Goal: Task Accomplishment & Management: Complete application form

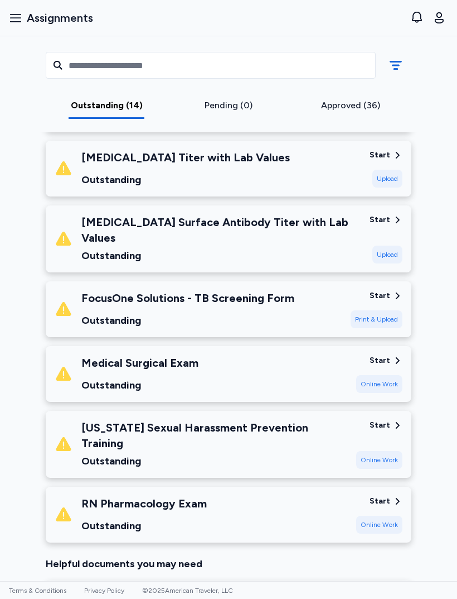
scroll to position [669, 0]
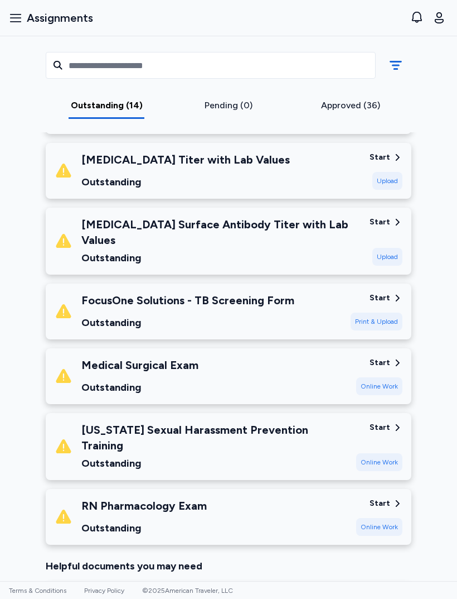
click at [320, 372] on div "Medical Surgical Exam Outstanding" at bounding box center [201, 376] width 293 height 38
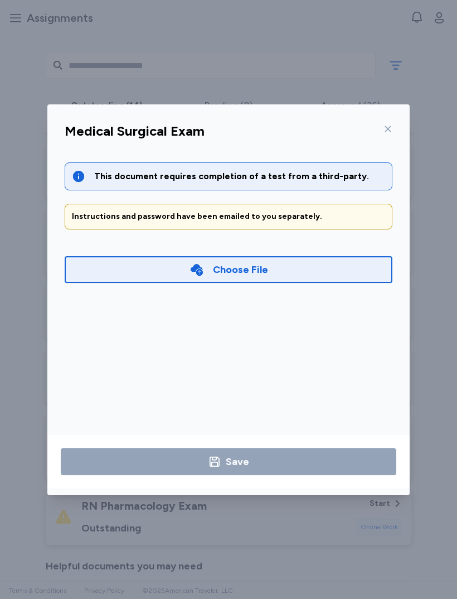
click at [283, 263] on div "Choose File" at bounding box center [229, 269] width 328 height 27
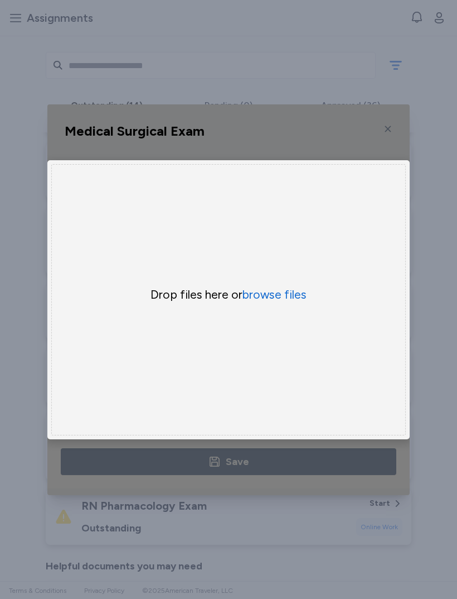
click at [290, 299] on button "browse files" at bounding box center [275, 295] width 64 height 16
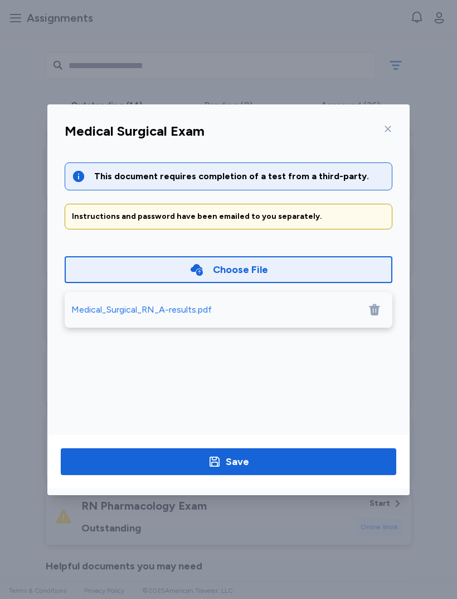
click at [286, 453] on span "Save" at bounding box center [229, 461] width 318 height 16
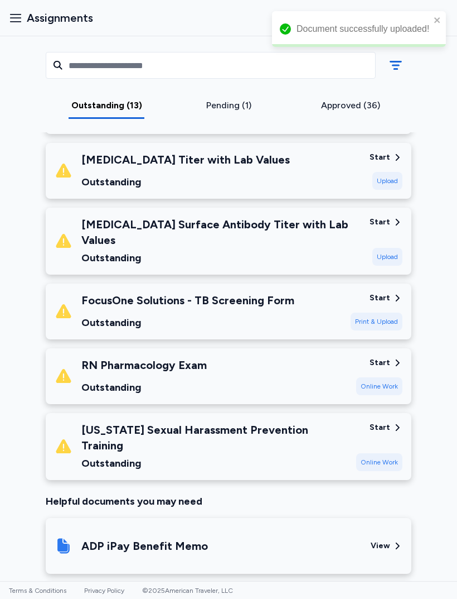
click at [387, 377] on div "Online Work" at bounding box center [379, 386] width 46 height 18
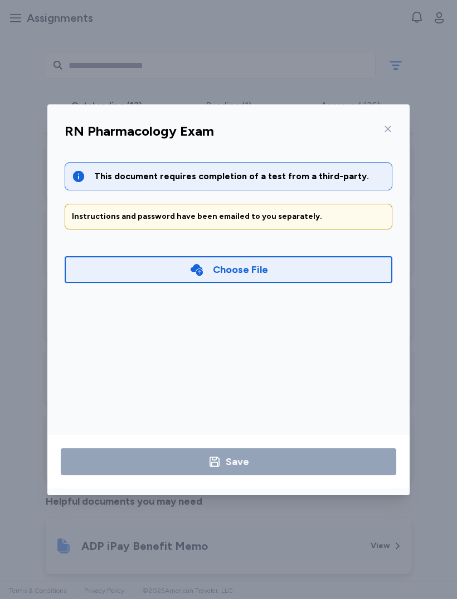
click at [306, 263] on div "Choose File" at bounding box center [229, 269] width 328 height 27
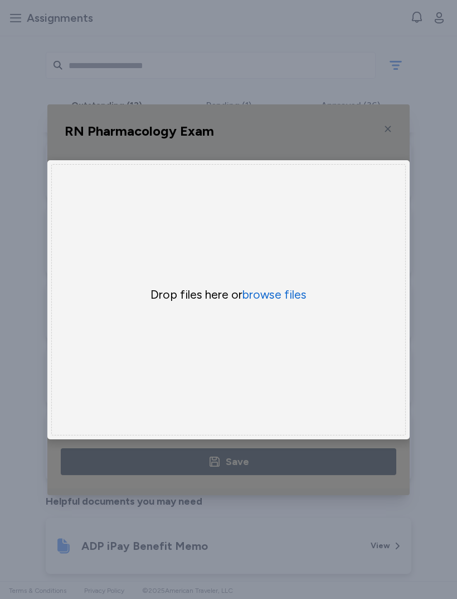
click at [292, 292] on button "browse files" at bounding box center [275, 295] width 64 height 16
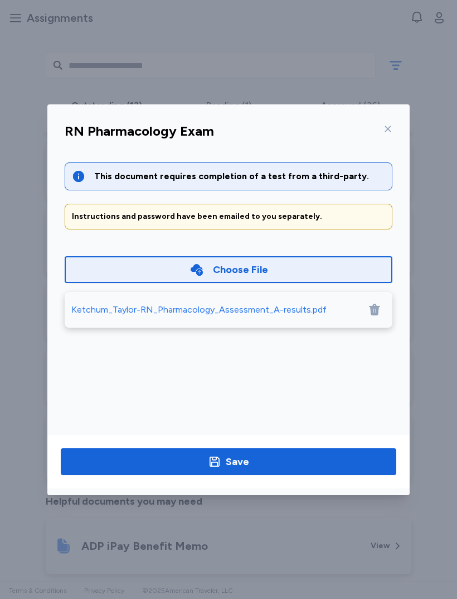
click at [258, 462] on span "Save" at bounding box center [229, 461] width 318 height 16
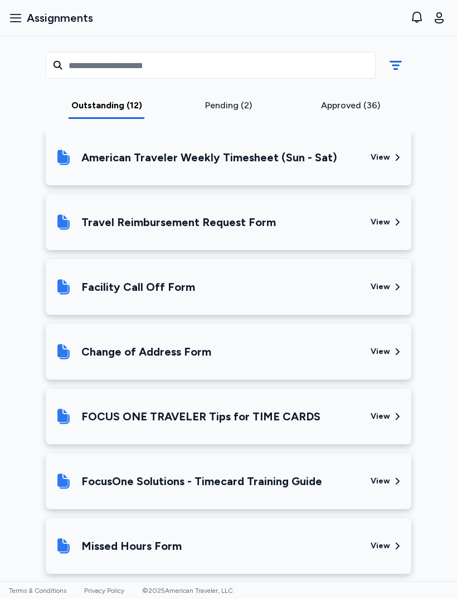
click at [17, 20] on icon "button" at bounding box center [15, 17] width 13 height 13
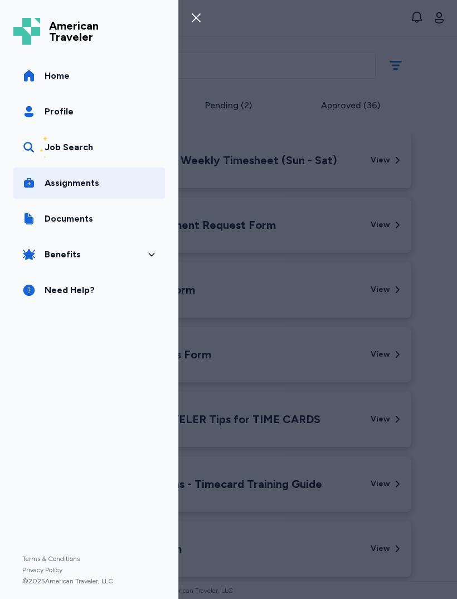
scroll to position [1054, 0]
click at [98, 115] on link "Profile" at bounding box center [89, 111] width 152 height 31
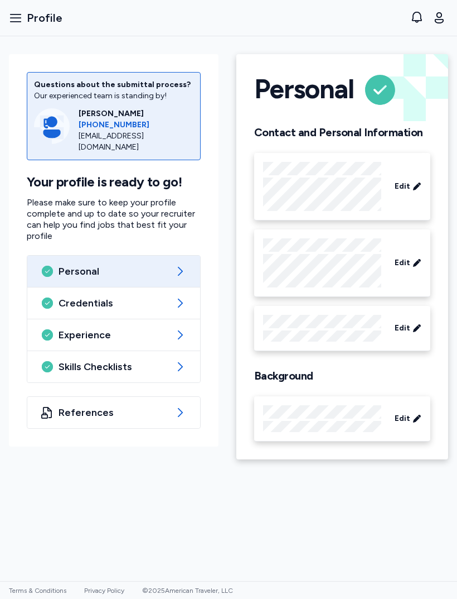
click at [172, 351] on div "Skills Checklists" at bounding box center [113, 366] width 173 height 31
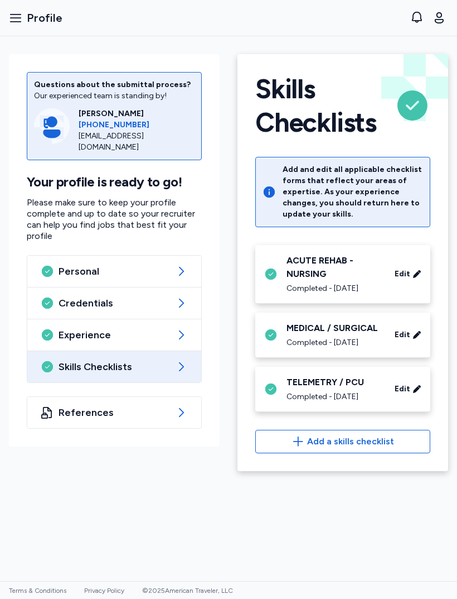
click at [369, 348] on div "Completed - [DATE]" at bounding box center [334, 342] width 95 height 11
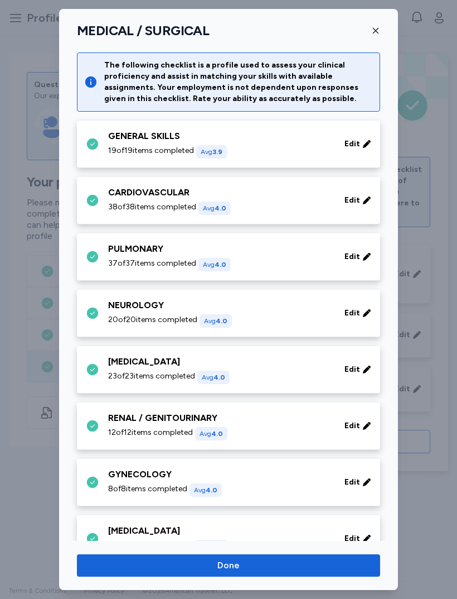
click at [331, 142] on div "GENERAL SKILLS" at bounding box center [219, 135] width 223 height 13
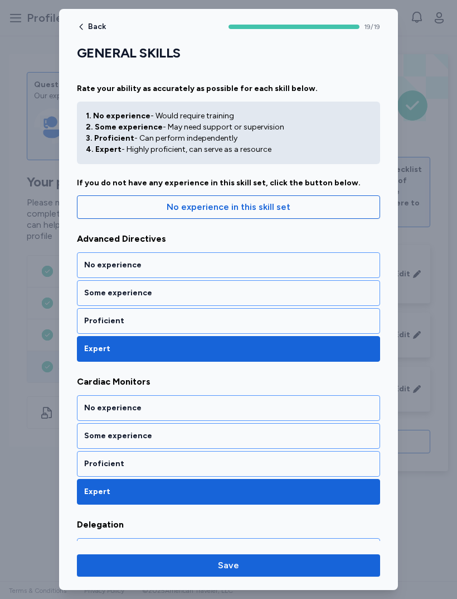
click at [170, 327] on div "Proficient" at bounding box center [228, 321] width 303 height 26
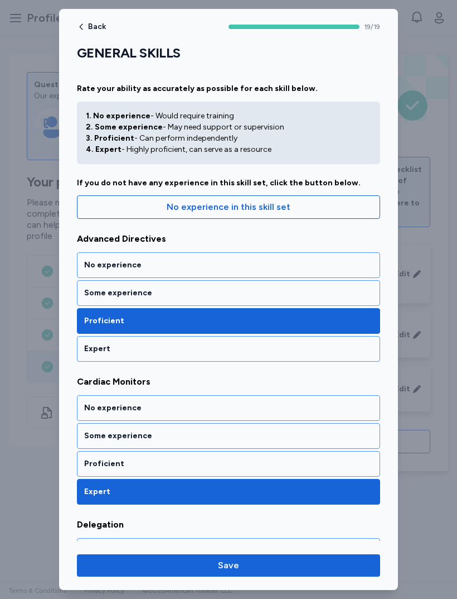
click at [168, 459] on div "Proficient" at bounding box center [228, 463] width 289 height 11
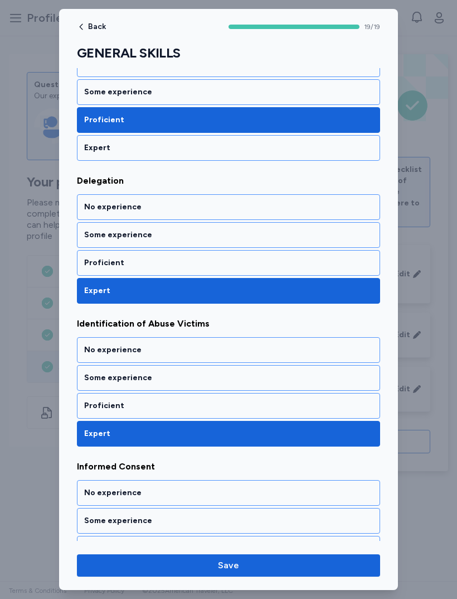
scroll to position [342, 0]
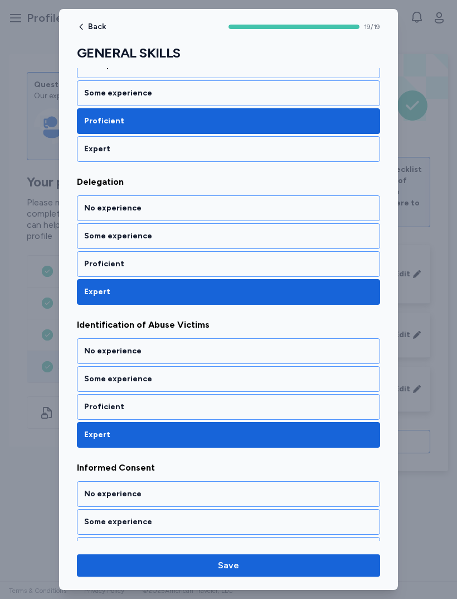
click at [226, 273] on div "Proficient" at bounding box center [228, 264] width 303 height 26
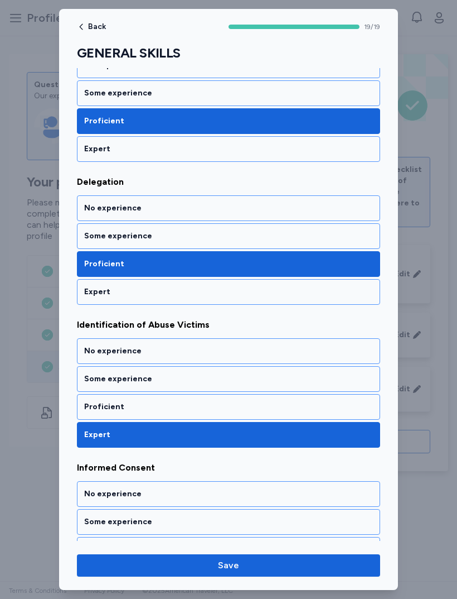
click at [211, 407] on div "Proficient" at bounding box center [228, 406] width 289 height 11
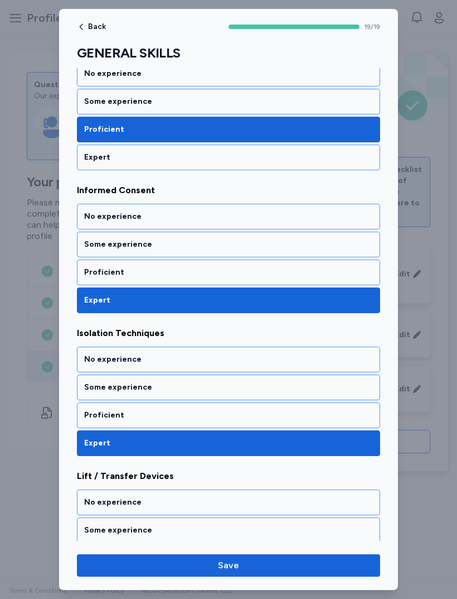
scroll to position [617, 0]
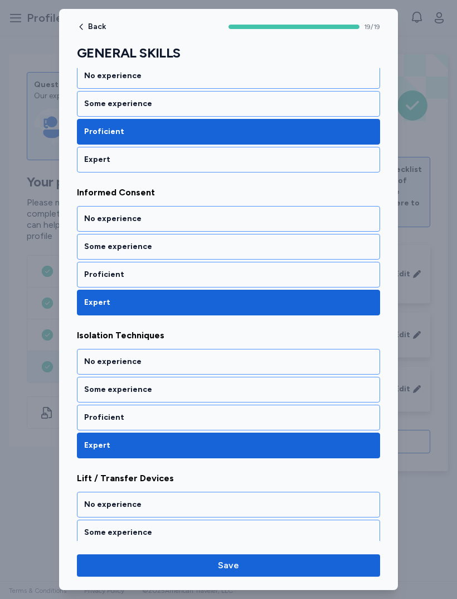
click at [242, 293] on div "Expert" at bounding box center [228, 302] width 303 height 26
click at [195, 283] on div "Proficient" at bounding box center [228, 275] width 303 height 26
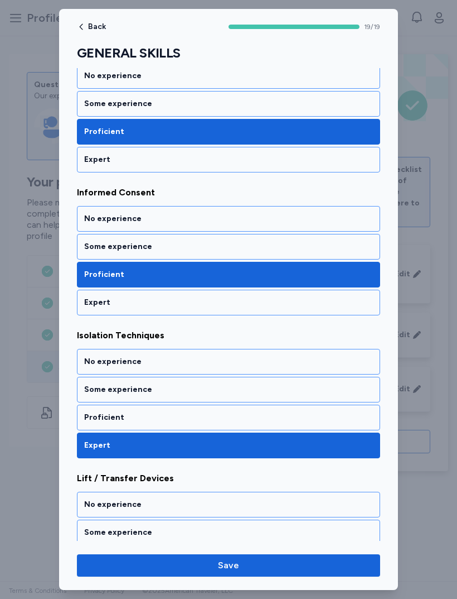
click at [184, 418] on div "Proficient" at bounding box center [228, 417] width 289 height 11
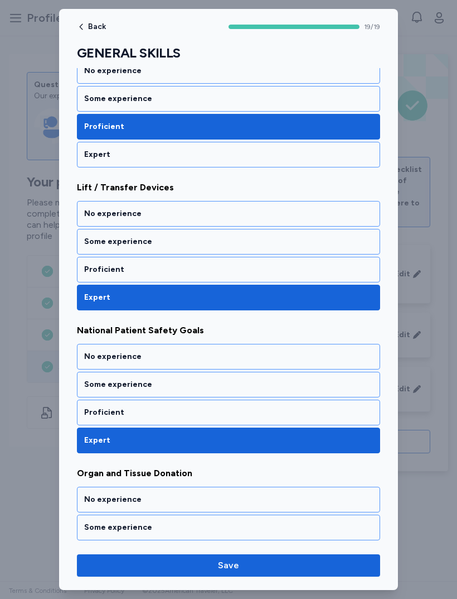
scroll to position [907, 0]
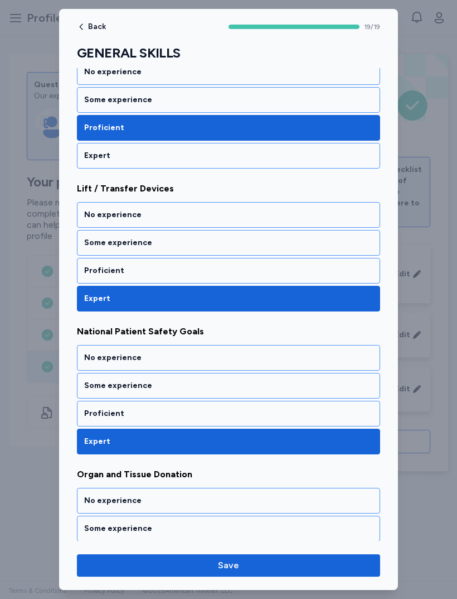
click at [206, 281] on div "Proficient" at bounding box center [228, 271] width 303 height 26
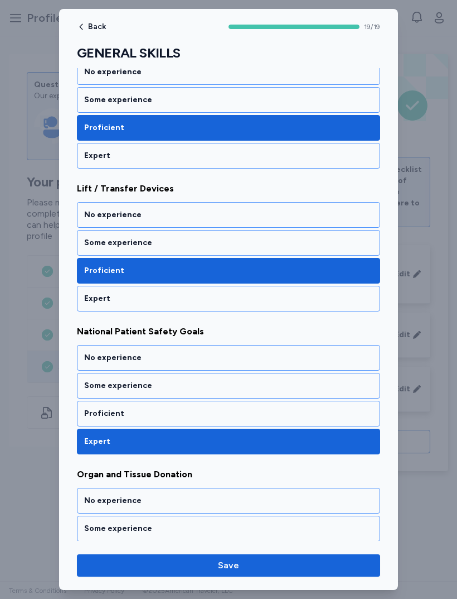
click at [172, 424] on div "Proficient" at bounding box center [228, 414] width 303 height 26
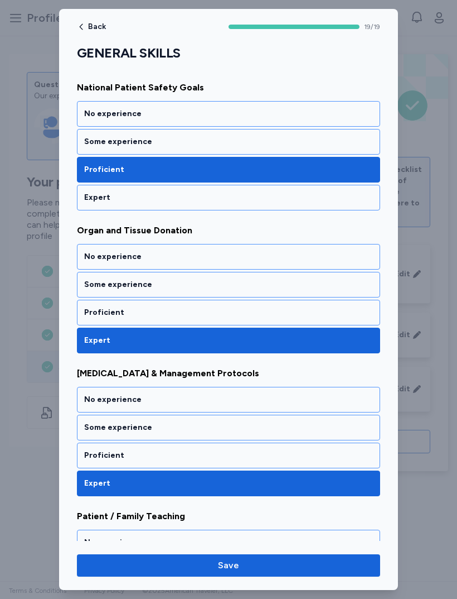
scroll to position [1148, 0]
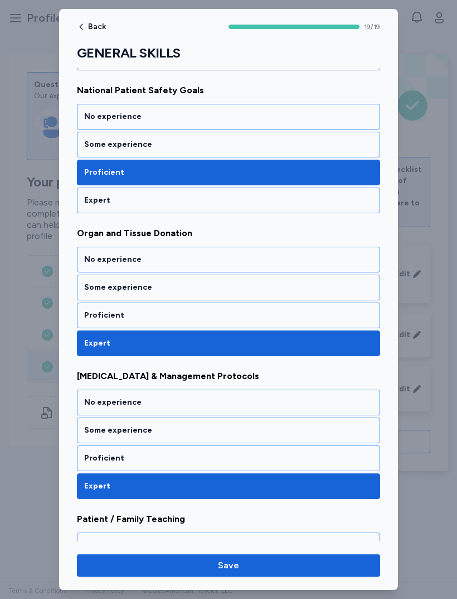
click at [196, 316] on div "Proficient" at bounding box center [228, 315] width 289 height 11
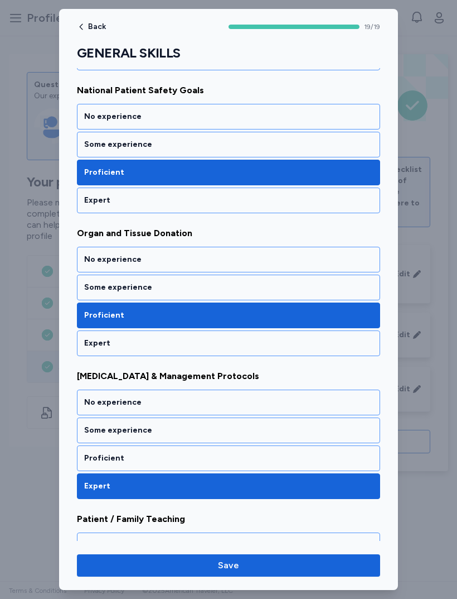
click at [177, 461] on div "Proficient" at bounding box center [228, 457] width 289 height 11
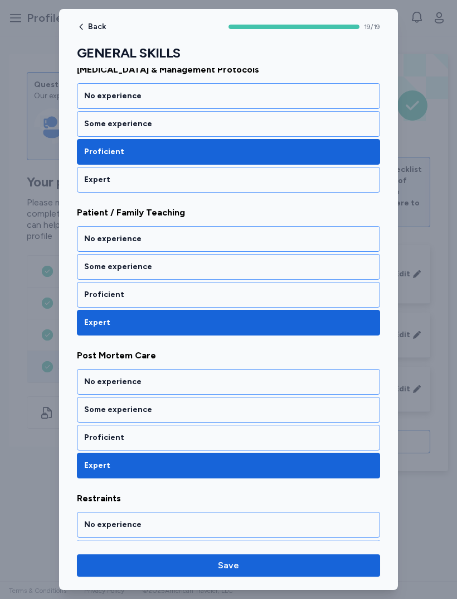
scroll to position [1451, 0]
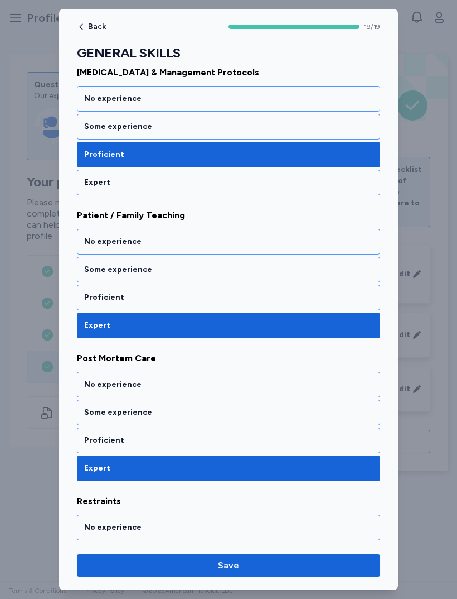
click at [199, 317] on div "Expert" at bounding box center [228, 325] width 303 height 26
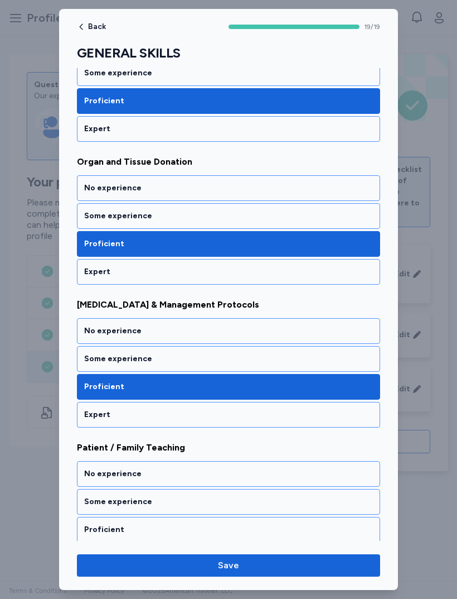
scroll to position [1214, 0]
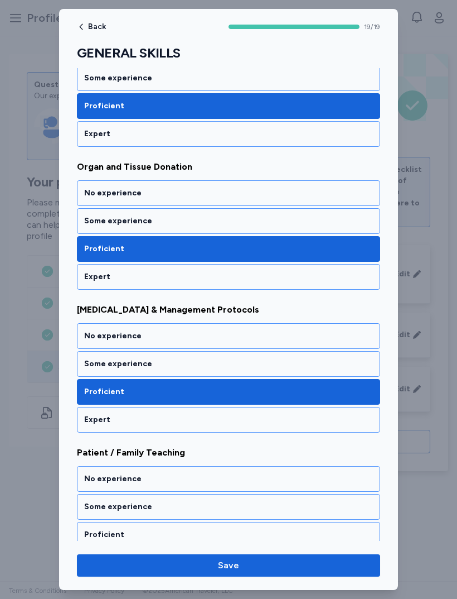
click at [258, 221] on div "Some experience" at bounding box center [228, 220] width 289 height 11
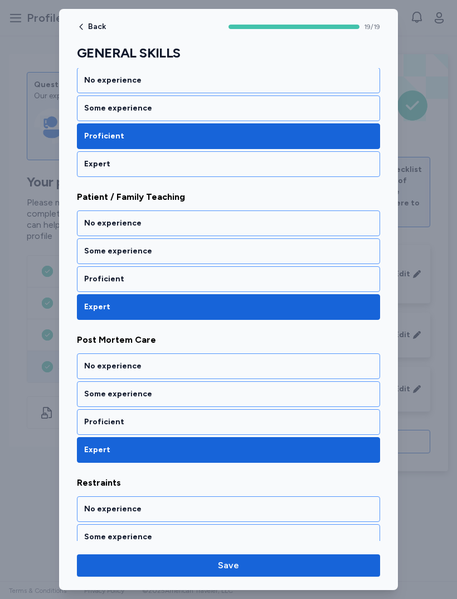
scroll to position [1470, 0]
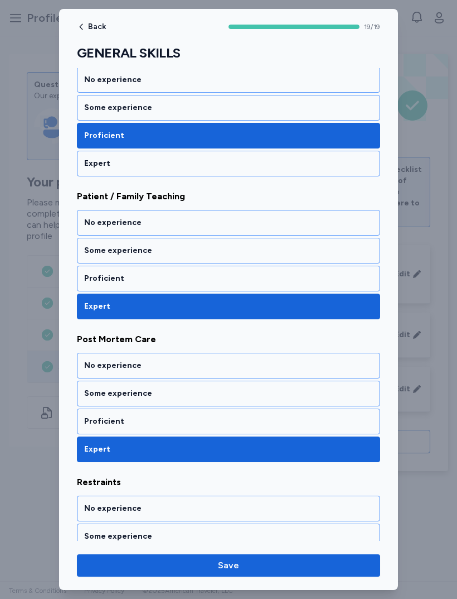
click at [225, 287] on div "Proficient" at bounding box center [228, 279] width 303 height 26
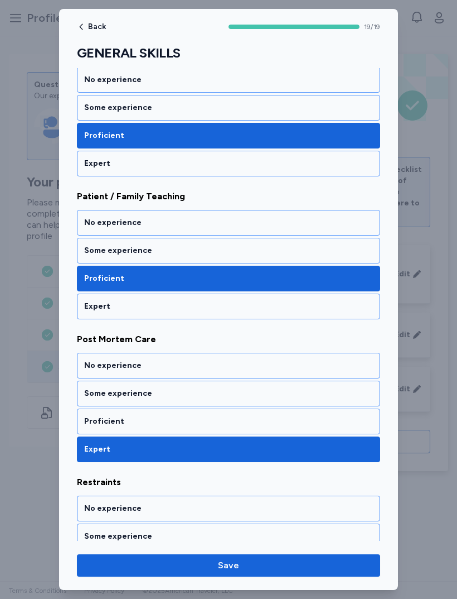
click at [190, 423] on div "Proficient" at bounding box center [228, 421] width 289 height 11
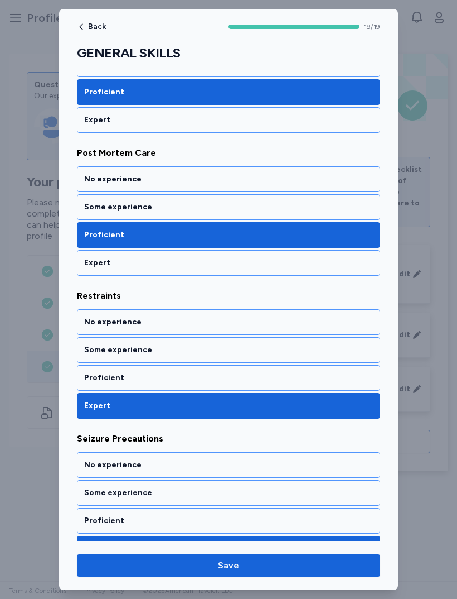
scroll to position [1656, 0]
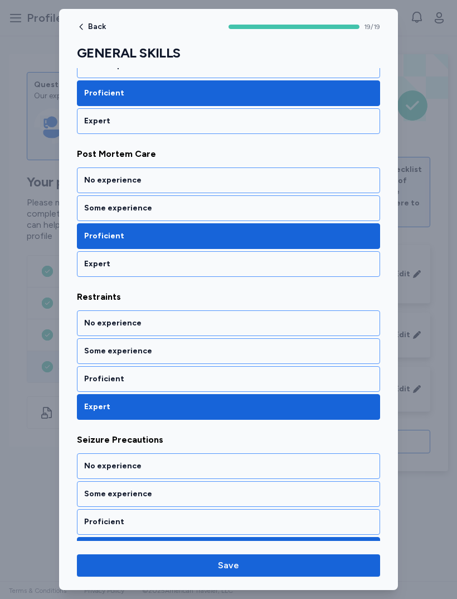
click at [191, 375] on div "Proficient" at bounding box center [228, 378] width 289 height 11
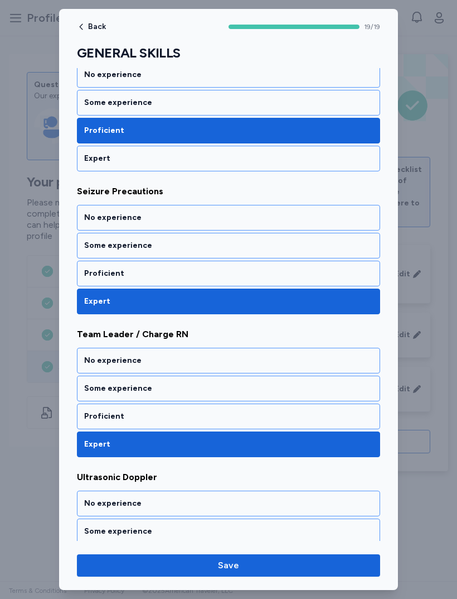
scroll to position [1901, 0]
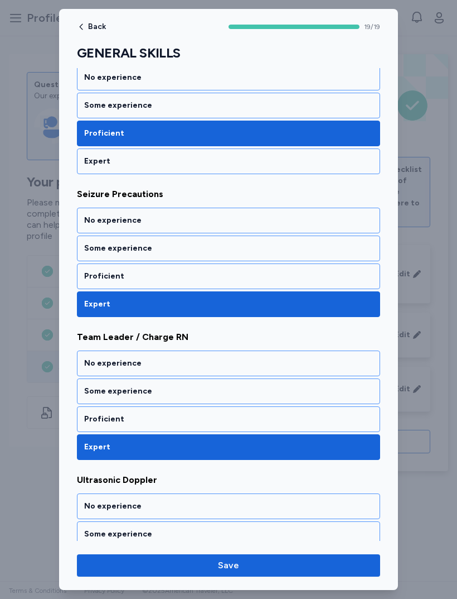
click at [235, 281] on div "Proficient" at bounding box center [228, 276] width 289 height 11
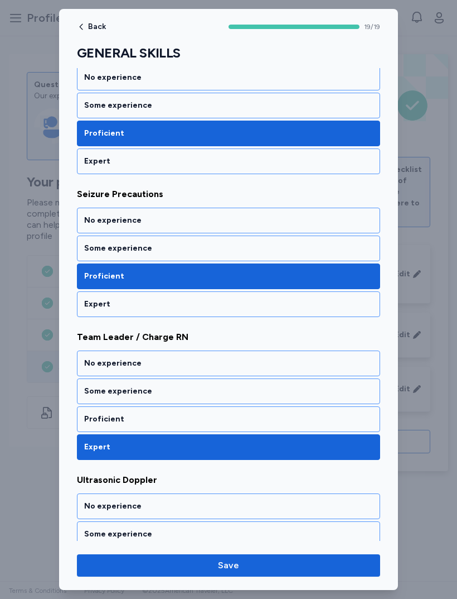
click at [194, 395] on div "Some experience" at bounding box center [228, 390] width 289 height 11
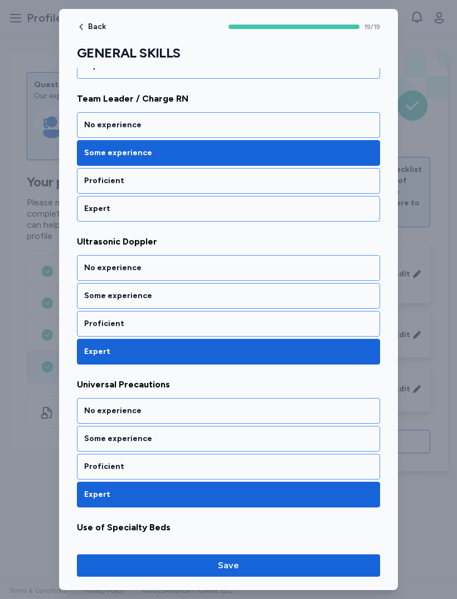
scroll to position [2138, 0]
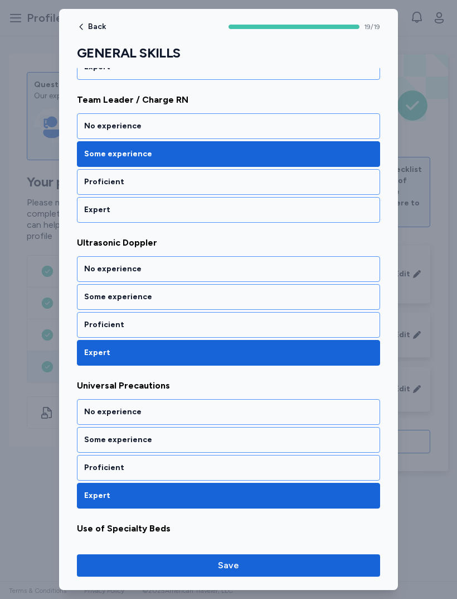
click at [211, 334] on div "Proficient" at bounding box center [228, 325] width 303 height 26
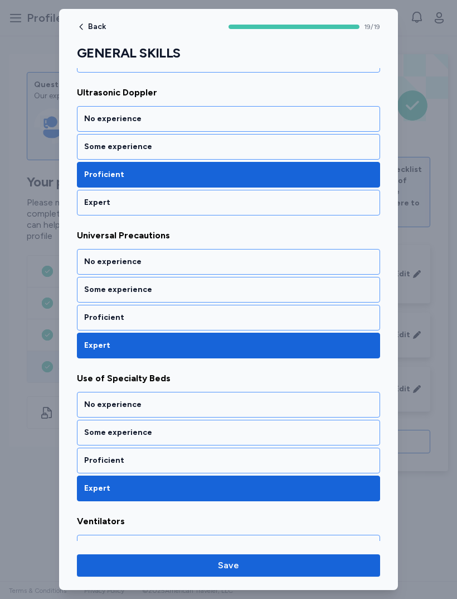
scroll to position [2286, 0]
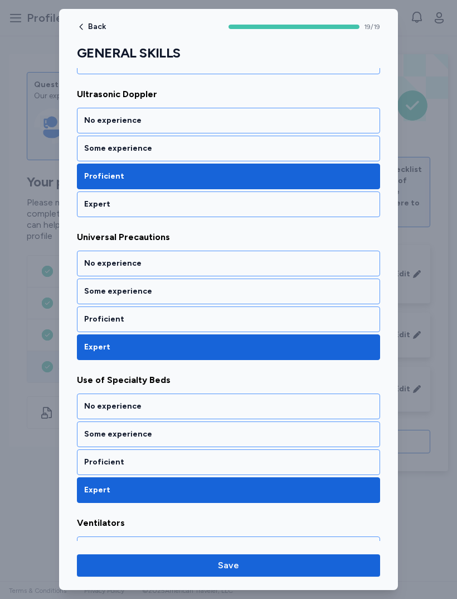
click at [224, 322] on div "Proficient" at bounding box center [228, 318] width 289 height 11
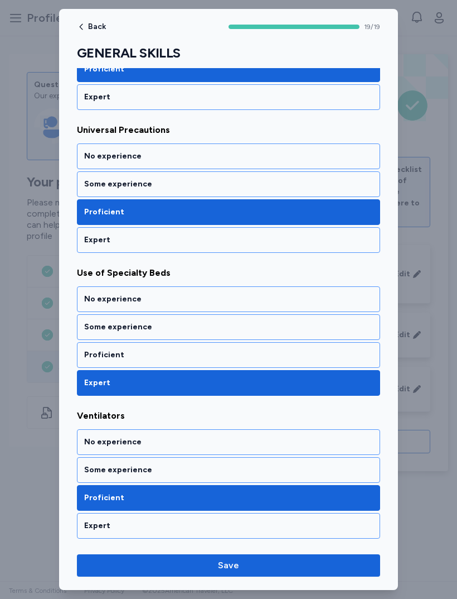
scroll to position [2394, 0]
click at [210, 347] on div "Proficient" at bounding box center [228, 355] width 303 height 26
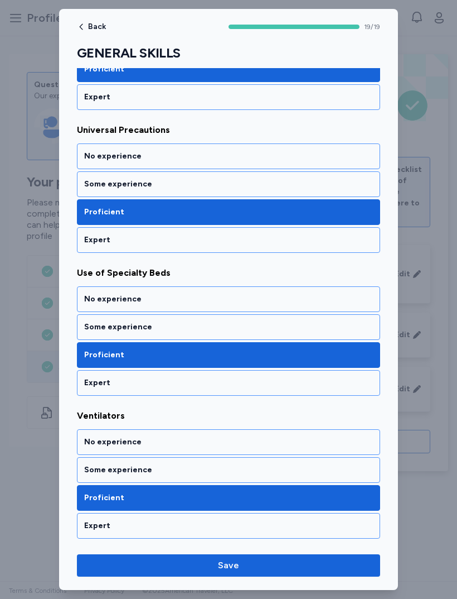
click at [200, 457] on div "Some experience" at bounding box center [228, 470] width 303 height 26
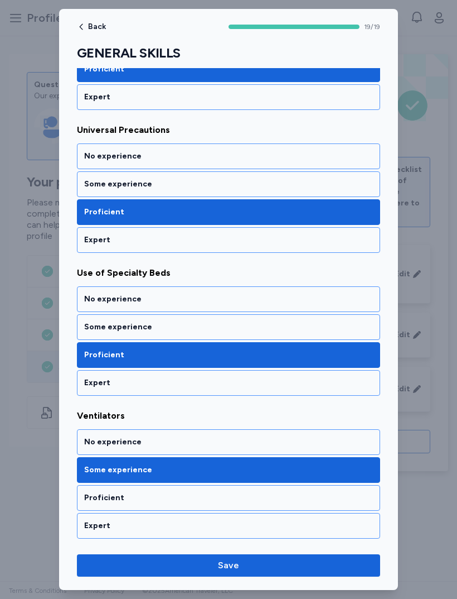
click at [266, 570] on span "Save" at bounding box center [229, 564] width 286 height 13
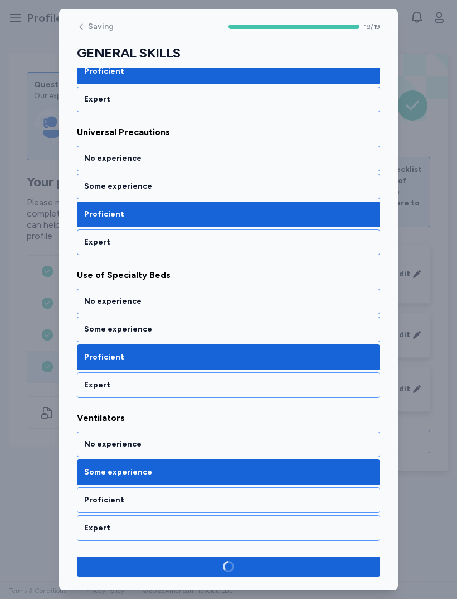
scroll to position [2391, 0]
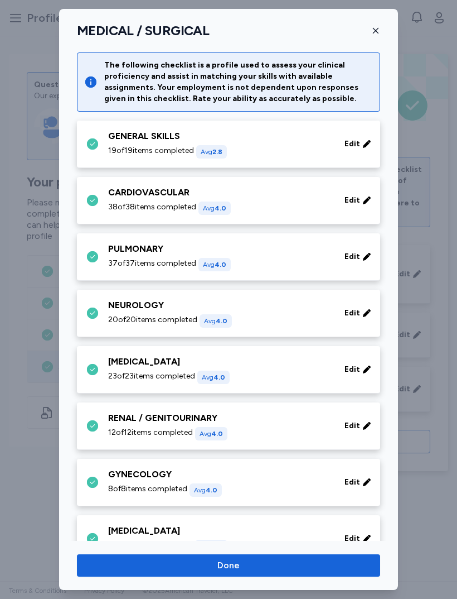
click at [278, 190] on div "CARDIOVASCULAR" at bounding box center [219, 192] width 223 height 13
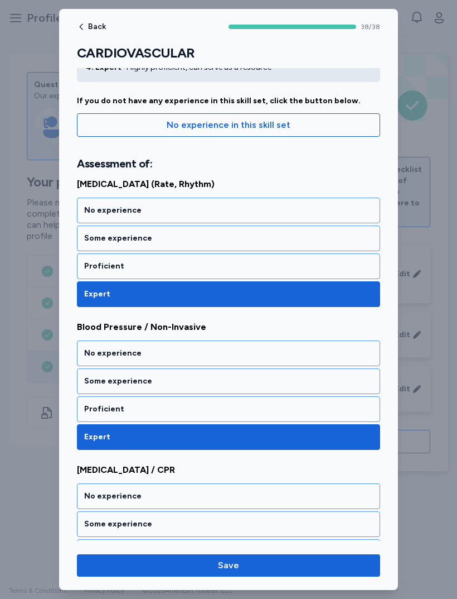
scroll to position [81, 0]
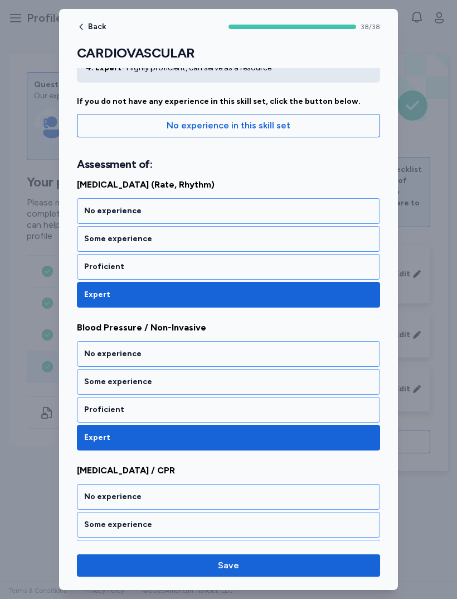
click at [253, 257] on div "Proficient" at bounding box center [228, 267] width 303 height 26
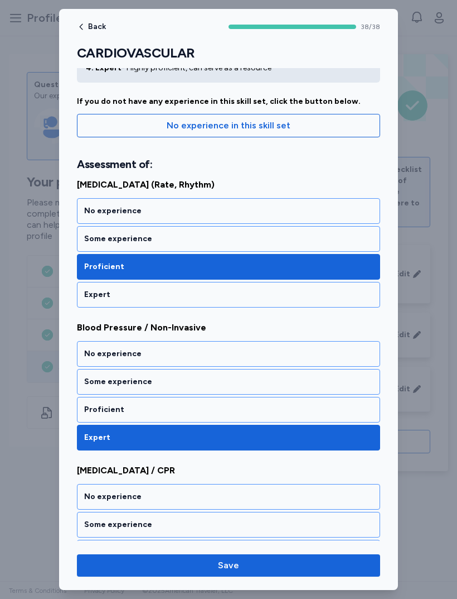
click at [220, 409] on div "Proficient" at bounding box center [228, 409] width 289 height 11
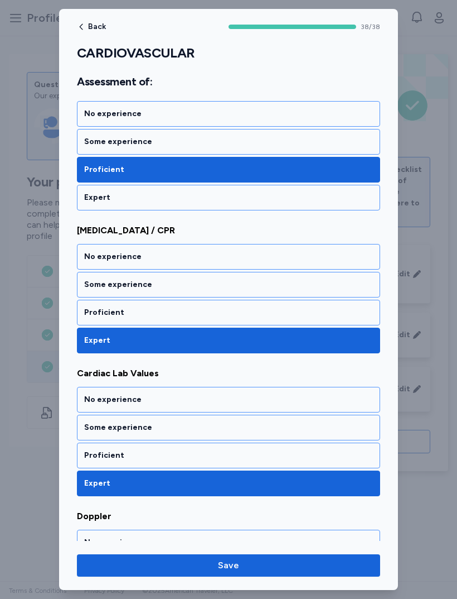
scroll to position [319, 0]
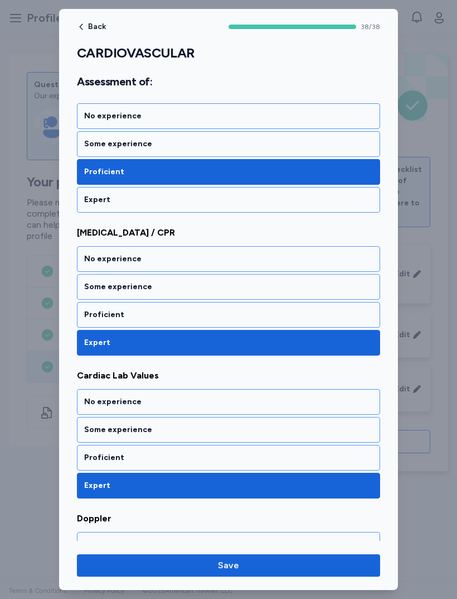
click at [218, 319] on div "Proficient" at bounding box center [228, 314] width 289 height 11
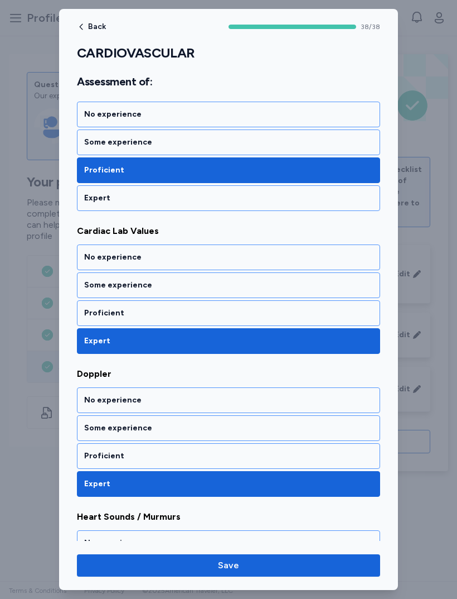
scroll to position [465, 0]
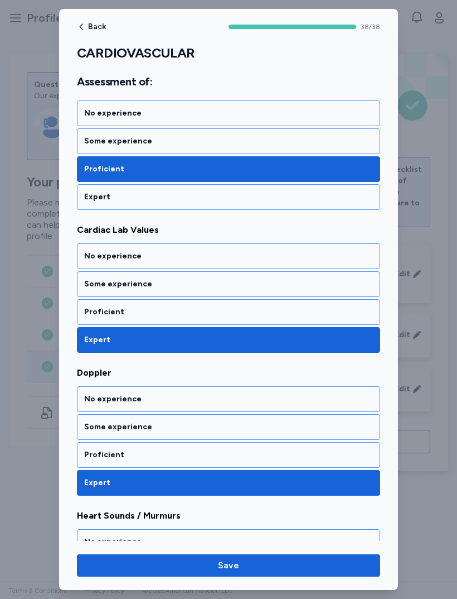
click at [229, 322] on div "Proficient" at bounding box center [228, 312] width 303 height 26
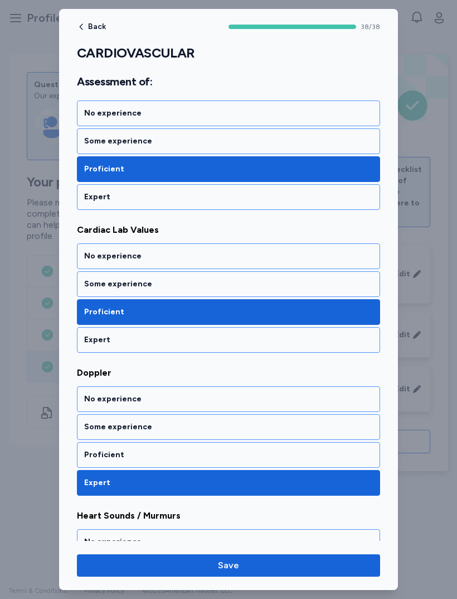
click at [233, 287] on div "Some experience" at bounding box center [228, 283] width 289 height 11
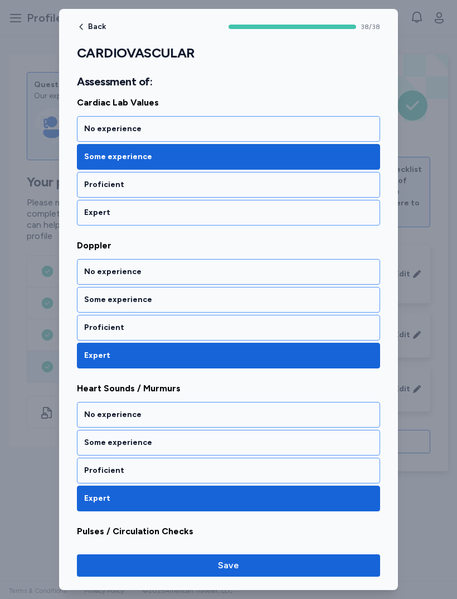
scroll to position [593, 0]
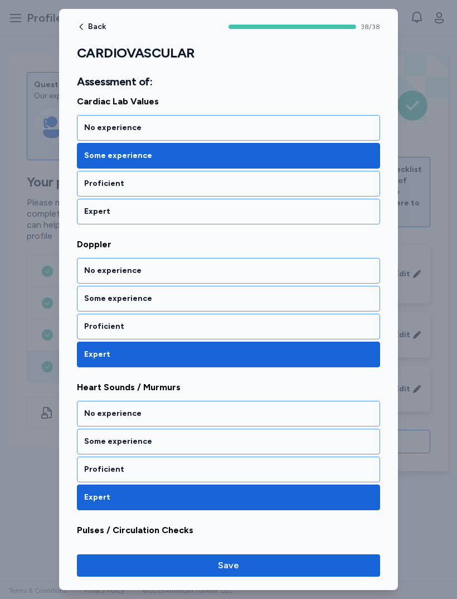
click at [240, 325] on div "Proficient" at bounding box center [228, 326] width 289 height 11
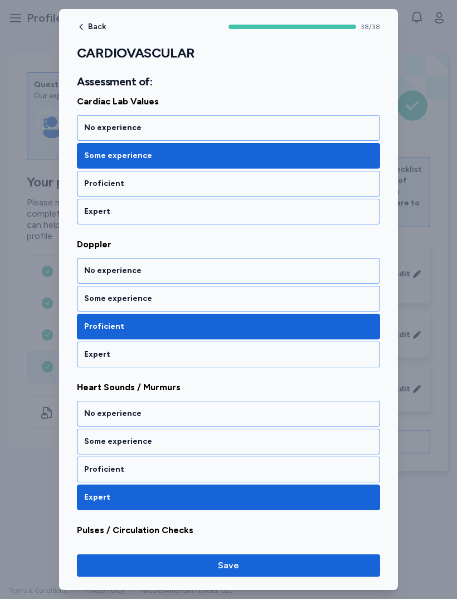
click at [242, 291] on div "Some experience" at bounding box center [228, 299] width 303 height 26
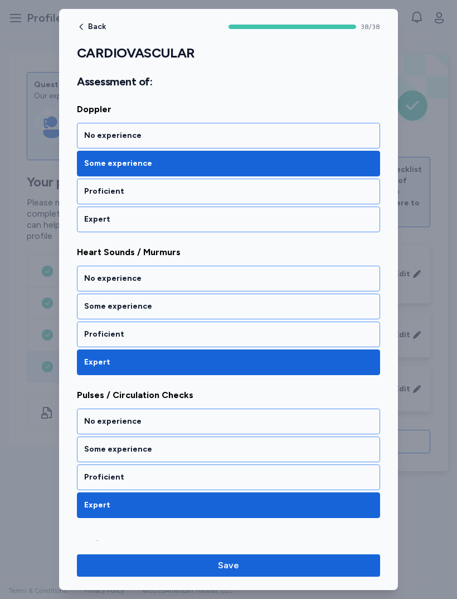
scroll to position [731, 0]
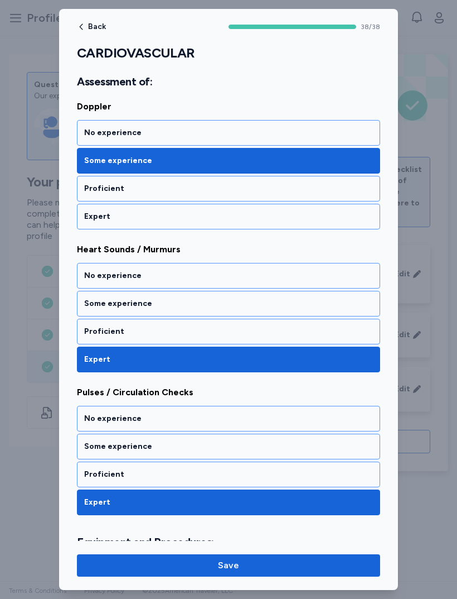
click at [248, 332] on div "Proficient" at bounding box center [228, 331] width 289 height 11
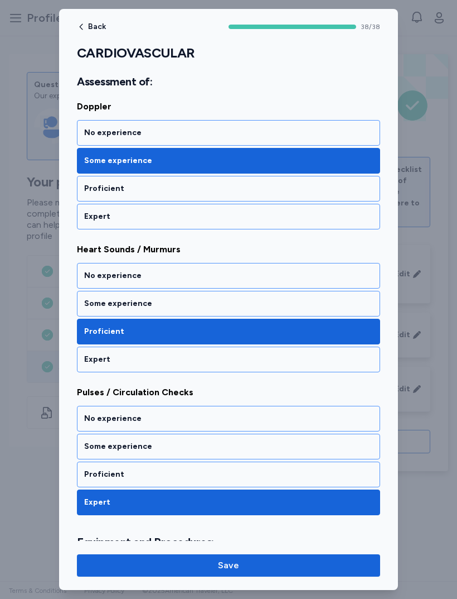
click at [252, 298] on div "Some experience" at bounding box center [228, 303] width 289 height 11
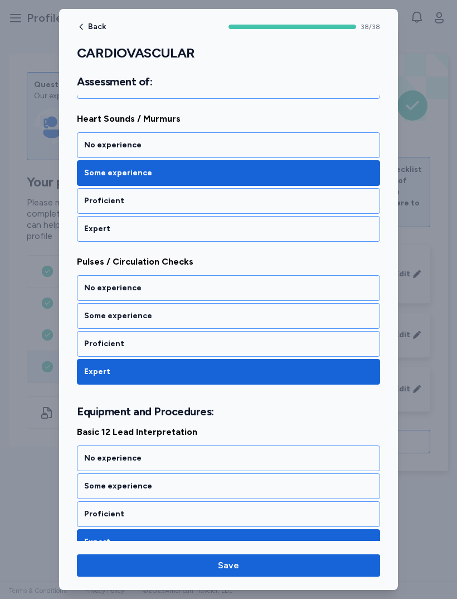
click at [248, 346] on div "Proficient" at bounding box center [228, 343] width 289 height 11
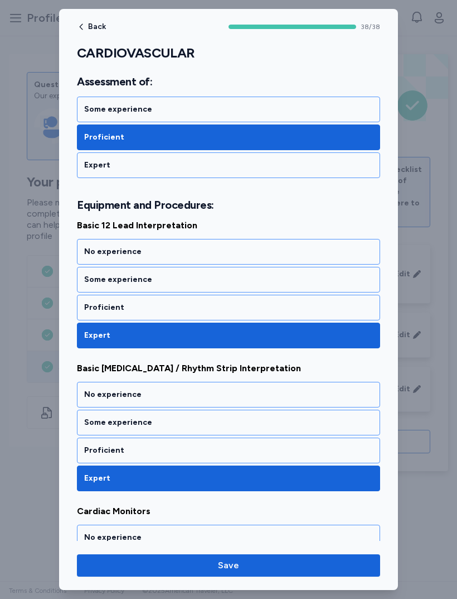
scroll to position [1069, 0]
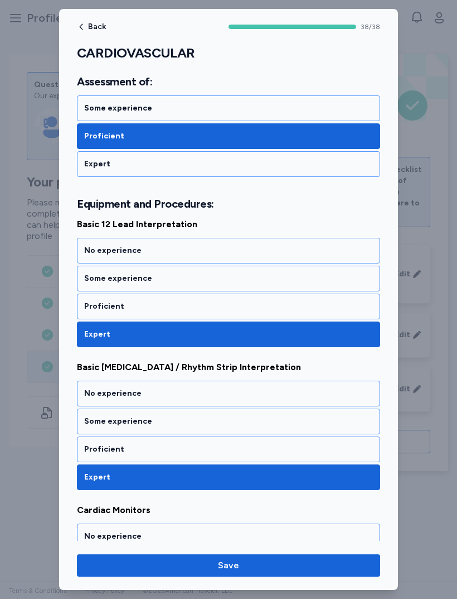
click at [249, 279] on div "Some experience" at bounding box center [228, 278] width 289 height 11
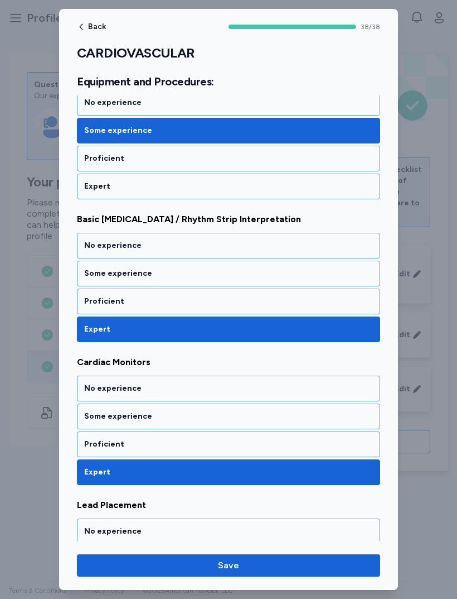
scroll to position [1222, 0]
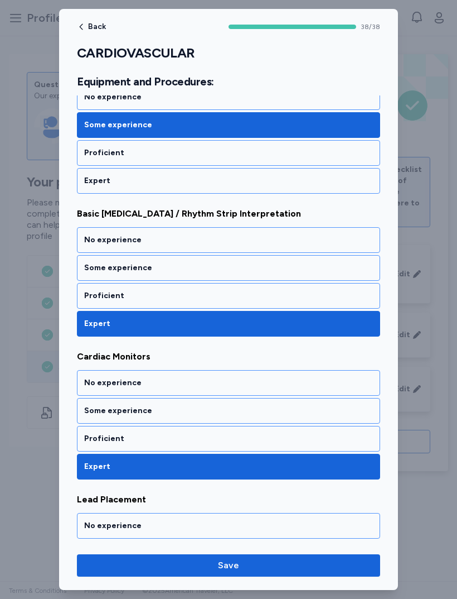
click at [248, 277] on div "Some experience" at bounding box center [228, 268] width 303 height 26
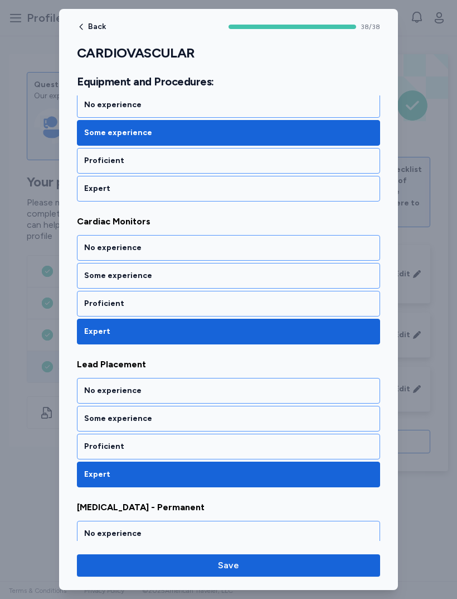
scroll to position [1360, 0]
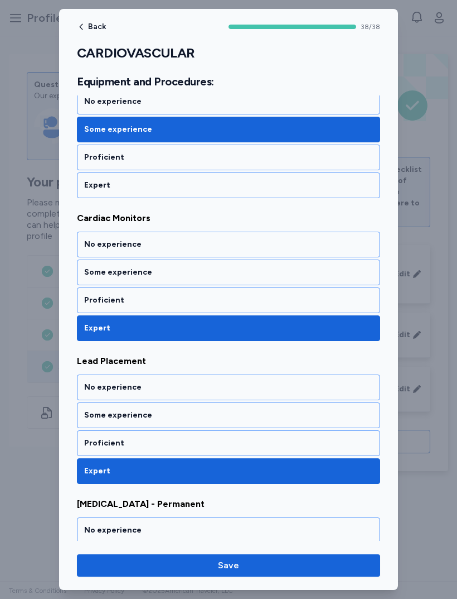
click at [245, 298] on div "Proficient" at bounding box center [228, 300] width 289 height 11
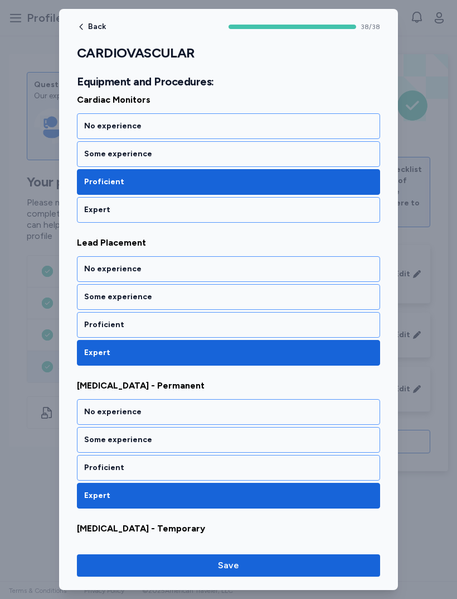
scroll to position [1493, 0]
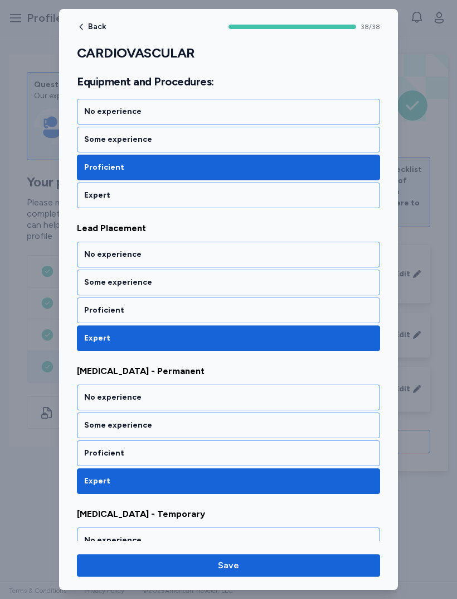
click at [242, 312] on div "Proficient" at bounding box center [228, 310] width 289 height 11
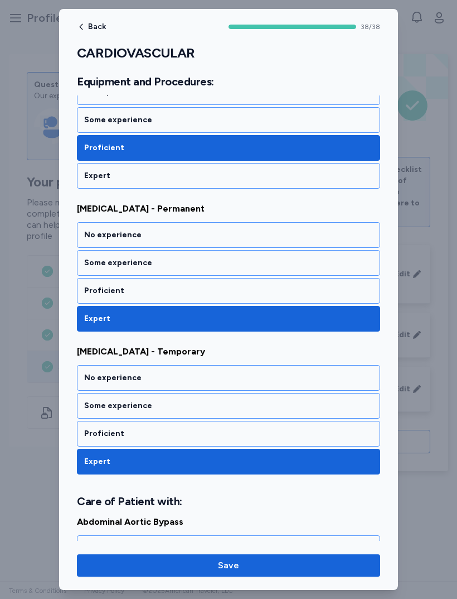
scroll to position [1656, 0]
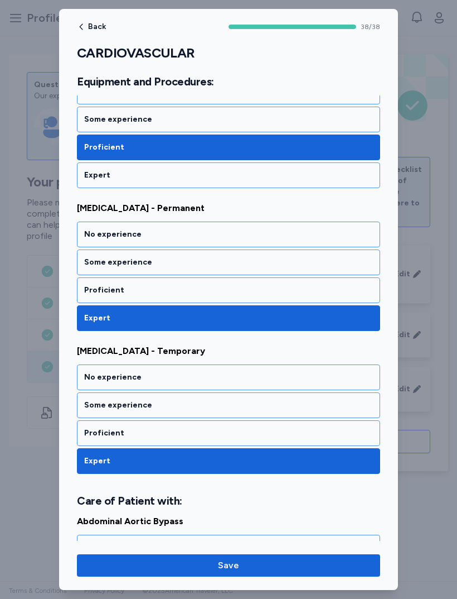
click at [252, 272] on div "Some experience" at bounding box center [228, 262] width 303 height 26
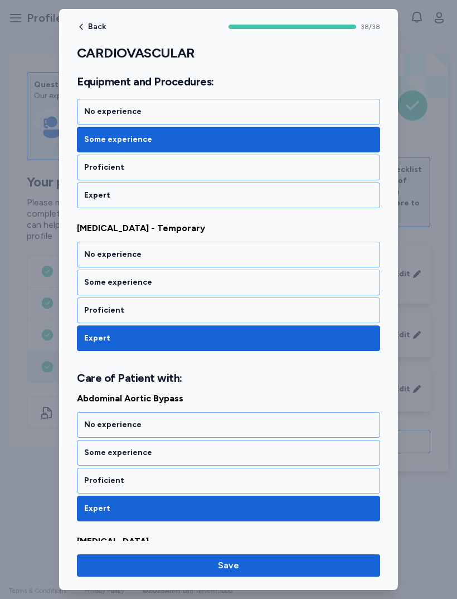
scroll to position [1779, 0]
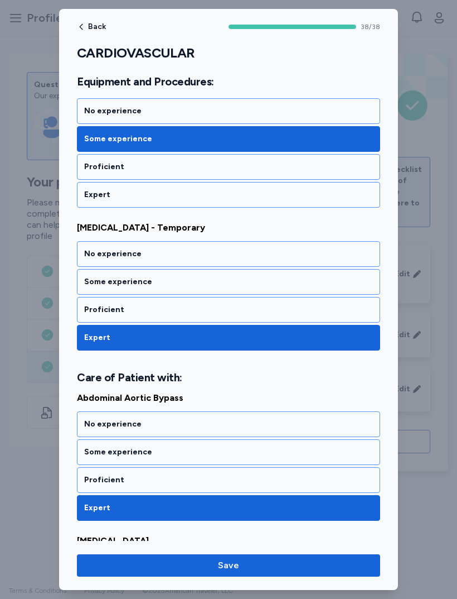
click at [254, 305] on div "Proficient" at bounding box center [228, 309] width 289 height 11
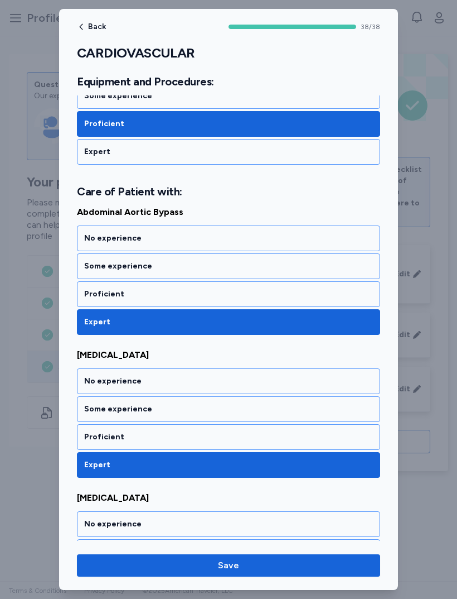
scroll to position [1967, 0]
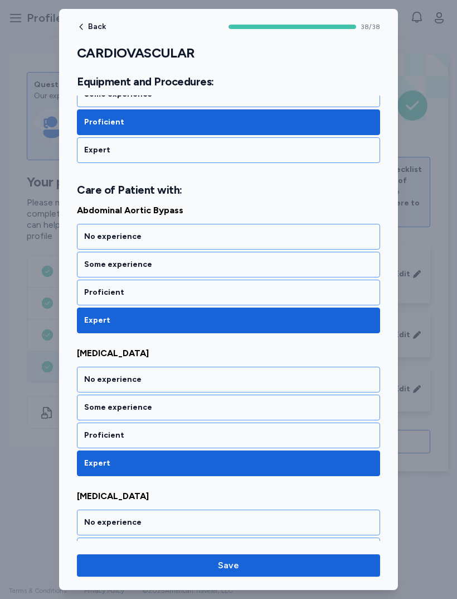
click at [263, 291] on div "Proficient" at bounding box center [228, 292] width 289 height 11
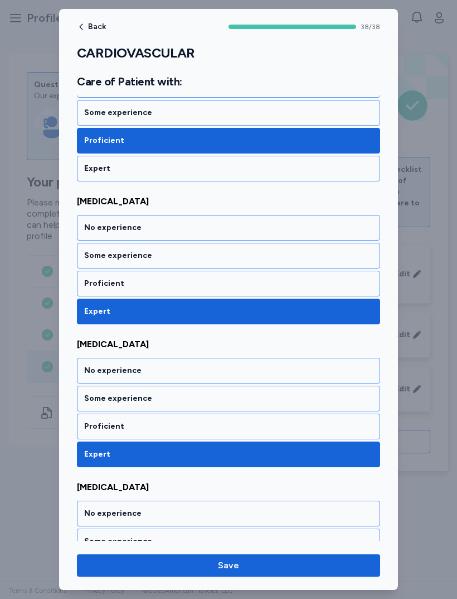
scroll to position [2125, 0]
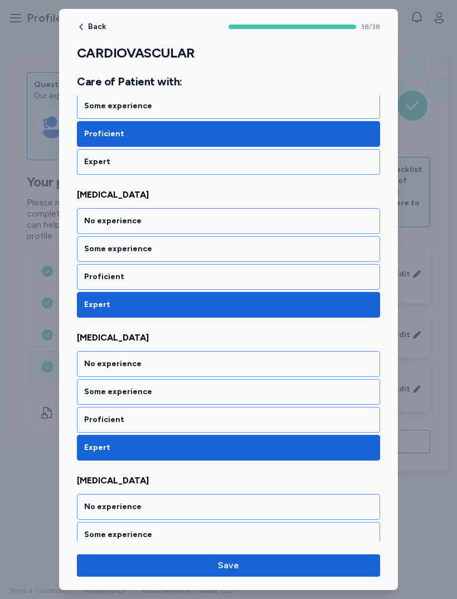
click at [266, 274] on div "Proficient" at bounding box center [228, 276] width 289 height 11
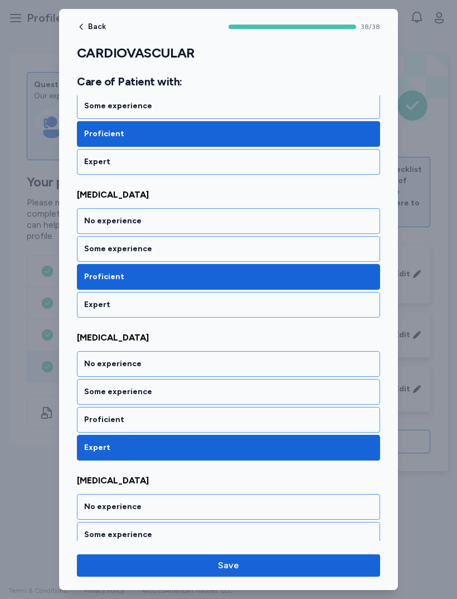
click at [218, 389] on div "Some experience" at bounding box center [228, 391] width 289 height 11
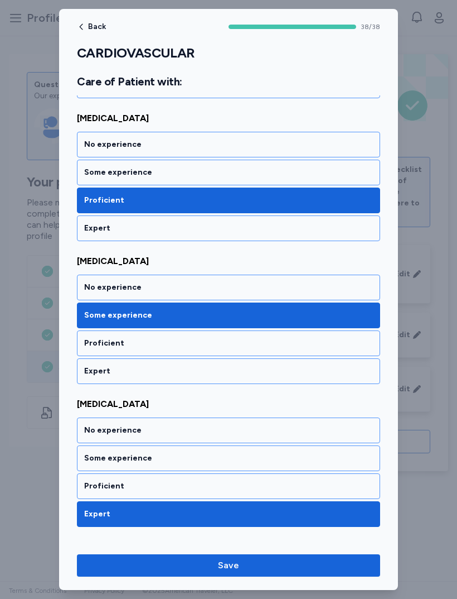
scroll to position [2338, 0]
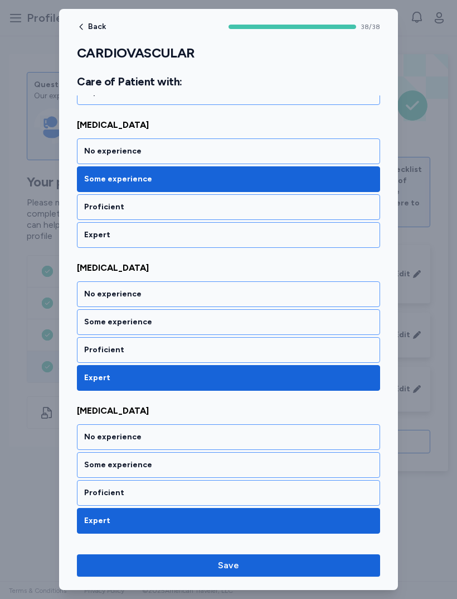
click at [242, 326] on div "Some experience" at bounding box center [228, 321] width 289 height 11
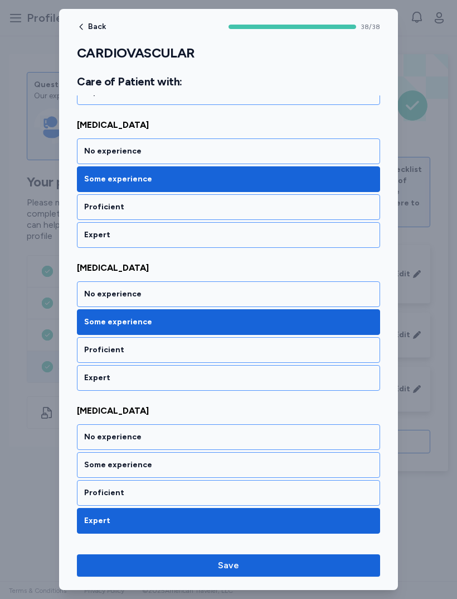
click at [239, 349] on div "Proficient" at bounding box center [228, 349] width 289 height 11
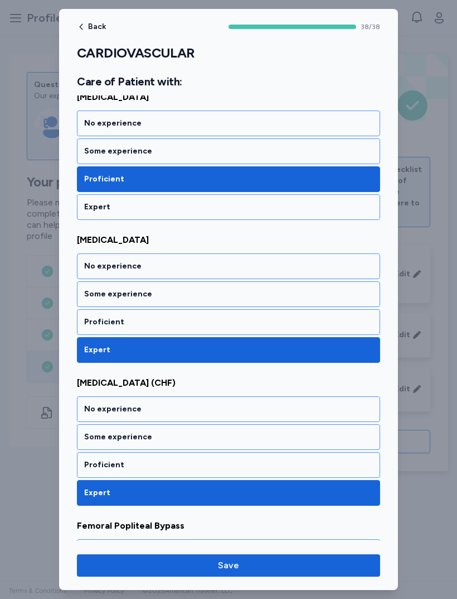
click at [246, 297] on div "Some experience" at bounding box center [228, 293] width 289 height 11
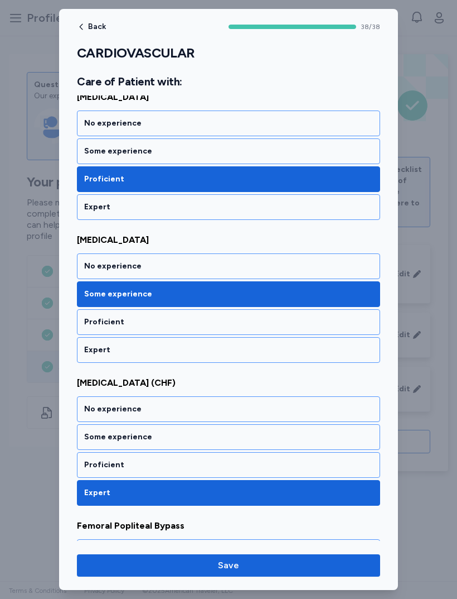
scroll to position [2624, 0]
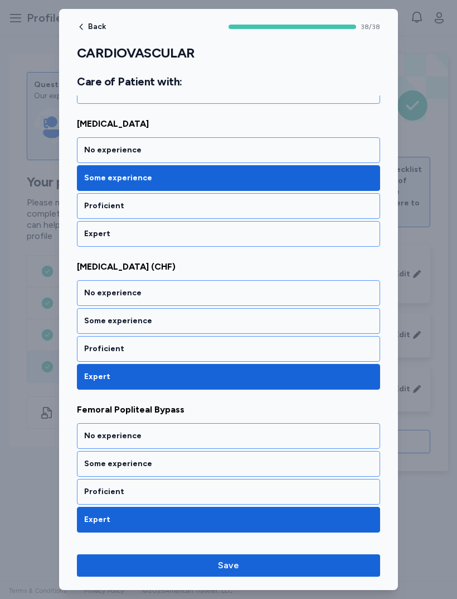
click at [241, 346] on div "Proficient" at bounding box center [228, 348] width 289 height 11
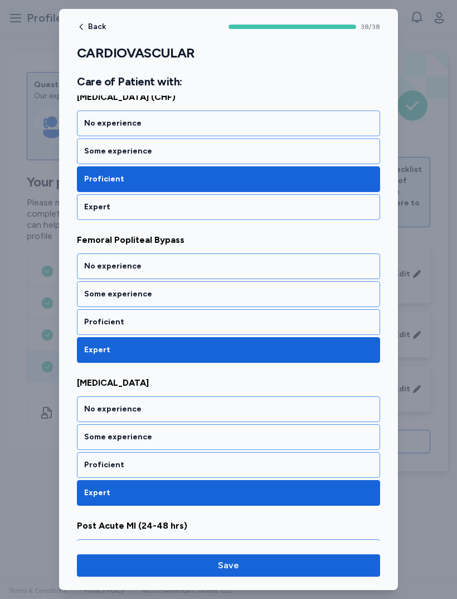
scroll to position [2795, 0]
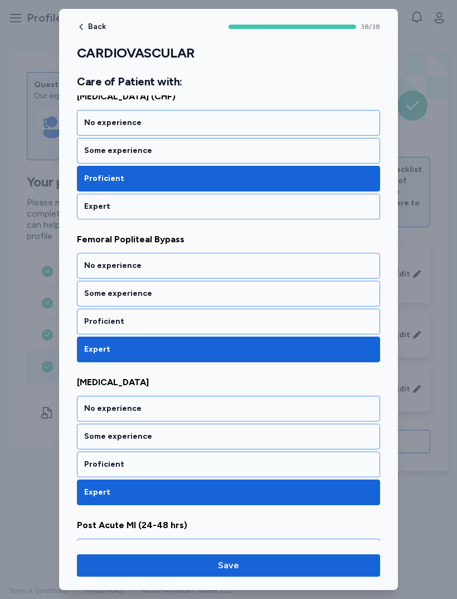
click at [250, 297] on div "Some experience" at bounding box center [228, 293] width 289 height 11
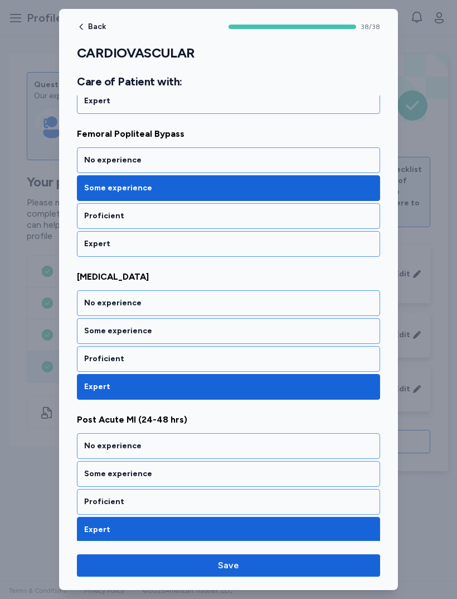
scroll to position [2936, 0]
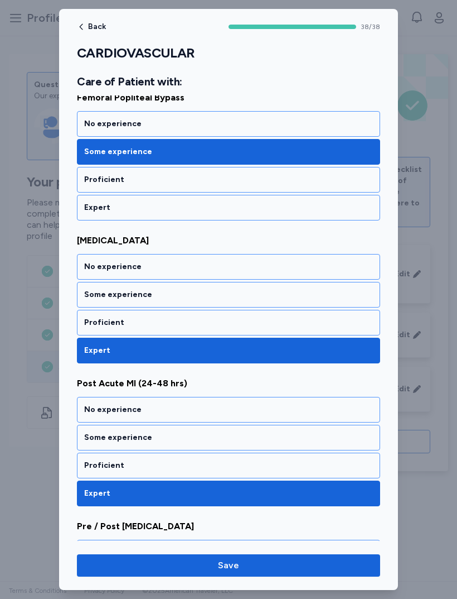
click at [250, 306] on div "Some experience" at bounding box center [228, 295] width 303 height 26
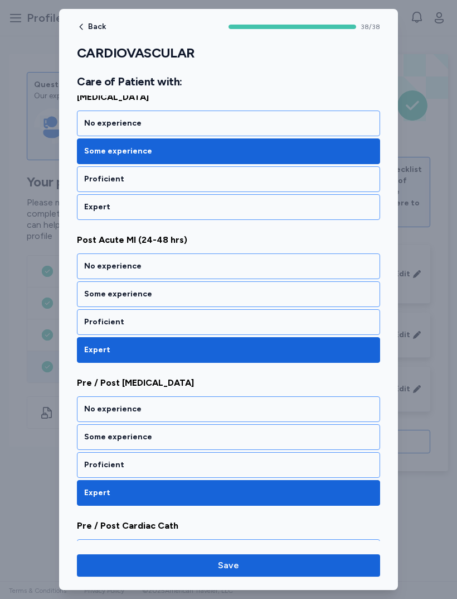
scroll to position [3085, 0]
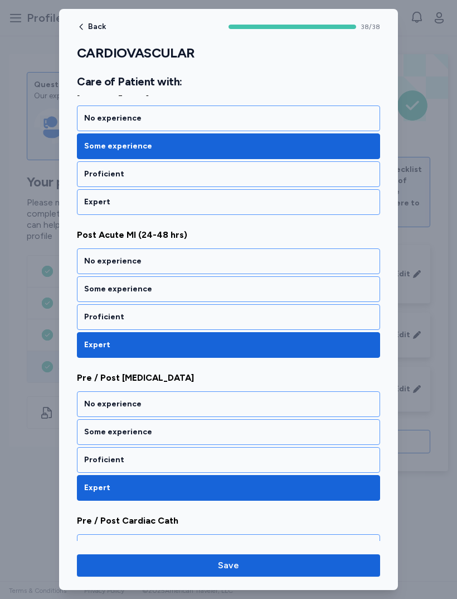
click at [249, 293] on div "Some experience" at bounding box center [228, 288] width 289 height 11
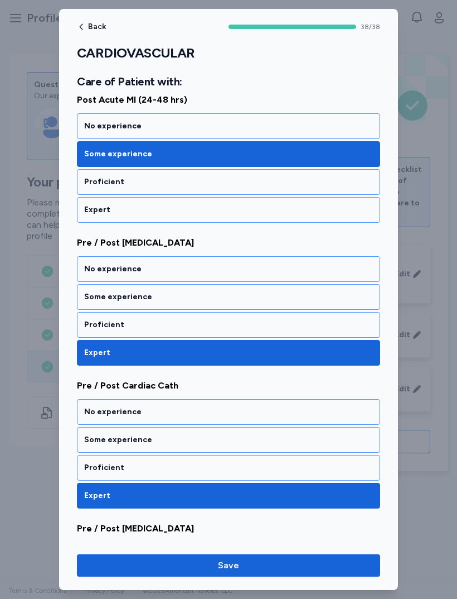
scroll to position [3233, 0]
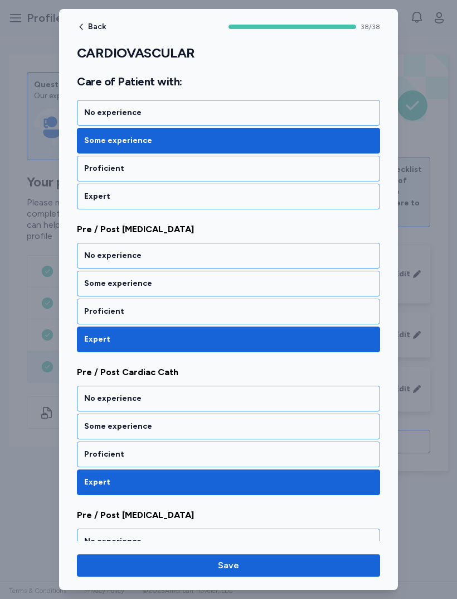
click at [262, 305] on div "Proficient" at bounding box center [228, 311] width 303 height 26
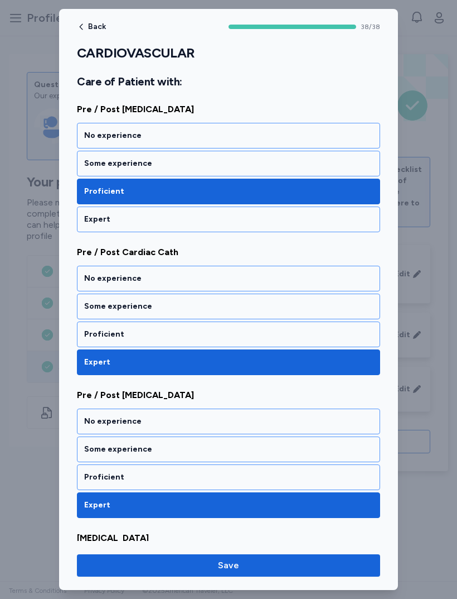
scroll to position [3357, 0]
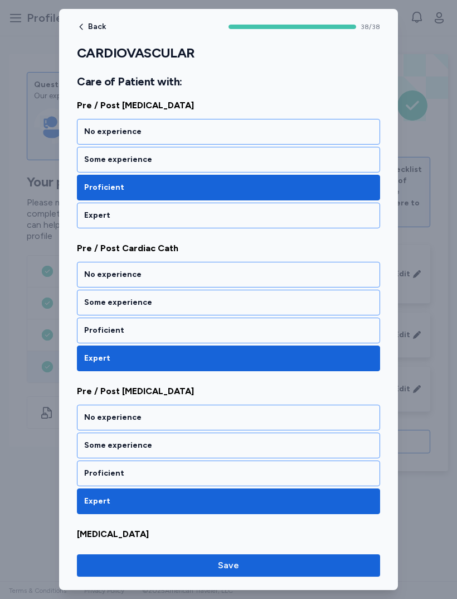
click at [254, 320] on div "Proficient" at bounding box center [228, 330] width 303 height 26
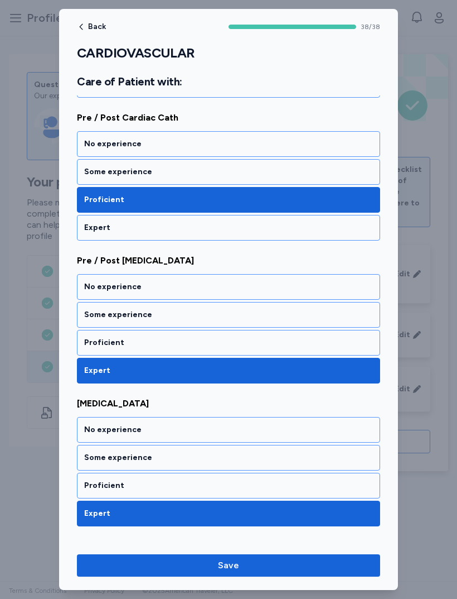
scroll to position [3489, 0]
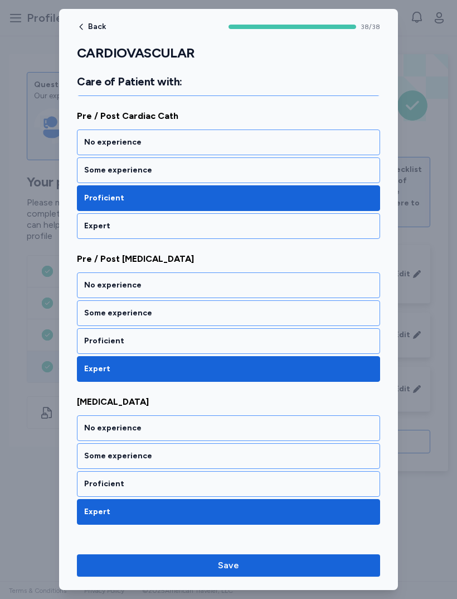
click at [266, 339] on div "Proficient" at bounding box center [228, 340] width 289 height 11
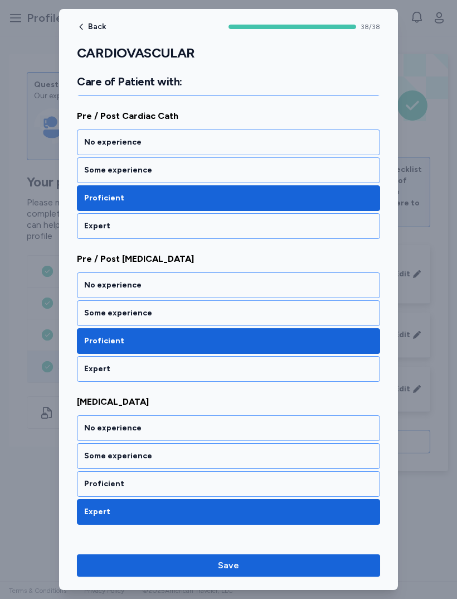
scroll to position [3610, 0]
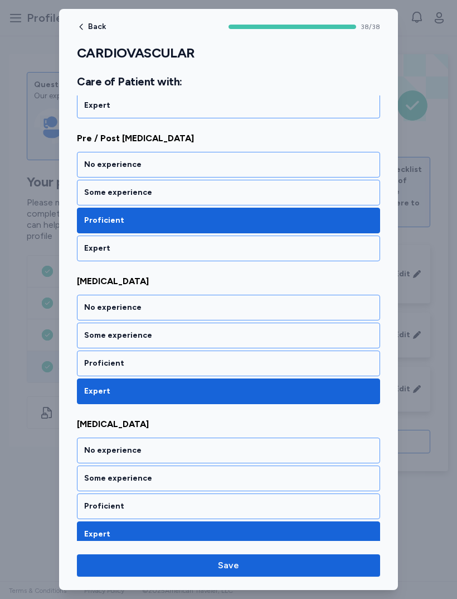
click at [256, 334] on div "Some experience" at bounding box center [228, 335] width 289 height 11
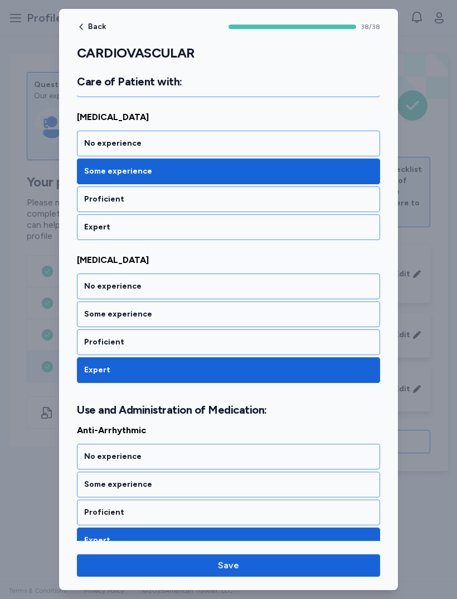
scroll to position [3786, 0]
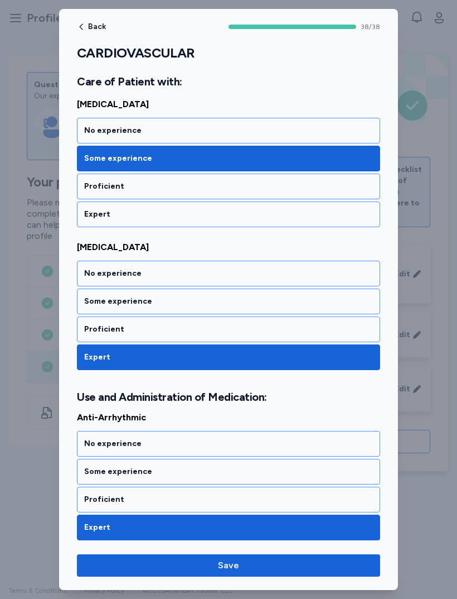
click at [262, 305] on div "Some experience" at bounding box center [228, 301] width 289 height 11
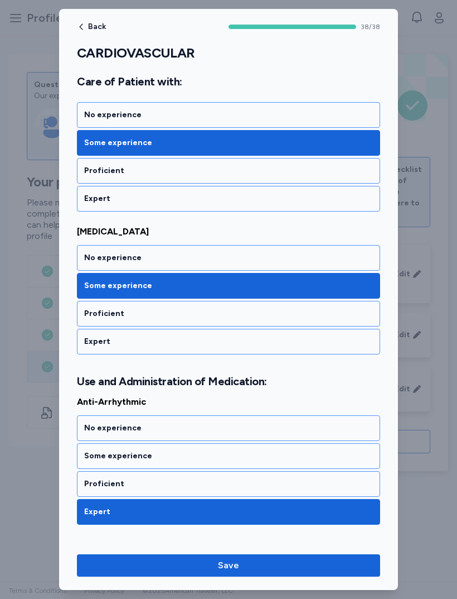
click at [271, 304] on div "Proficient" at bounding box center [228, 314] width 303 height 26
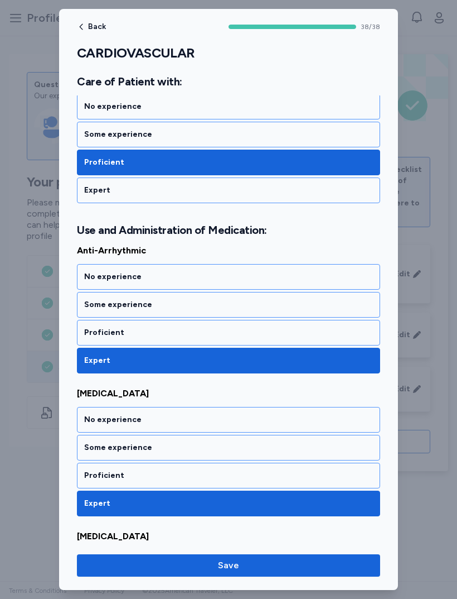
scroll to position [3954, 0]
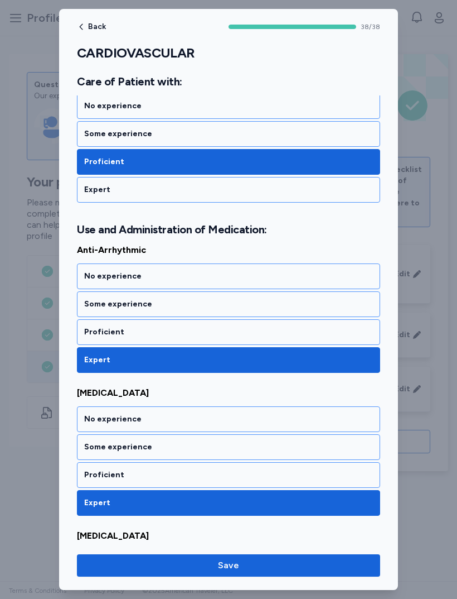
click at [90, 331] on div "Proficient" at bounding box center [228, 331] width 289 height 11
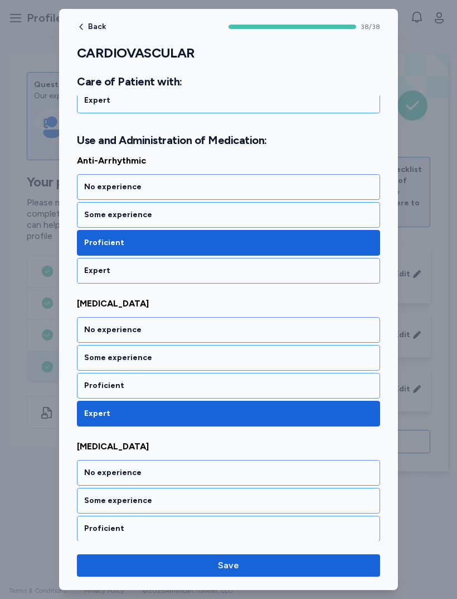
click at [95, 394] on div "Proficient" at bounding box center [228, 386] width 303 height 26
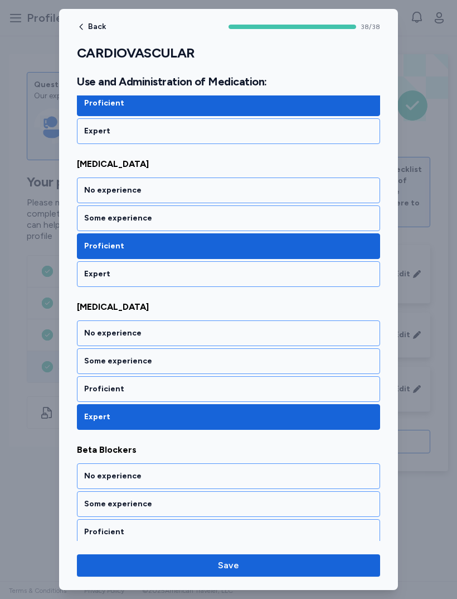
click at [91, 385] on div "Proficient" at bounding box center [228, 388] width 289 height 11
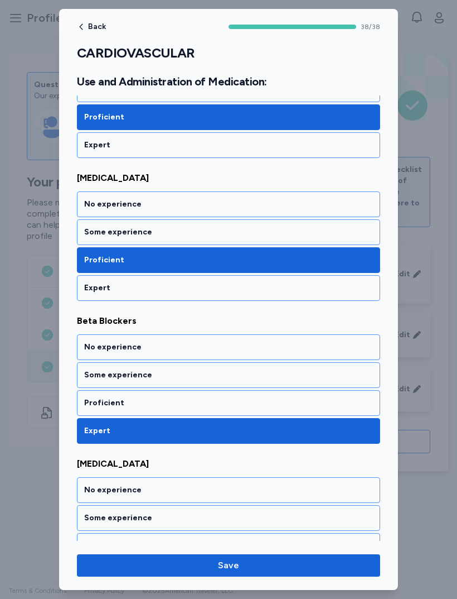
click at [90, 401] on div "Proficient" at bounding box center [228, 402] width 289 height 11
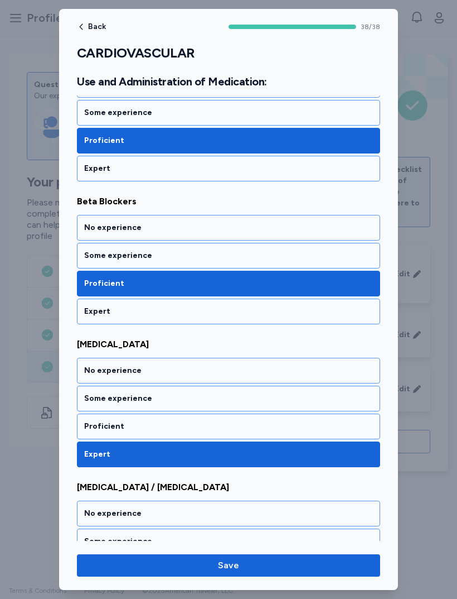
click at [91, 430] on div "Proficient" at bounding box center [228, 426] width 289 height 11
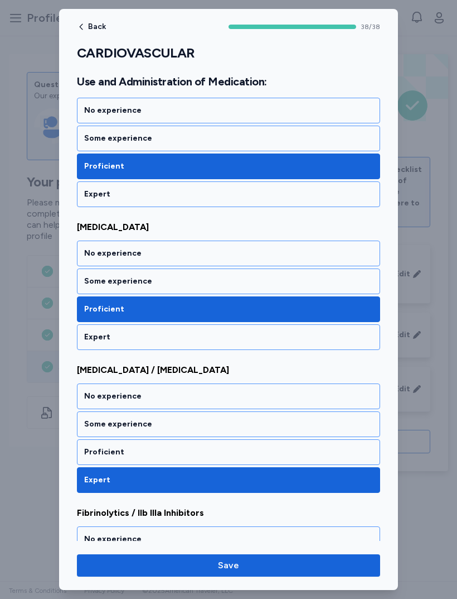
click at [93, 424] on div "Some experience" at bounding box center [228, 423] width 289 height 11
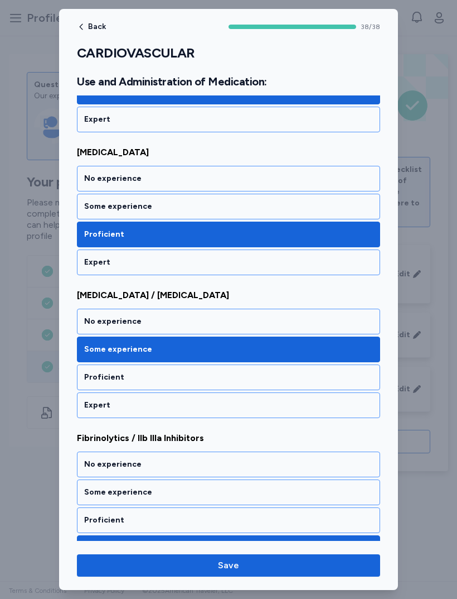
scroll to position [4652, 0]
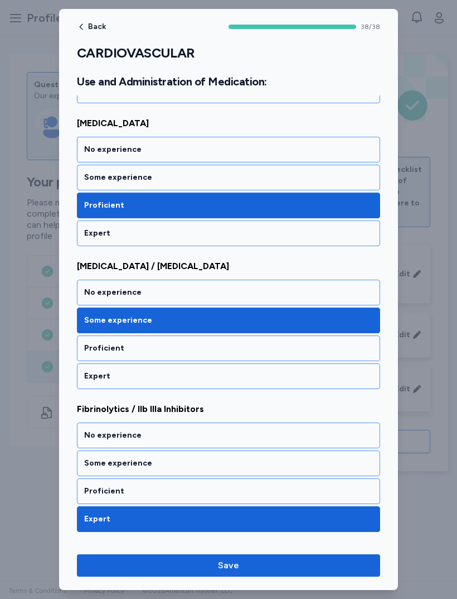
click at [85, 459] on div "Some experience" at bounding box center [228, 462] width 289 height 11
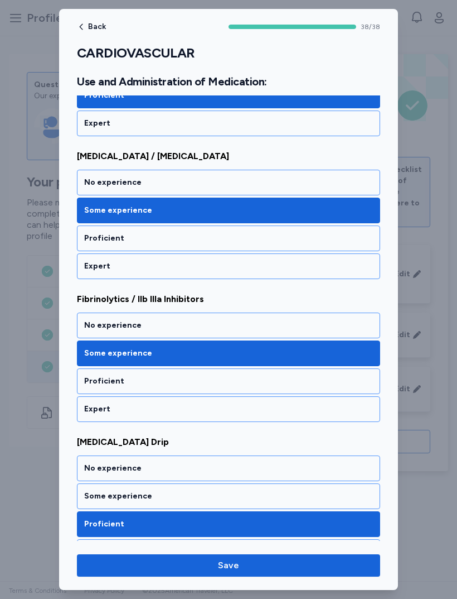
scroll to position [4768, 0]
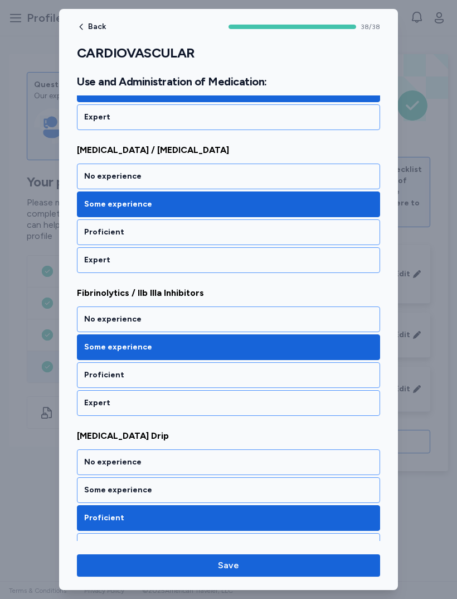
click at [86, 481] on div "Some experience" at bounding box center [228, 490] width 303 height 26
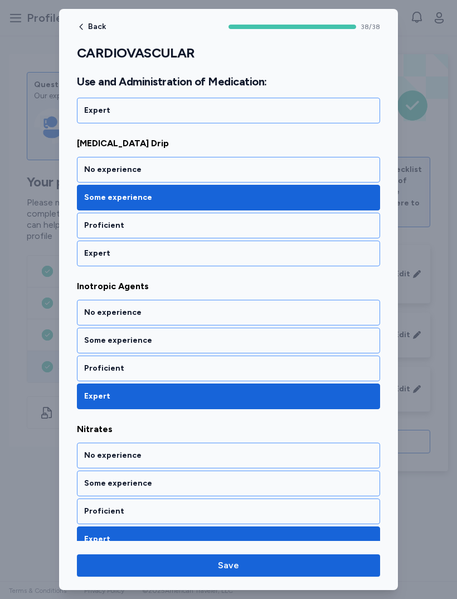
scroll to position [5061, 0]
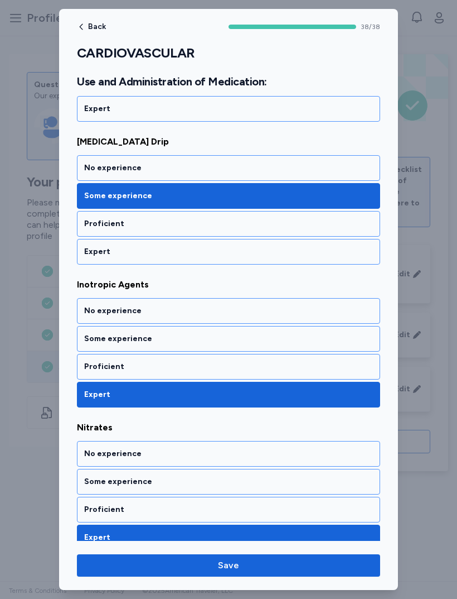
click at [93, 344] on div "Some experience" at bounding box center [228, 338] width 289 height 11
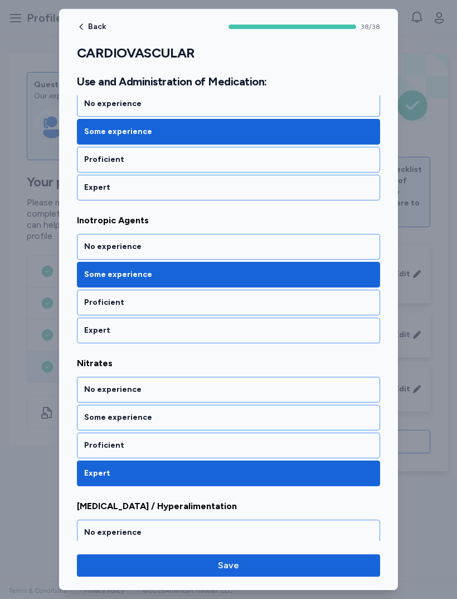
scroll to position [5150, 0]
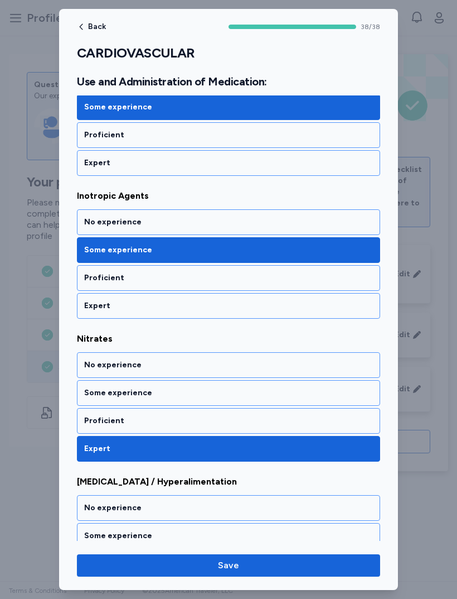
click at [88, 393] on div "Some experience" at bounding box center [228, 392] width 289 height 11
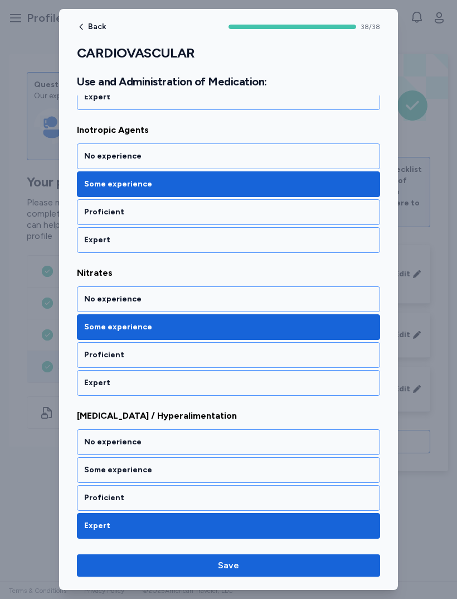
scroll to position [5216, 0]
click at [92, 475] on div "Some experience" at bounding box center [228, 469] width 289 height 11
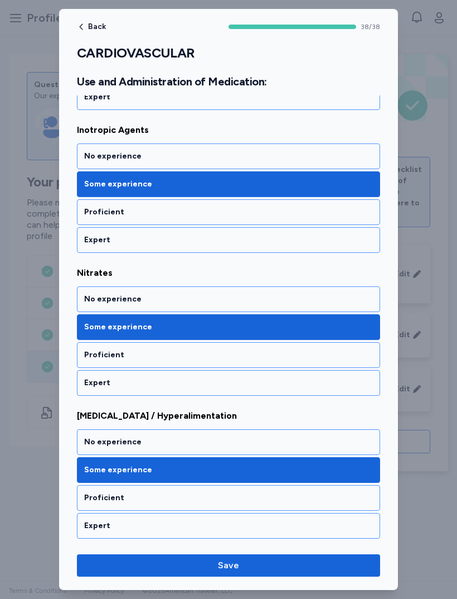
click at [149, 563] on span "Save" at bounding box center [229, 564] width 286 height 13
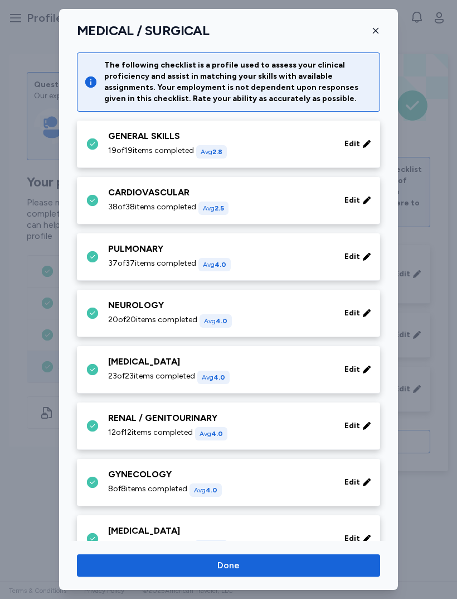
click at [306, 263] on div "37 of 37 items completed Avg 4.0" at bounding box center [219, 264] width 223 height 13
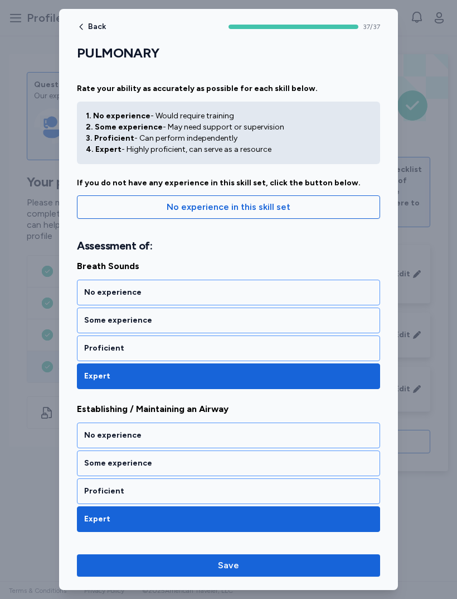
click at [258, 337] on div "Proficient" at bounding box center [228, 348] width 303 height 26
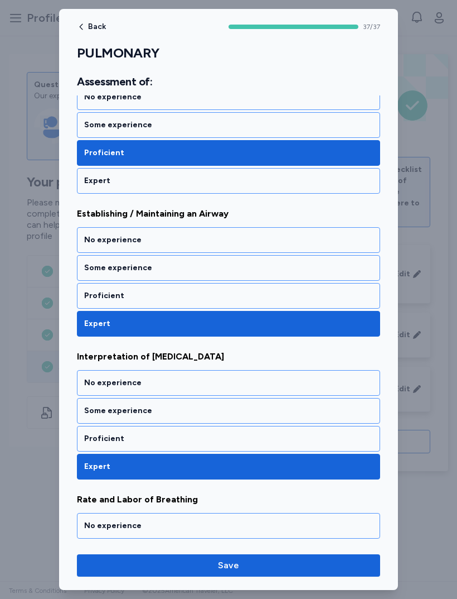
scroll to position [194, 0]
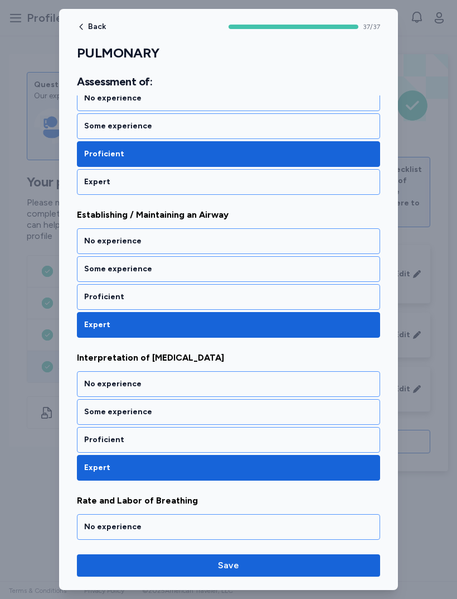
click at [297, 261] on div "Some experience" at bounding box center [228, 269] width 303 height 26
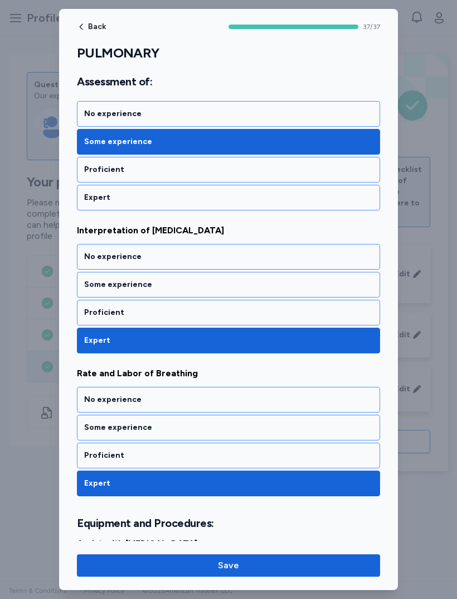
scroll to position [327, 0]
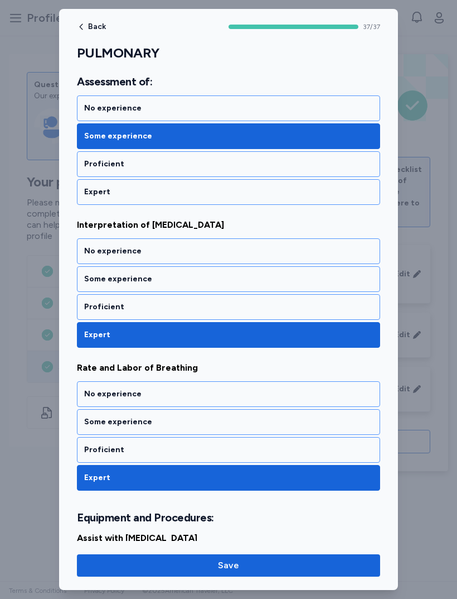
click at [298, 283] on div "Some experience" at bounding box center [228, 278] width 289 height 11
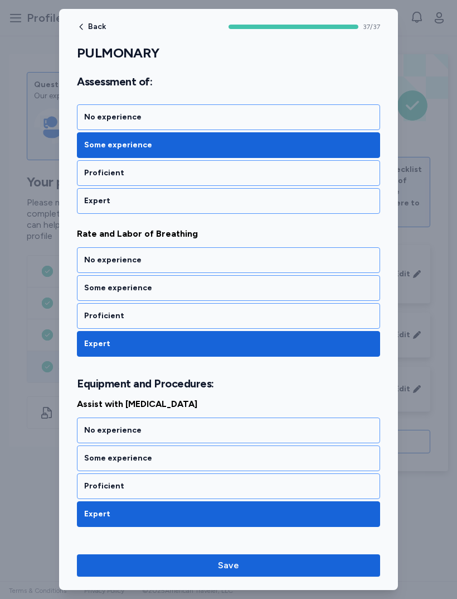
scroll to position [462, 0]
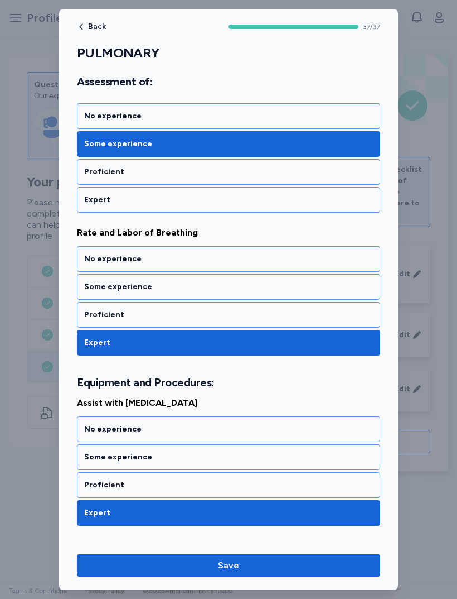
click at [299, 313] on div "Proficient" at bounding box center [228, 314] width 289 height 11
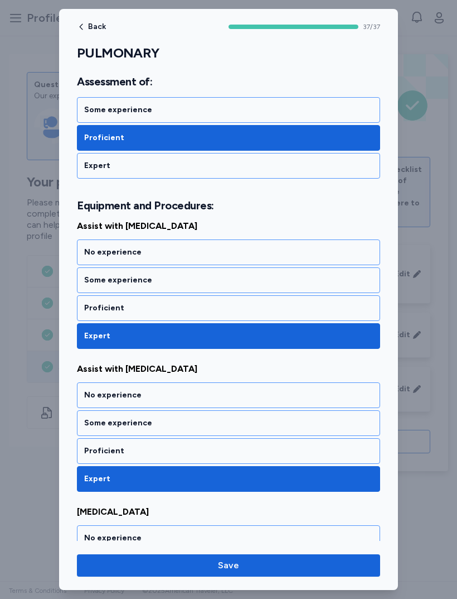
scroll to position [639, 0]
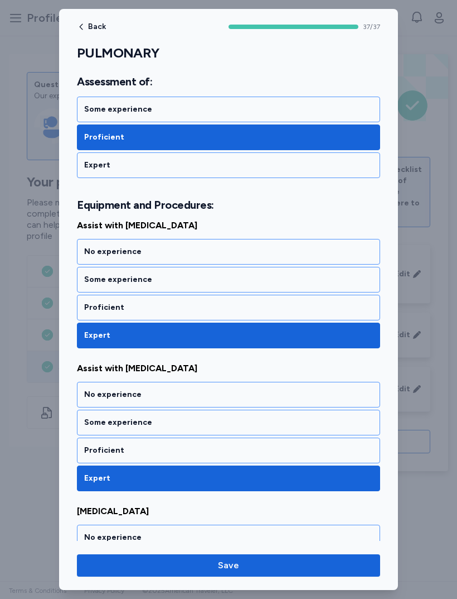
click at [291, 283] on div "Some experience" at bounding box center [228, 279] width 289 height 11
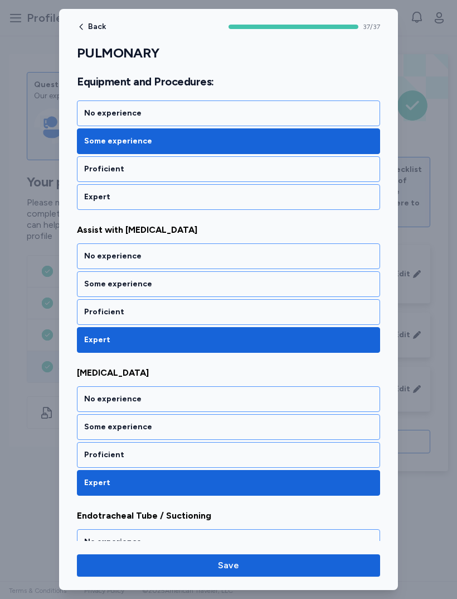
scroll to position [781, 0]
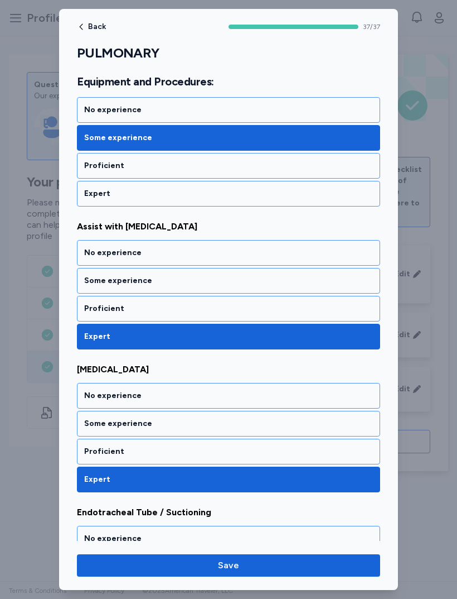
click at [307, 291] on div "Some experience" at bounding box center [228, 281] width 303 height 26
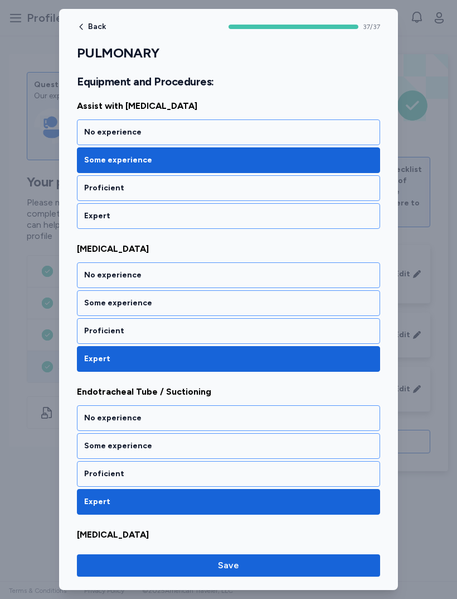
scroll to position [903, 0]
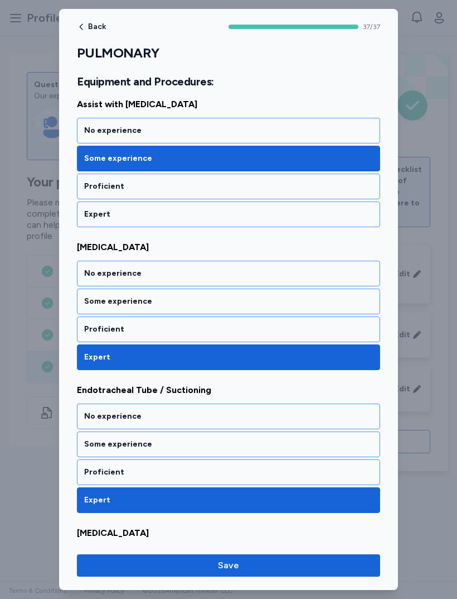
click at [305, 333] on div "Proficient" at bounding box center [228, 329] width 289 height 11
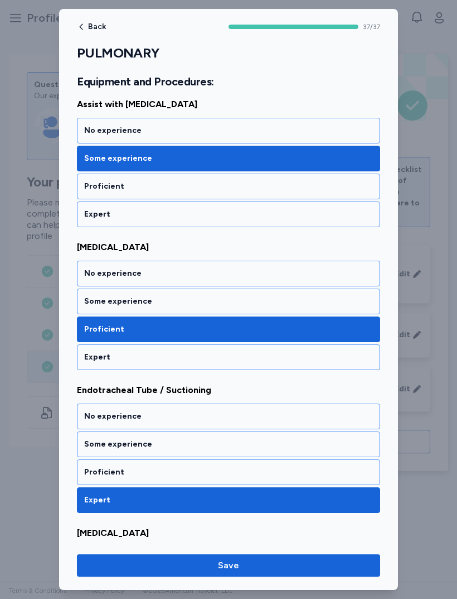
click at [307, 308] on div "Some experience" at bounding box center [228, 301] width 303 height 26
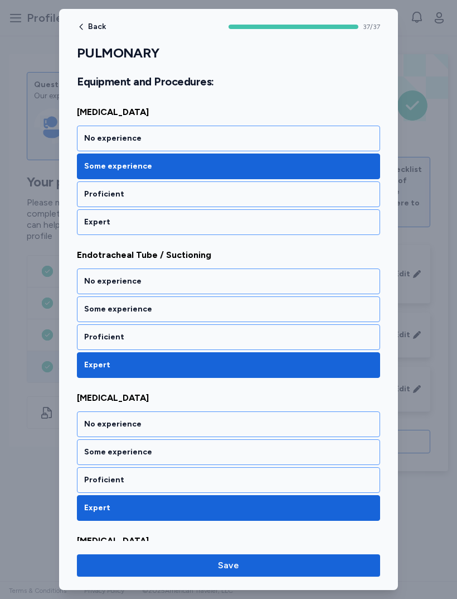
scroll to position [1041, 0]
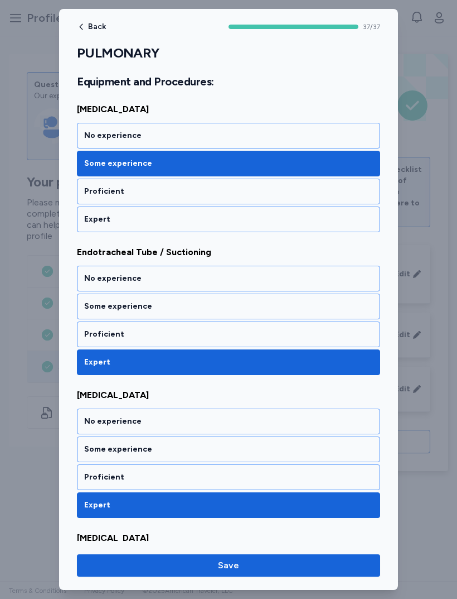
click at [298, 334] on div "Proficient" at bounding box center [228, 334] width 289 height 11
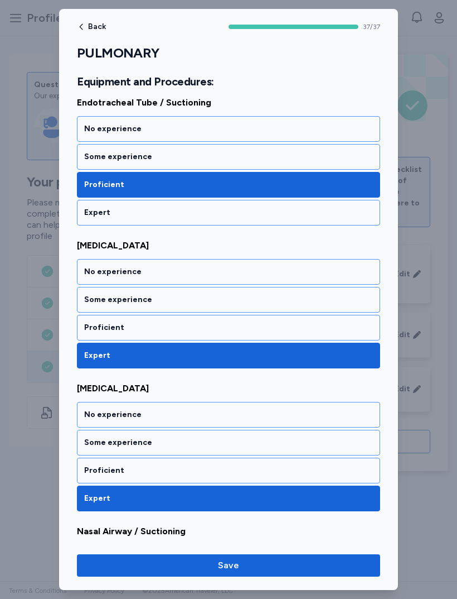
scroll to position [1191, 0]
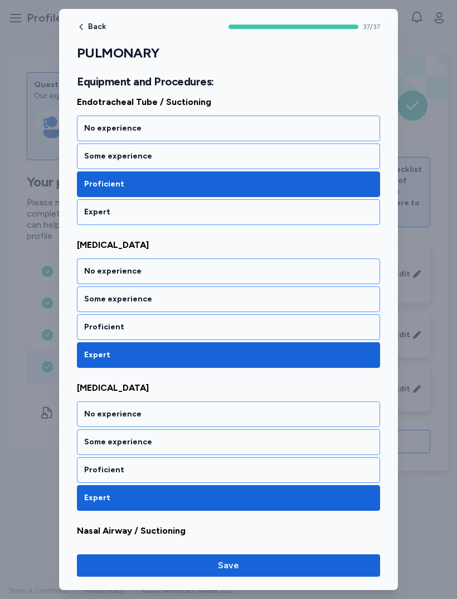
click at [290, 333] on div "Proficient" at bounding box center [228, 327] width 303 height 26
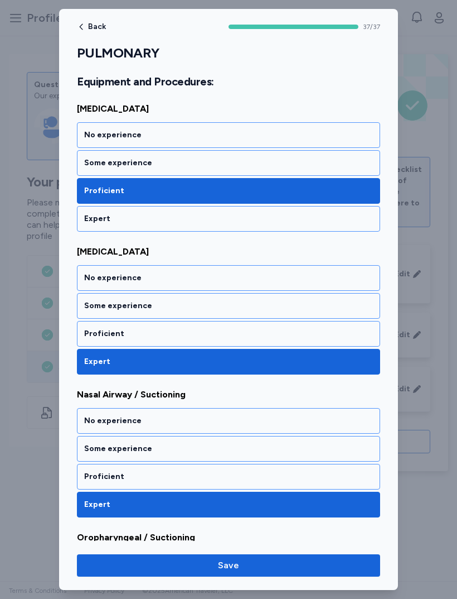
scroll to position [1350, 0]
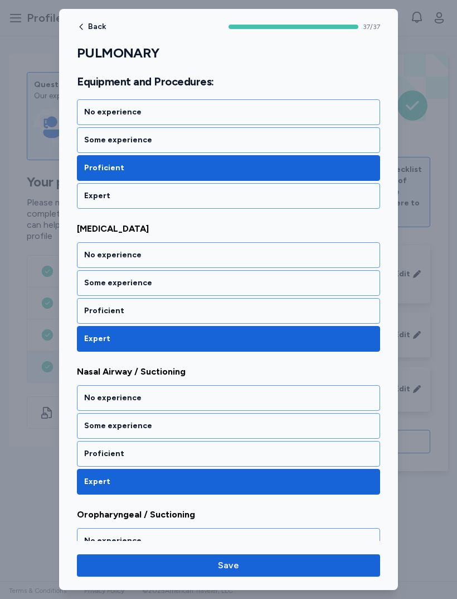
click at [301, 283] on div "Some experience" at bounding box center [228, 282] width 289 height 11
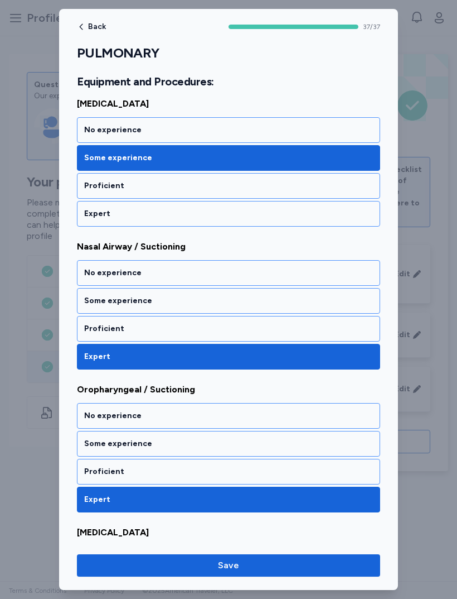
scroll to position [1479, 0]
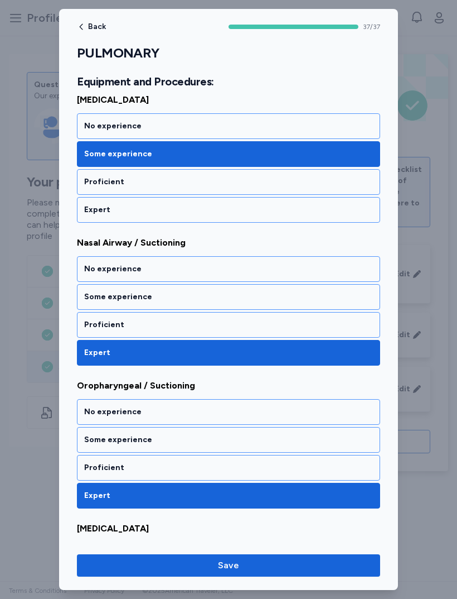
click at [296, 302] on div "Some experience" at bounding box center [228, 296] width 289 height 11
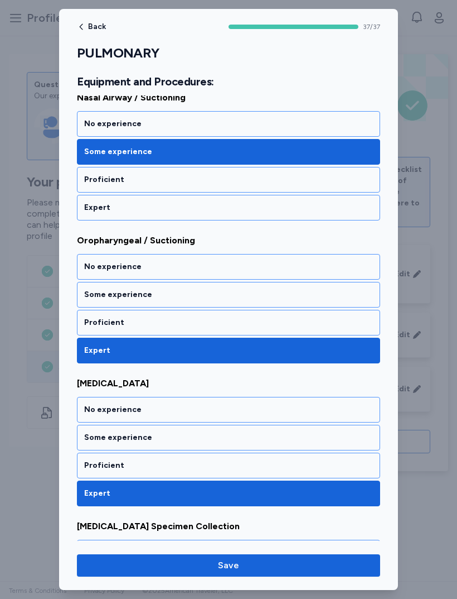
scroll to position [1623, 0]
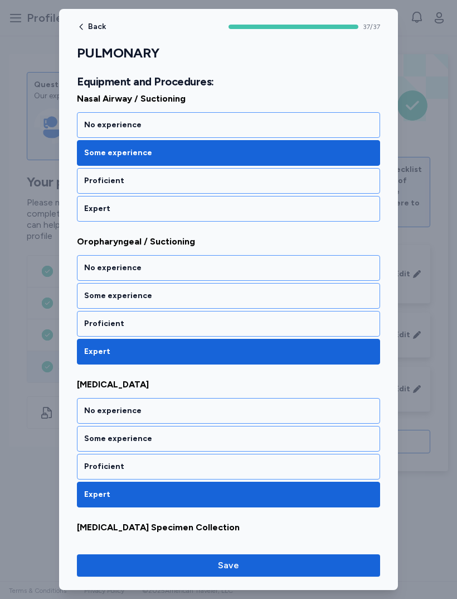
click at [303, 302] on div "Some experience" at bounding box center [228, 296] width 303 height 26
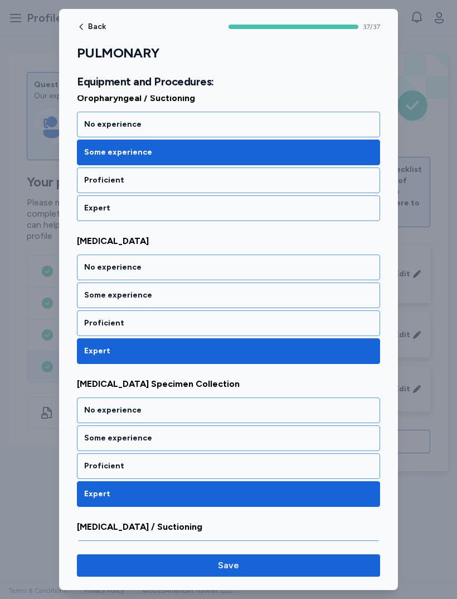
scroll to position [1772, 0]
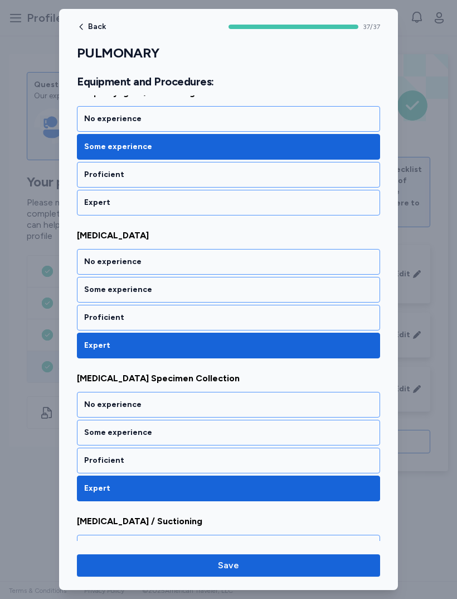
click at [286, 319] on div "Proficient" at bounding box center [228, 317] width 289 height 11
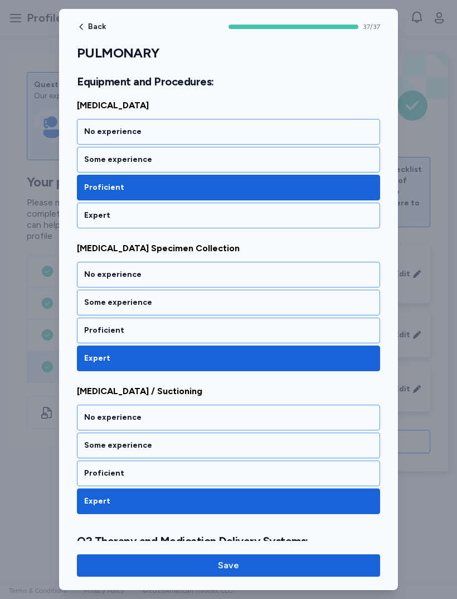
scroll to position [1910, 0]
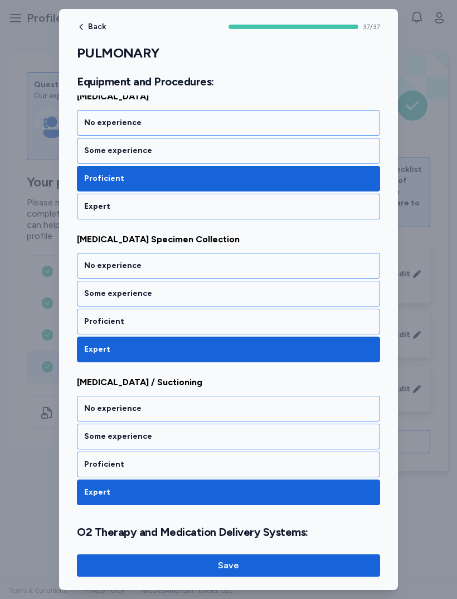
click at [296, 326] on div "Proficient" at bounding box center [228, 321] width 289 height 11
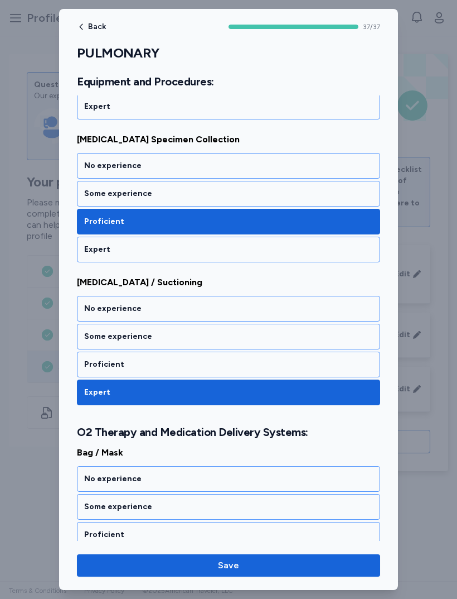
scroll to position [2055, 0]
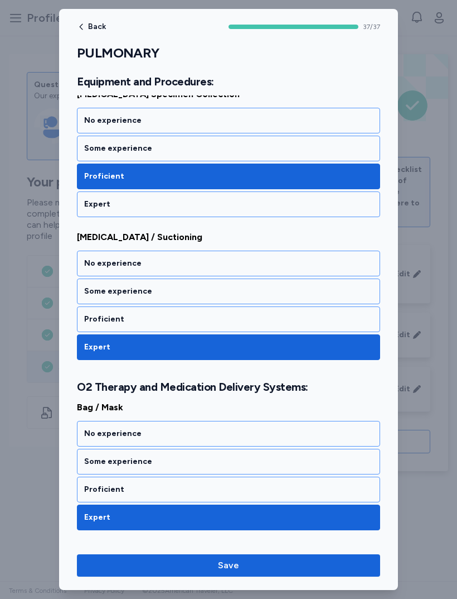
click at [309, 329] on div "Proficient" at bounding box center [228, 319] width 303 height 26
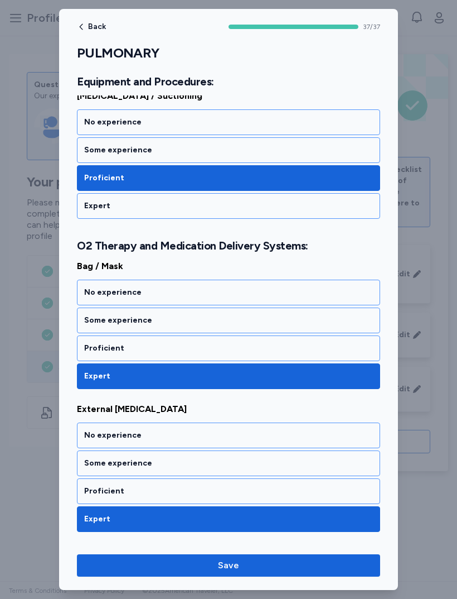
scroll to position [2205, 0]
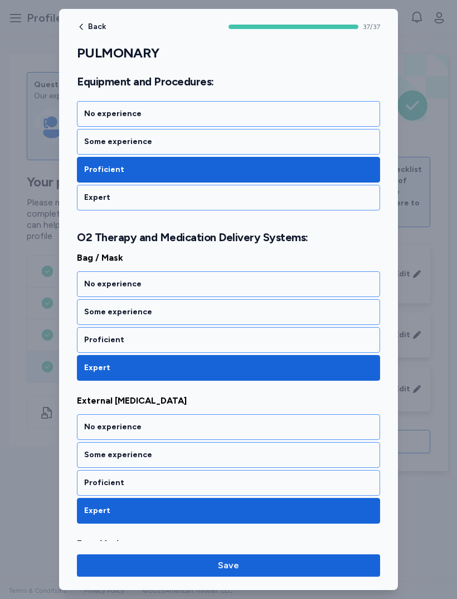
click at [299, 344] on div "Proficient" at bounding box center [228, 339] width 289 height 11
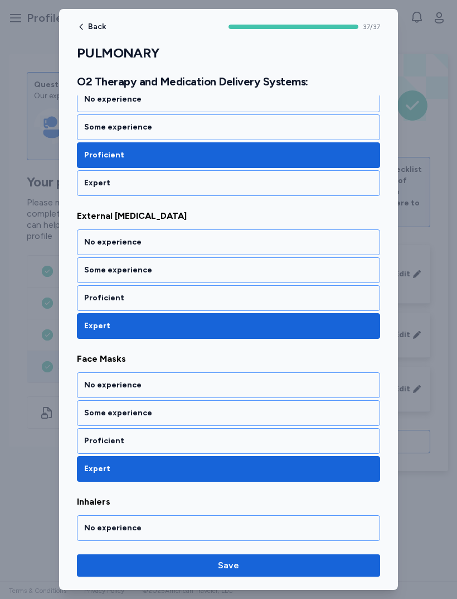
scroll to position [2390, 0]
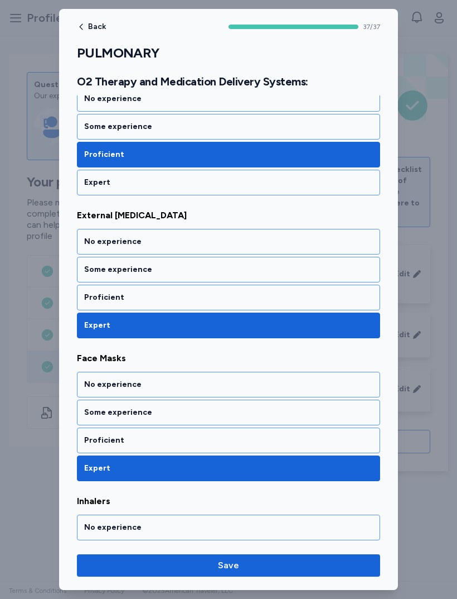
click at [293, 305] on div "Proficient" at bounding box center [228, 297] width 303 height 26
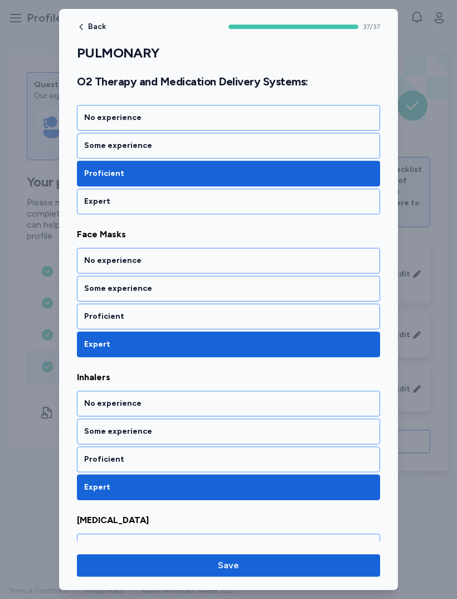
click at [294, 317] on div "Proficient" at bounding box center [228, 316] width 289 height 11
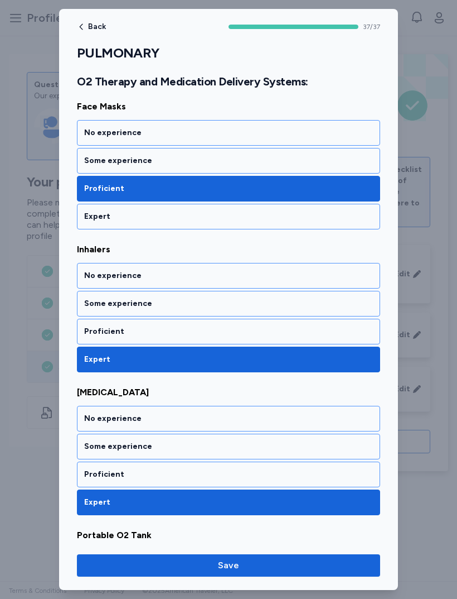
click at [291, 339] on div "Proficient" at bounding box center [228, 332] width 303 height 26
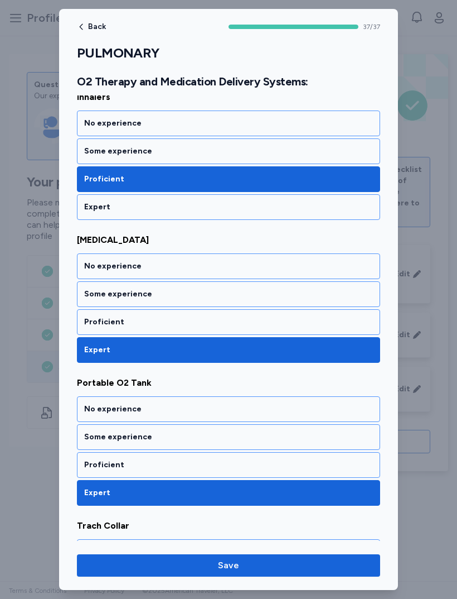
scroll to position [2801, 0]
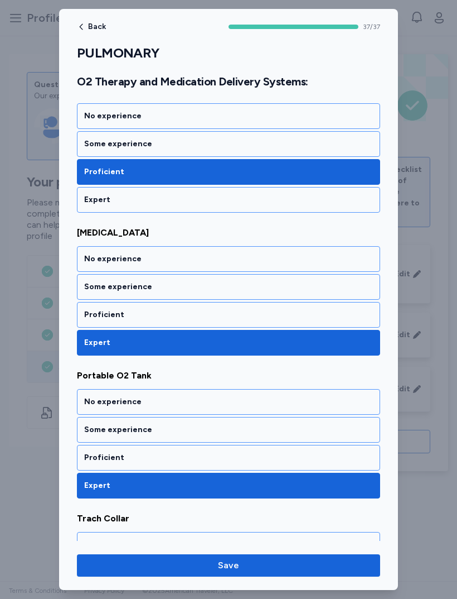
click at [292, 330] on div "Expert" at bounding box center [228, 343] width 303 height 26
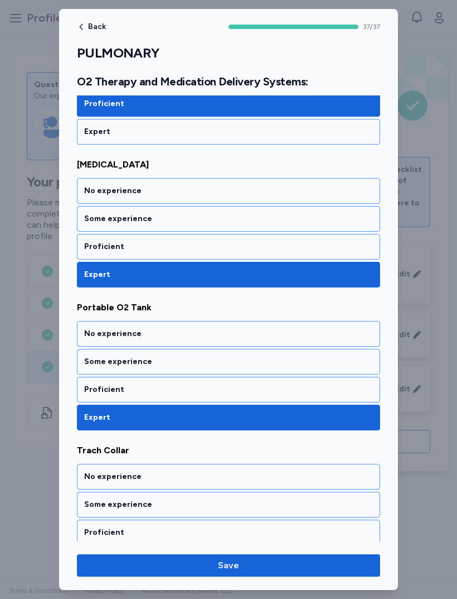
scroll to position [2868, 0]
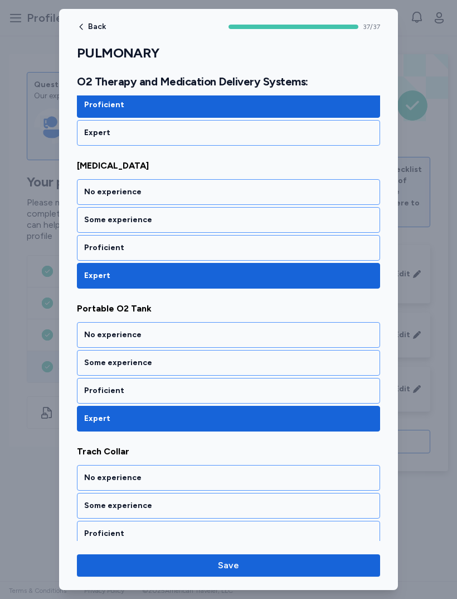
click at [298, 254] on div "Proficient" at bounding box center [228, 248] width 303 height 26
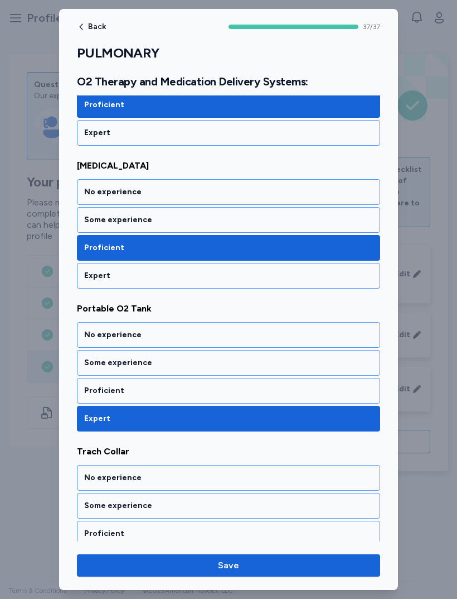
click at [274, 380] on div "Proficient" at bounding box center [228, 391] width 303 height 26
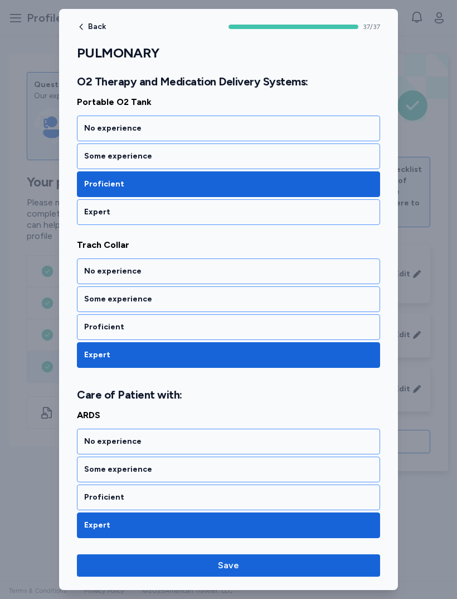
click at [277, 334] on div "Proficient" at bounding box center [228, 327] width 303 height 26
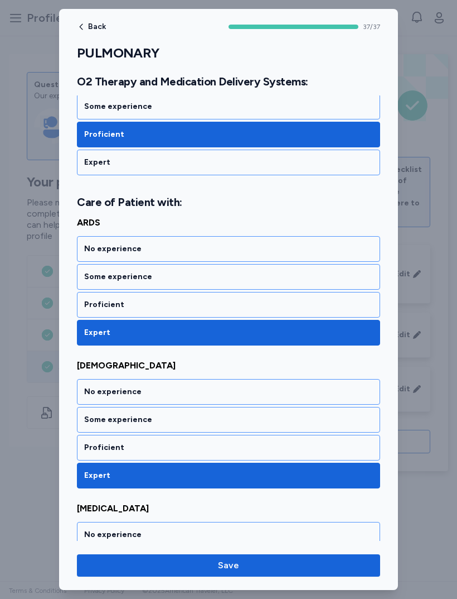
scroll to position [3266, 0]
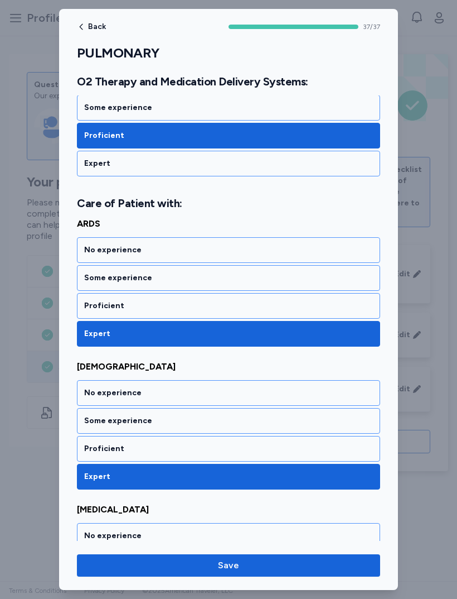
click at [293, 273] on div "Some experience" at bounding box center [228, 277] width 289 height 11
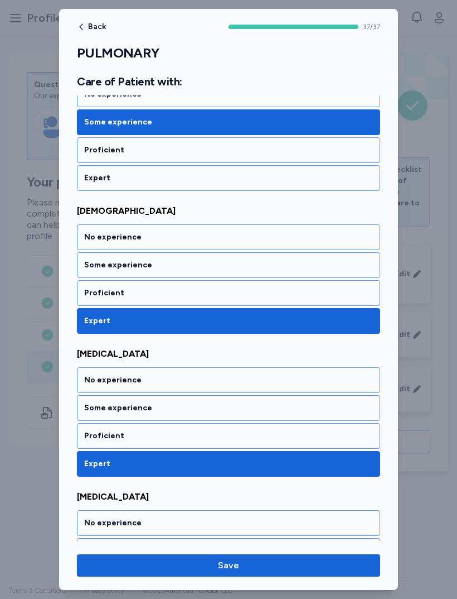
scroll to position [3419, 0]
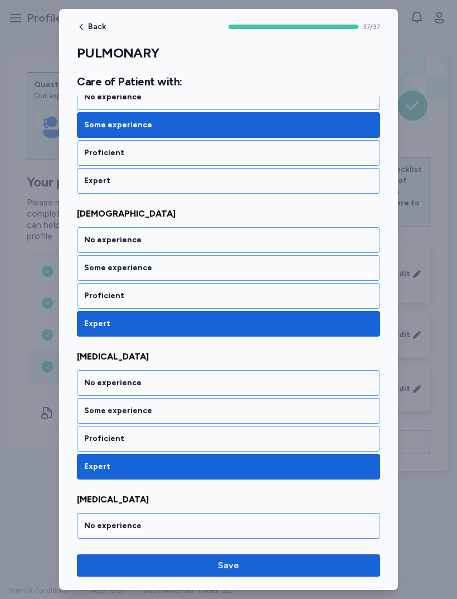
click at [283, 289] on div "Proficient" at bounding box center [228, 296] width 303 height 26
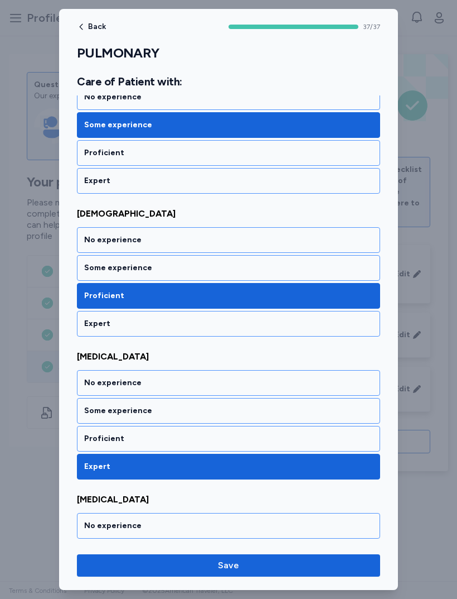
click at [247, 421] on div "Some experience" at bounding box center [228, 411] width 303 height 26
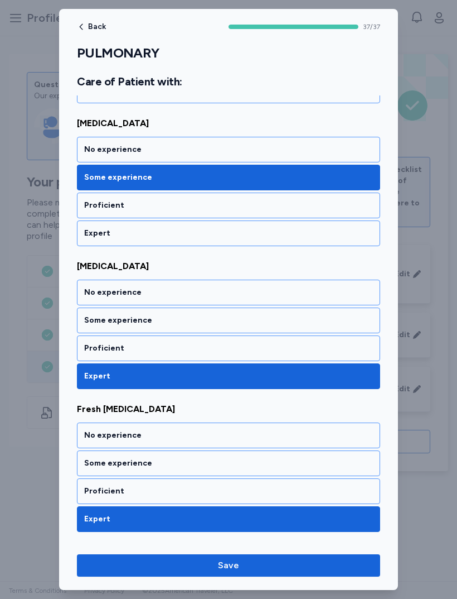
click at [262, 354] on div "Proficient" at bounding box center [228, 348] width 303 height 26
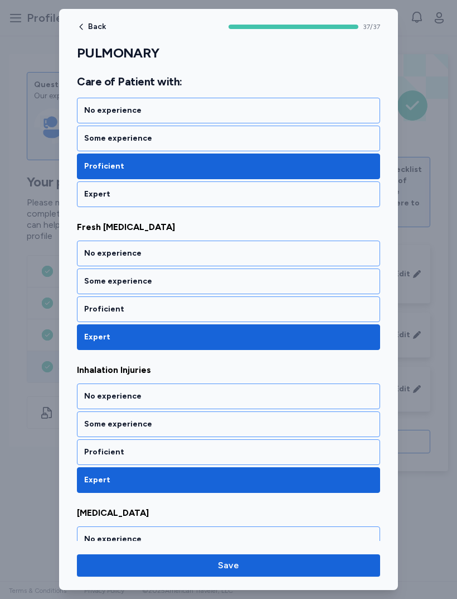
scroll to position [3838, 0]
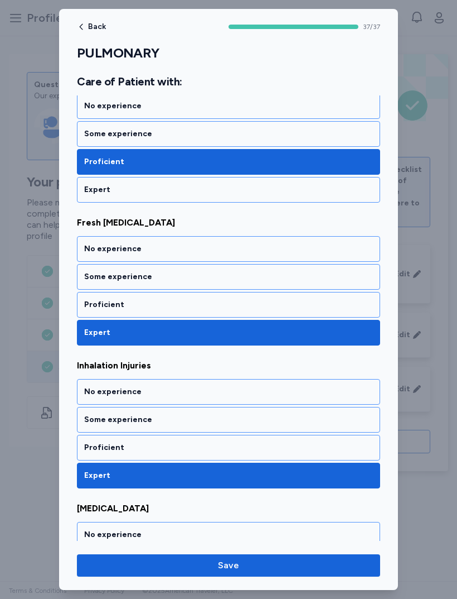
click at [293, 275] on div "Some experience" at bounding box center [228, 276] width 289 height 11
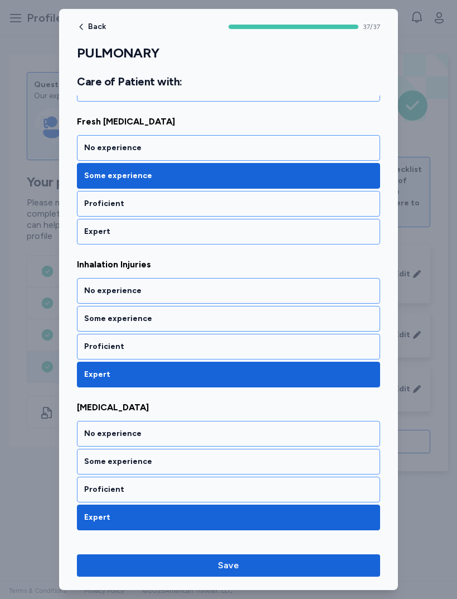
scroll to position [3946, 0]
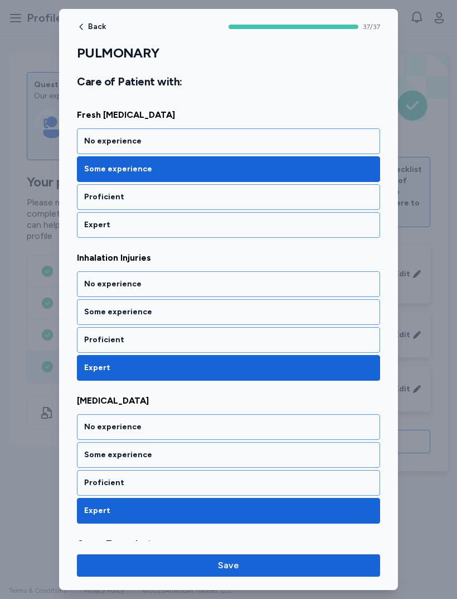
click at [284, 317] on div "Some experience" at bounding box center [228, 311] width 289 height 11
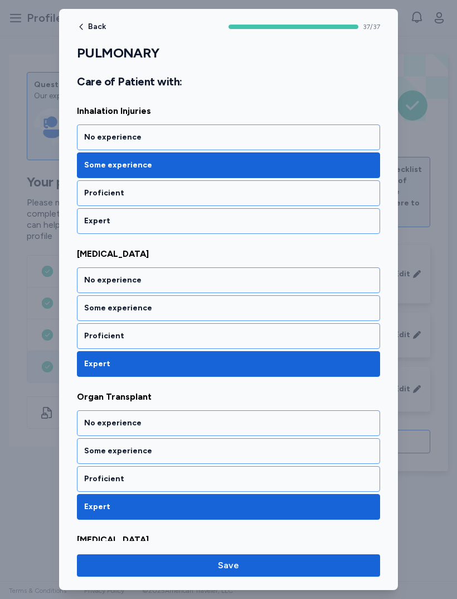
click at [291, 312] on div "Some experience" at bounding box center [228, 307] width 289 height 11
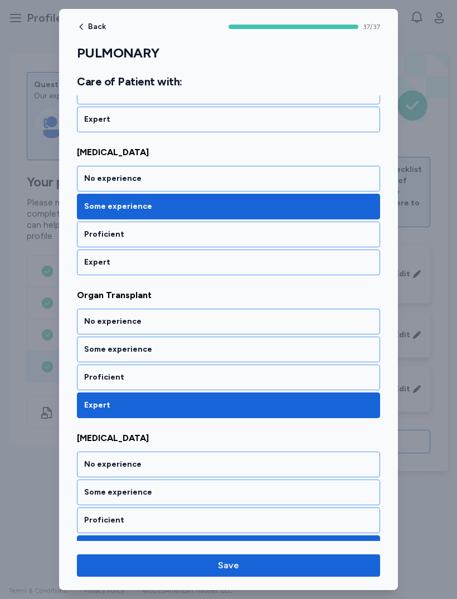
scroll to position [4215, 0]
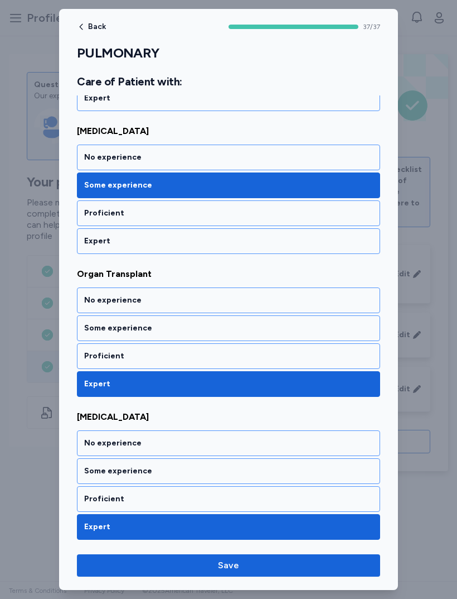
click at [278, 356] on div "Proficient" at bounding box center [228, 355] width 289 height 11
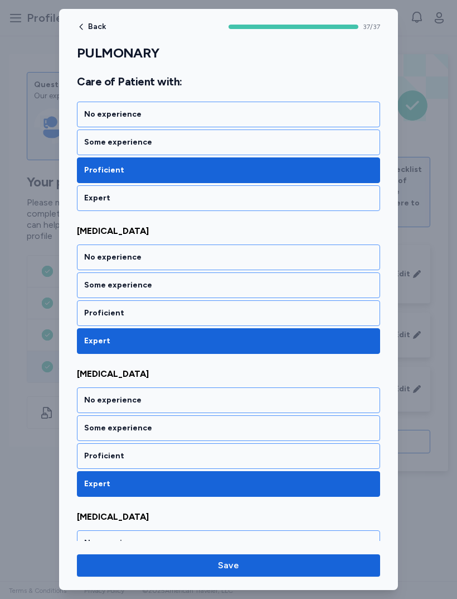
click at [284, 313] on div "Proficient" at bounding box center [228, 312] width 289 height 11
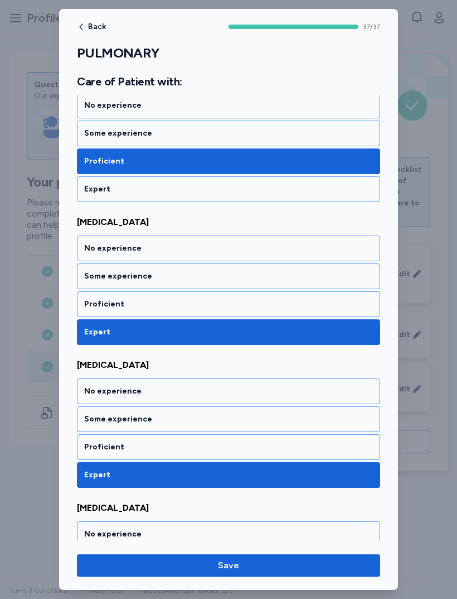
click at [280, 316] on div "Proficient" at bounding box center [228, 304] width 303 height 26
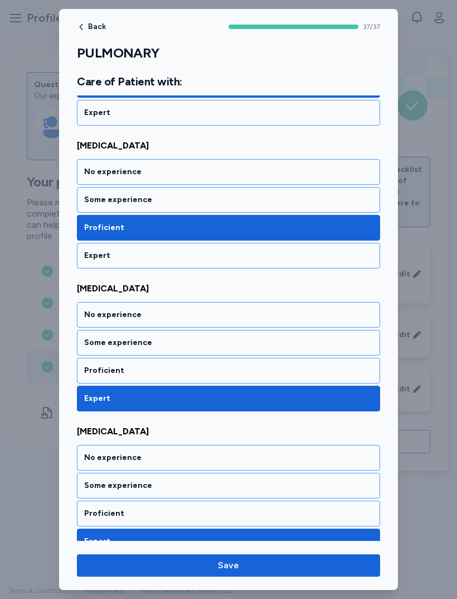
scroll to position [4649, 0]
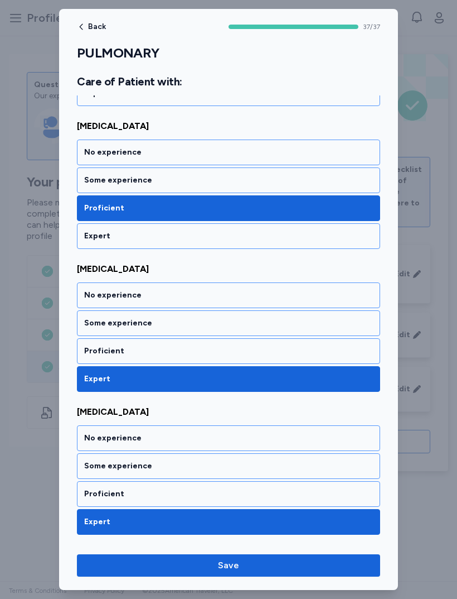
click at [279, 326] on div "Some experience" at bounding box center [228, 322] width 289 height 11
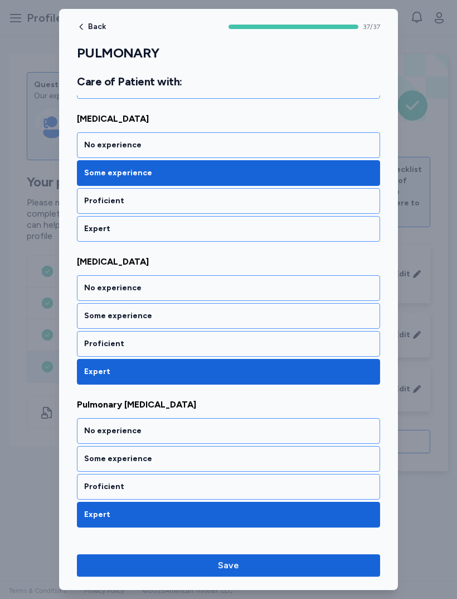
scroll to position [4800, 0]
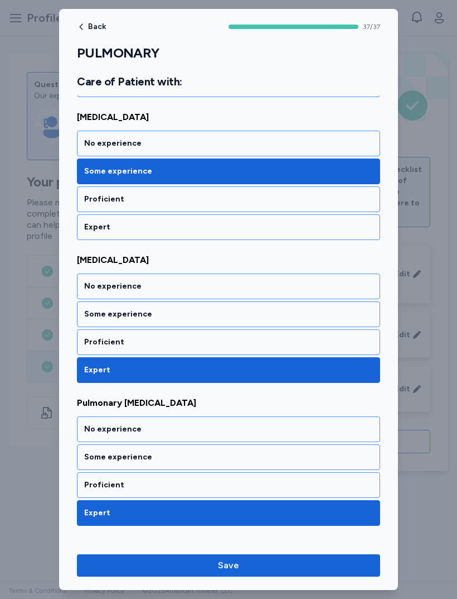
click at [269, 342] on div "Proficient" at bounding box center [228, 341] width 289 height 11
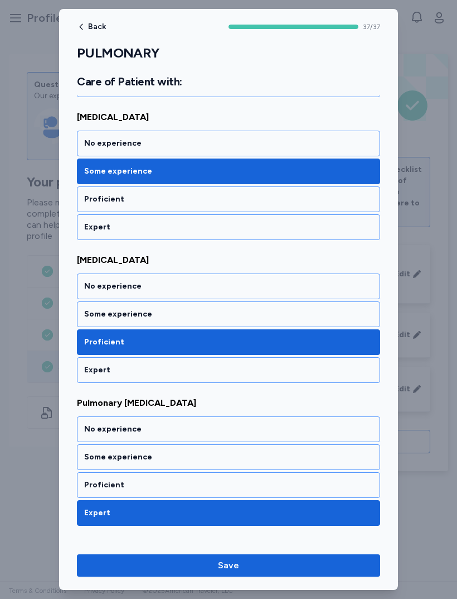
scroll to position [4939, 0]
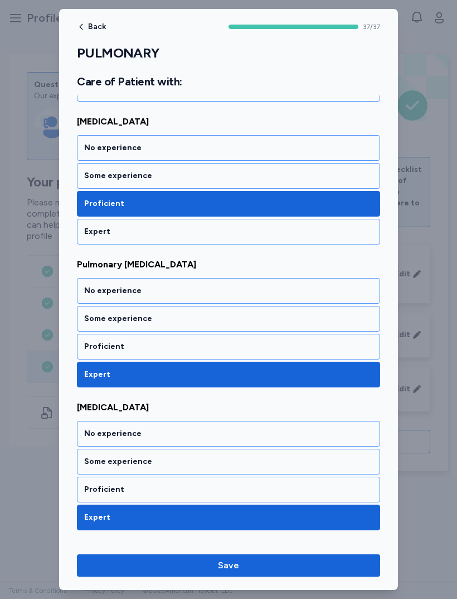
click at [272, 344] on div "Proficient" at bounding box center [228, 346] width 289 height 11
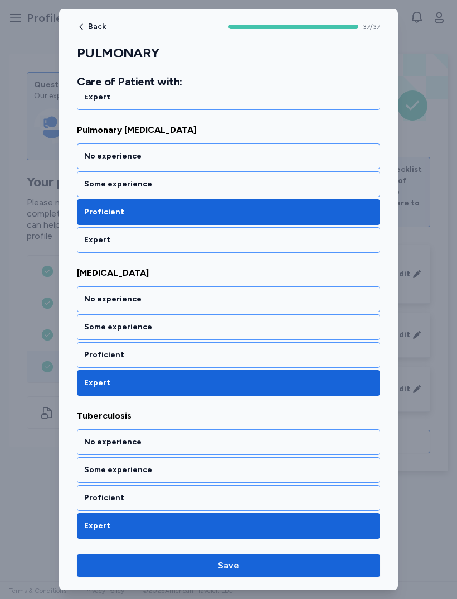
scroll to position [5073, 0]
click at [272, 355] on div "Proficient" at bounding box center [228, 354] width 289 height 11
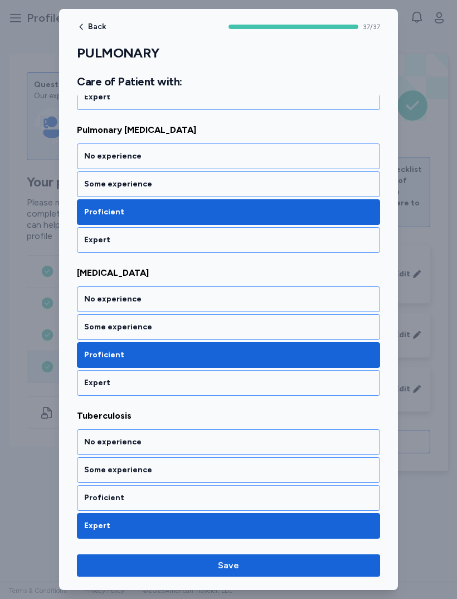
click at [239, 489] on div "Proficient" at bounding box center [228, 498] width 303 height 26
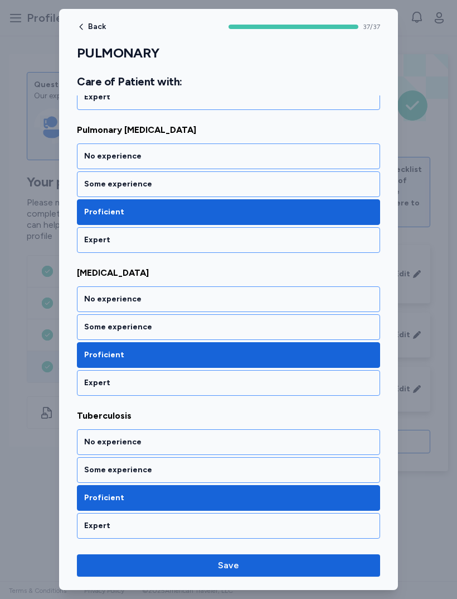
click at [268, 564] on span "Save" at bounding box center [229, 564] width 286 height 13
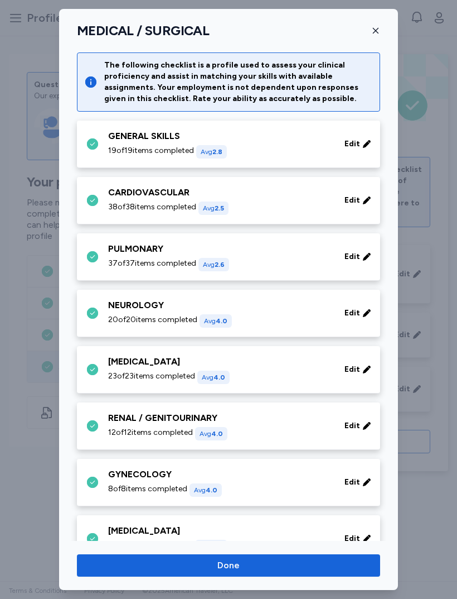
click at [113, 316] on span "20 of 20 items completed" at bounding box center [152, 319] width 89 height 11
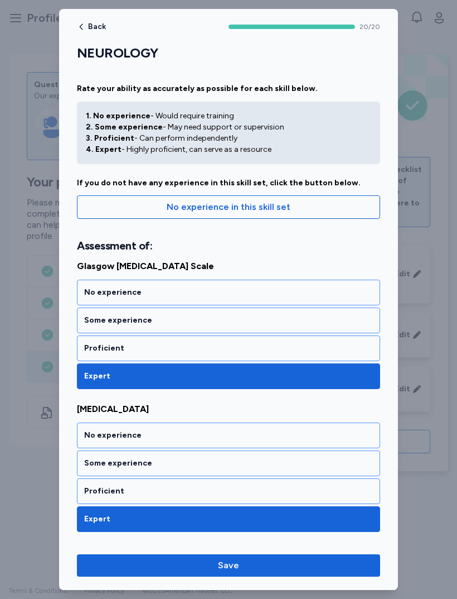
click at [95, 350] on div "Proficient" at bounding box center [228, 347] width 289 height 11
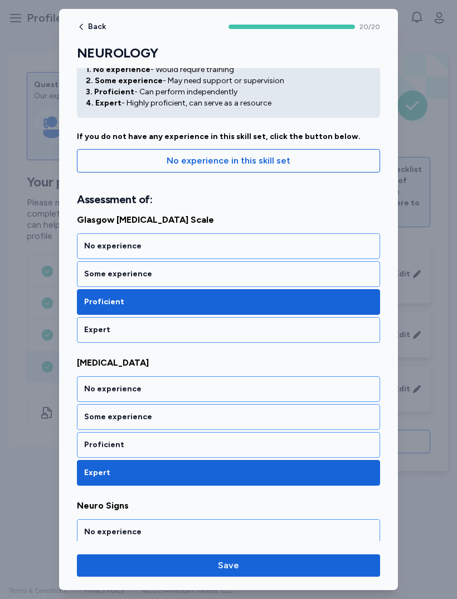
scroll to position [49, 0]
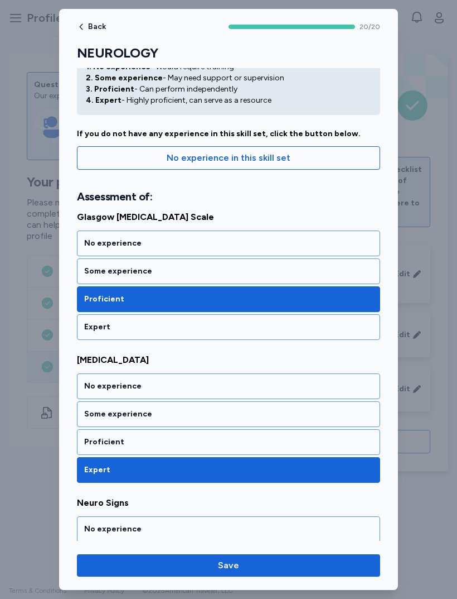
click at [99, 269] on div "Some experience" at bounding box center [228, 271] width 289 height 11
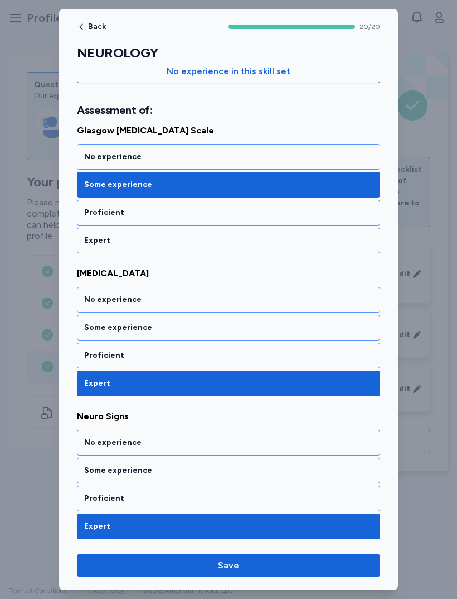
click at [94, 351] on div "Proficient" at bounding box center [228, 355] width 289 height 11
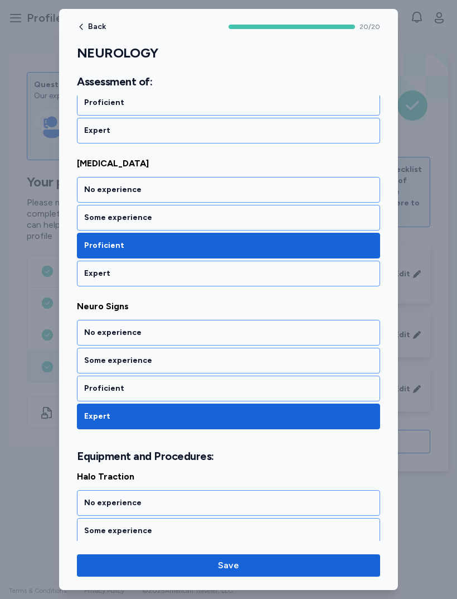
click at [95, 383] on div "Proficient" at bounding box center [228, 388] width 289 height 11
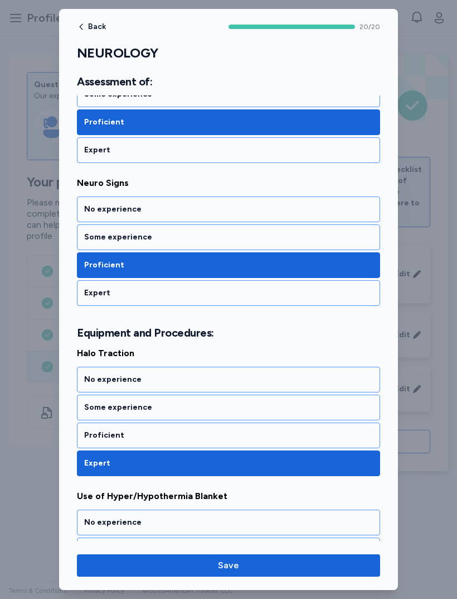
scroll to position [370, 0]
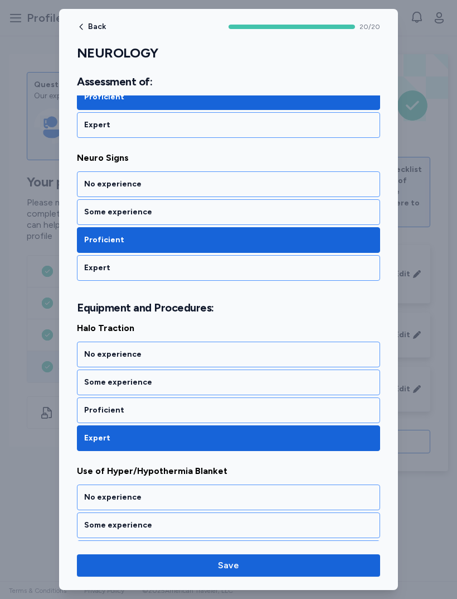
click at [99, 389] on div "Some experience" at bounding box center [228, 382] width 303 height 26
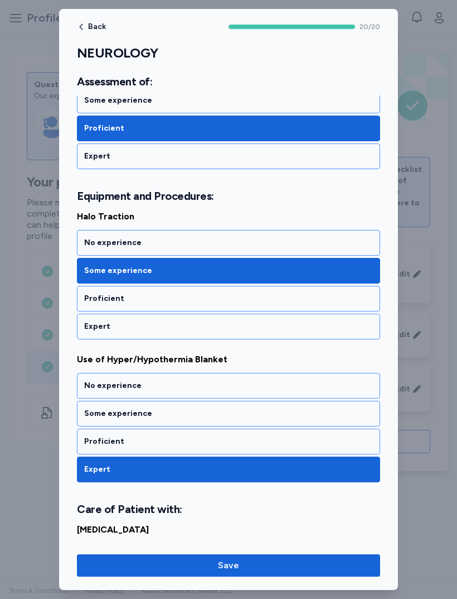
scroll to position [509, 0]
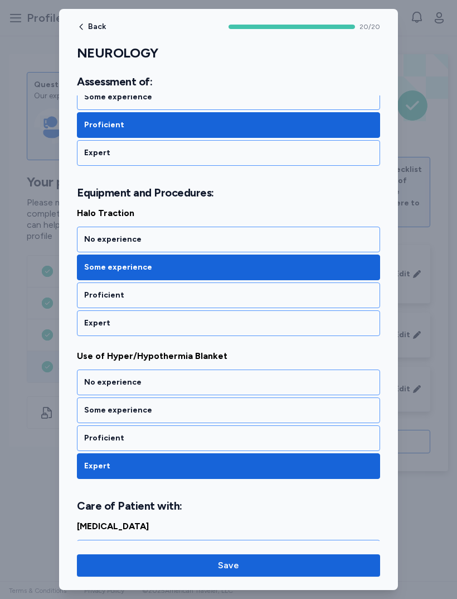
click at [91, 417] on div "Some experience" at bounding box center [228, 410] width 303 height 26
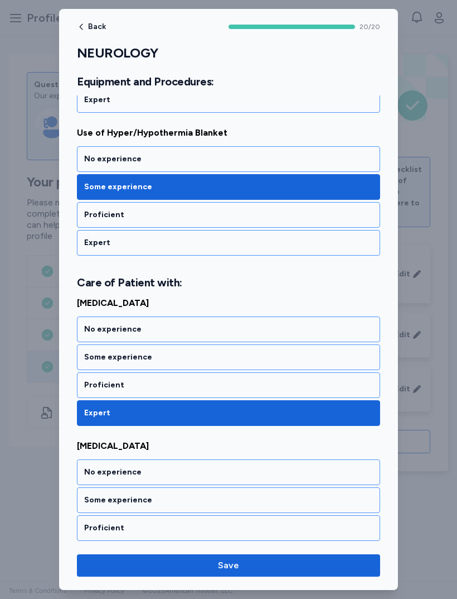
click at [96, 380] on div "Proficient" at bounding box center [228, 384] width 289 height 11
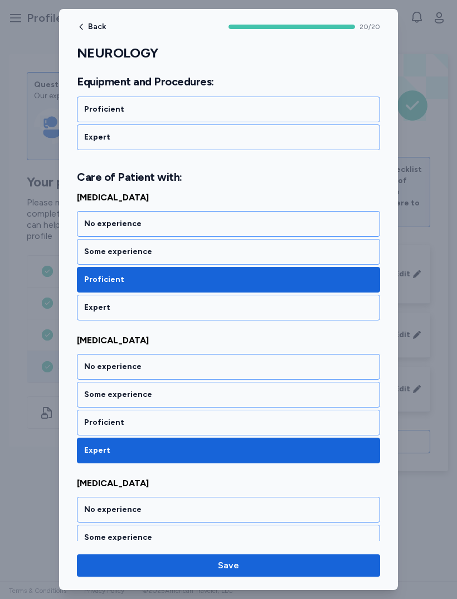
scroll to position [846, 0]
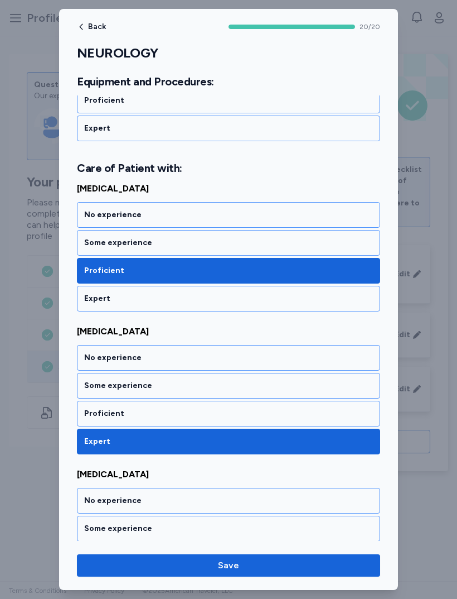
click at [98, 386] on div "Some experience" at bounding box center [228, 385] width 289 height 11
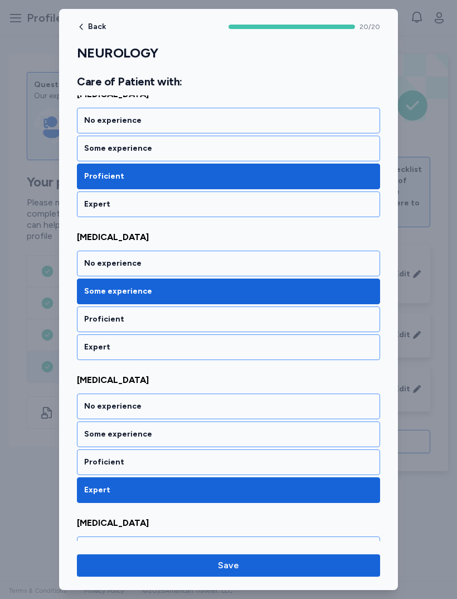
scroll to position [969, 0]
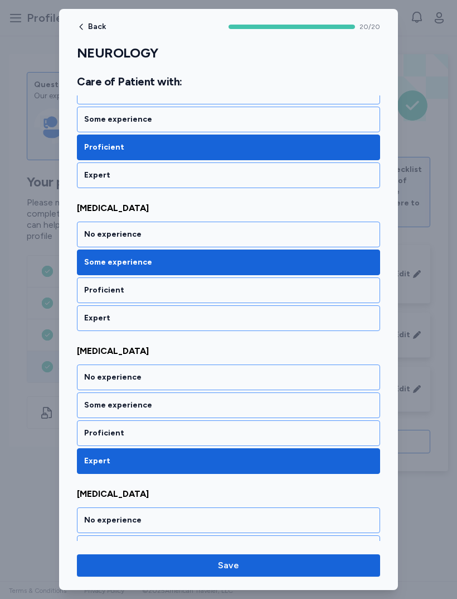
click at [90, 428] on div "Proficient" at bounding box center [228, 432] width 289 height 11
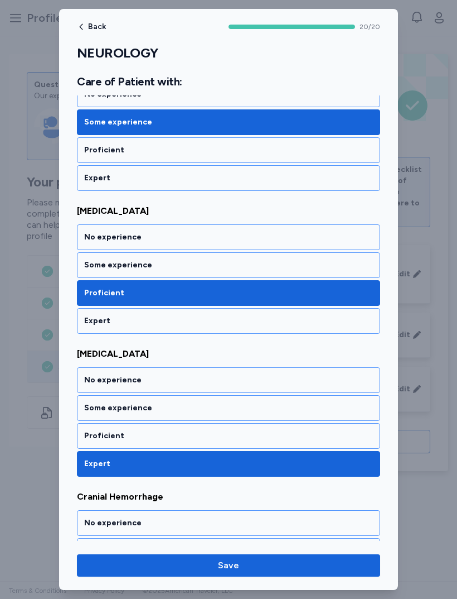
click at [93, 410] on div "Some experience" at bounding box center [228, 407] width 289 height 11
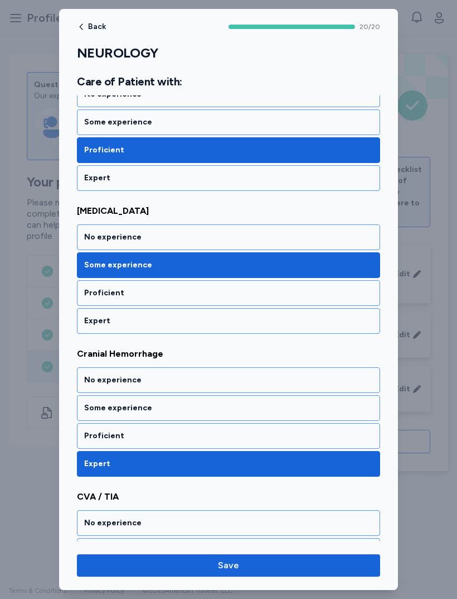
scroll to position [1252, 0]
click at [89, 407] on div "Some experience" at bounding box center [228, 407] width 289 height 11
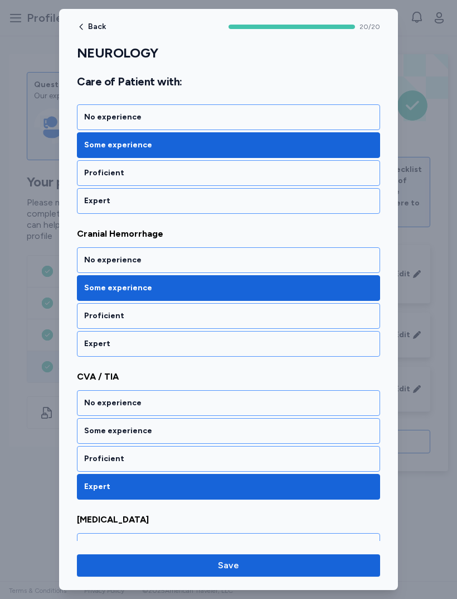
scroll to position [1373, 0]
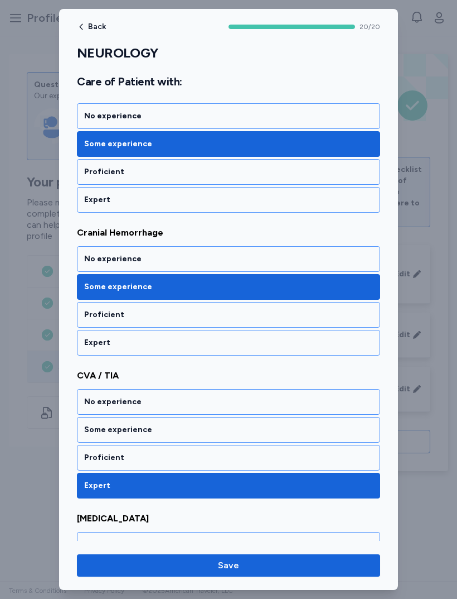
click at [88, 448] on div "Proficient" at bounding box center [228, 458] width 303 height 26
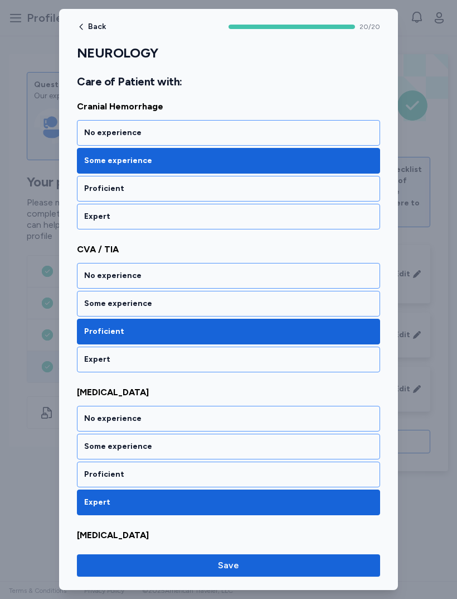
click at [91, 442] on div "Some experience" at bounding box center [228, 446] width 289 height 11
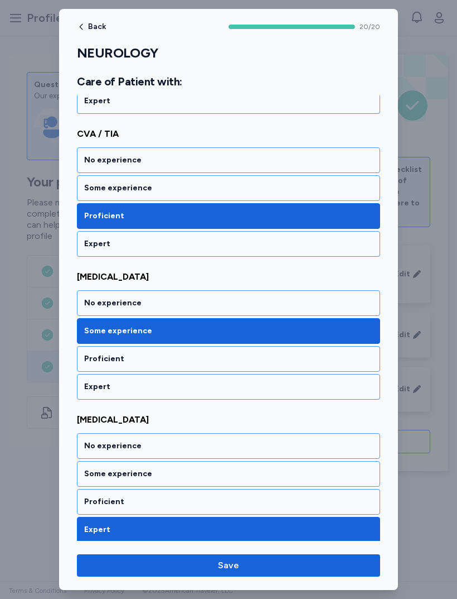
scroll to position [1644, 0]
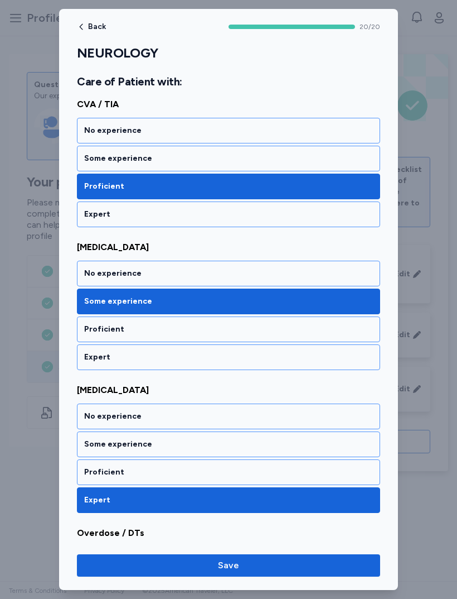
click at [79, 466] on div "Proficient" at bounding box center [228, 472] width 303 height 26
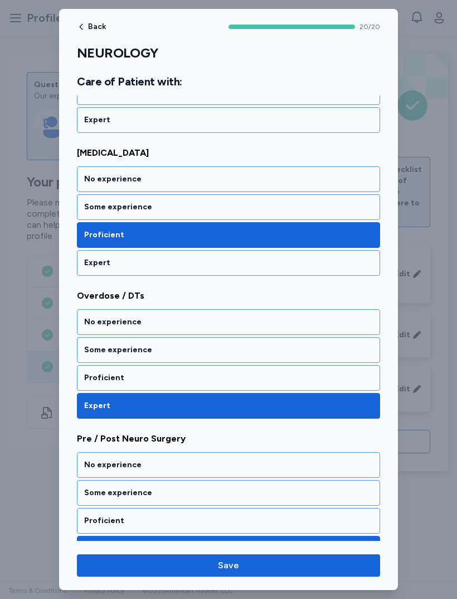
click at [103, 352] on div "Some experience" at bounding box center [228, 349] width 289 height 11
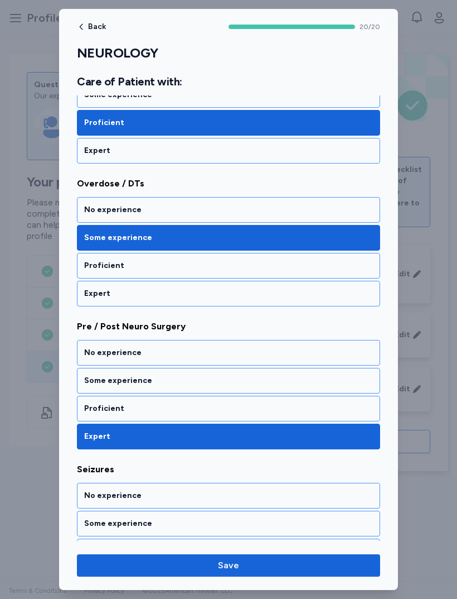
scroll to position [2016, 0]
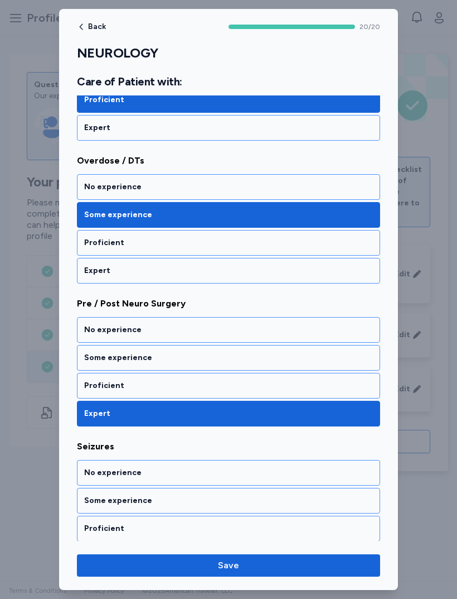
click at [94, 381] on div "Proficient" at bounding box center [228, 385] width 289 height 11
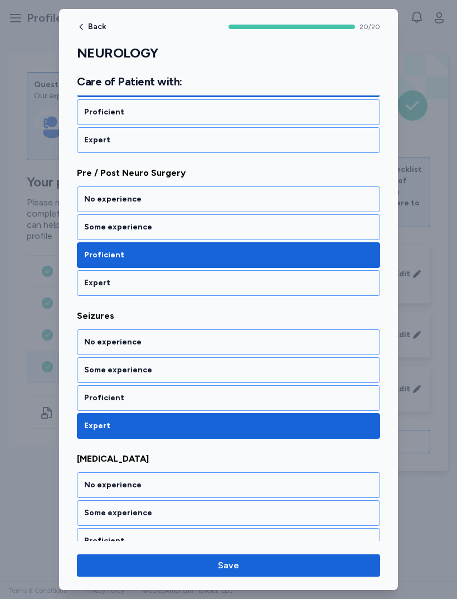
click at [94, 393] on div "Proficient" at bounding box center [228, 397] width 289 height 11
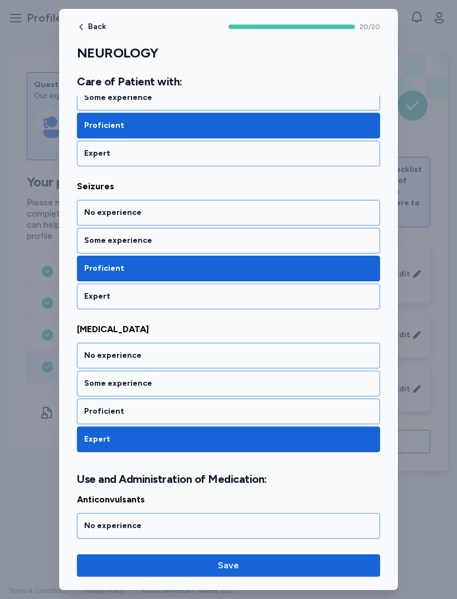
click at [91, 411] on div "Proficient" at bounding box center [228, 411] width 289 height 11
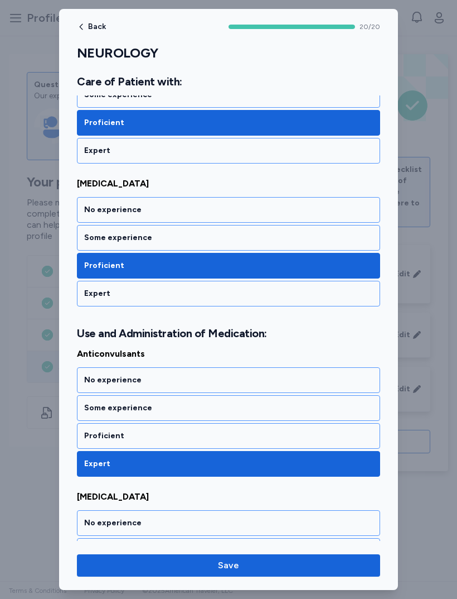
scroll to position [2423, 0]
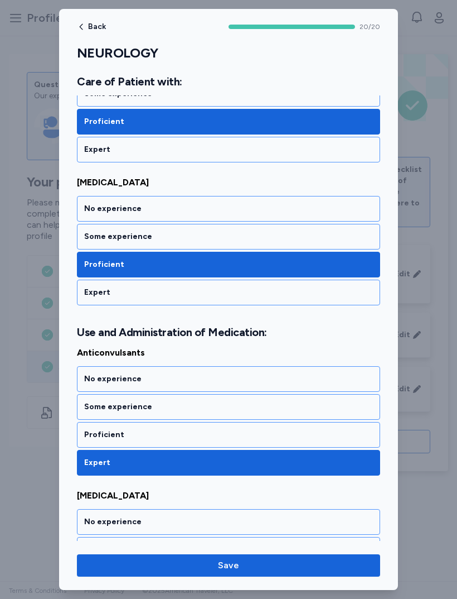
click at [94, 428] on div "Proficient" at bounding box center [228, 435] width 303 height 26
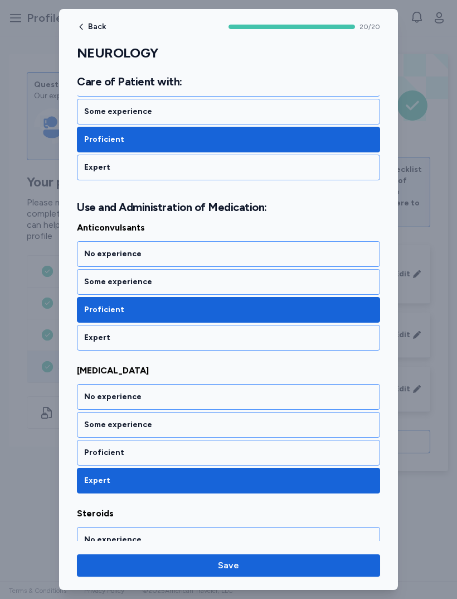
scroll to position [2549, 0]
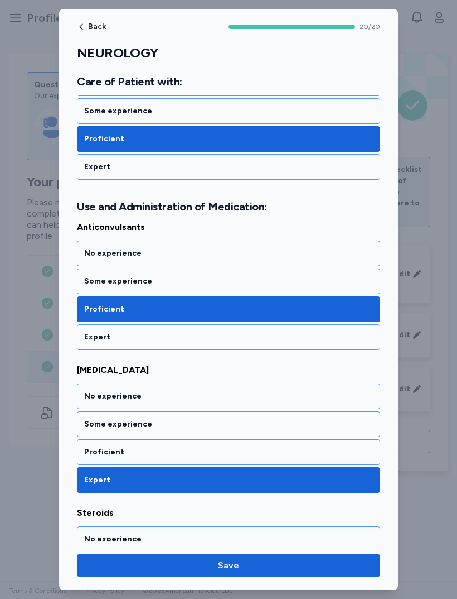
click at [93, 422] on div "Some experience" at bounding box center [228, 423] width 289 height 11
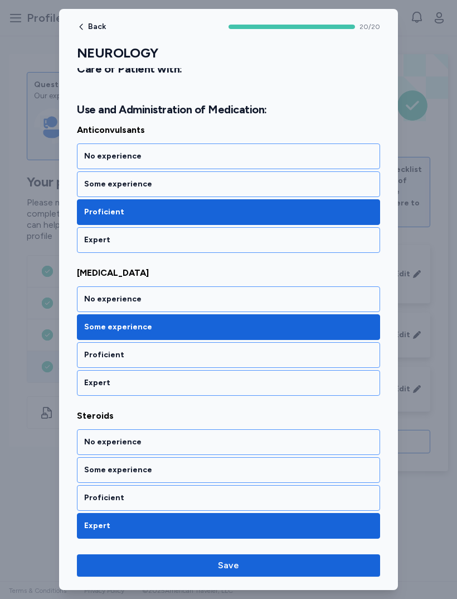
click at [87, 474] on div "Some experience" at bounding box center [228, 469] width 289 height 11
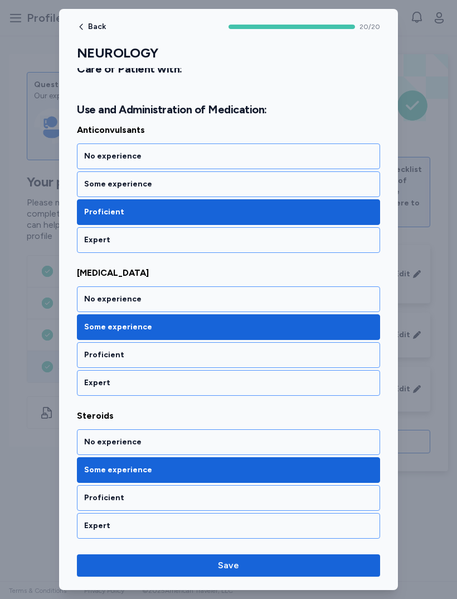
click at [278, 561] on span "Save" at bounding box center [229, 564] width 286 height 13
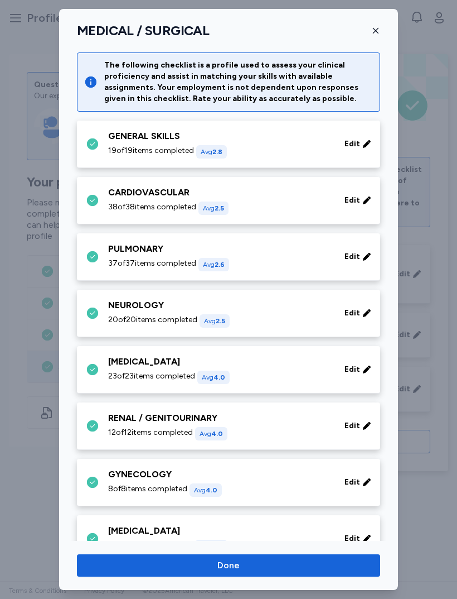
click at [320, 365] on div "[MEDICAL_DATA]" at bounding box center [219, 361] width 223 height 13
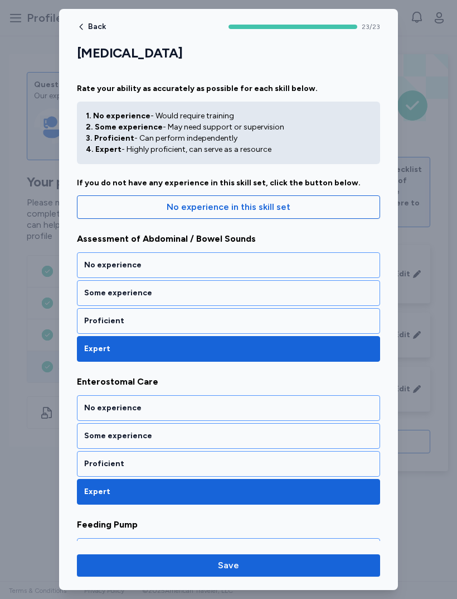
click at [96, 322] on div "Proficient" at bounding box center [228, 320] width 289 height 11
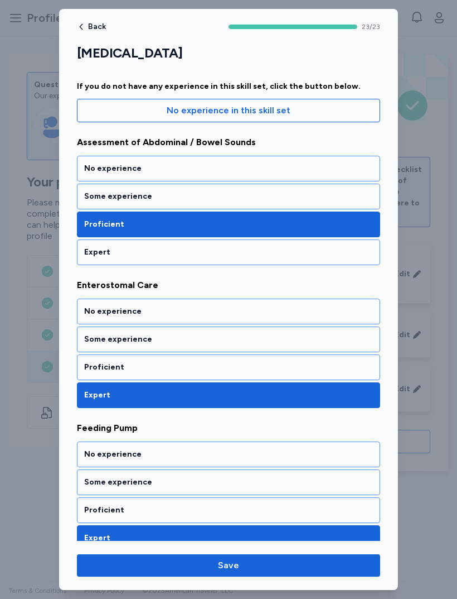
click at [96, 370] on div "Proficient" at bounding box center [228, 366] width 289 height 11
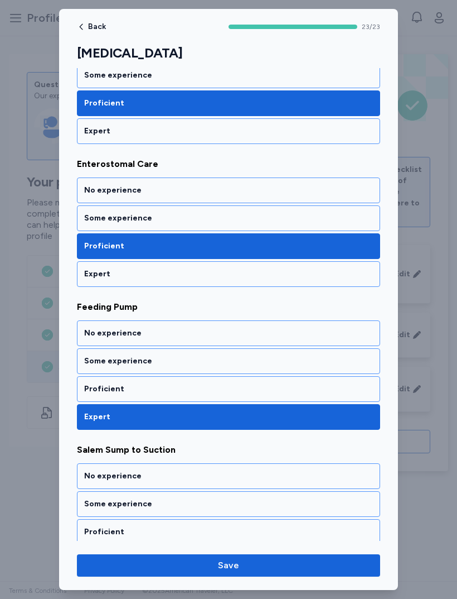
scroll to position [228, 0]
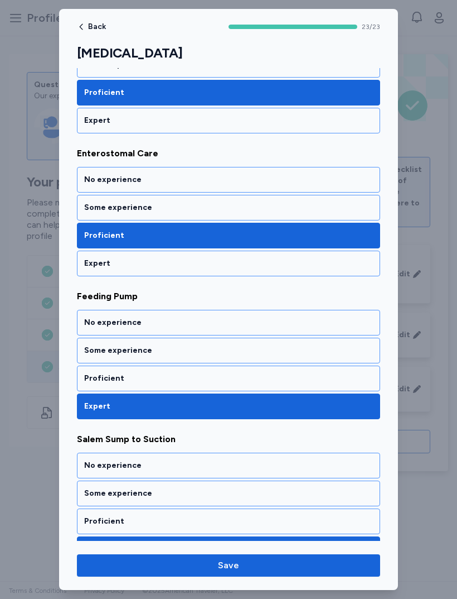
click at [93, 378] on div "Proficient" at bounding box center [228, 378] width 289 height 11
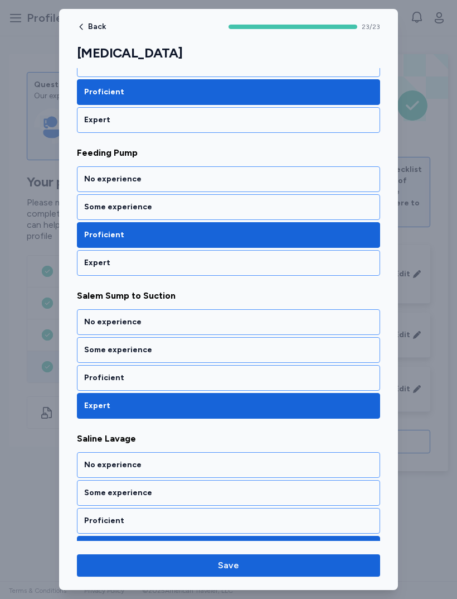
scroll to position [373, 0]
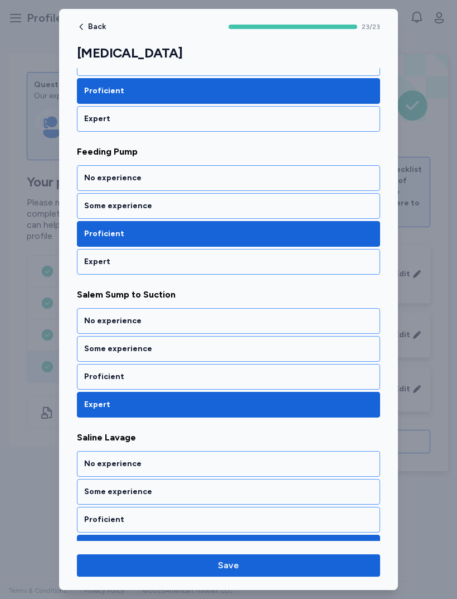
click at [100, 381] on div "Proficient" at bounding box center [228, 376] width 289 height 11
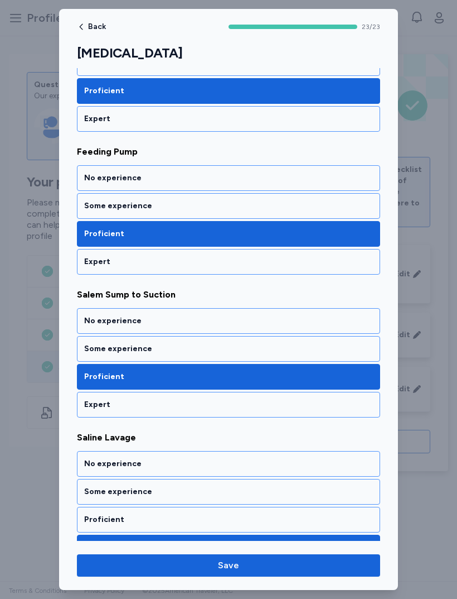
click at [96, 349] on div "Some experience" at bounding box center [228, 348] width 289 height 11
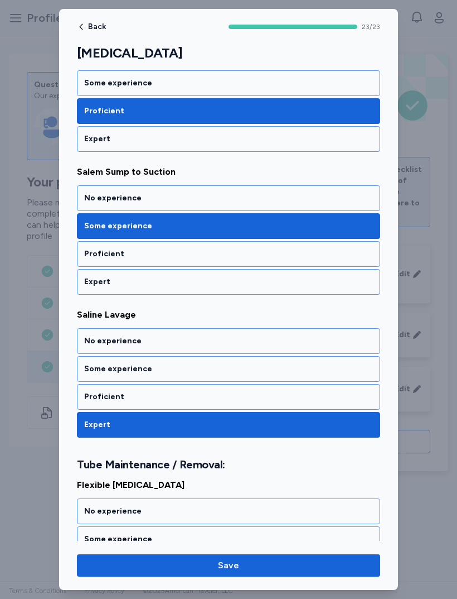
scroll to position [497, 0]
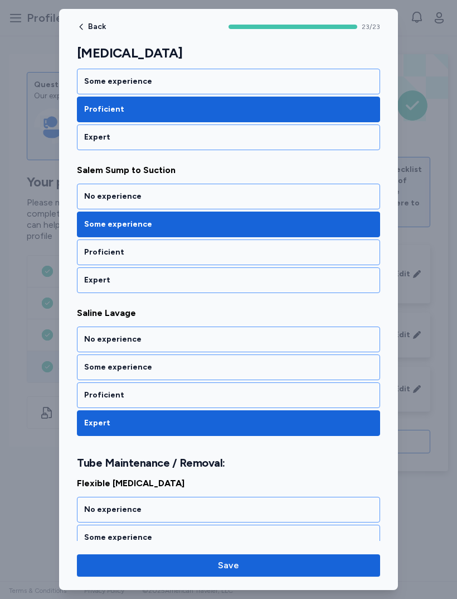
click at [98, 374] on div "Some experience" at bounding box center [228, 367] width 303 height 26
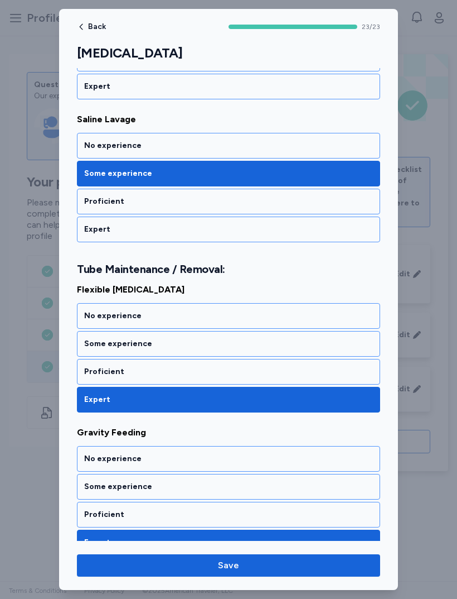
click at [95, 372] on div "Proficient" at bounding box center [228, 371] width 289 height 11
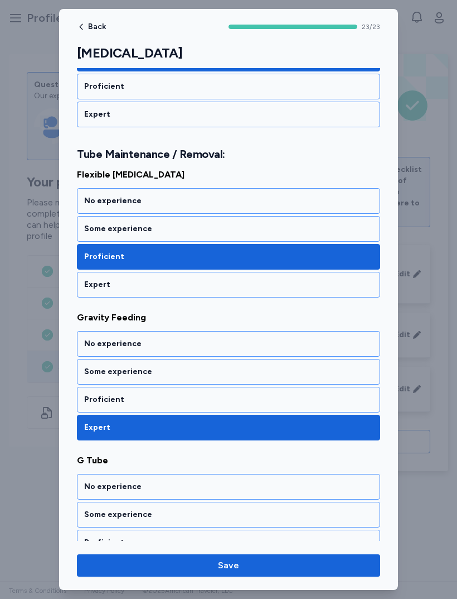
click at [97, 397] on div "Proficient" at bounding box center [228, 399] width 289 height 11
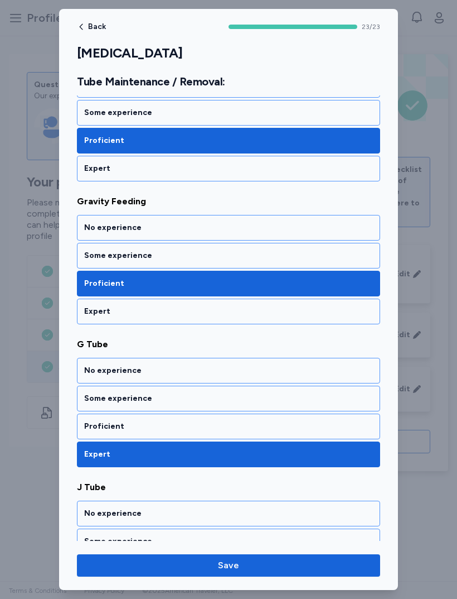
click at [90, 427] on div "Proficient" at bounding box center [228, 426] width 289 height 11
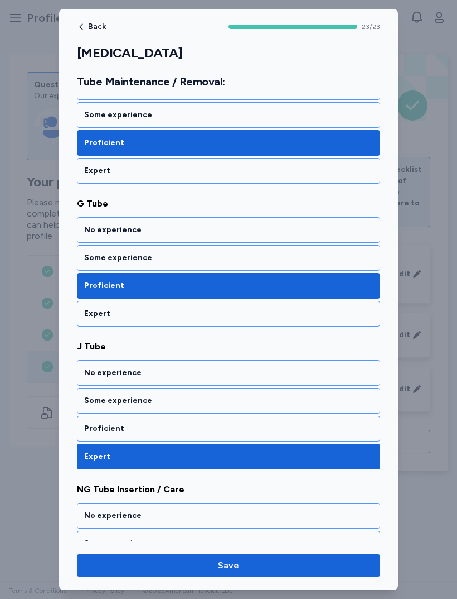
click at [93, 431] on div "Proficient" at bounding box center [228, 428] width 289 height 11
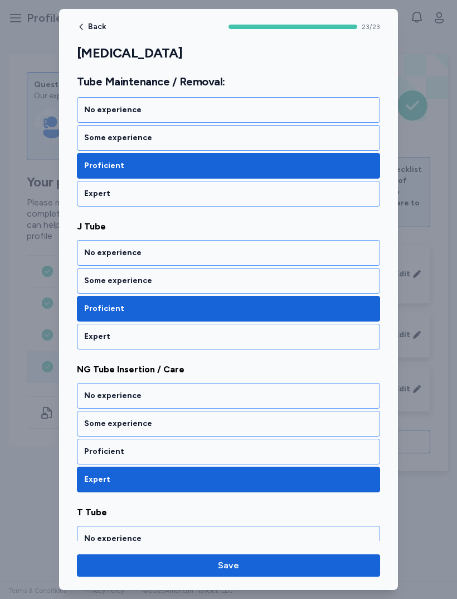
scroll to position [1199, 0]
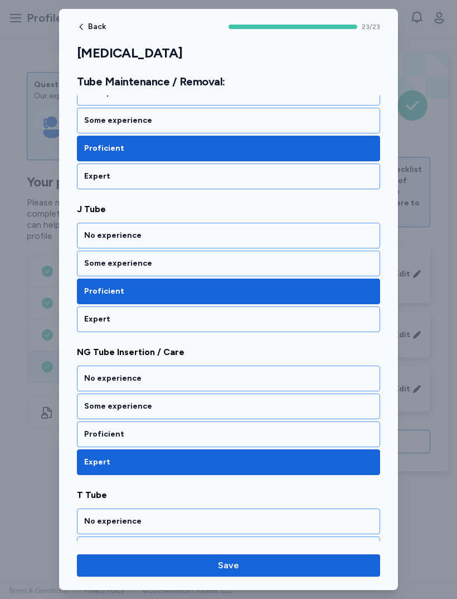
click at [93, 429] on div "Proficient" at bounding box center [228, 433] width 289 height 11
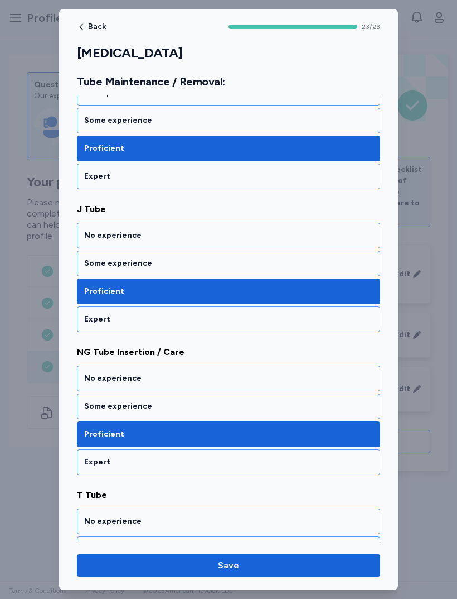
click at [98, 406] on div "Some experience" at bounding box center [228, 406] width 289 height 11
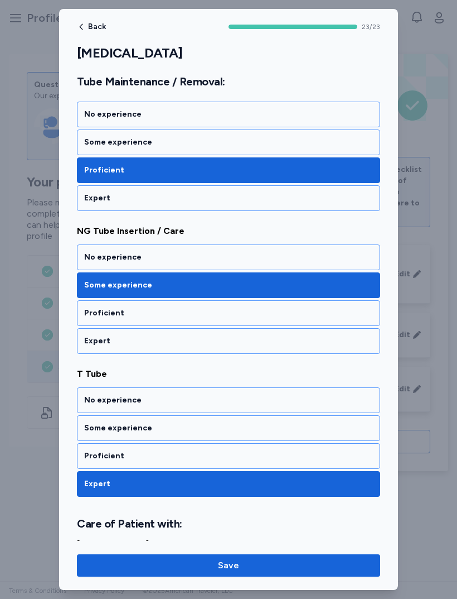
scroll to position [1321, 0]
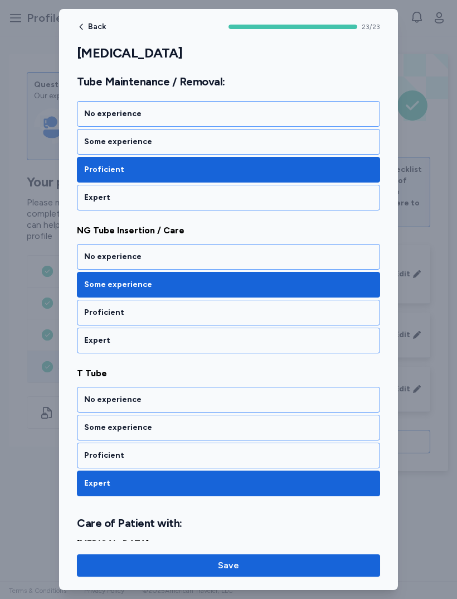
click at [90, 445] on div "Proficient" at bounding box center [228, 455] width 303 height 26
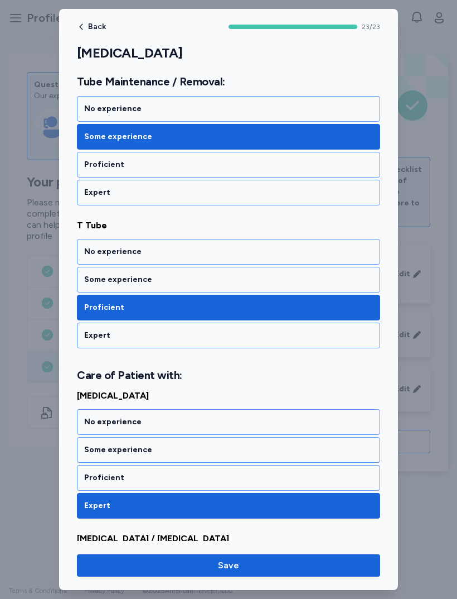
scroll to position [1471, 0]
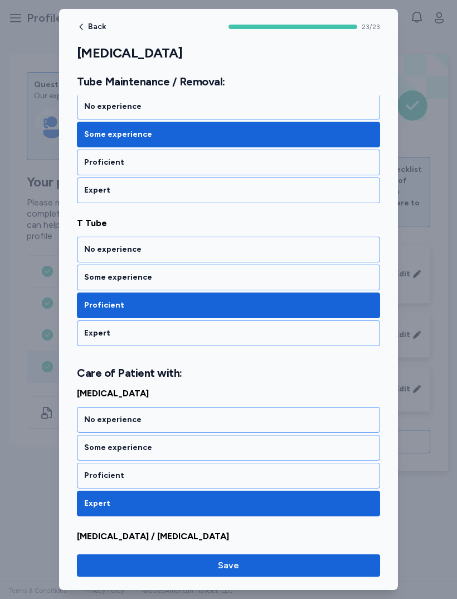
click at [339, 286] on div "Some experience" at bounding box center [228, 277] width 303 height 26
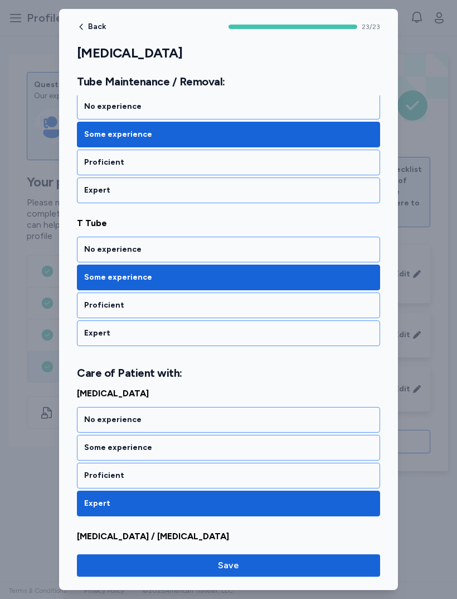
click at [92, 470] on div "Proficient" at bounding box center [228, 475] width 289 height 11
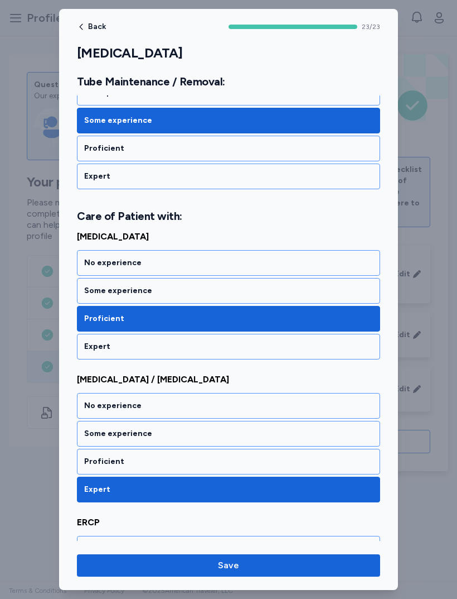
scroll to position [1633, 0]
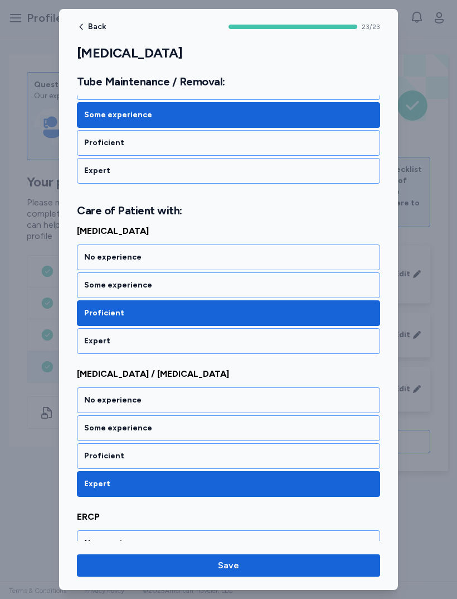
click at [89, 456] on div "Proficient" at bounding box center [228, 455] width 289 height 11
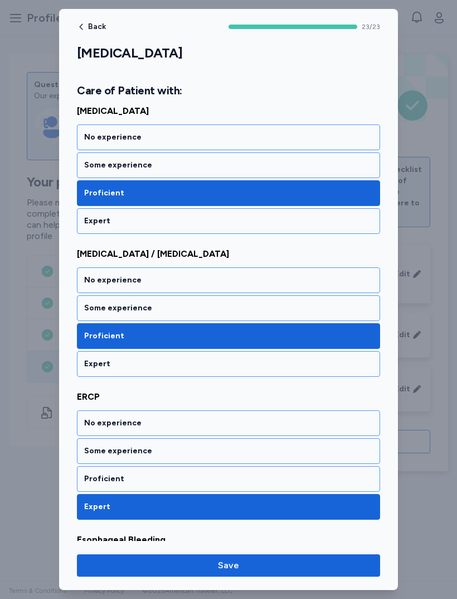
scroll to position [1754, 0]
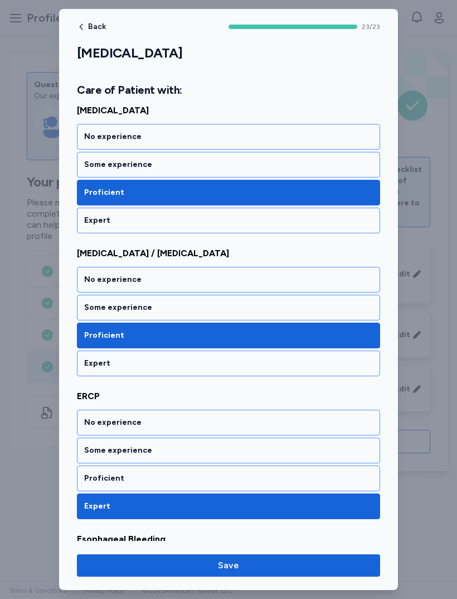
click at [96, 449] on div "Some experience" at bounding box center [228, 450] width 289 height 11
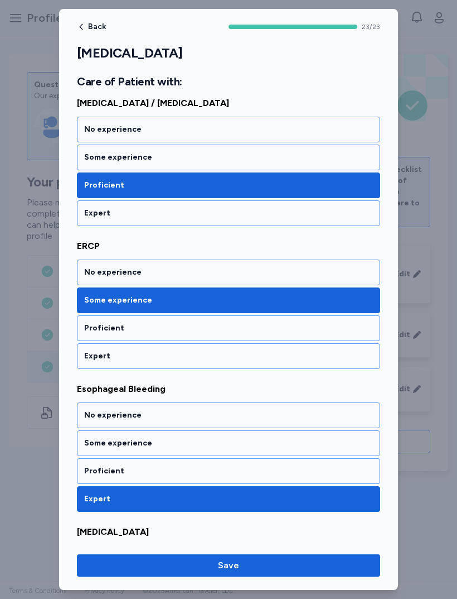
scroll to position [1909, 0]
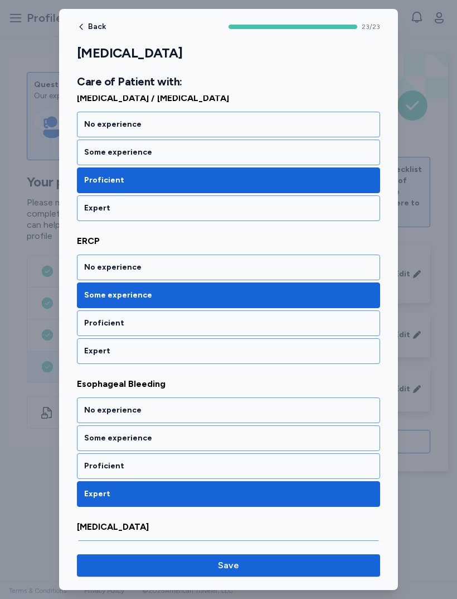
click at [94, 438] on div "Some experience" at bounding box center [228, 437] width 289 height 11
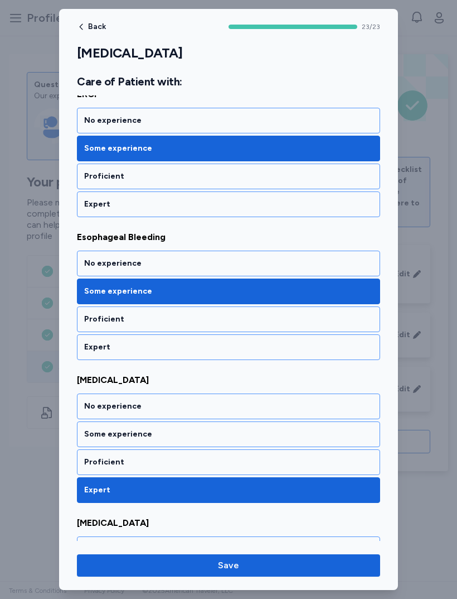
scroll to position [2057, 0]
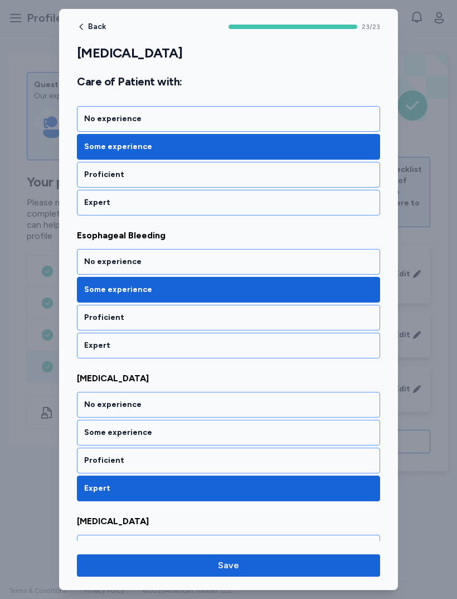
click at [93, 431] on div "Some experience" at bounding box center [228, 432] width 289 height 11
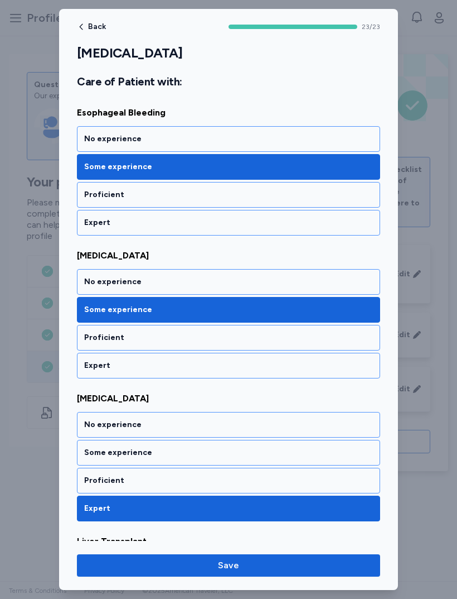
scroll to position [2188, 0]
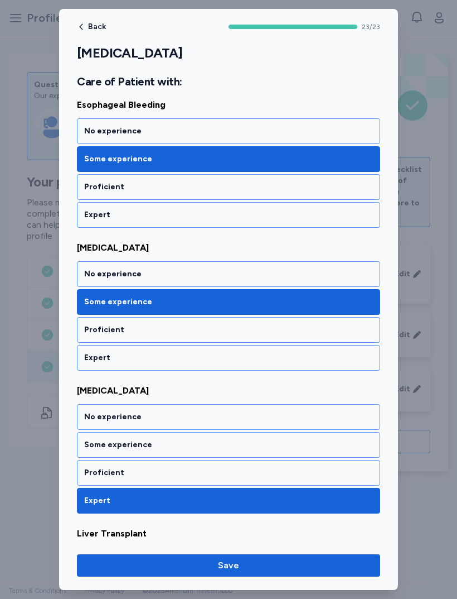
click at [91, 327] on div "Proficient" at bounding box center [228, 329] width 289 height 11
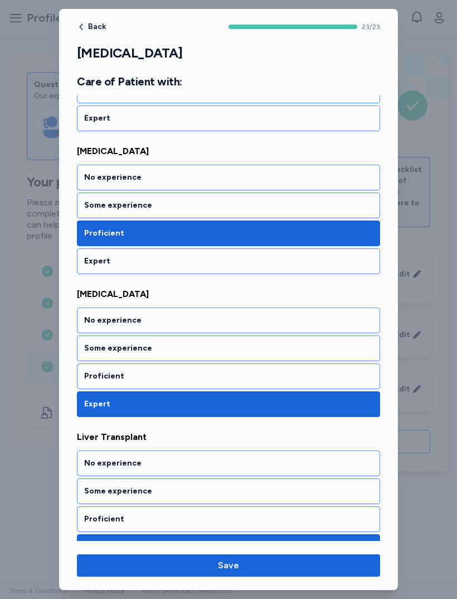
click at [100, 374] on div "Proficient" at bounding box center [228, 375] width 289 height 11
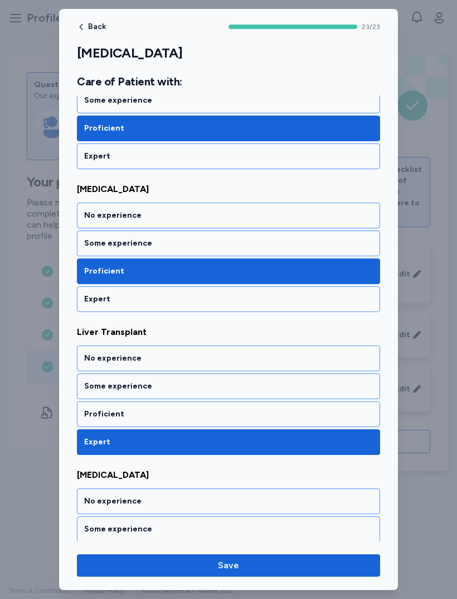
scroll to position [2400, 0]
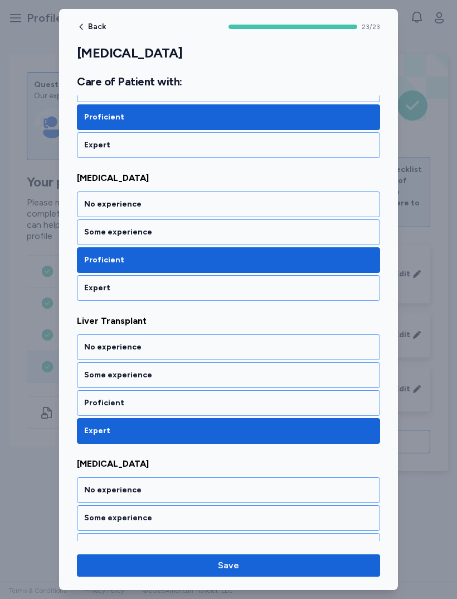
click at [94, 399] on div "Proficient" at bounding box center [228, 402] width 289 height 11
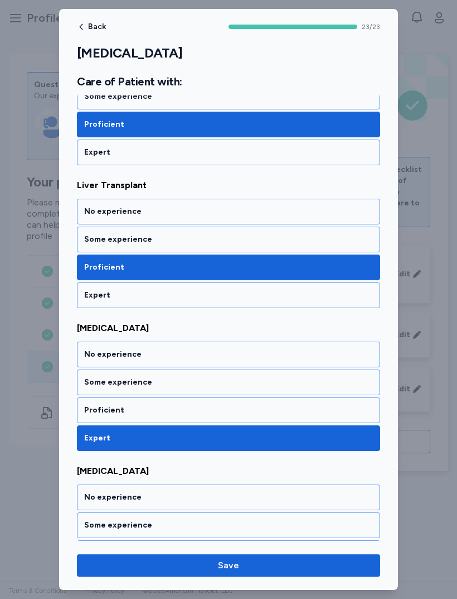
click at [92, 408] on div "Proficient" at bounding box center [228, 409] width 289 height 11
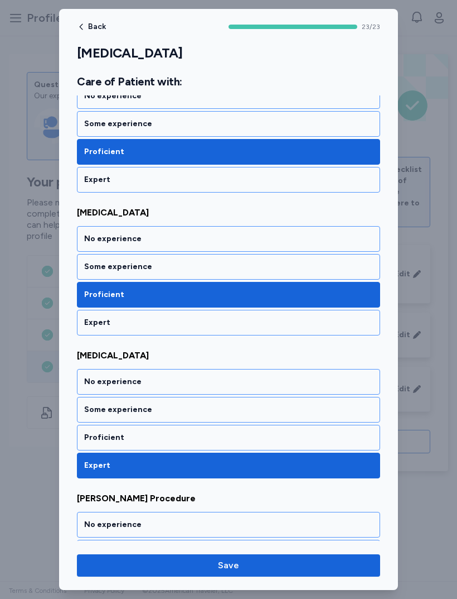
click at [95, 435] on div "Proficient" at bounding box center [228, 437] width 289 height 11
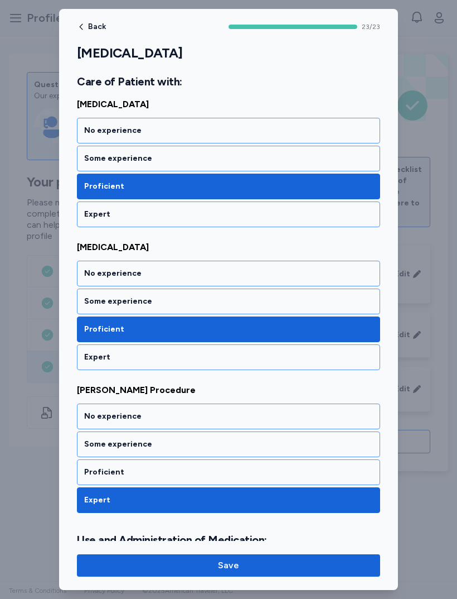
scroll to position [2776, 0]
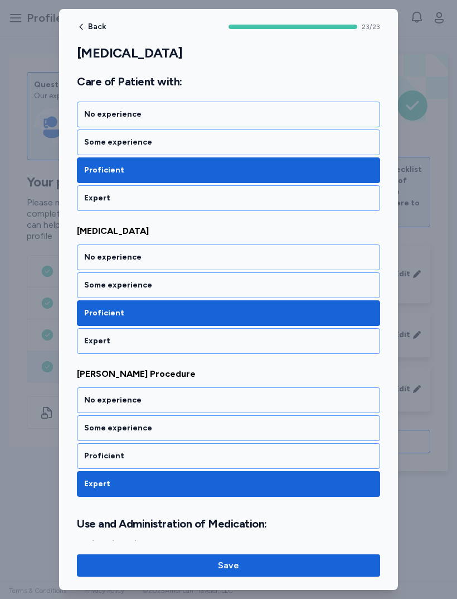
click at [100, 422] on div "Some experience" at bounding box center [228, 428] width 303 height 26
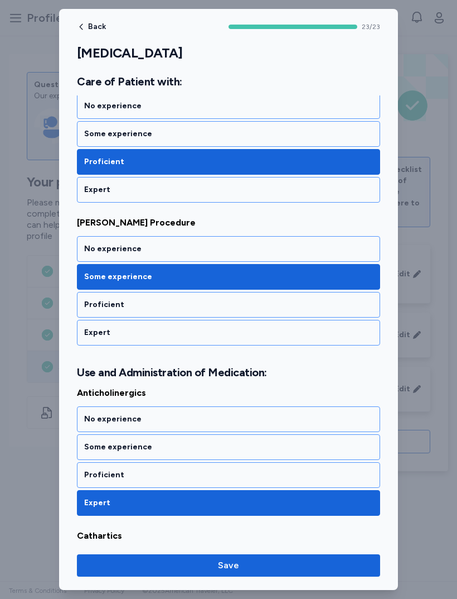
scroll to position [2929, 0]
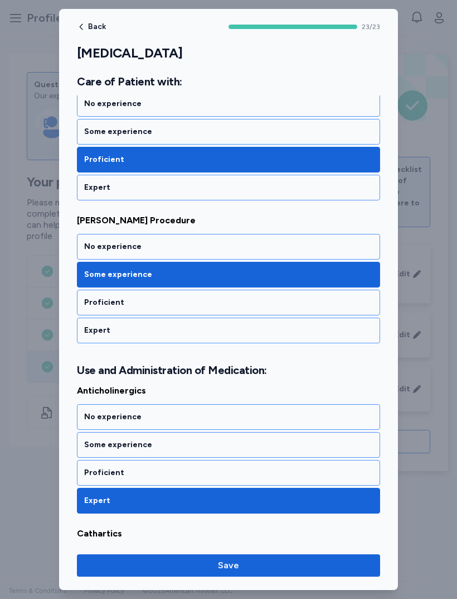
click at [98, 471] on div "Proficient" at bounding box center [228, 472] width 289 height 11
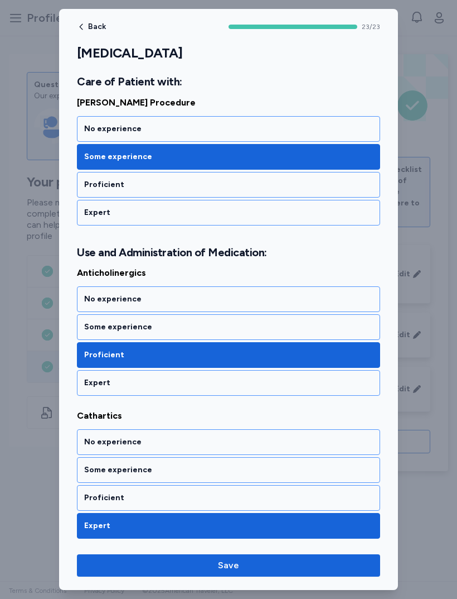
click at [92, 500] on div "Proficient" at bounding box center [228, 497] width 289 height 11
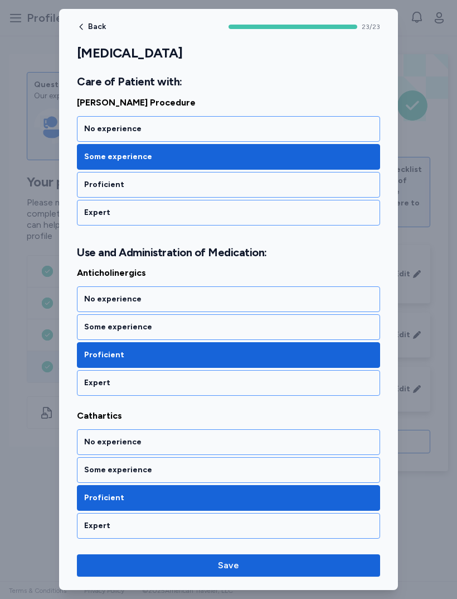
scroll to position [3047, 0]
click at [153, 564] on span "Save" at bounding box center [229, 564] width 286 height 13
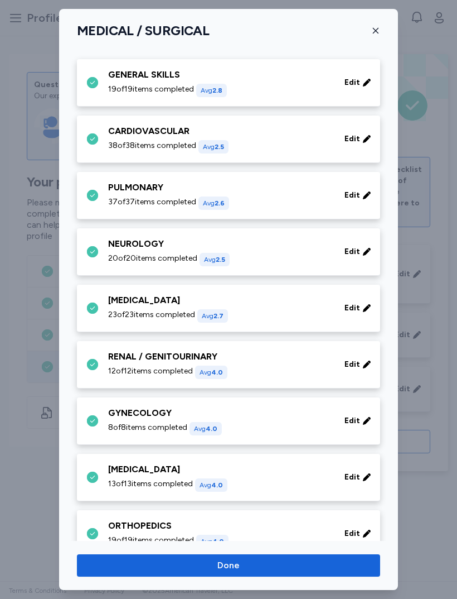
scroll to position [64, 0]
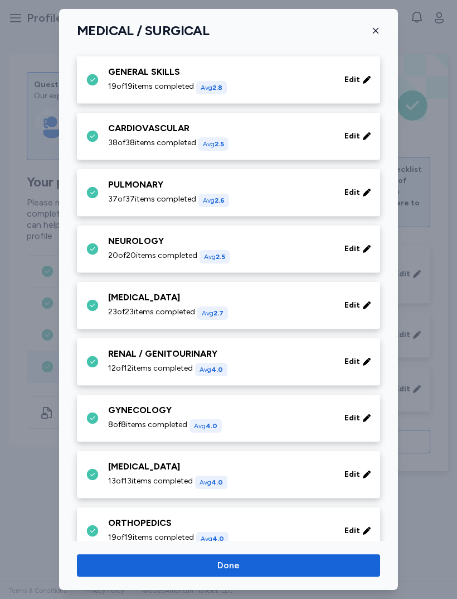
click at [116, 365] on span "12 of 12 items completed" at bounding box center [150, 368] width 85 height 11
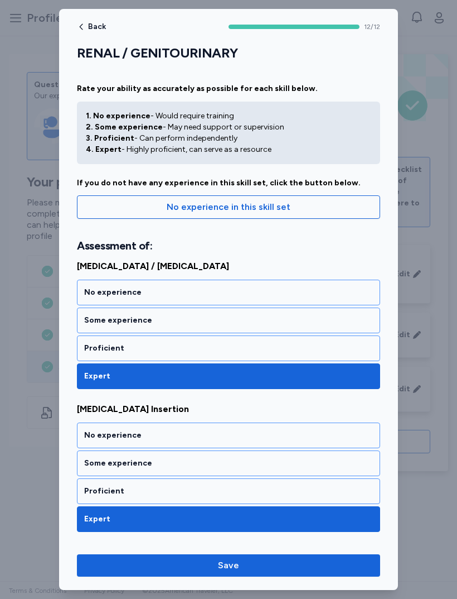
click at [98, 350] on div "Proficient" at bounding box center [228, 347] width 289 height 11
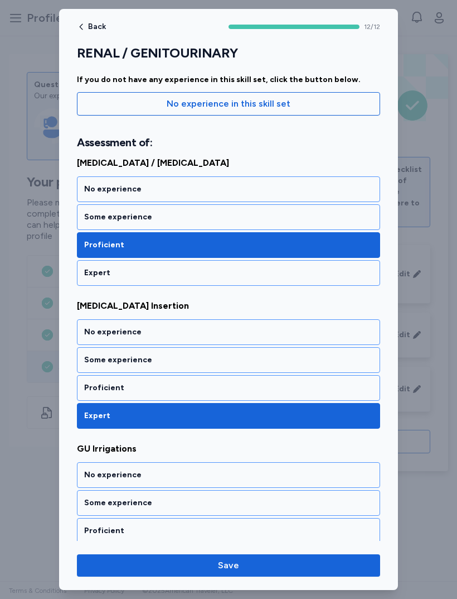
scroll to position [105, 0]
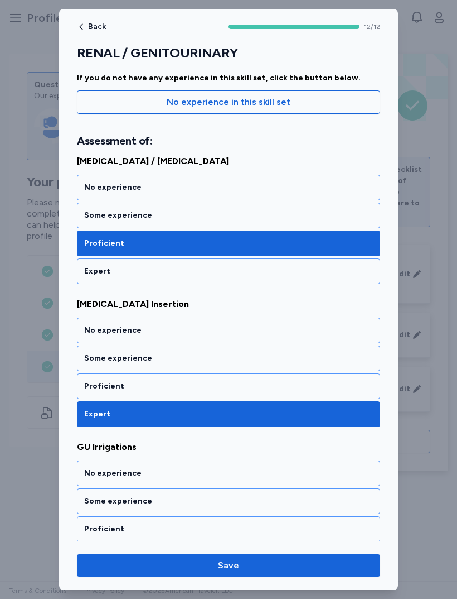
click at [99, 363] on div "Some experience" at bounding box center [228, 358] width 289 height 11
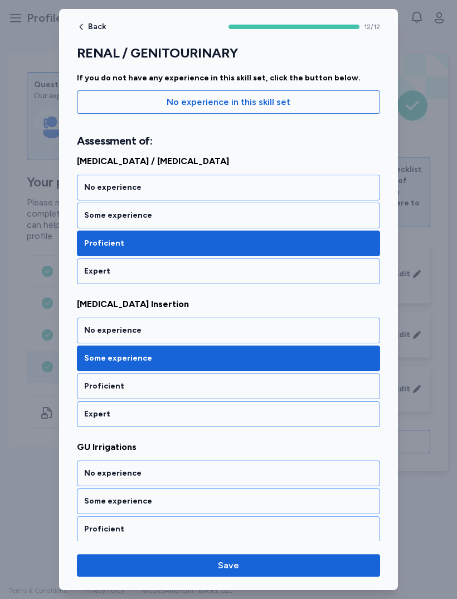
click at [98, 382] on div "Proficient" at bounding box center [228, 385] width 289 height 11
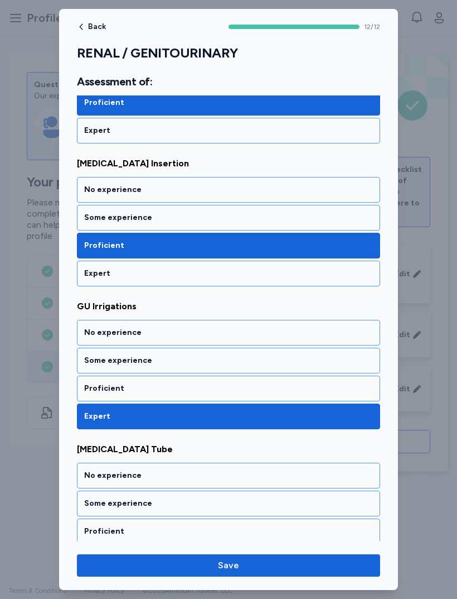
scroll to position [246, 0]
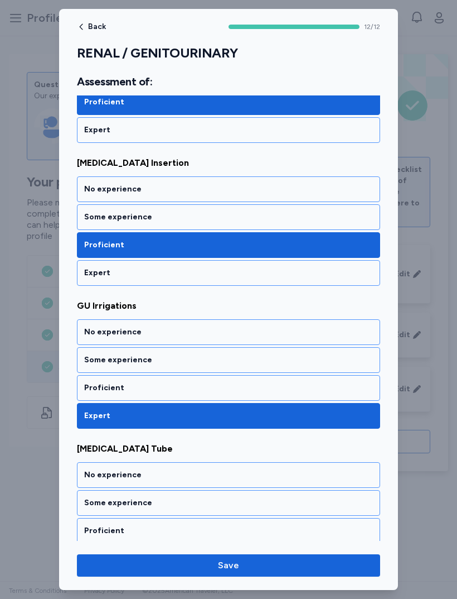
click at [96, 366] on div "Some experience" at bounding box center [228, 360] width 303 height 26
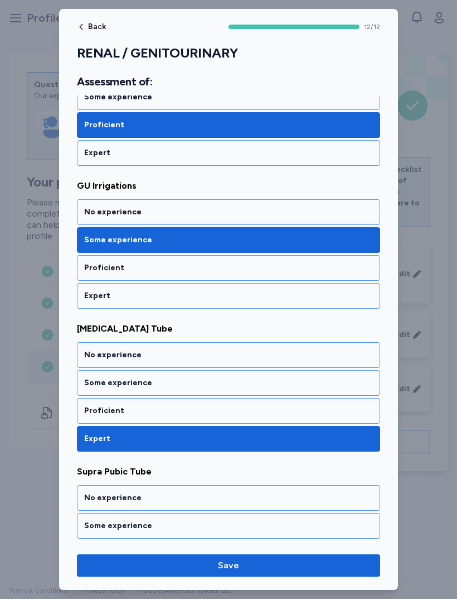
scroll to position [368, 0]
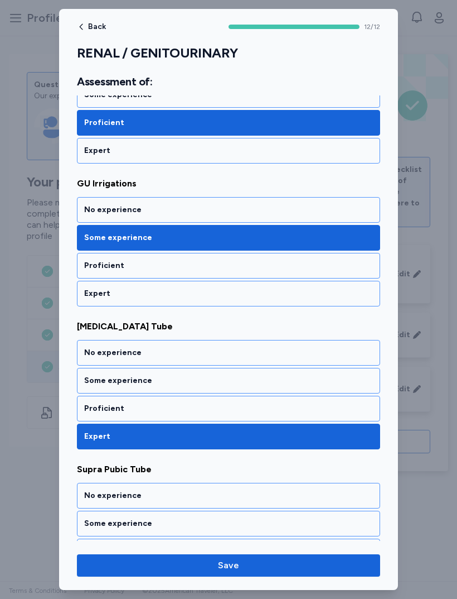
click at [96, 380] on div "Some experience" at bounding box center [228, 380] width 289 height 11
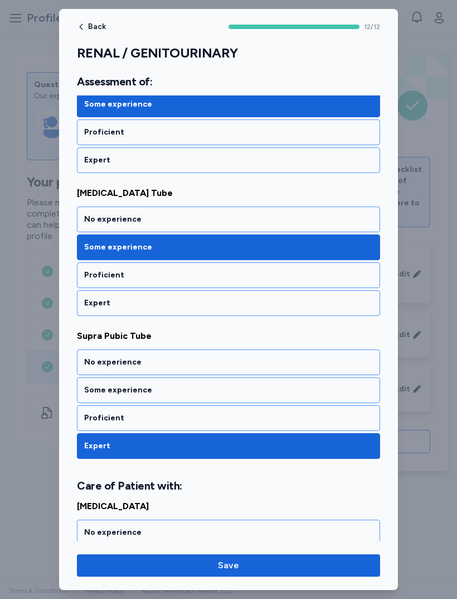
scroll to position [505, 0]
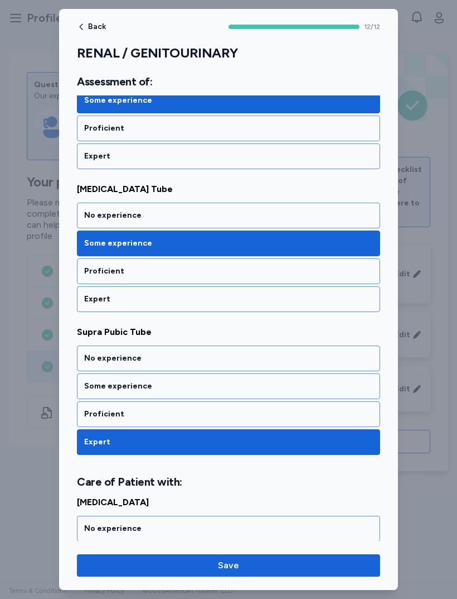
click at [99, 411] on div "Proficient" at bounding box center [228, 413] width 289 height 11
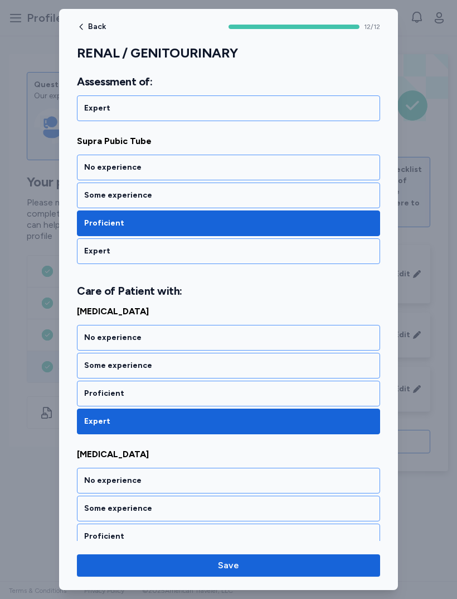
scroll to position [702, 0]
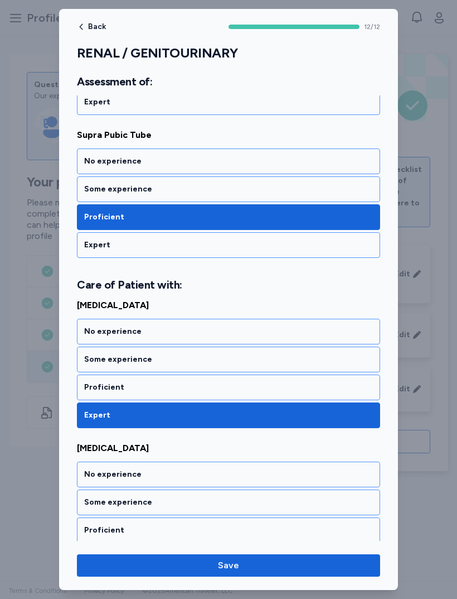
click at [95, 371] on div "Some experience" at bounding box center [228, 359] width 303 height 26
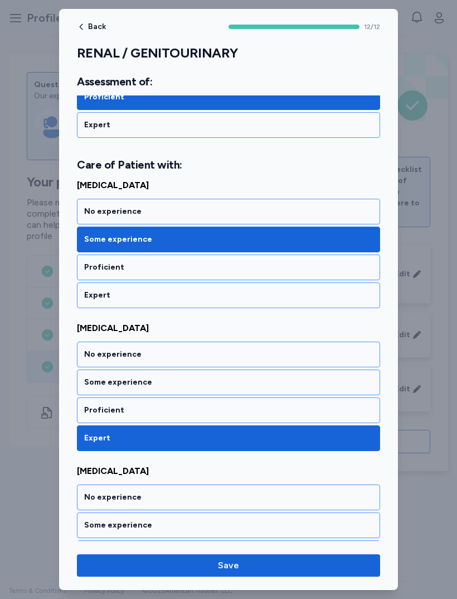
scroll to position [823, 0]
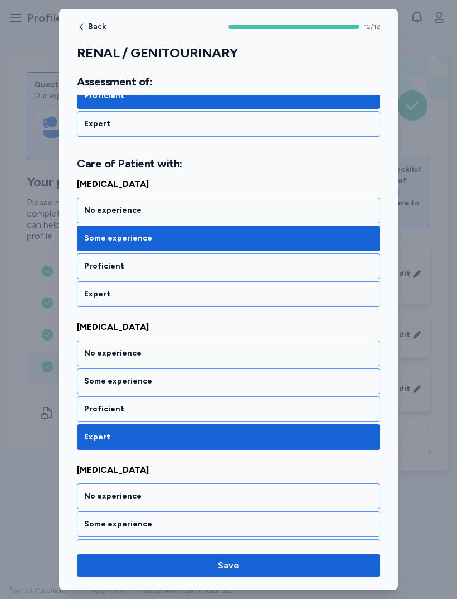
click at [93, 406] on div "Proficient" at bounding box center [228, 408] width 289 height 11
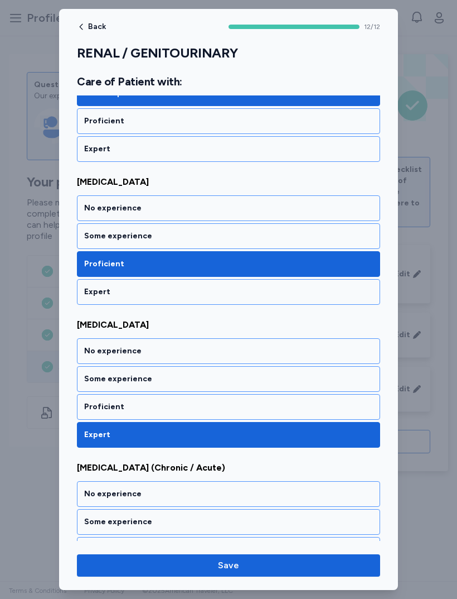
click at [96, 404] on div "Proficient" at bounding box center [228, 406] width 289 height 11
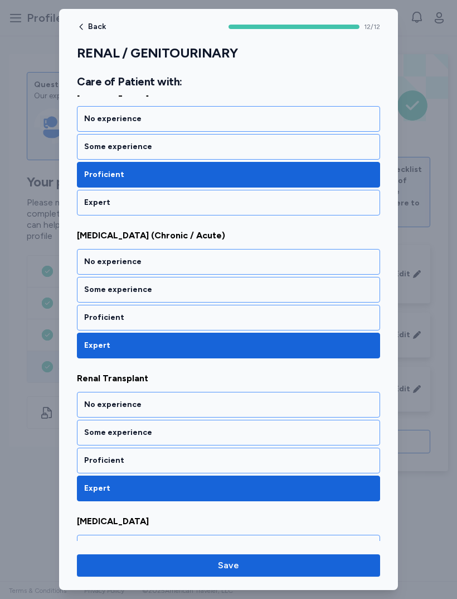
scroll to position [1202, 0]
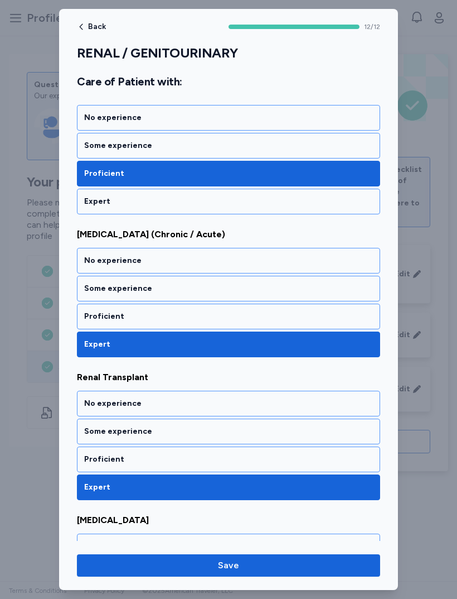
click at [97, 453] on div "Proficient" at bounding box center [228, 459] width 303 height 26
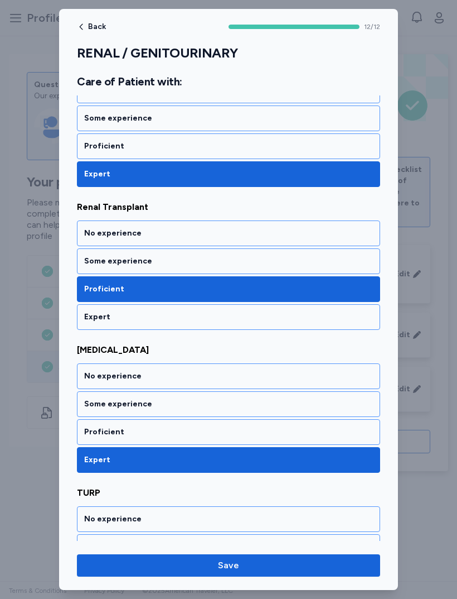
scroll to position [1384, 0]
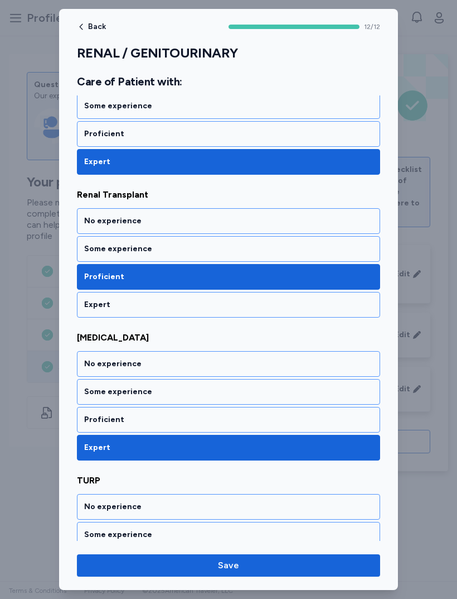
click at [94, 416] on div "Proficient" at bounding box center [228, 419] width 289 height 11
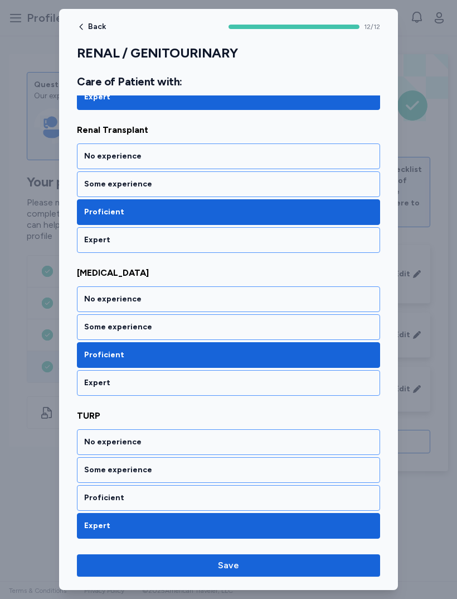
scroll to position [1449, 0]
click at [92, 474] on div "Some experience" at bounding box center [228, 469] width 289 height 11
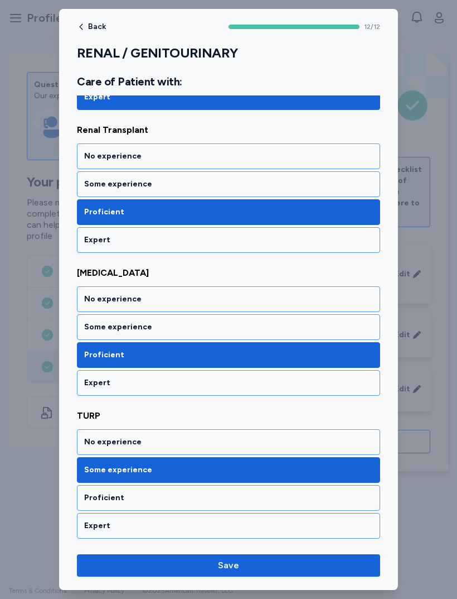
click at [148, 570] on span "Save" at bounding box center [229, 564] width 286 height 13
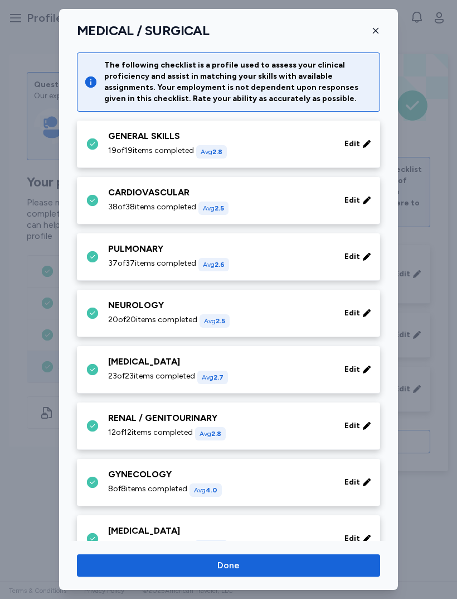
scroll to position [64, 0]
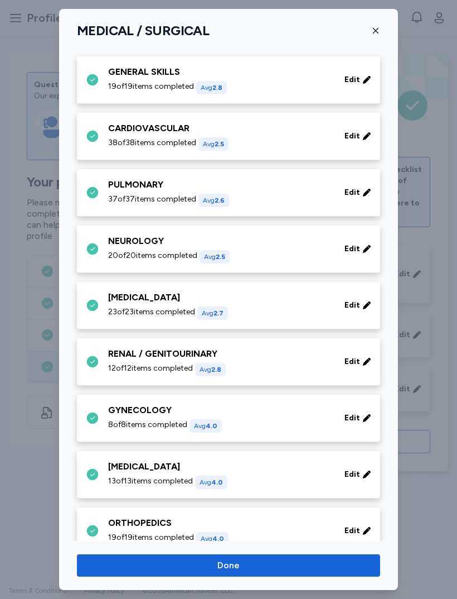
click at [110, 416] on div "GYNECOLOGY" at bounding box center [219, 409] width 223 height 13
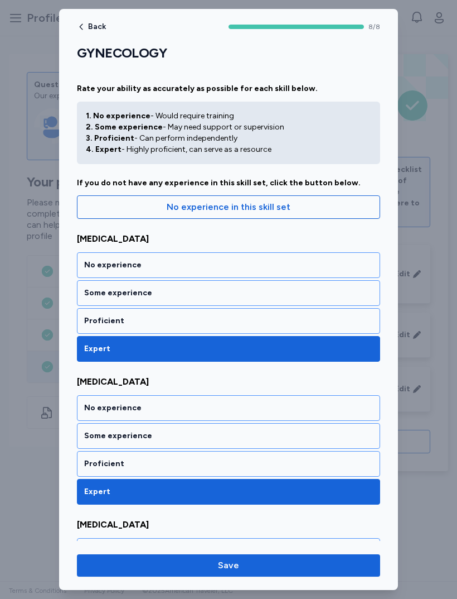
click at [94, 322] on div "Proficient" at bounding box center [228, 320] width 289 height 11
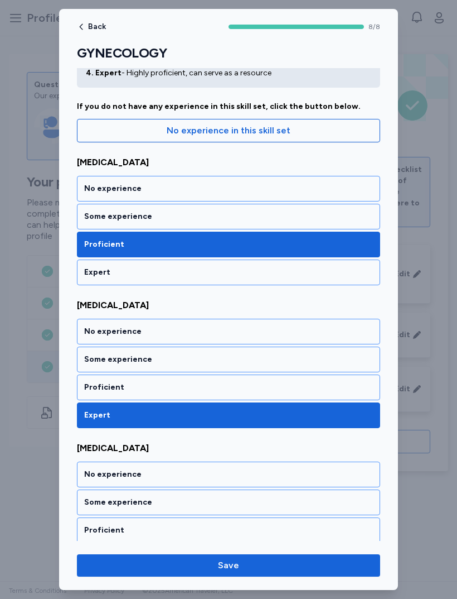
click at [94, 385] on div "Proficient" at bounding box center [228, 387] width 289 height 11
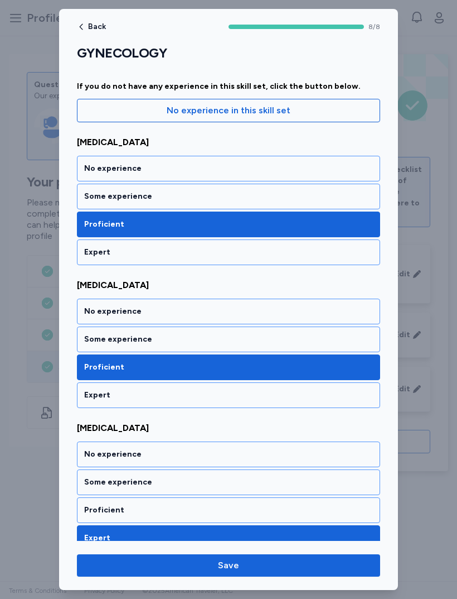
click at [95, 339] on div "Some experience" at bounding box center [228, 339] width 289 height 11
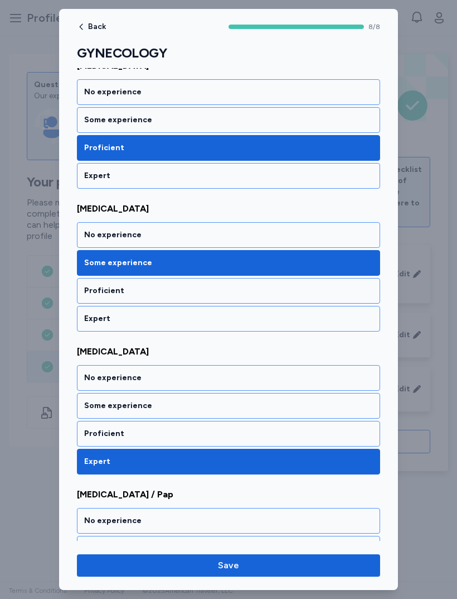
scroll to position [175, 0]
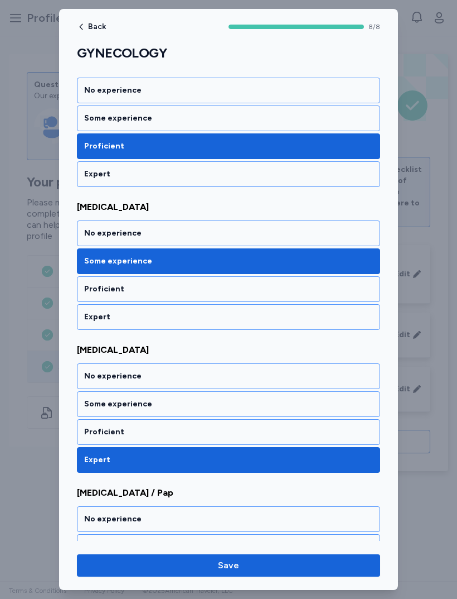
click at [99, 400] on div "Some experience" at bounding box center [228, 403] width 289 height 11
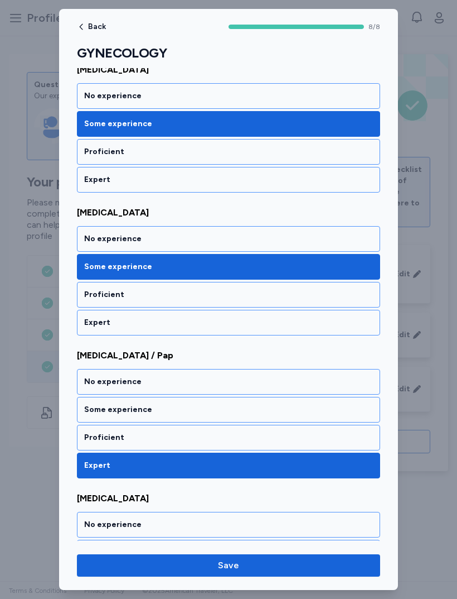
scroll to position [312, 0]
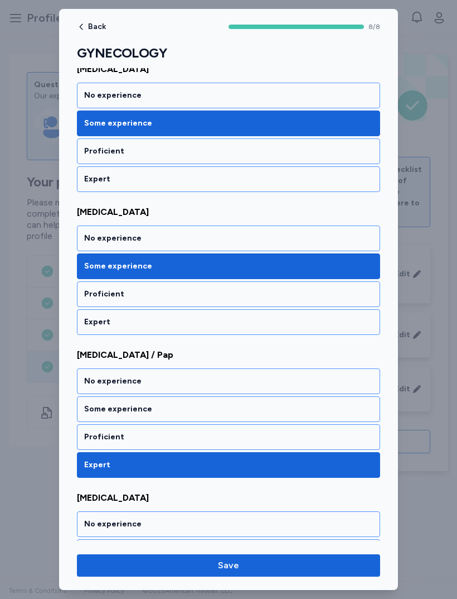
click at [101, 413] on div "Some experience" at bounding box center [228, 408] width 289 height 11
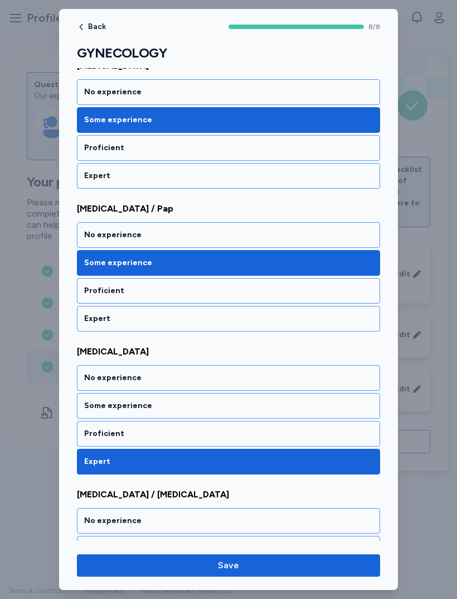
scroll to position [464, 0]
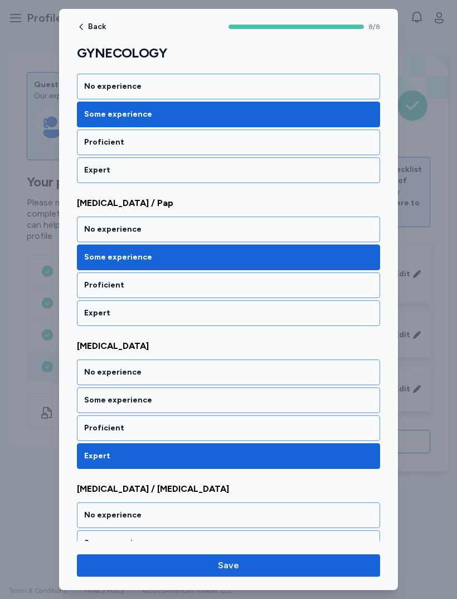
click at [98, 399] on div "Some experience" at bounding box center [228, 399] width 289 height 11
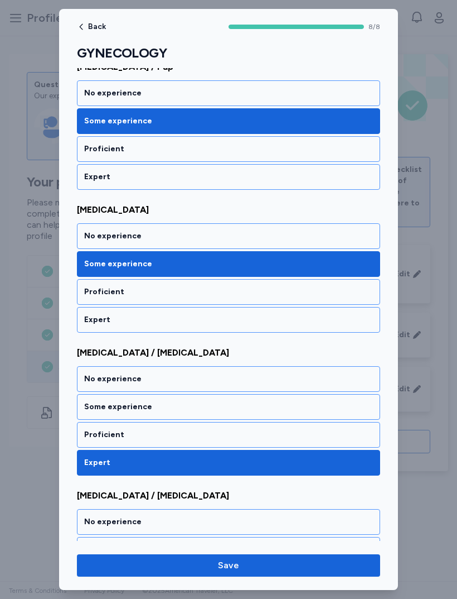
scroll to position [601, 0]
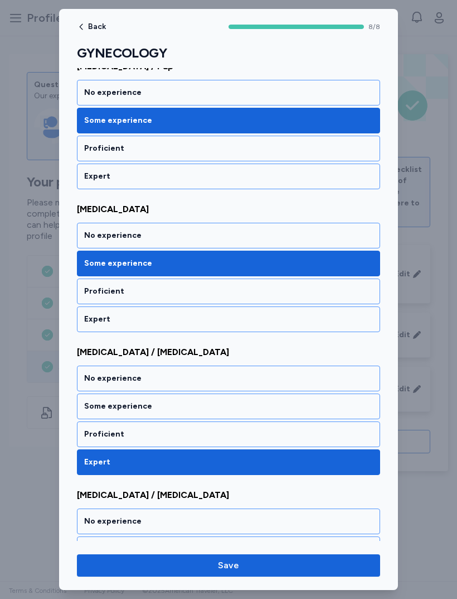
click at [101, 415] on div "Some experience" at bounding box center [228, 406] width 303 height 26
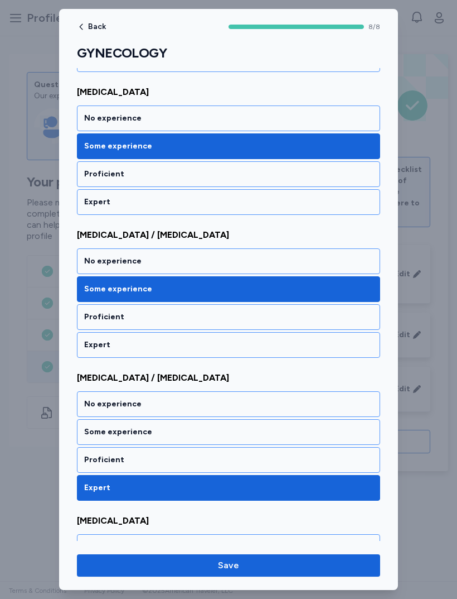
scroll to position [723, 0]
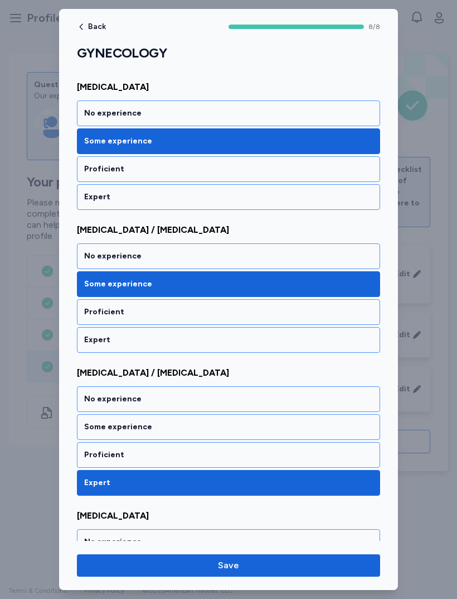
click at [98, 428] on div "Some experience" at bounding box center [228, 426] width 289 height 11
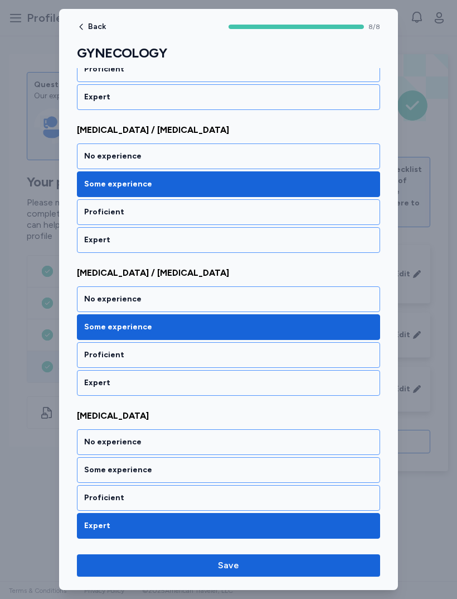
scroll to position [823, 0]
click at [106, 464] on div "Some experience" at bounding box center [228, 469] width 289 height 11
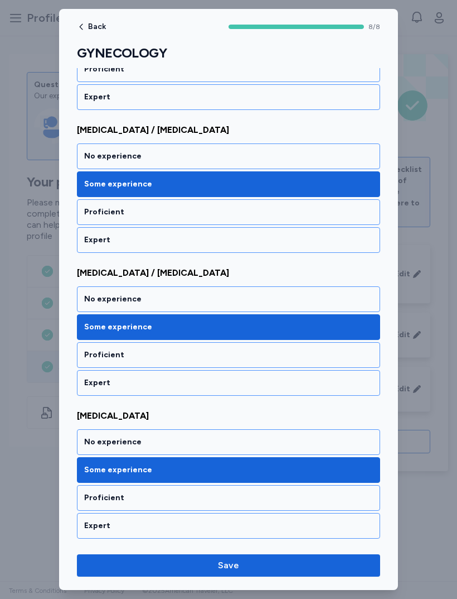
click at [100, 442] on div "No experience" at bounding box center [228, 441] width 289 height 11
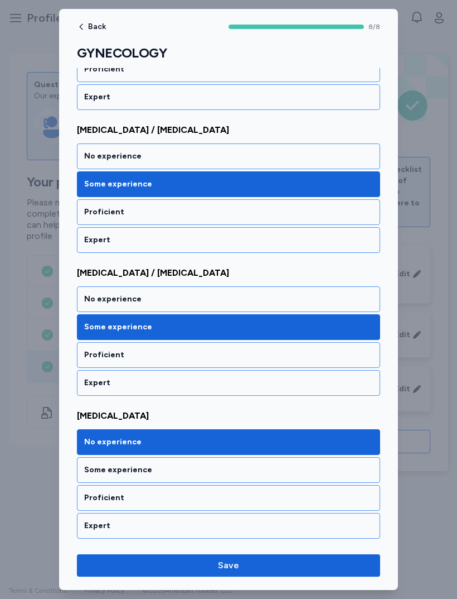
click at [93, 301] on div "No experience" at bounding box center [228, 298] width 289 height 11
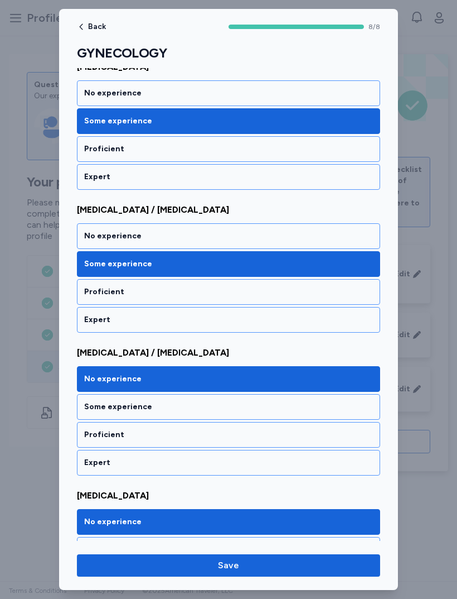
scroll to position [747, 0]
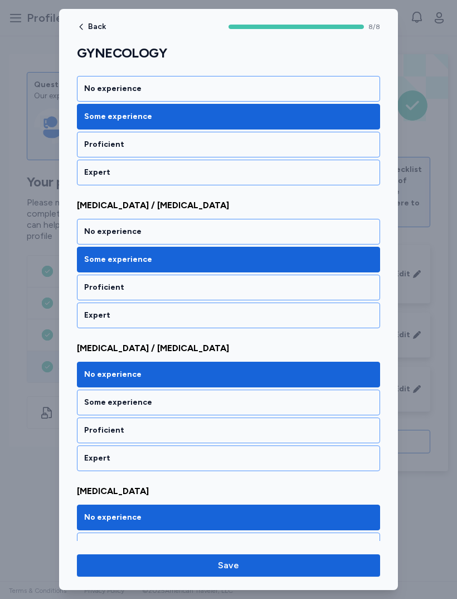
click at [175, 563] on span "Save" at bounding box center [229, 564] width 286 height 13
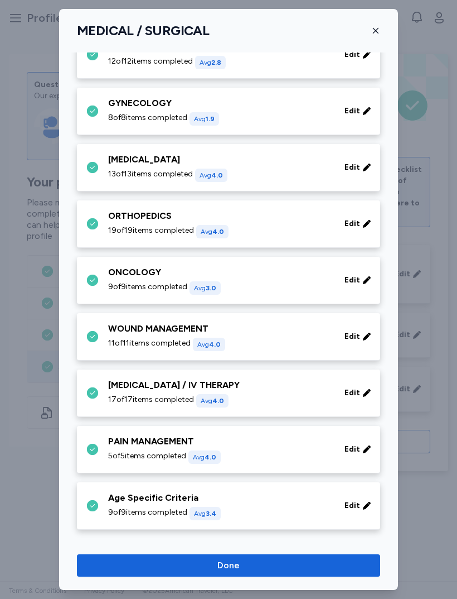
scroll to position [371, 0]
click at [141, 164] on div "[MEDICAL_DATA]" at bounding box center [219, 159] width 223 height 13
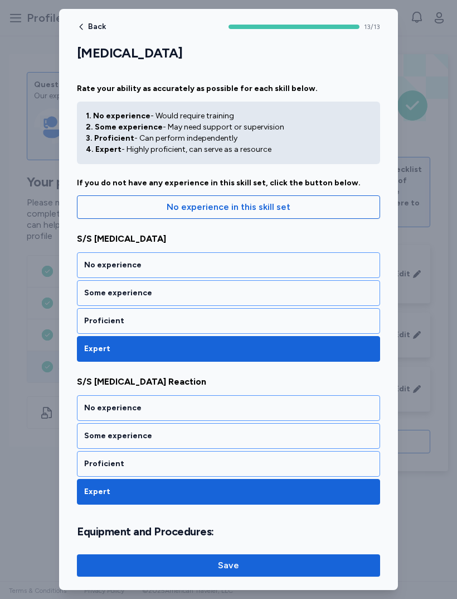
click at [95, 314] on div "Proficient" at bounding box center [228, 321] width 303 height 26
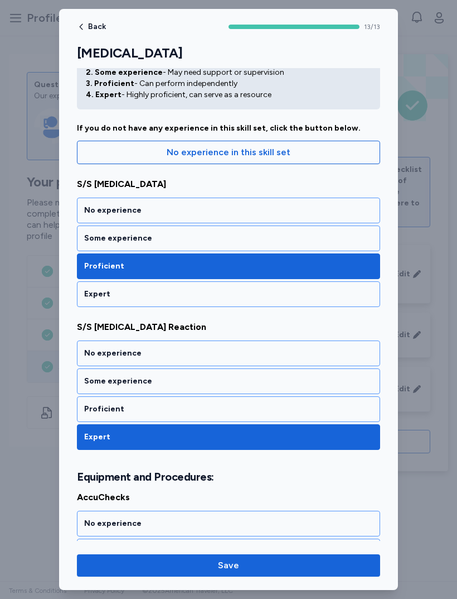
scroll to position [55, 0]
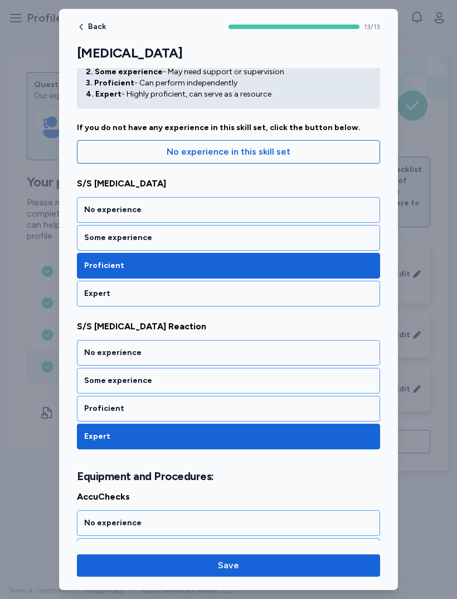
click at [105, 246] on div "Some experience" at bounding box center [228, 238] width 303 height 26
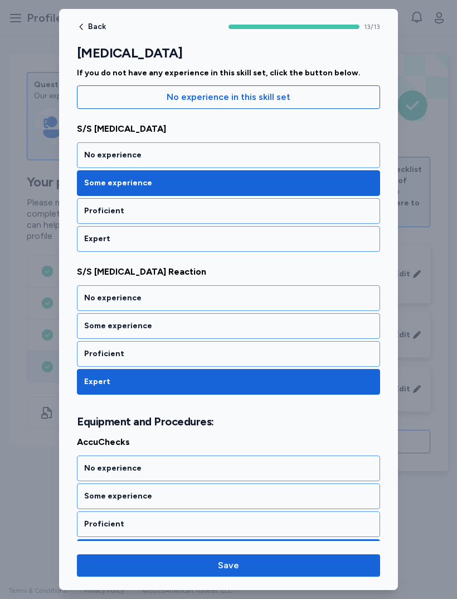
scroll to position [114, 0]
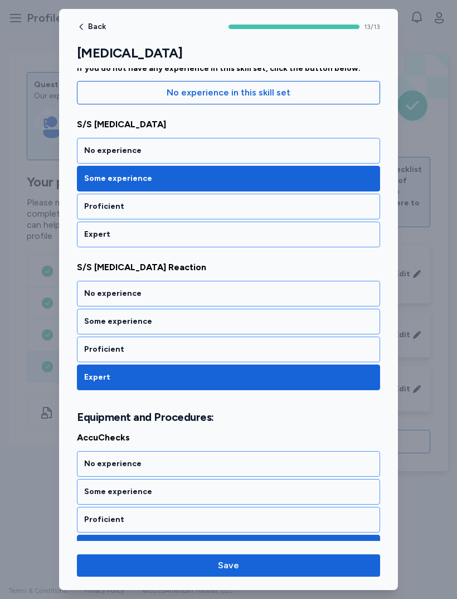
click at [102, 333] on div "Some experience" at bounding box center [228, 321] width 303 height 26
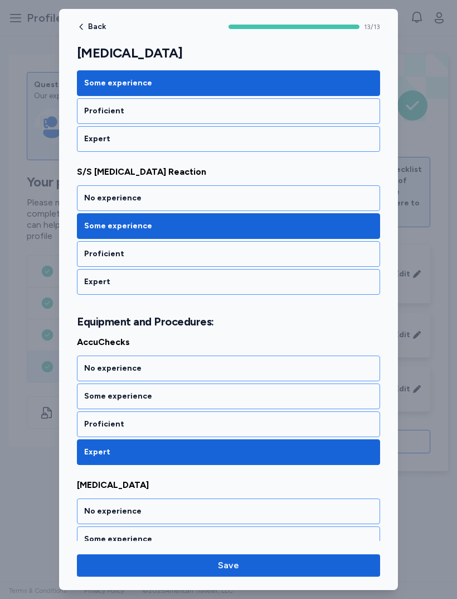
scroll to position [227, 0]
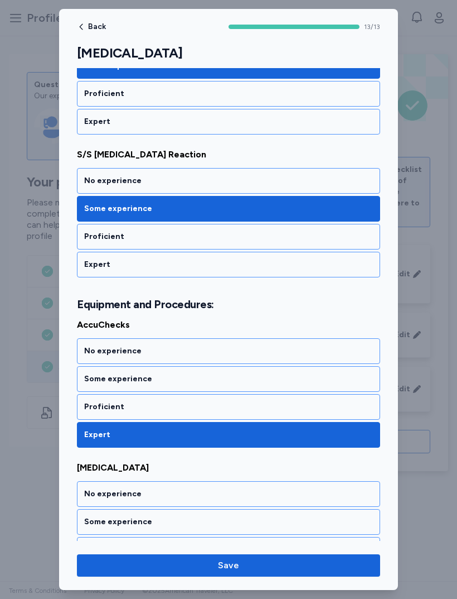
click at [102, 404] on div "Proficient" at bounding box center [228, 406] width 289 height 11
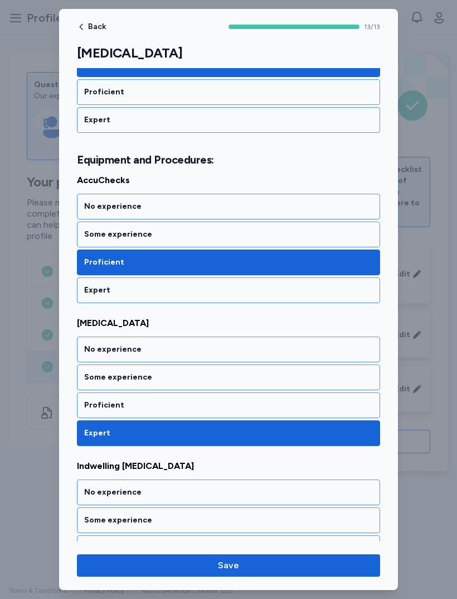
click at [94, 398] on div "Proficient" at bounding box center [228, 405] width 303 height 26
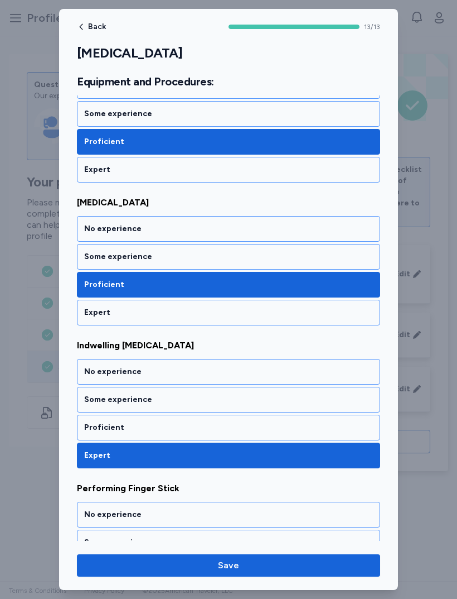
scroll to position [513, 0]
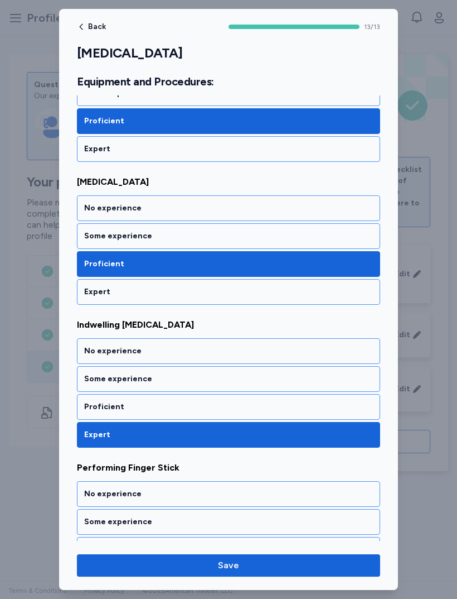
click at [98, 378] on div "Some experience" at bounding box center [228, 378] width 289 height 11
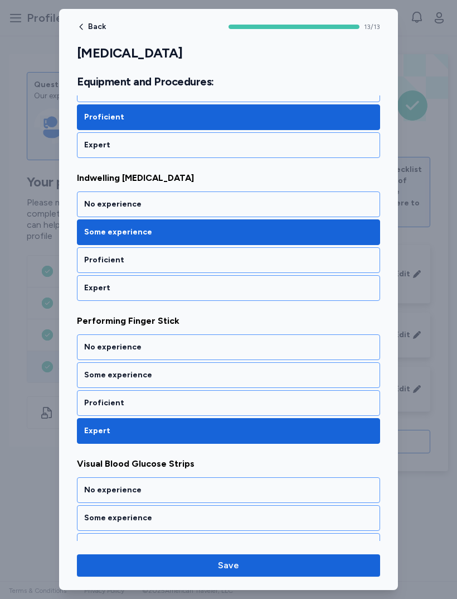
click at [95, 397] on div "Proficient" at bounding box center [228, 403] width 303 height 26
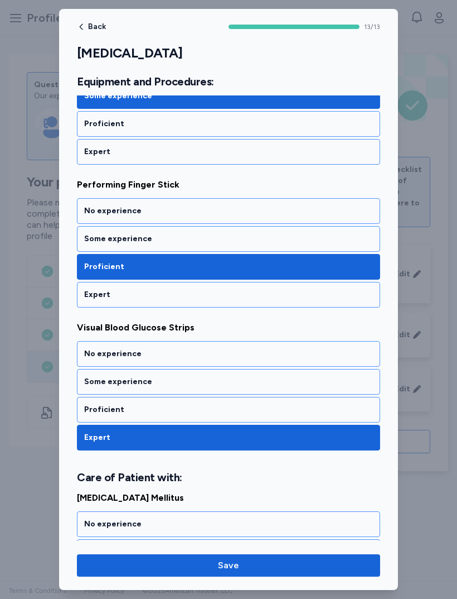
click at [96, 408] on div "Proficient" at bounding box center [228, 409] width 289 height 11
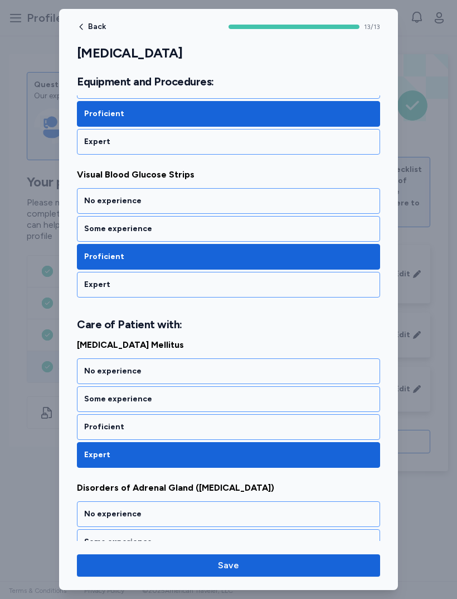
scroll to position [959, 0]
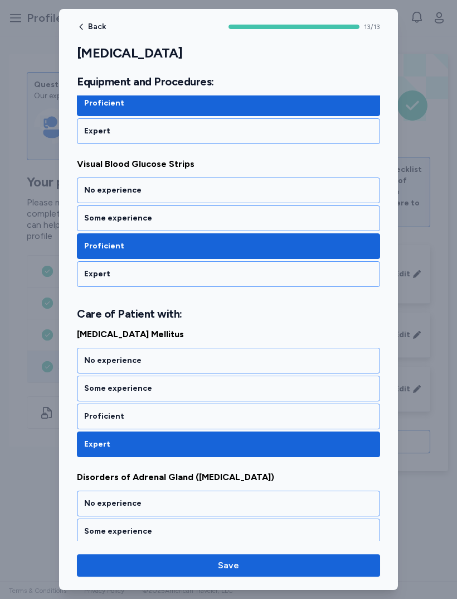
click at [103, 385] on div "Some experience" at bounding box center [228, 388] width 289 height 11
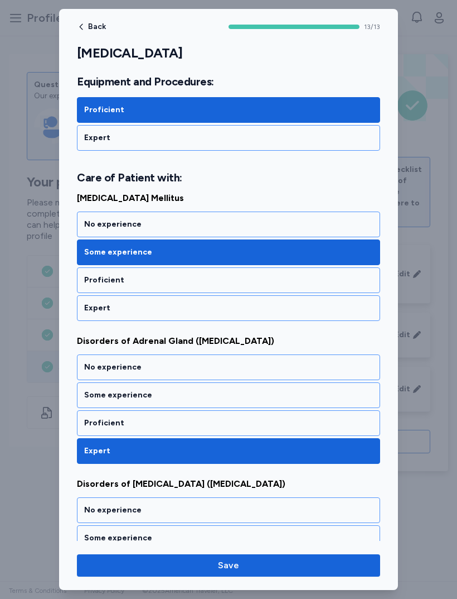
scroll to position [1098, 0]
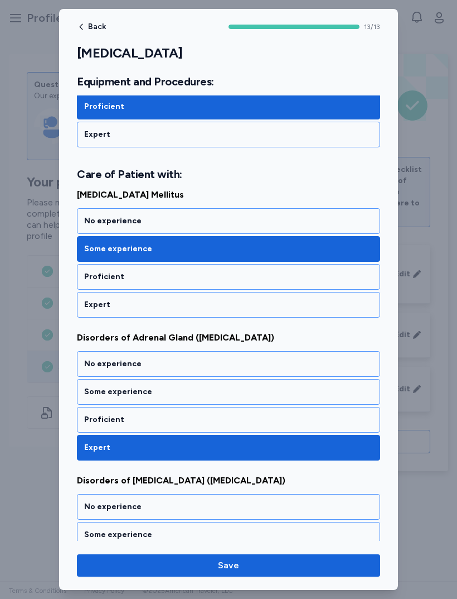
click at [100, 276] on div "Proficient" at bounding box center [228, 276] width 289 height 11
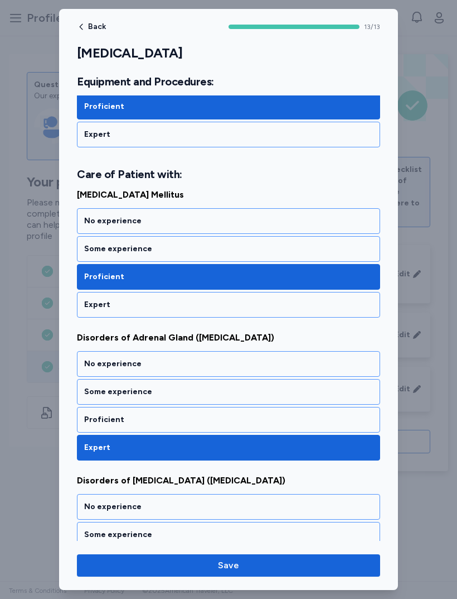
click at [102, 390] on div "Some experience" at bounding box center [228, 391] width 289 height 11
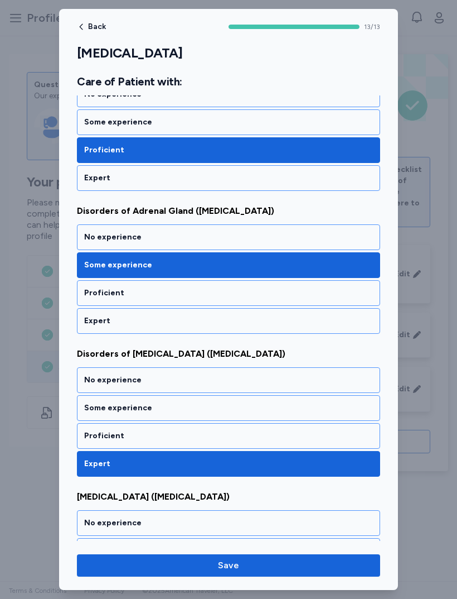
scroll to position [1233, 0]
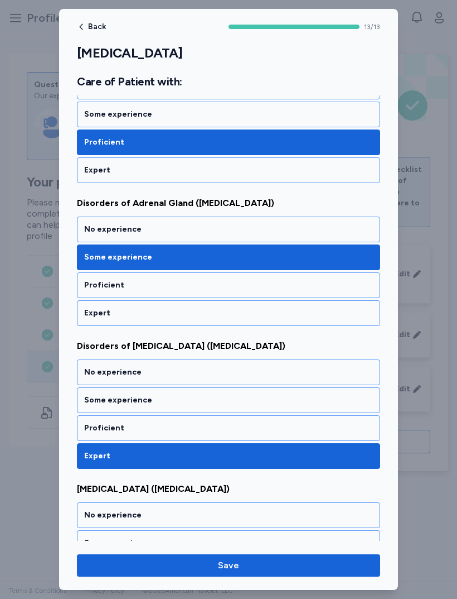
click at [95, 409] on div "Some experience" at bounding box center [228, 400] width 303 height 26
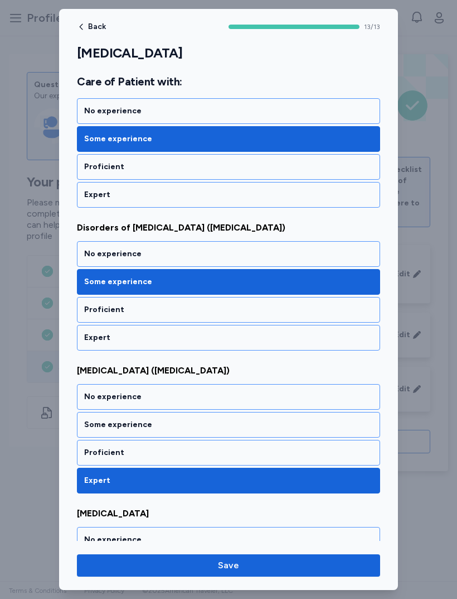
scroll to position [1352, 0]
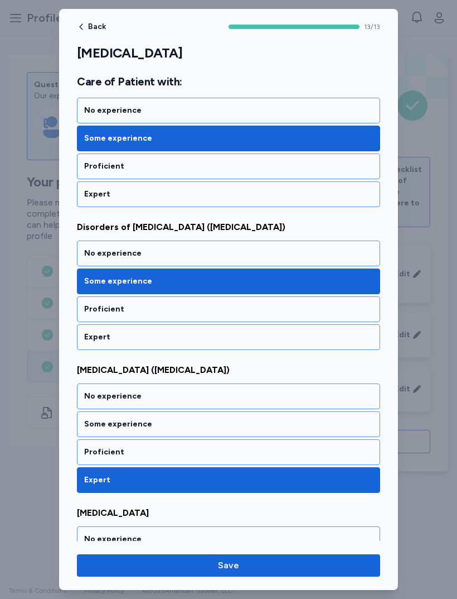
click at [96, 431] on div "Some experience" at bounding box center [228, 424] width 303 height 26
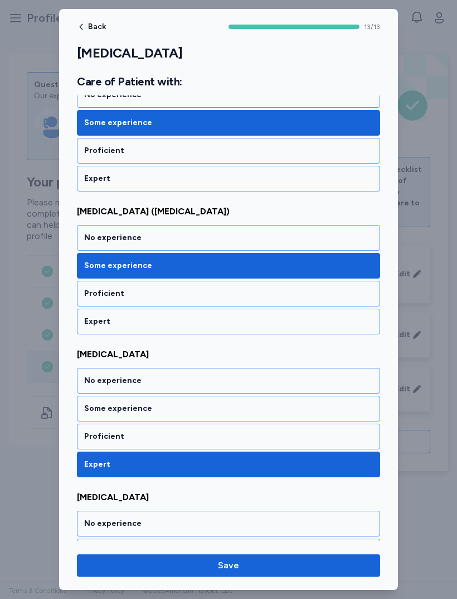
scroll to position [1512, 0]
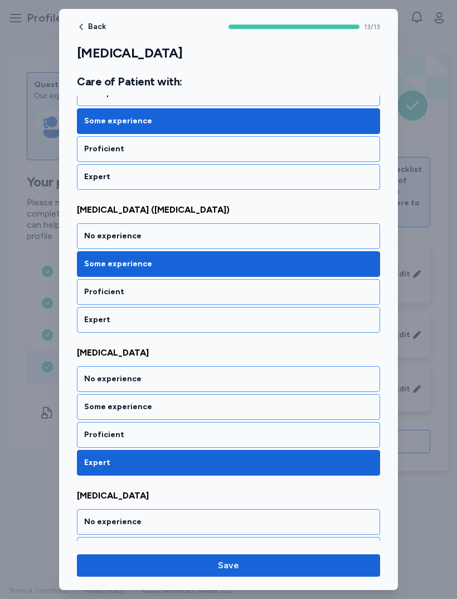
click at [95, 425] on div "Proficient" at bounding box center [228, 435] width 303 height 26
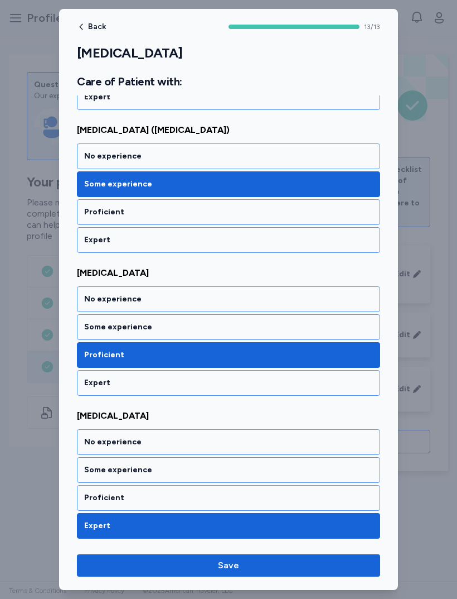
scroll to position [1591, 0]
click at [92, 485] on div "Proficient" at bounding box center [228, 498] width 303 height 26
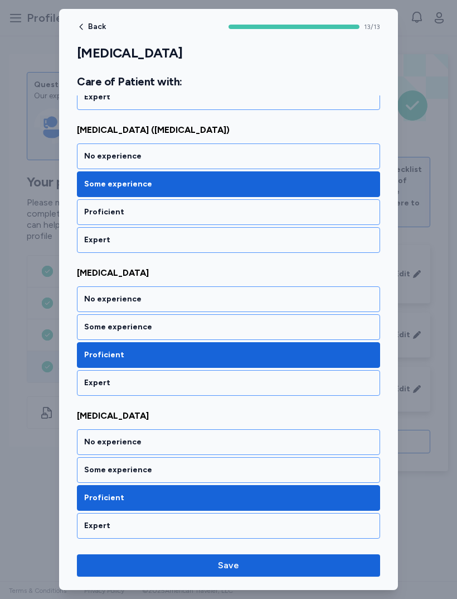
click at [162, 562] on span "Save" at bounding box center [229, 564] width 286 height 13
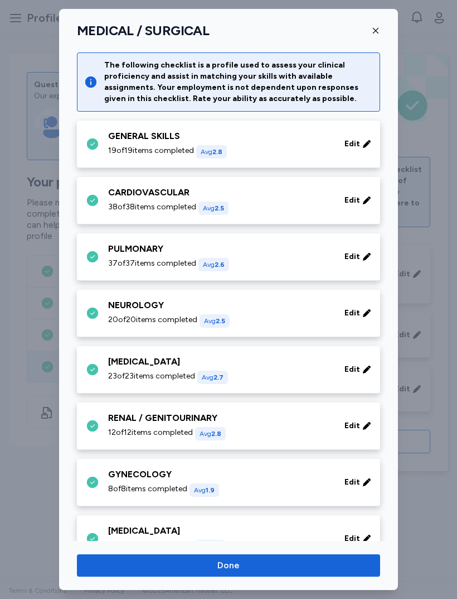
scroll to position [371, 0]
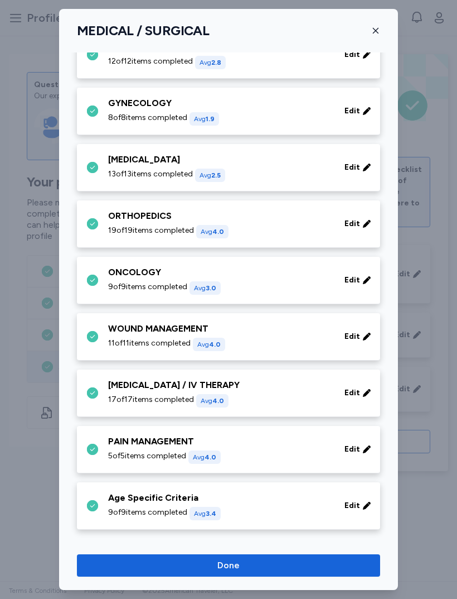
click at [107, 234] on div "ORTHOPEDICS 19 of 19 items completed Avg 4.0 Edit" at bounding box center [231, 223] width 290 height 29
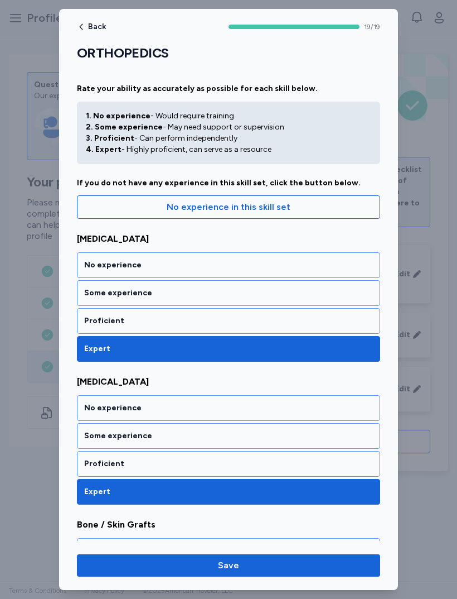
click at [94, 322] on div "Proficient" at bounding box center [228, 320] width 289 height 11
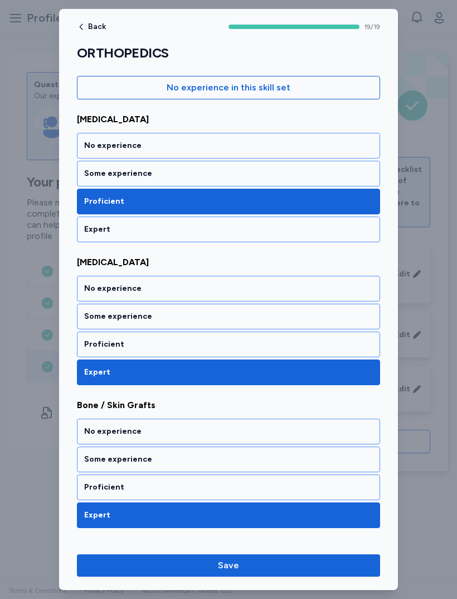
click at [103, 344] on div "Proficient" at bounding box center [228, 344] width 289 height 11
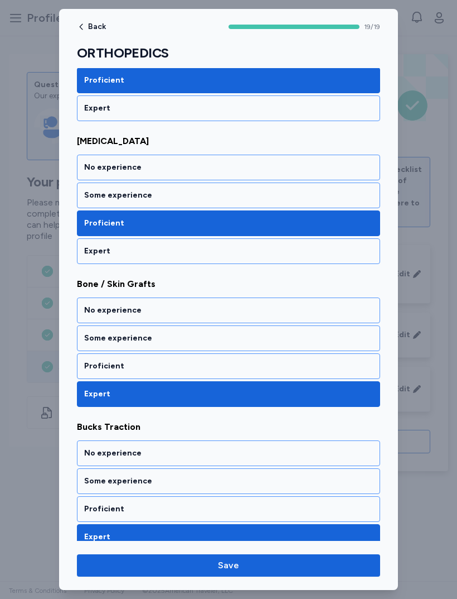
scroll to position [252, 0]
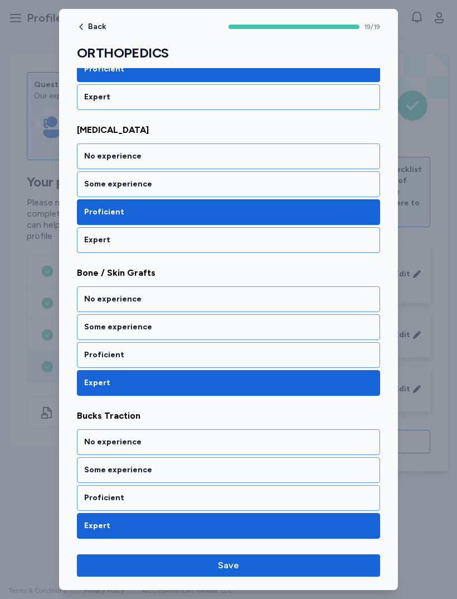
click at [101, 367] on div "Proficient" at bounding box center [228, 355] width 303 height 26
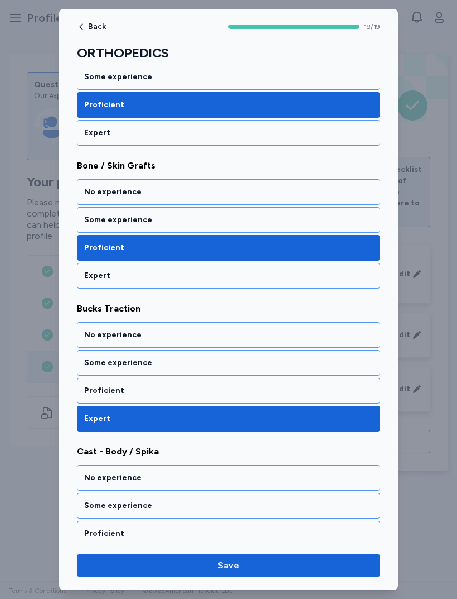
scroll to position [370, 0]
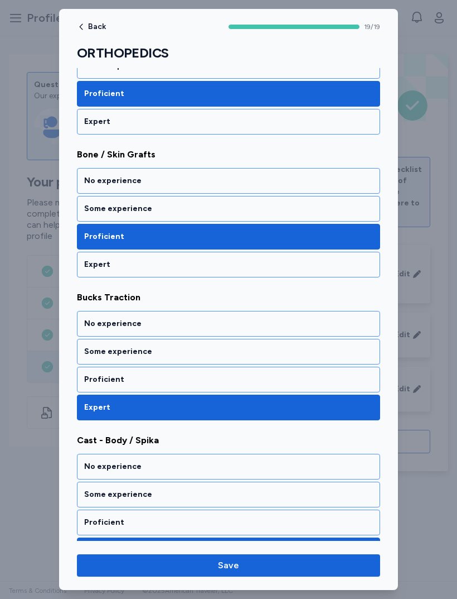
click at [98, 353] on div "Some experience" at bounding box center [228, 351] width 289 height 11
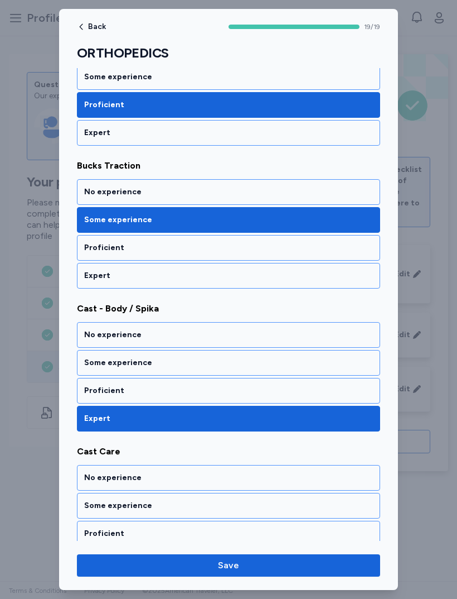
click at [101, 384] on div "Proficient" at bounding box center [228, 391] width 303 height 26
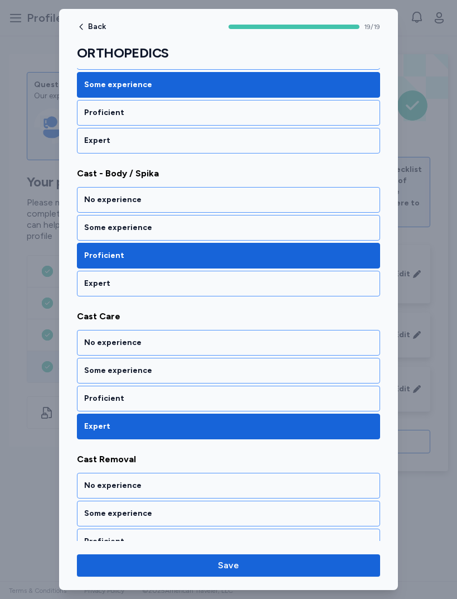
click at [97, 393] on div "Proficient" at bounding box center [228, 398] width 289 height 11
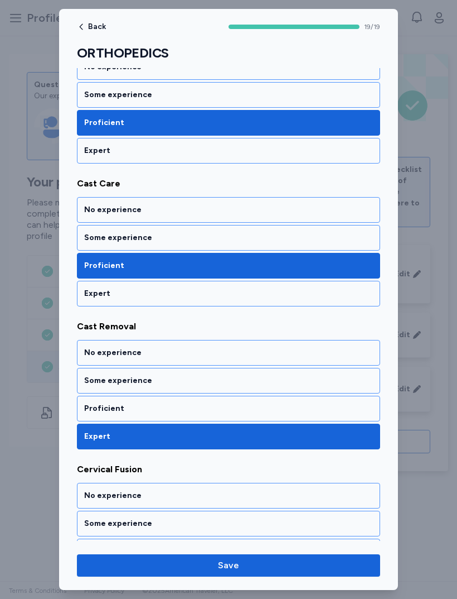
click at [96, 378] on div "Some experience" at bounding box center [228, 380] width 289 height 11
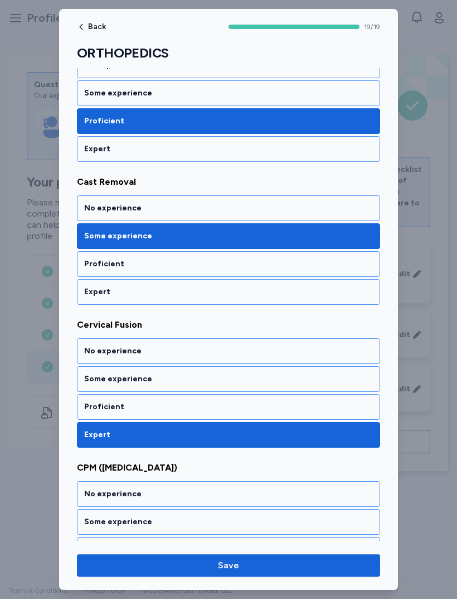
scroll to position [919, 0]
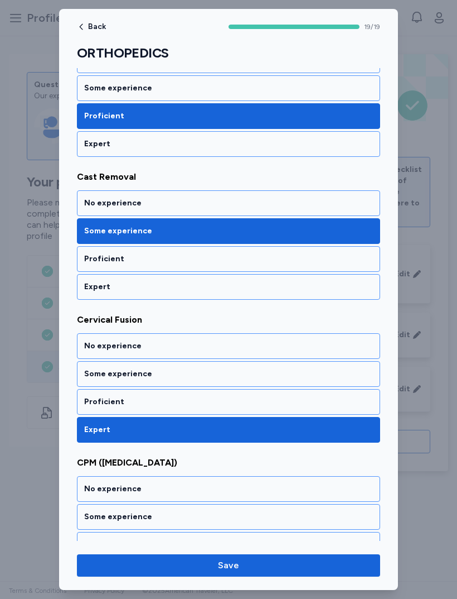
click at [98, 346] on div "No experience" at bounding box center [228, 345] width 289 height 11
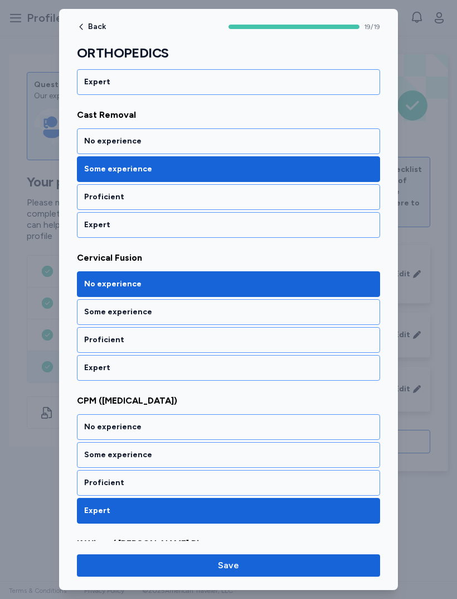
click at [95, 315] on div "Some experience" at bounding box center [228, 311] width 289 height 11
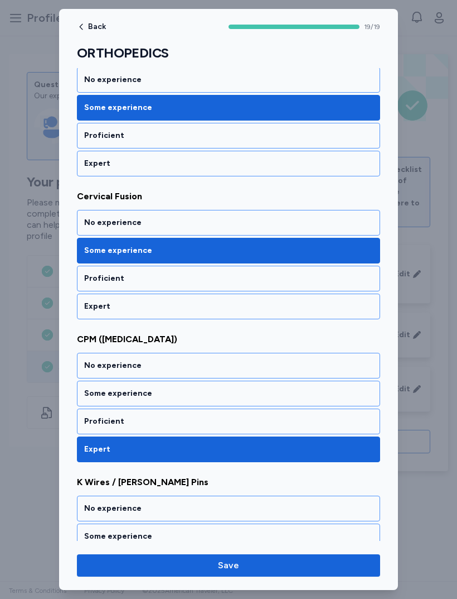
scroll to position [1046, 0]
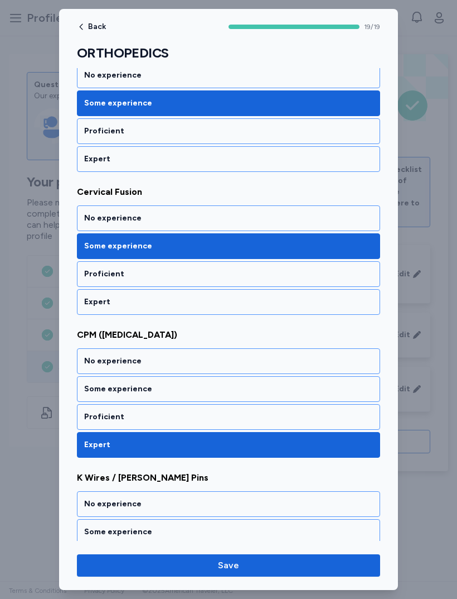
click at [95, 388] on div "Some experience" at bounding box center [228, 388] width 289 height 11
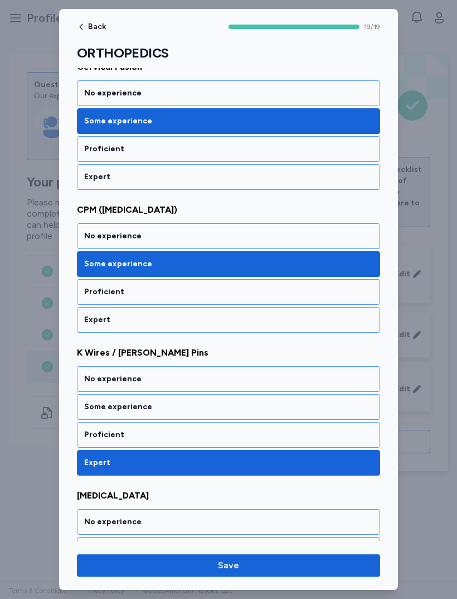
scroll to position [1174, 0]
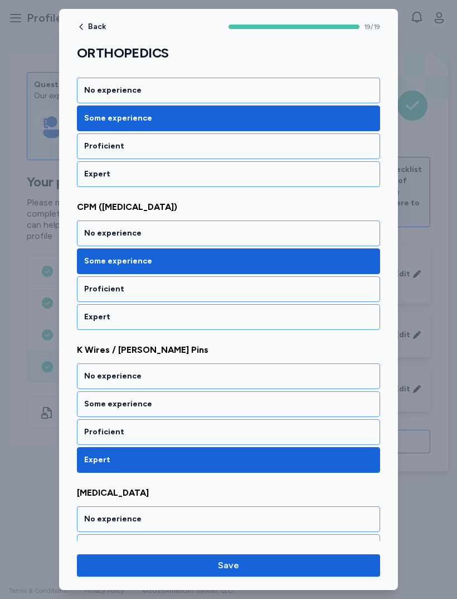
click at [95, 404] on div "Some experience" at bounding box center [228, 403] width 289 height 11
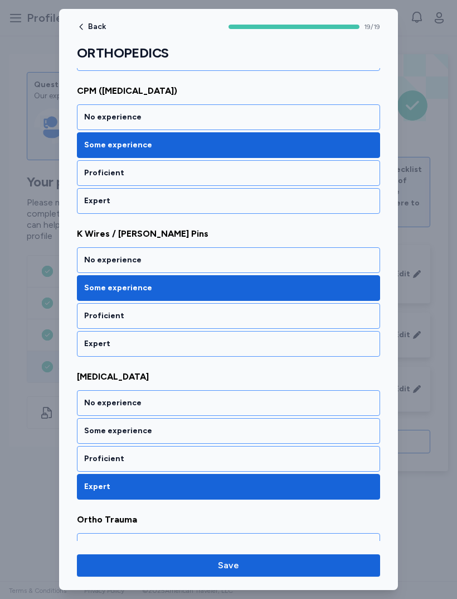
scroll to position [1299, 0]
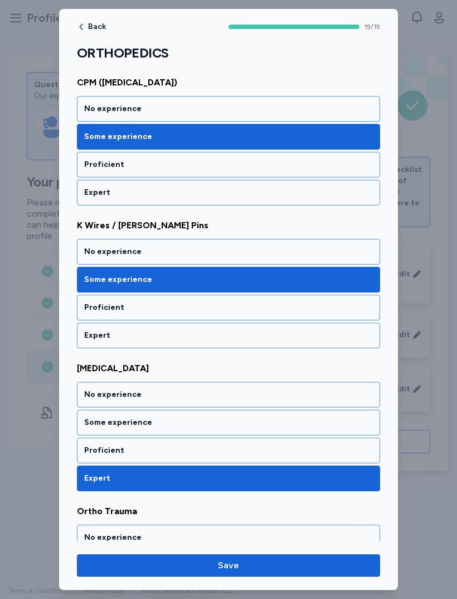
click at [94, 420] on div "Some experience" at bounding box center [228, 422] width 289 height 11
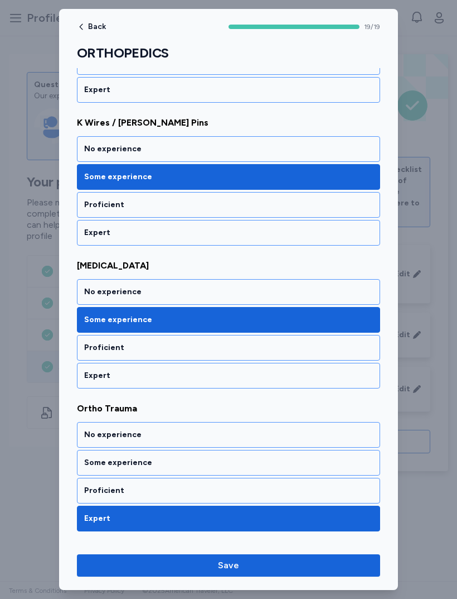
scroll to position [1412, 0]
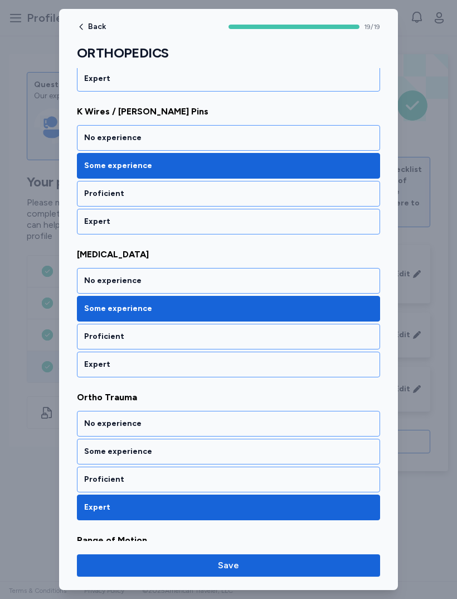
click at [88, 477] on div "Proficient" at bounding box center [228, 479] width 289 height 11
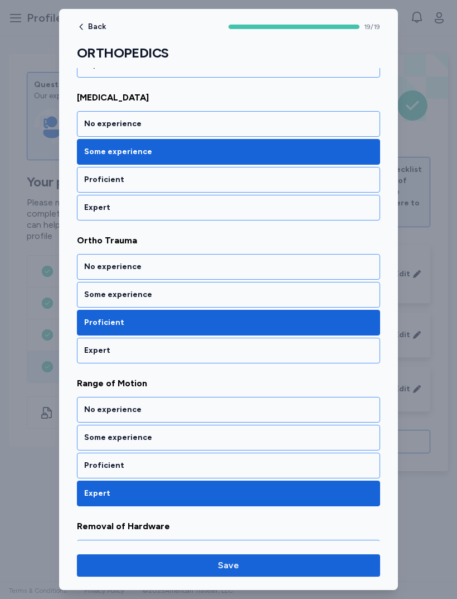
scroll to position [1575, 0]
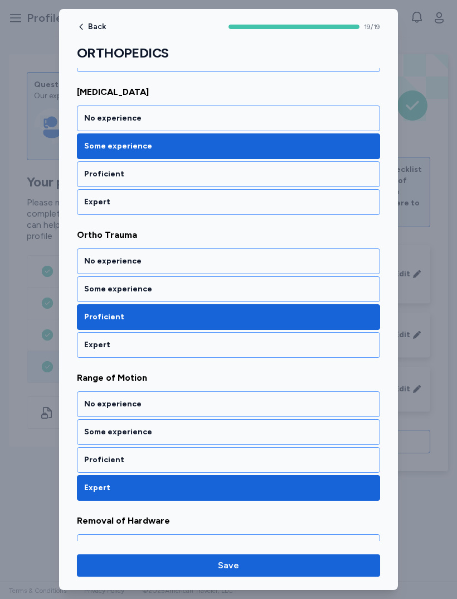
click at [99, 458] on div "Proficient" at bounding box center [228, 459] width 289 height 11
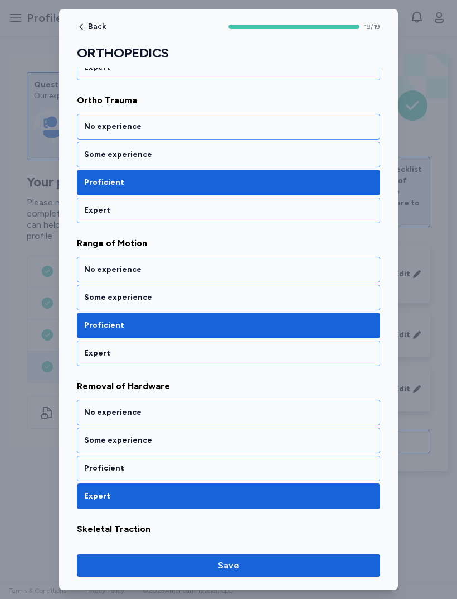
scroll to position [1715, 0]
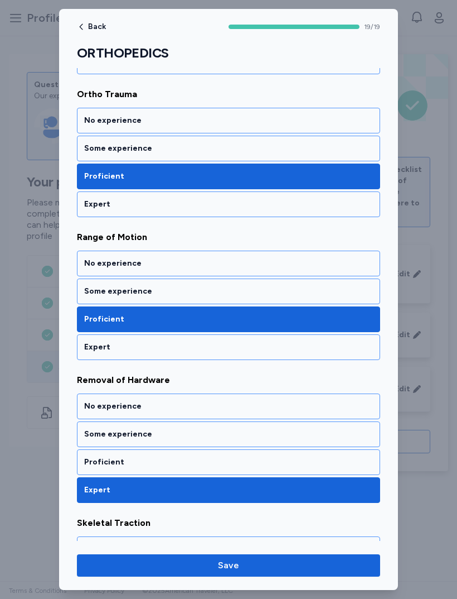
click at [105, 426] on div "Some experience" at bounding box center [228, 434] width 303 height 26
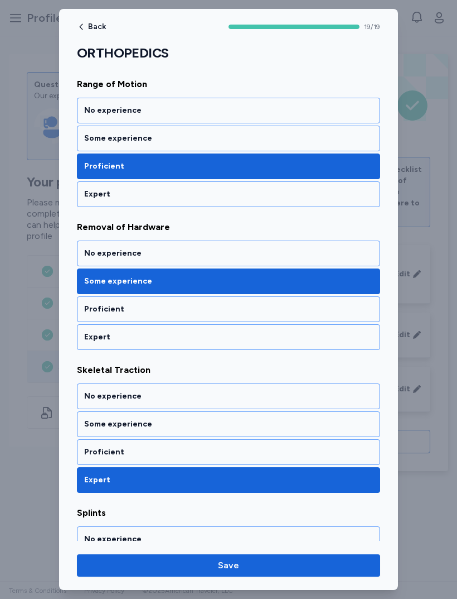
scroll to position [1869, 0]
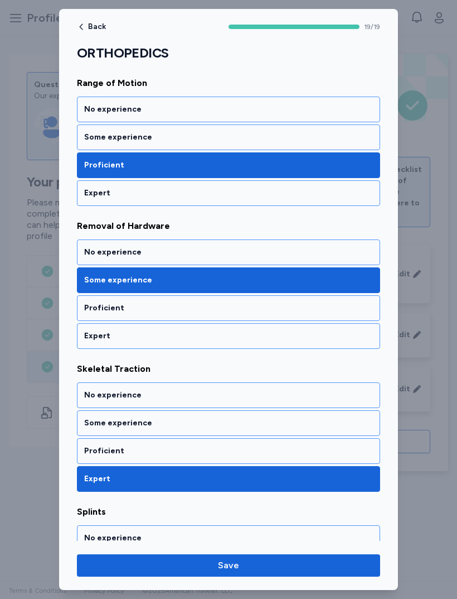
click at [106, 416] on div "Some experience" at bounding box center [228, 423] width 303 height 26
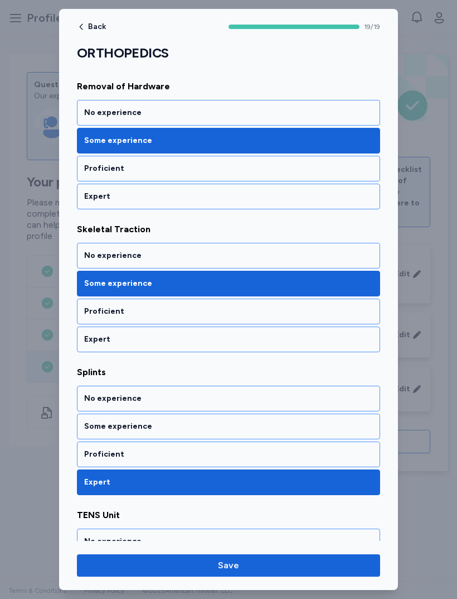
scroll to position [2010, 0]
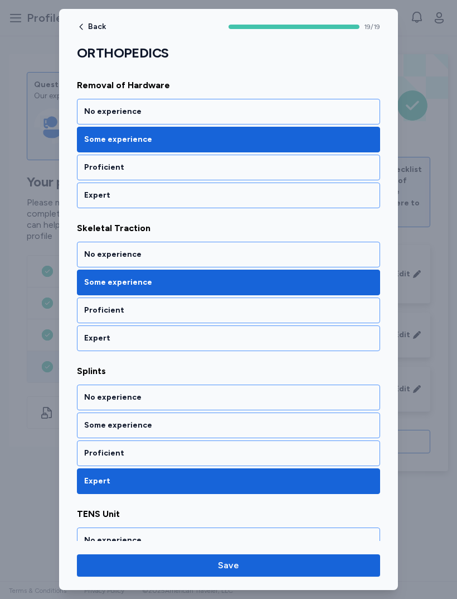
click at [100, 420] on div "Some experience" at bounding box center [228, 424] width 289 height 11
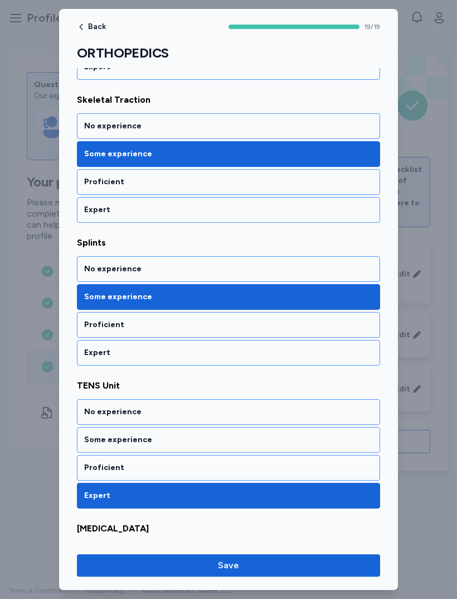
click at [101, 433] on div "Some experience" at bounding box center [228, 440] width 303 height 26
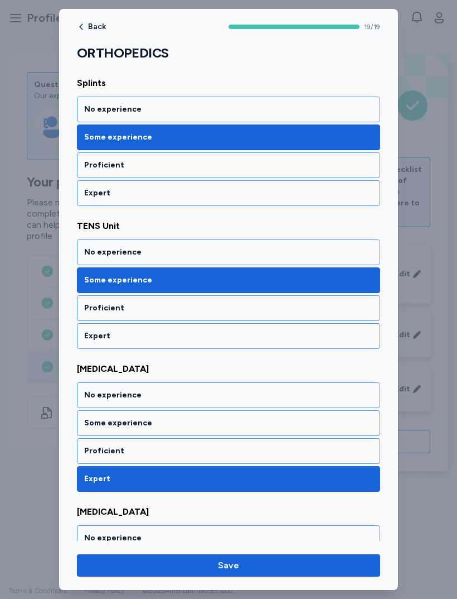
scroll to position [2299, 0]
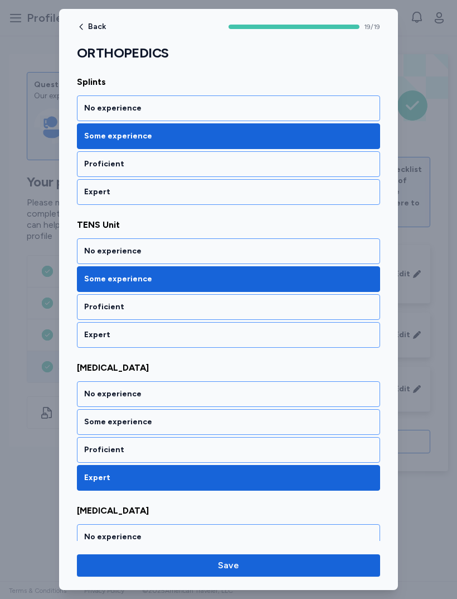
click at [93, 450] on div "Proficient" at bounding box center [228, 449] width 289 height 11
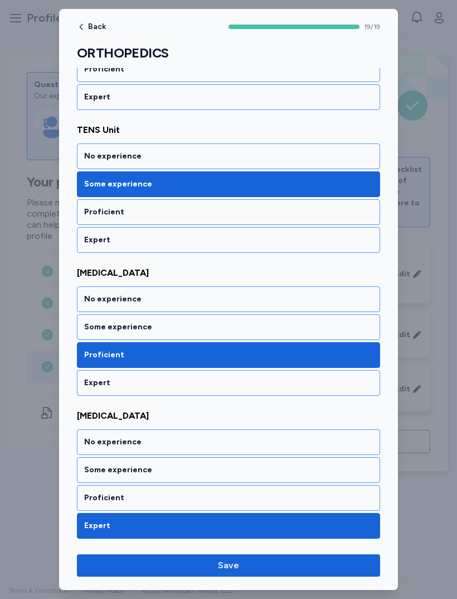
click at [84, 495] on div "Proficient" at bounding box center [228, 497] width 289 height 11
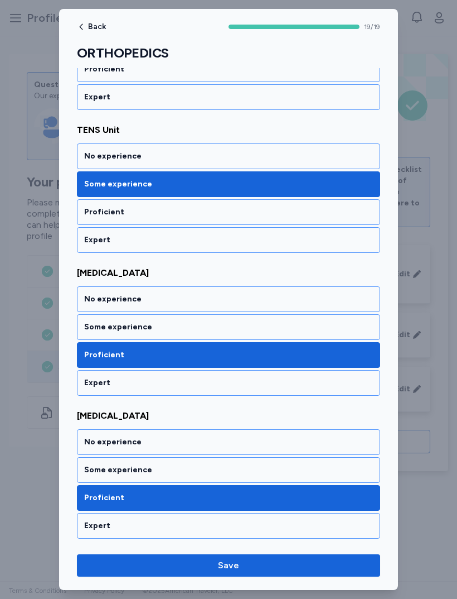
click at [178, 570] on span "Save" at bounding box center [229, 564] width 286 height 13
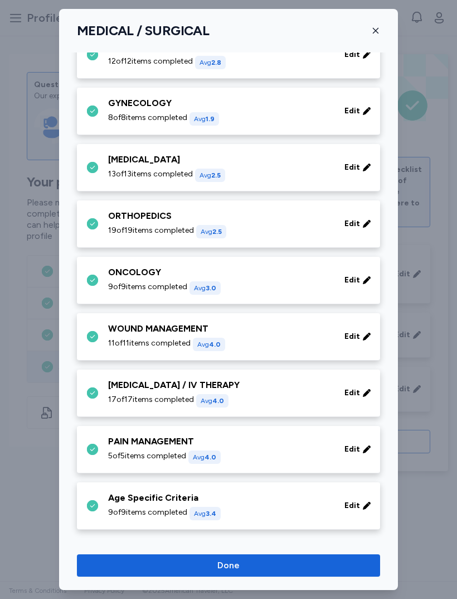
scroll to position [371, 0]
click at [119, 283] on span "9 of 9 items completed" at bounding box center [147, 286] width 79 height 11
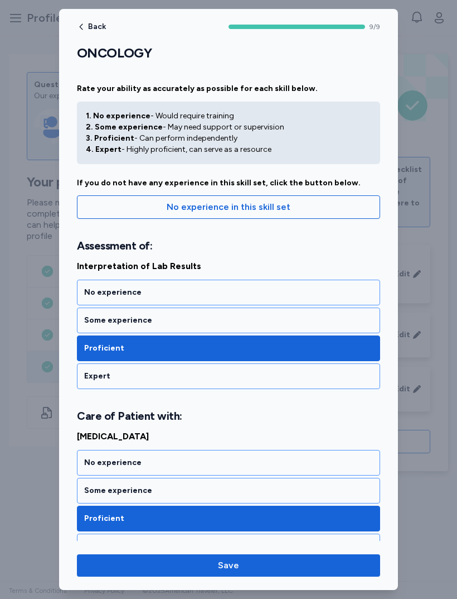
click at [91, 324] on div "Some experience" at bounding box center [228, 320] width 289 height 11
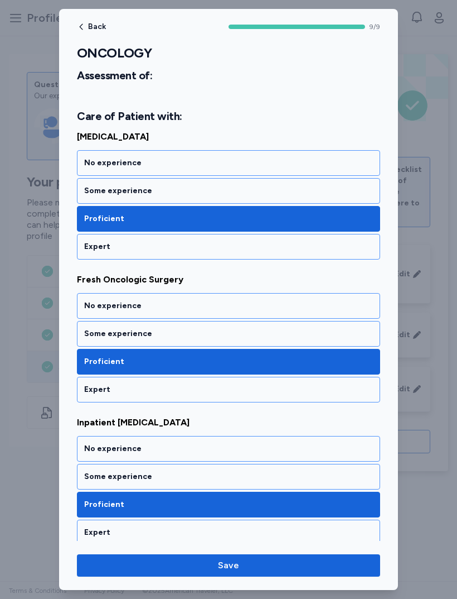
scroll to position [300, 0]
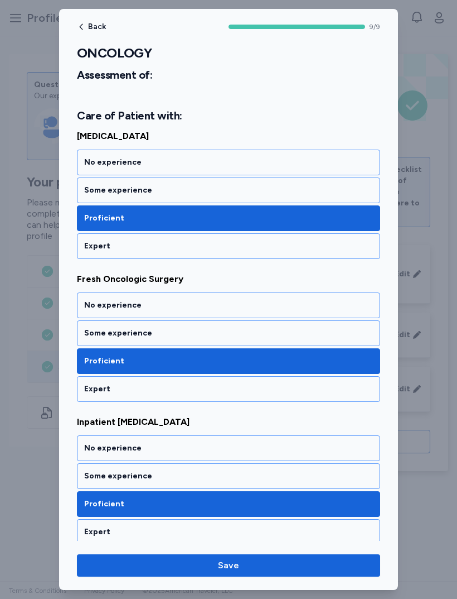
click at [92, 332] on div "Some experience" at bounding box center [228, 332] width 289 height 11
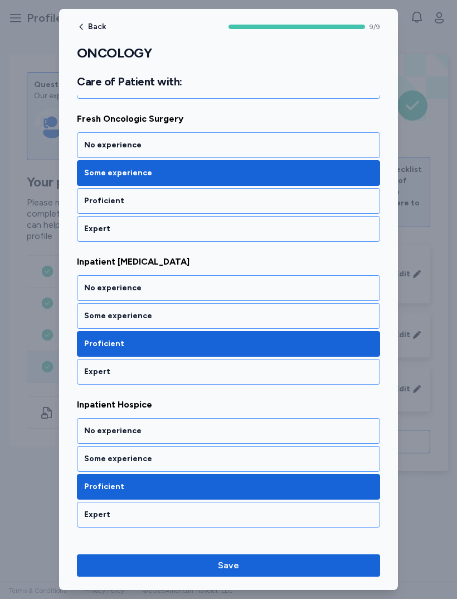
scroll to position [463, 0]
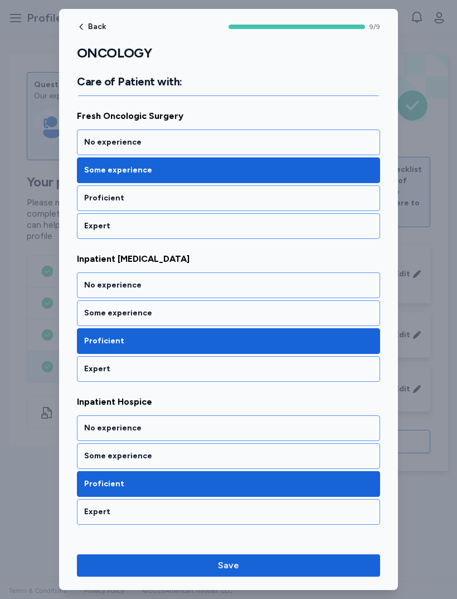
click at [97, 311] on div "Some experience" at bounding box center [228, 312] width 289 height 11
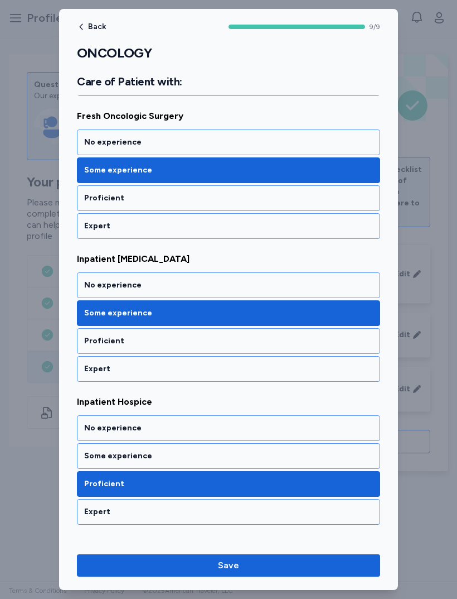
click at [82, 286] on div "No experience" at bounding box center [228, 285] width 303 height 26
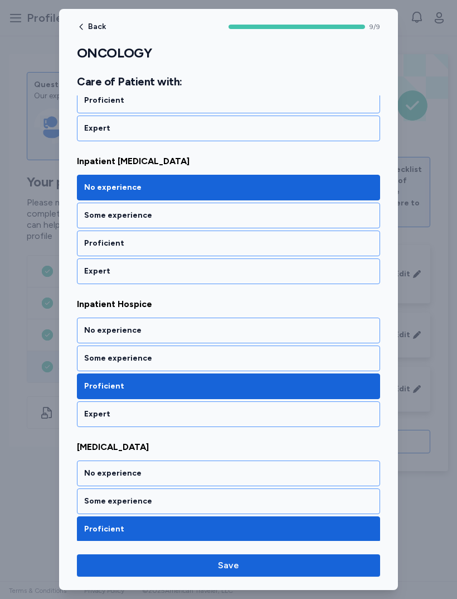
scroll to position [572, 0]
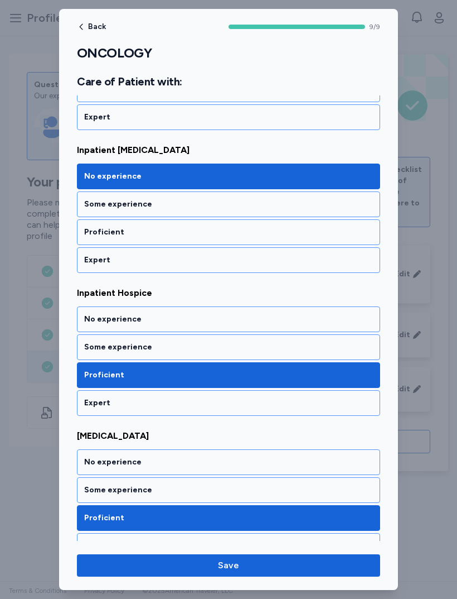
click at [95, 321] on div "No experience" at bounding box center [228, 318] width 289 height 11
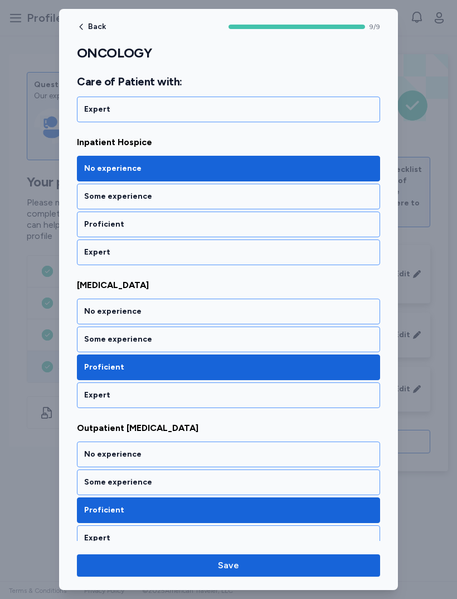
scroll to position [723, 0]
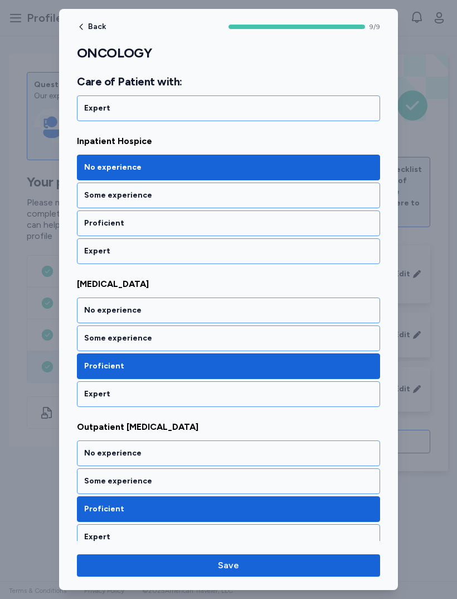
click at [94, 336] on div "Some experience" at bounding box center [228, 337] width 289 height 11
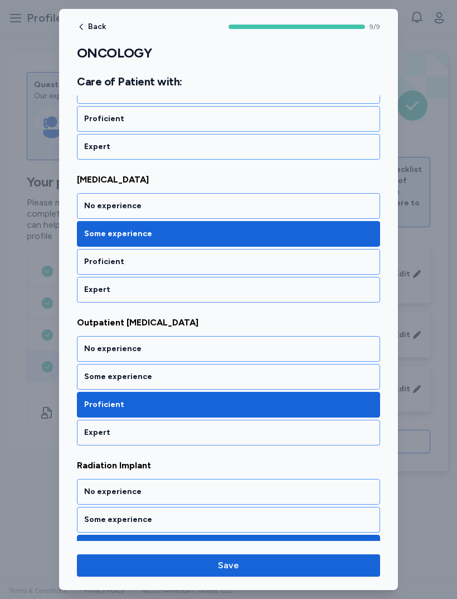
scroll to position [846, 0]
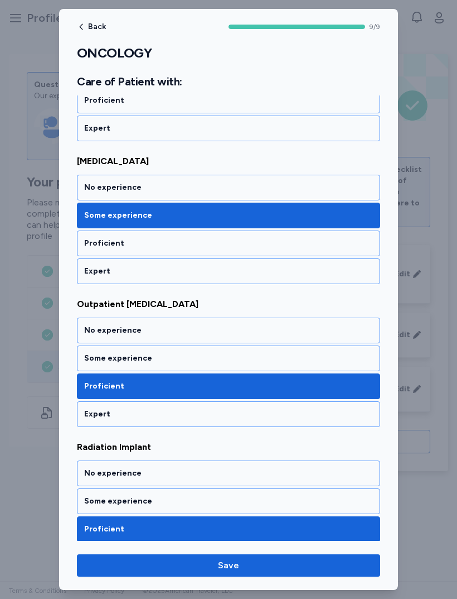
click at [95, 356] on div "Some experience" at bounding box center [228, 358] width 289 height 11
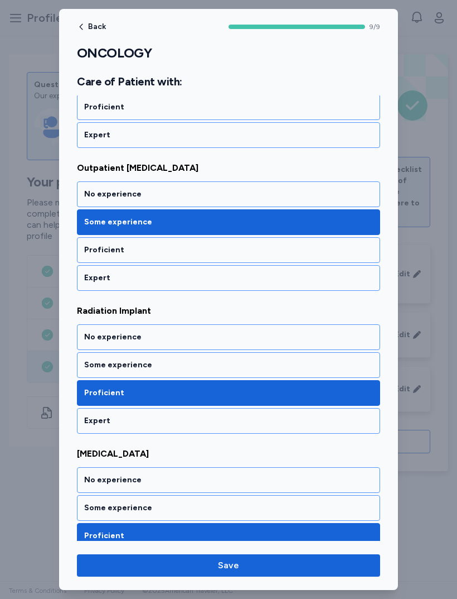
scroll to position [983, 0]
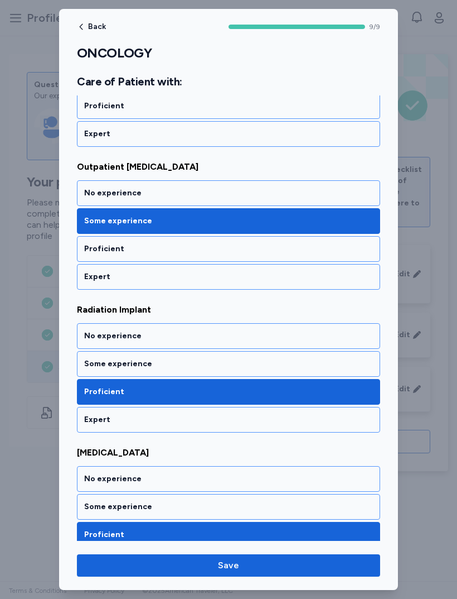
click at [96, 341] on div "No experience" at bounding box center [228, 336] width 303 height 26
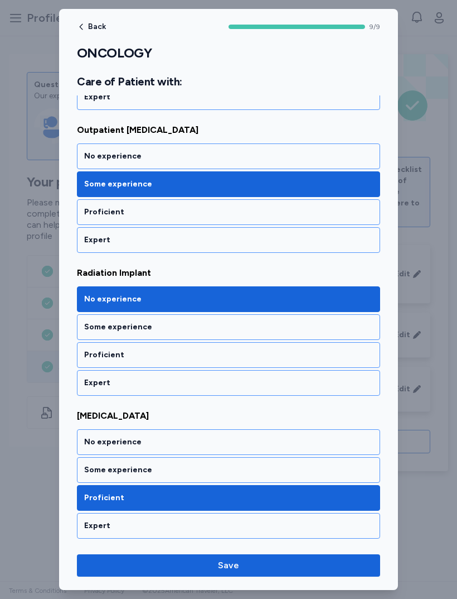
click at [107, 443] on div "No experience" at bounding box center [228, 441] width 289 height 11
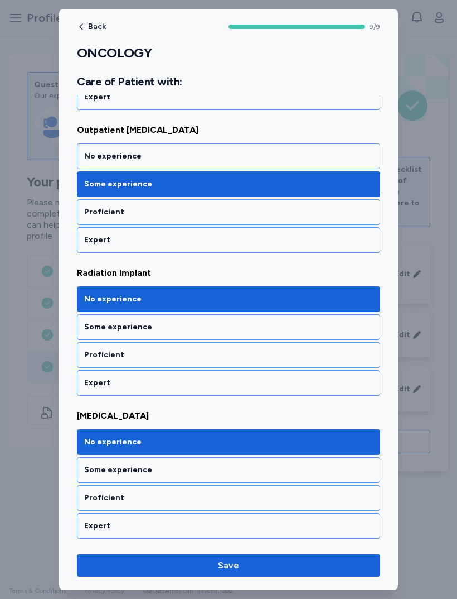
click at [169, 566] on span "Save" at bounding box center [229, 564] width 286 height 13
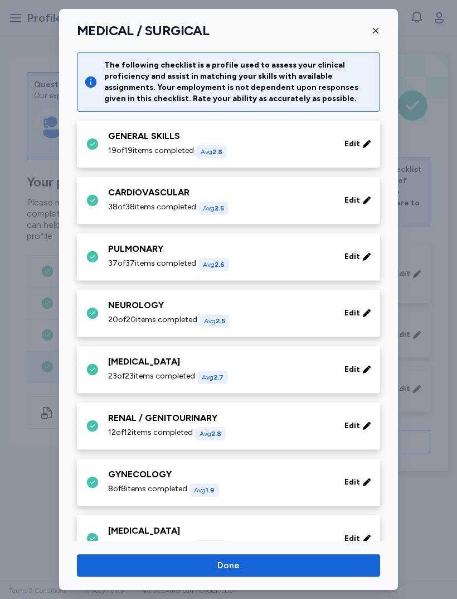
scroll to position [371, 0]
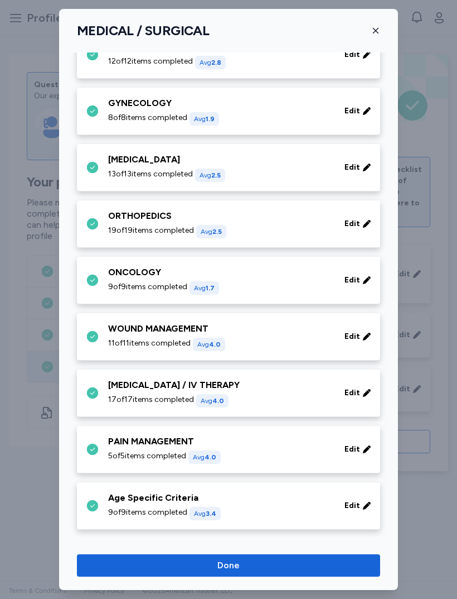
click at [112, 342] on span "11 of 11 items completed" at bounding box center [149, 342] width 83 height 11
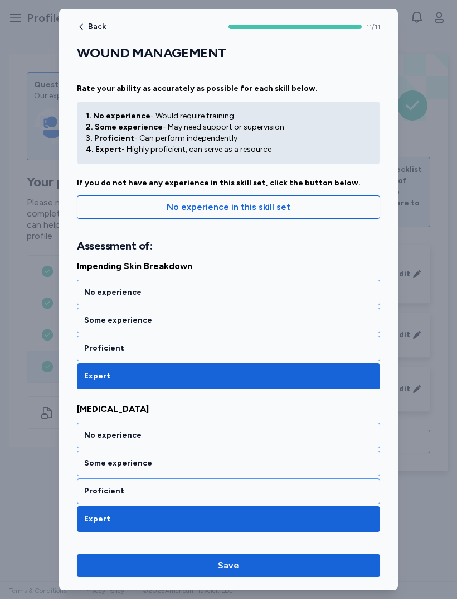
click at [88, 342] on div "Proficient" at bounding box center [228, 348] width 303 height 26
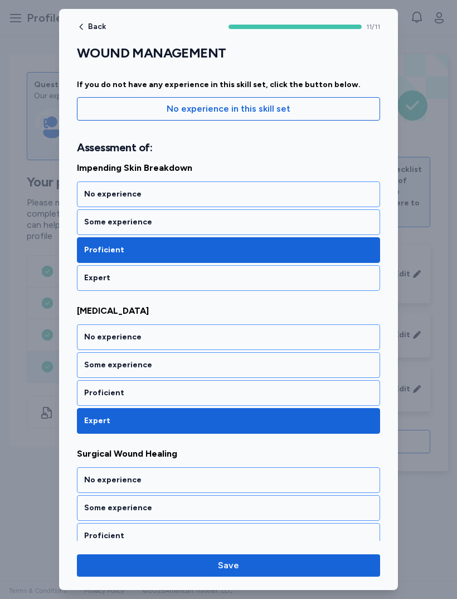
click at [94, 393] on div "Proficient" at bounding box center [228, 392] width 289 height 11
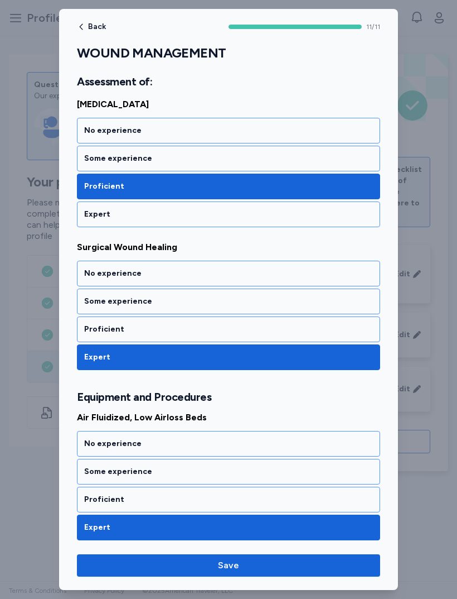
scroll to position [306, 0]
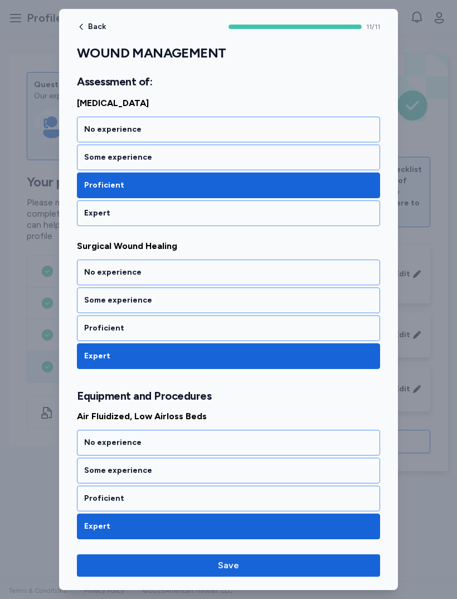
click at [97, 327] on div "Proficient" at bounding box center [228, 327] width 289 height 11
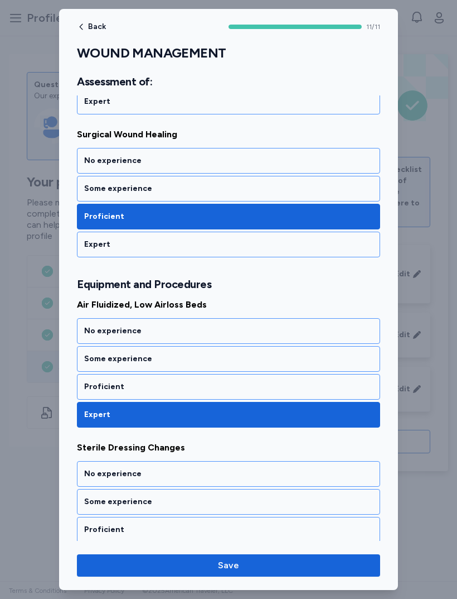
scroll to position [418, 0]
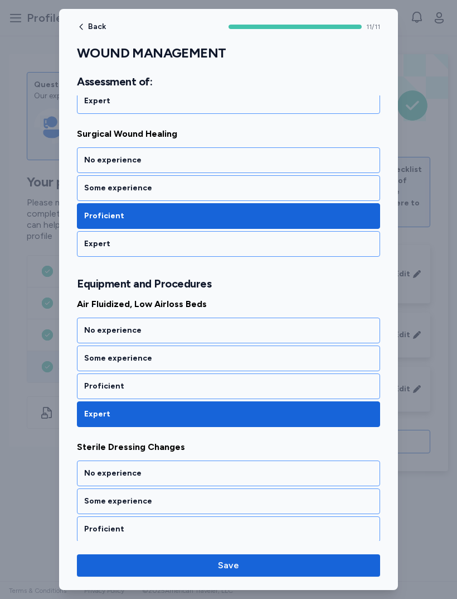
click at [90, 379] on div "Proficient" at bounding box center [228, 386] width 303 height 26
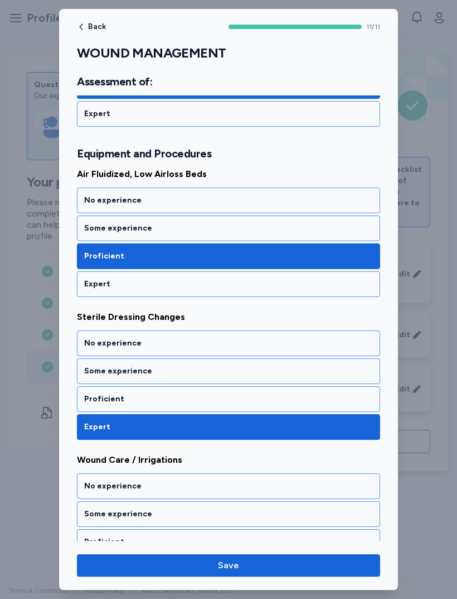
click at [96, 398] on div "Proficient" at bounding box center [228, 398] width 289 height 11
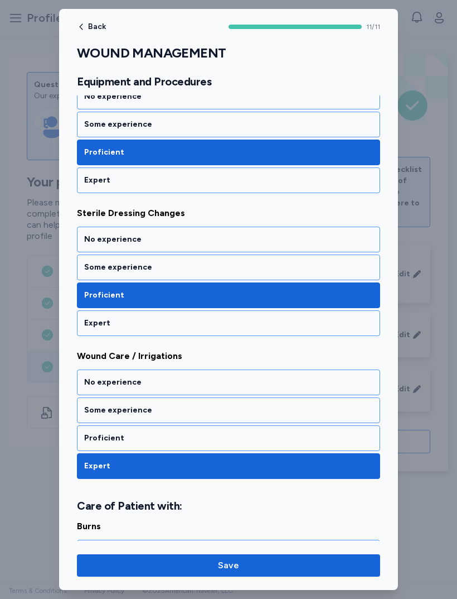
scroll to position [663, 0]
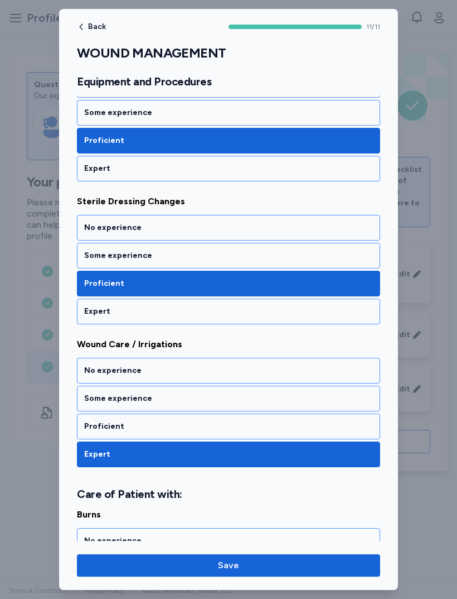
click at [94, 425] on div "Proficient" at bounding box center [228, 426] width 289 height 11
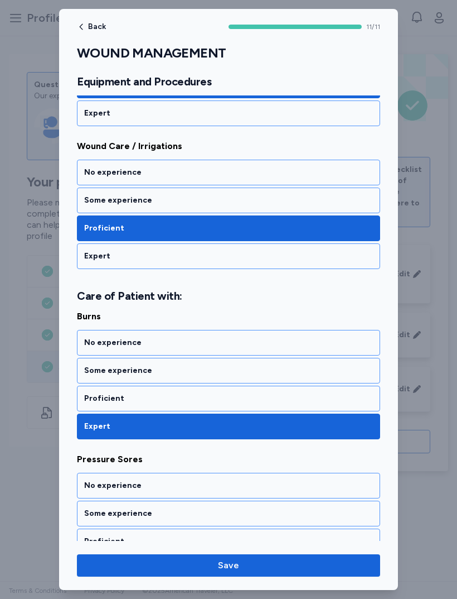
click at [101, 372] on div "Some experience" at bounding box center [228, 370] width 289 height 11
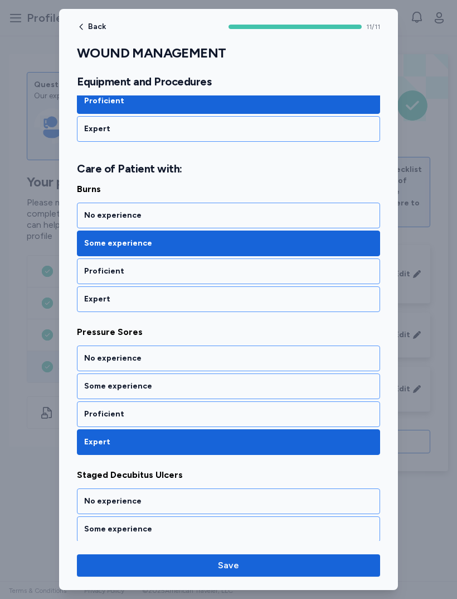
scroll to position [990, 0]
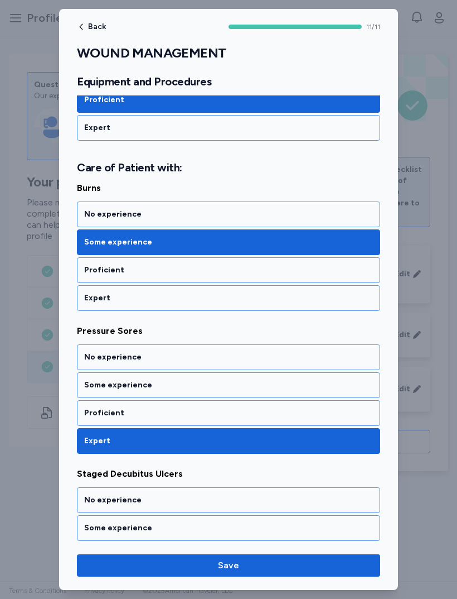
click at [91, 411] on div "Proficient" at bounding box center [228, 412] width 289 height 11
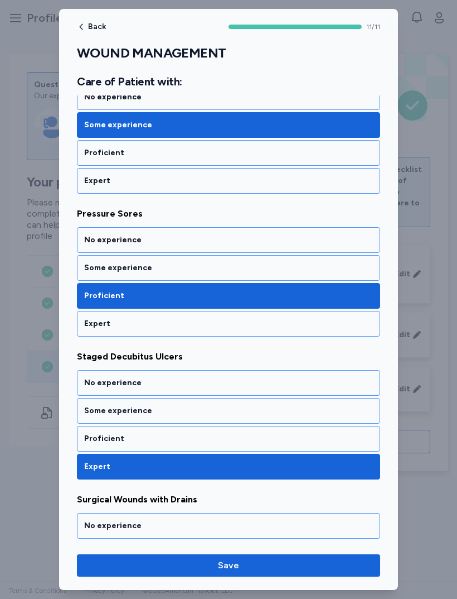
scroll to position [1122, 0]
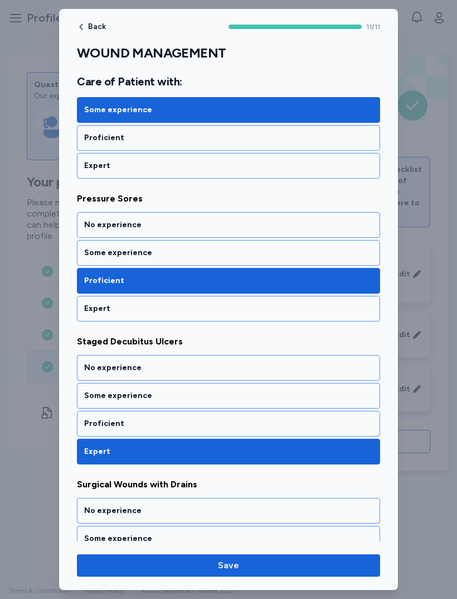
click at [95, 420] on div "Proficient" at bounding box center [228, 423] width 289 height 11
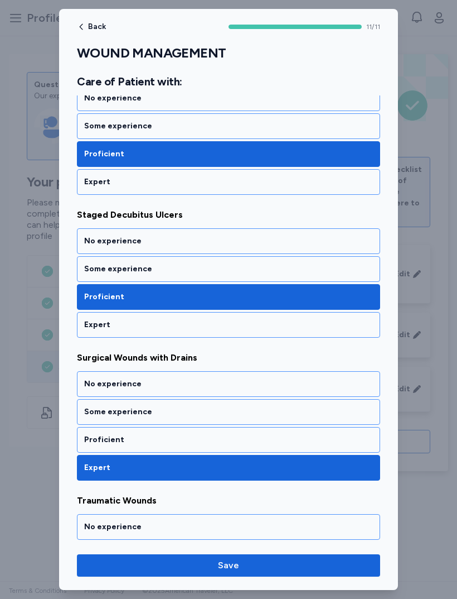
scroll to position [1258, 0]
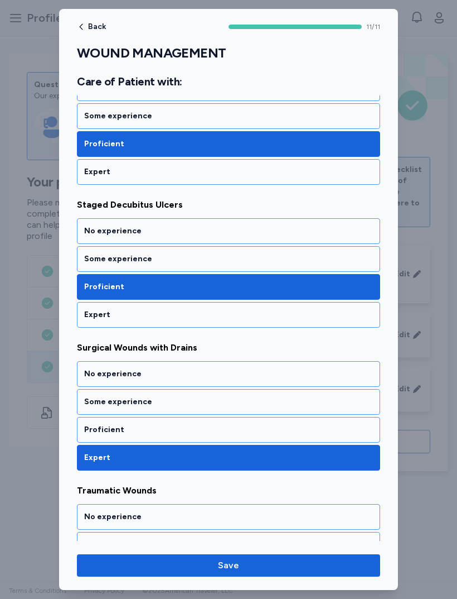
click at [100, 421] on div "Proficient" at bounding box center [228, 430] width 303 height 26
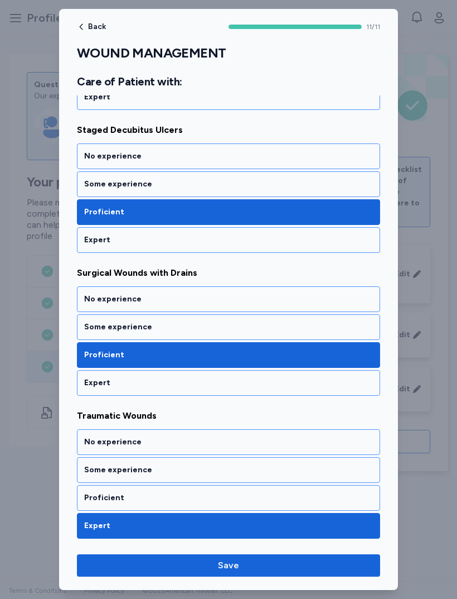
scroll to position [1333, 0]
click at [91, 470] on div "Some experience" at bounding box center [228, 469] width 289 height 11
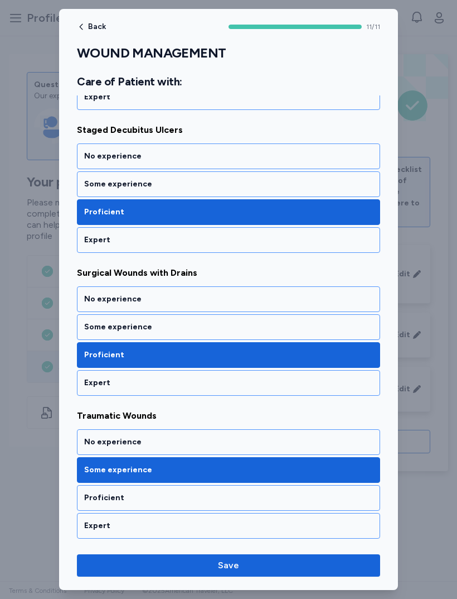
click at [173, 559] on span "Save" at bounding box center [229, 564] width 286 height 13
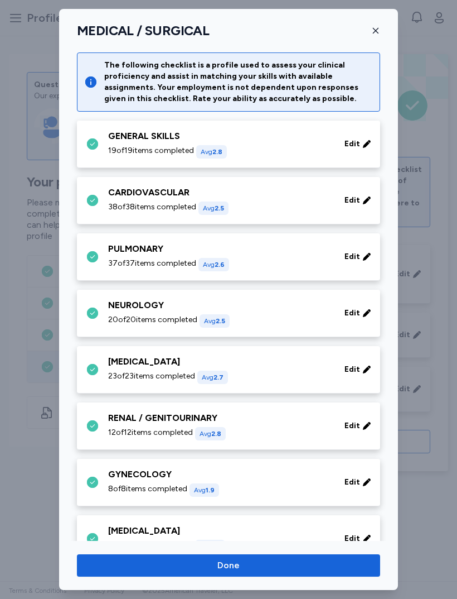
scroll to position [371, 0]
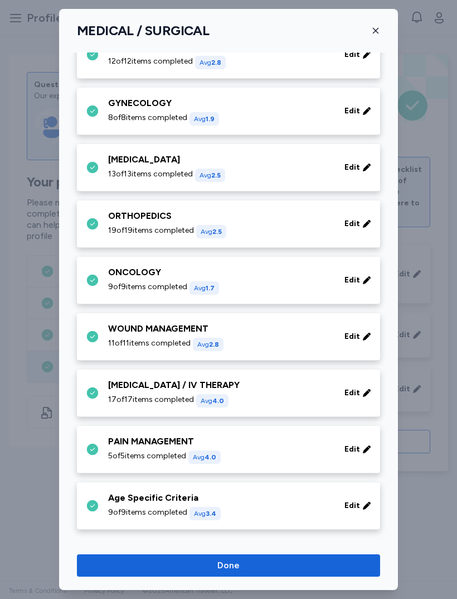
click at [114, 390] on div "[MEDICAL_DATA] / IV THERAPY" at bounding box center [219, 384] width 223 height 13
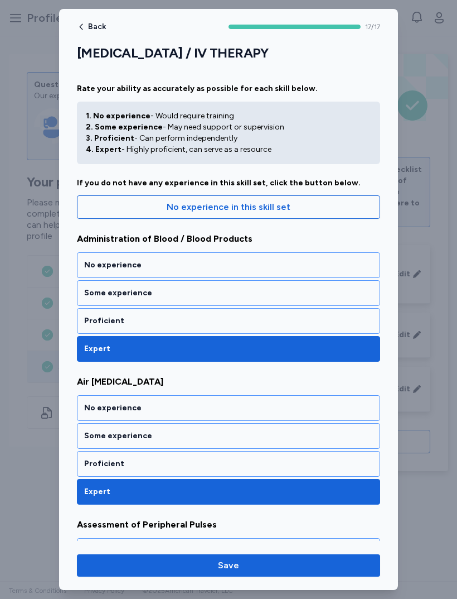
click at [93, 315] on div "Proficient" at bounding box center [228, 320] width 289 height 11
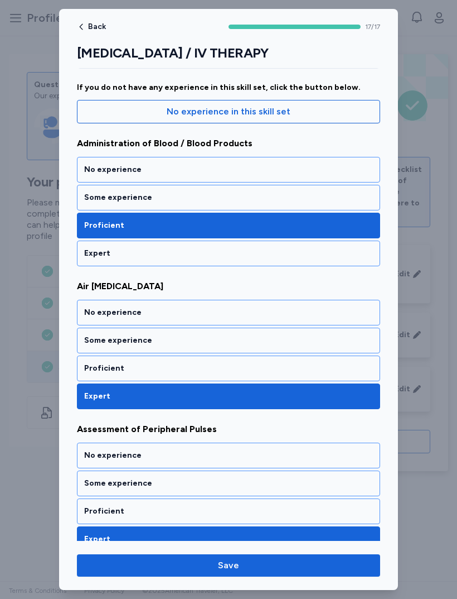
scroll to position [100, 0]
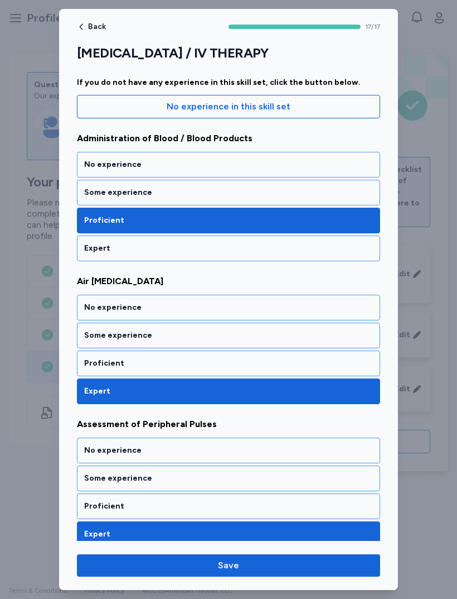
click at [99, 341] on div "Some experience" at bounding box center [228, 335] width 303 height 26
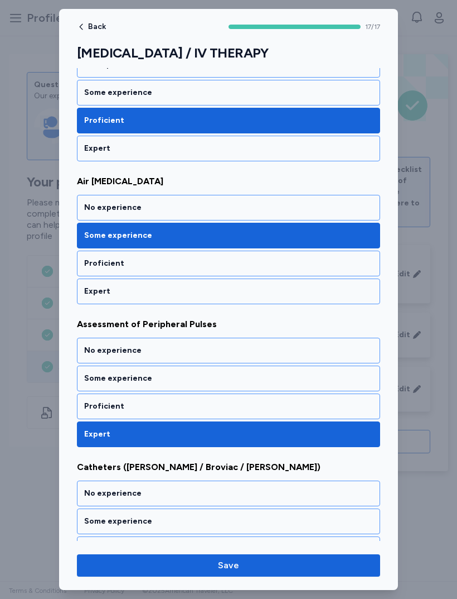
scroll to position [205, 0]
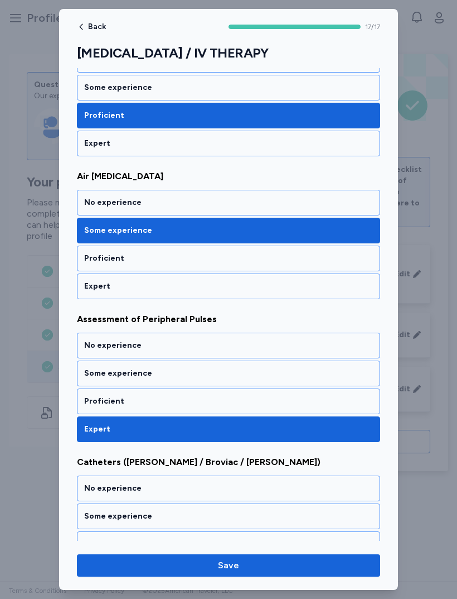
click at [100, 373] on div "Some experience" at bounding box center [228, 373] width 289 height 11
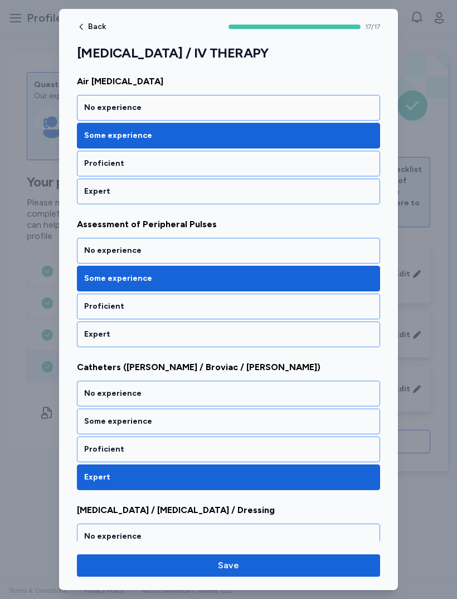
scroll to position [312, 0]
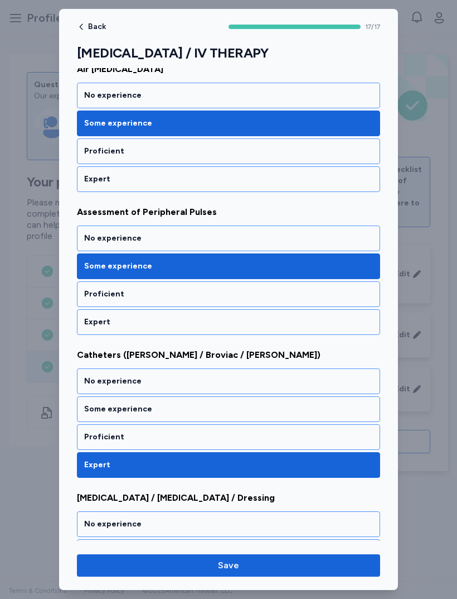
click at [104, 413] on div "Some experience" at bounding box center [228, 408] width 289 height 11
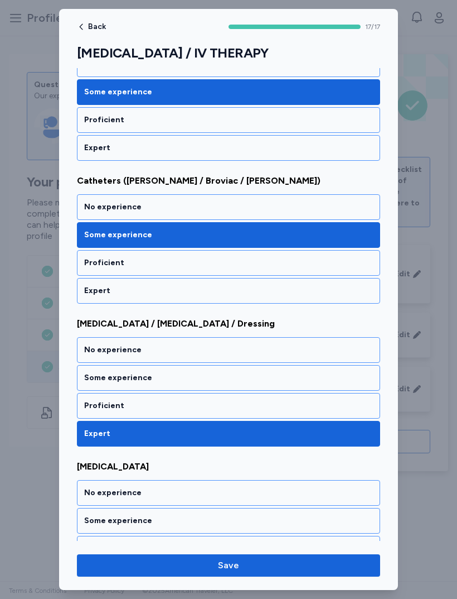
click at [98, 407] on div "Proficient" at bounding box center [228, 405] width 289 height 11
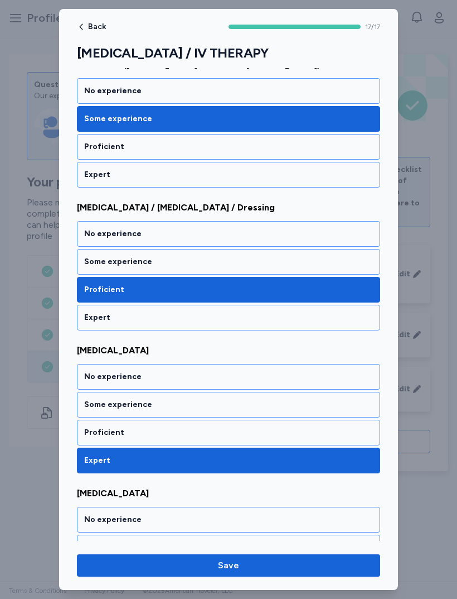
scroll to position [603, 0]
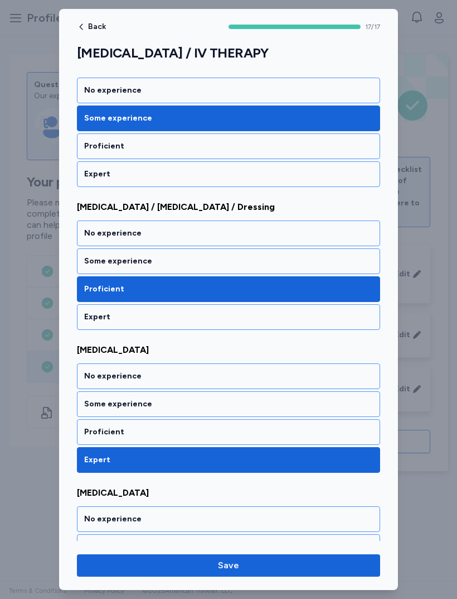
click at [98, 393] on div "Some experience" at bounding box center [228, 404] width 303 height 26
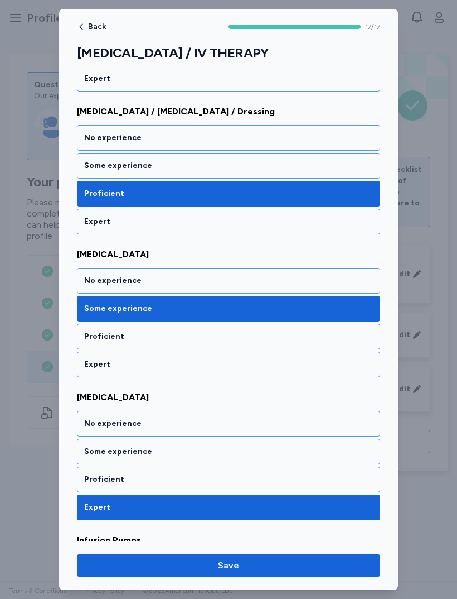
scroll to position [735, 0]
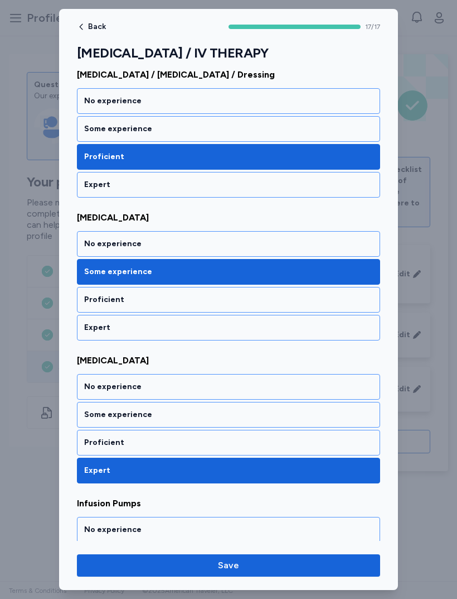
click at [99, 407] on div "Some experience" at bounding box center [228, 415] width 303 height 26
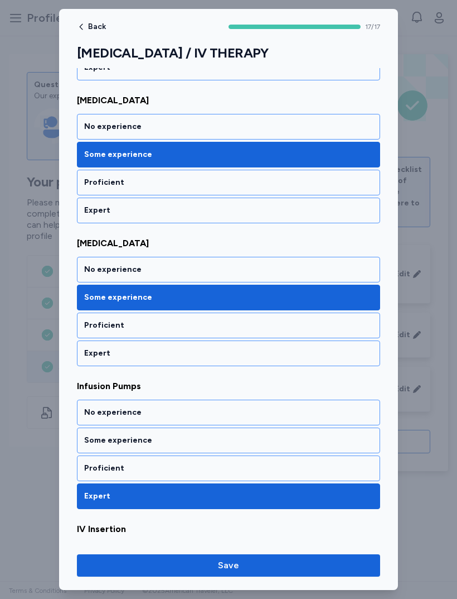
scroll to position [862, 0]
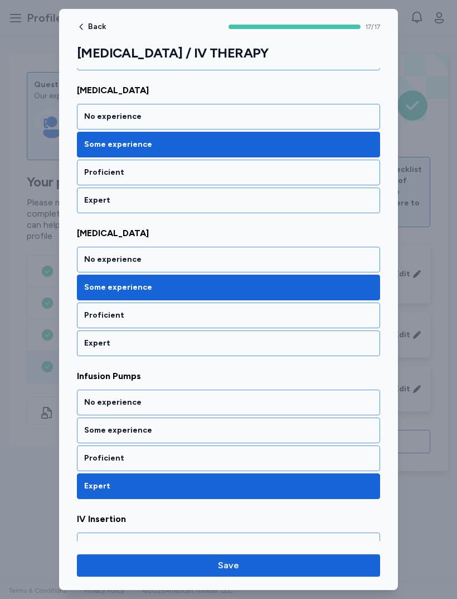
click at [101, 426] on div "Some experience" at bounding box center [228, 429] width 289 height 11
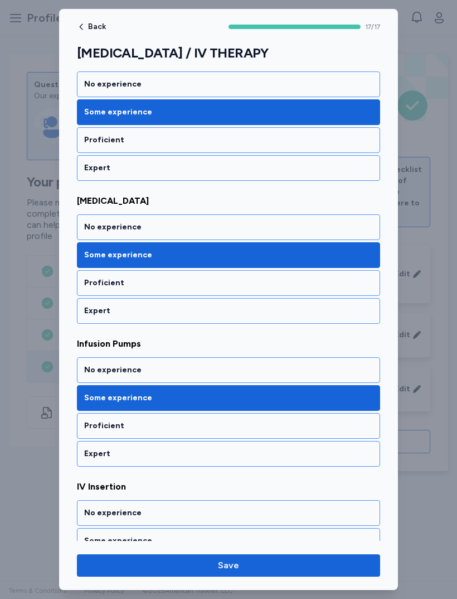
click at [92, 426] on div "Proficient" at bounding box center [228, 425] width 289 height 11
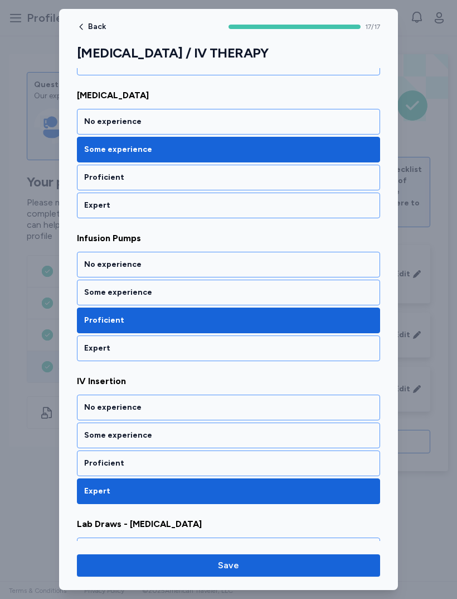
scroll to position [1035, 0]
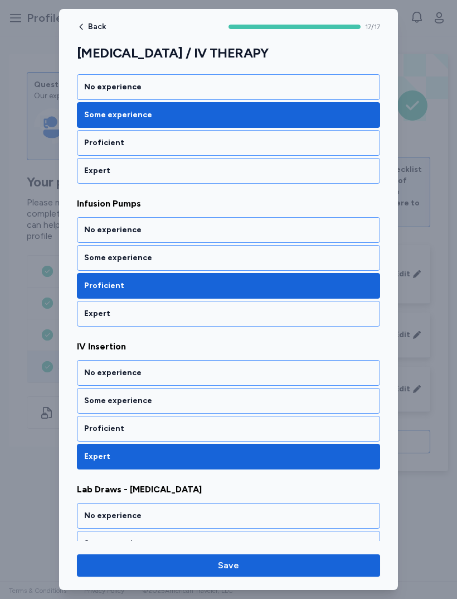
click at [96, 407] on div "Some experience" at bounding box center [228, 401] width 303 height 26
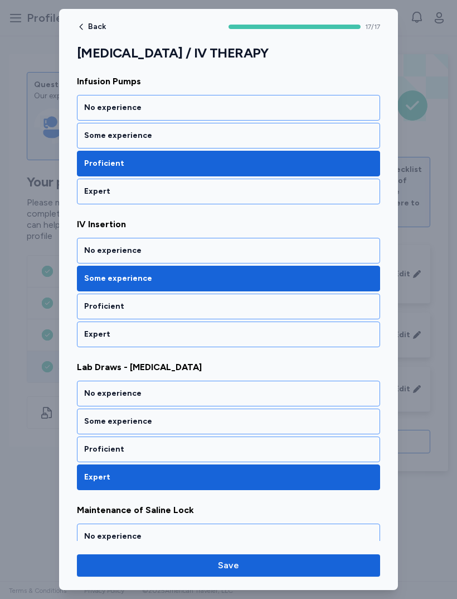
scroll to position [1164, 0]
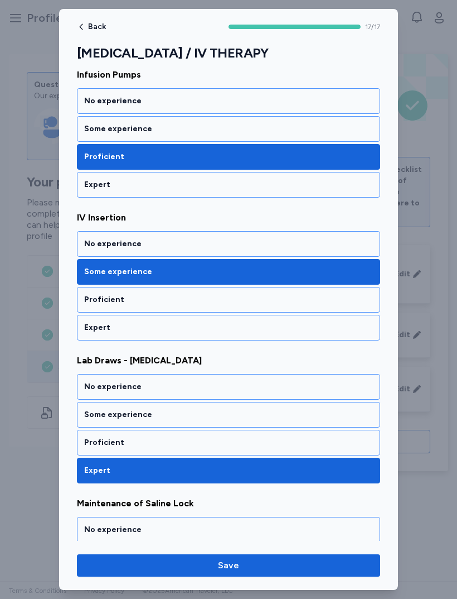
click at [98, 392] on div "No experience" at bounding box center [228, 386] width 289 height 11
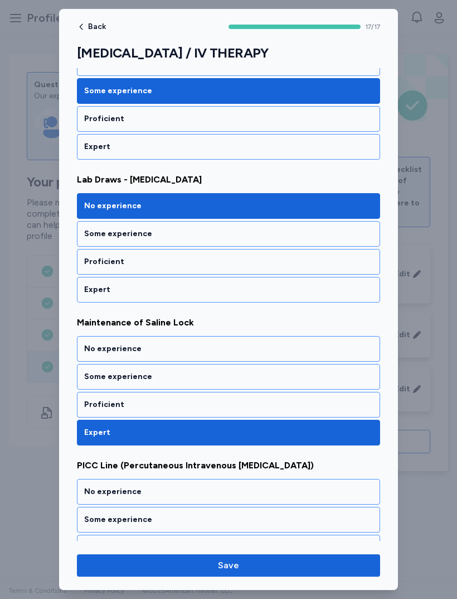
scroll to position [1346, 0]
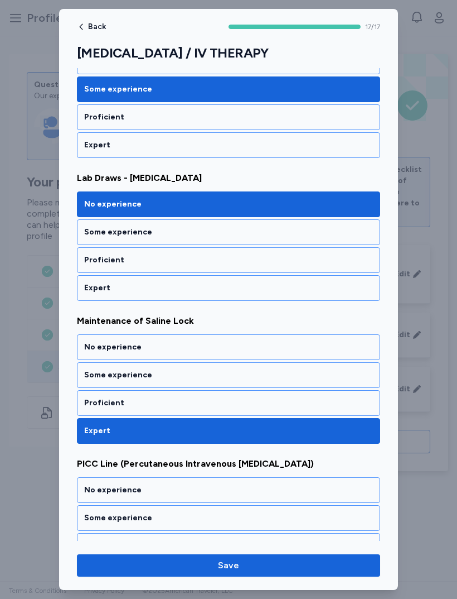
click at [93, 402] on div "Proficient" at bounding box center [228, 402] width 289 height 11
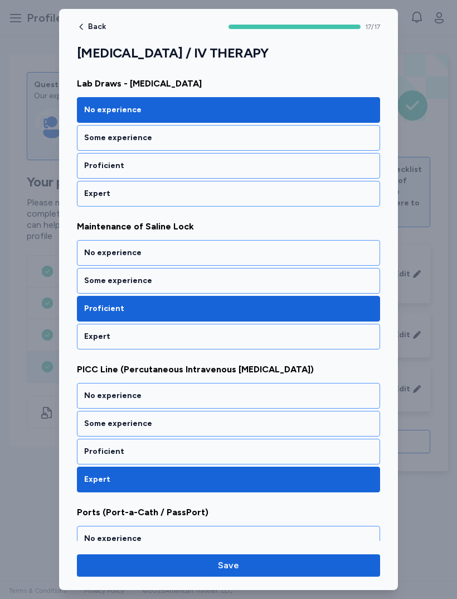
scroll to position [1465, 0]
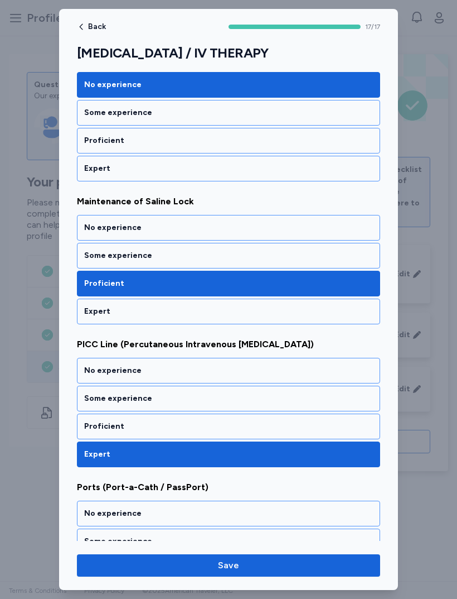
click at [96, 422] on div "Proficient" at bounding box center [228, 426] width 289 height 11
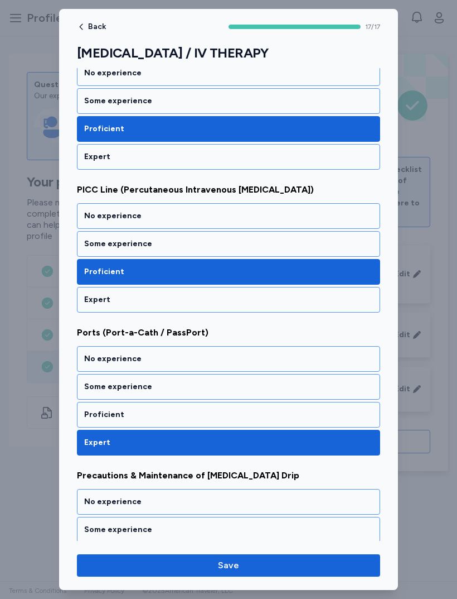
scroll to position [1622, 0]
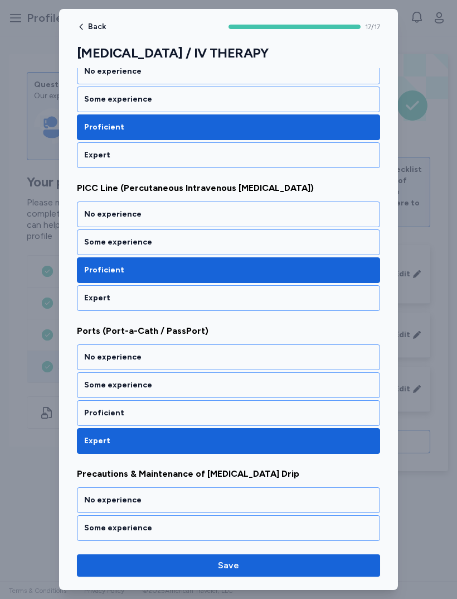
click at [99, 417] on div "Proficient" at bounding box center [228, 412] width 289 height 11
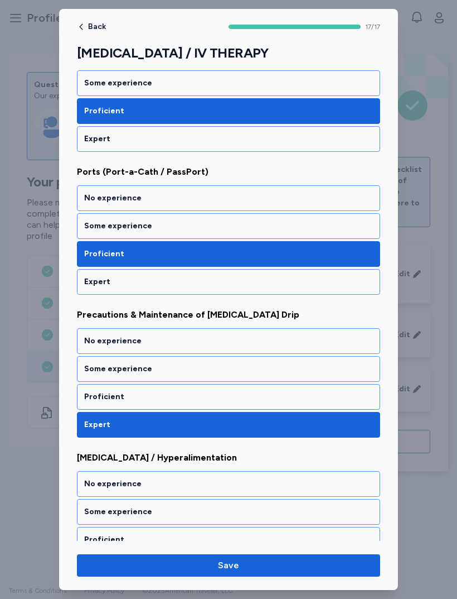
scroll to position [1781, 0]
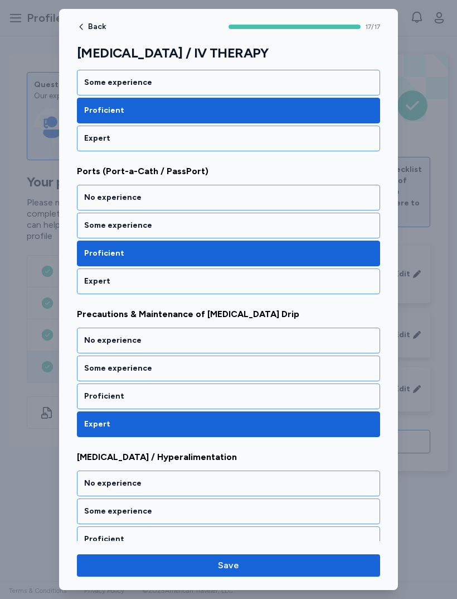
click at [105, 366] on div "Some experience" at bounding box center [228, 368] width 289 height 11
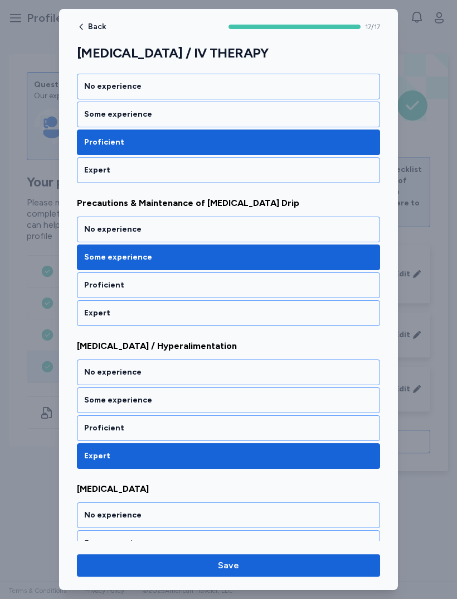
scroll to position [1918, 0]
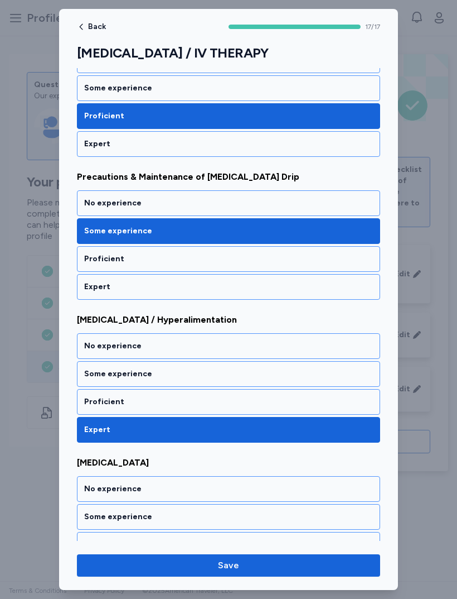
click at [92, 369] on div "Some experience" at bounding box center [228, 373] width 289 height 11
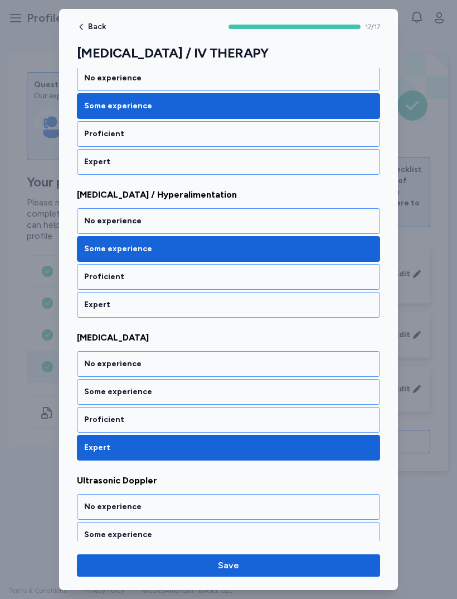
scroll to position [2045, 0]
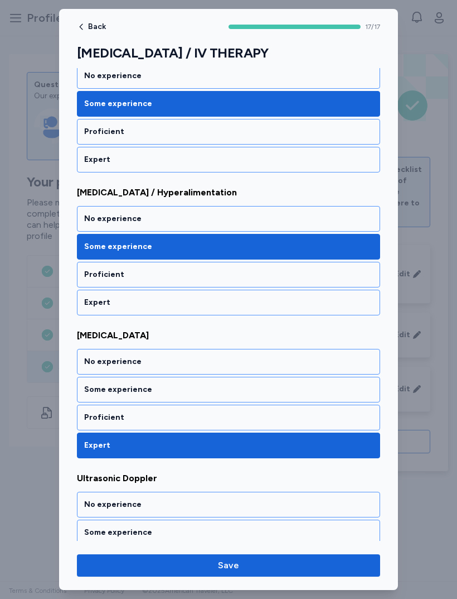
click at [98, 388] on div "Some experience" at bounding box center [228, 389] width 289 height 11
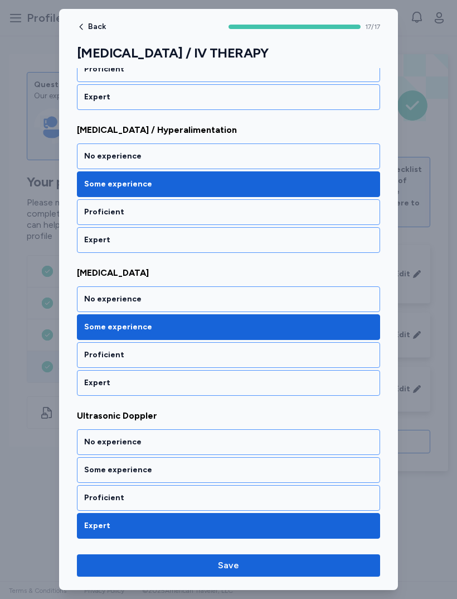
scroll to position [2108, 0]
click at [103, 495] on div "Proficient" at bounding box center [228, 497] width 289 height 11
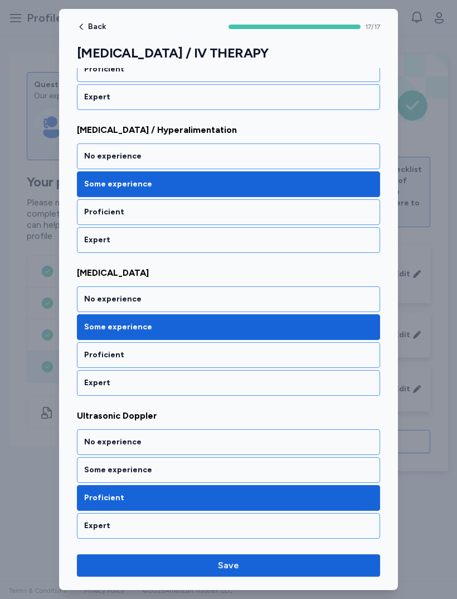
click at [178, 561] on span "Save" at bounding box center [229, 564] width 286 height 13
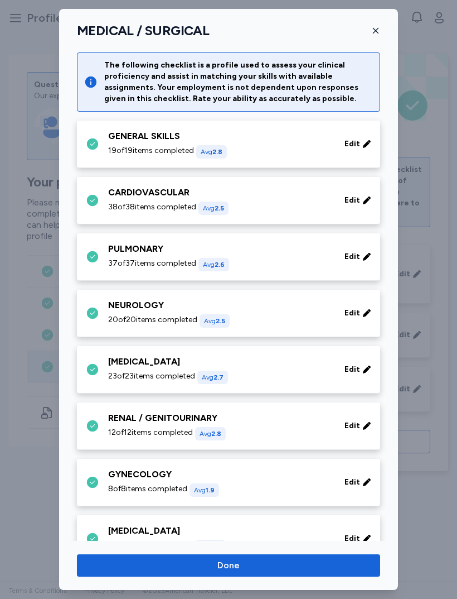
scroll to position [371, 0]
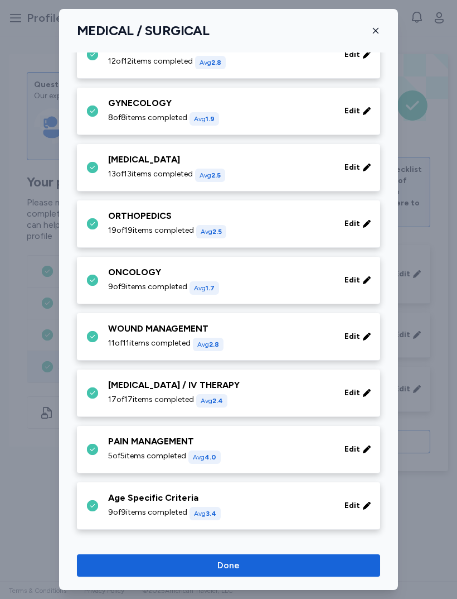
click at [122, 448] on div "PAIN MANAGEMENT 5 of 5 items completed Avg 4.0" at bounding box center [219, 449] width 223 height 29
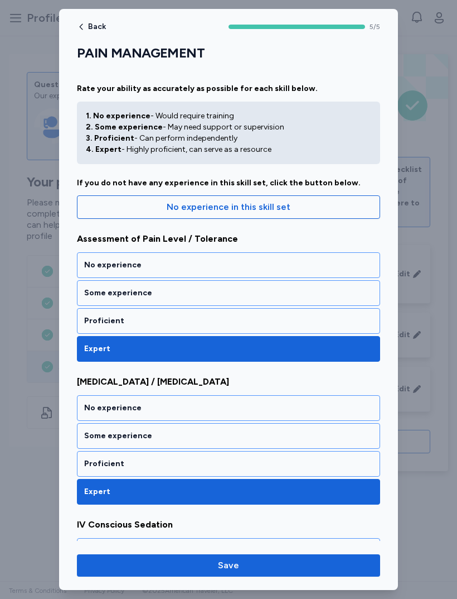
click at [91, 326] on div "Proficient" at bounding box center [228, 320] width 289 height 11
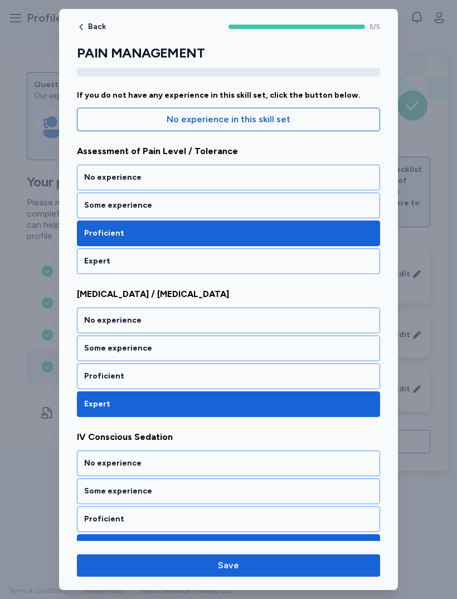
click at [93, 373] on div "Proficient" at bounding box center [228, 375] width 289 height 11
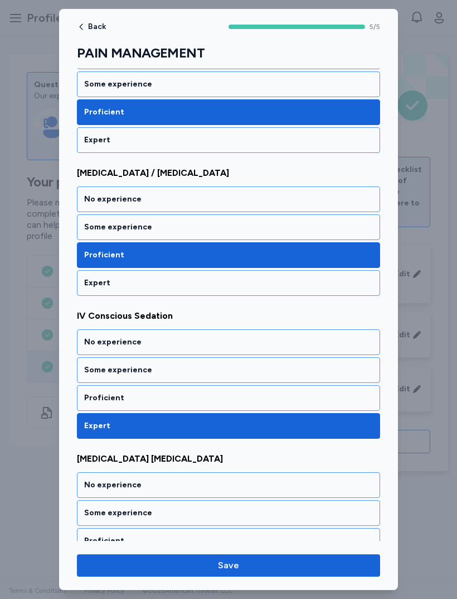
click at [96, 397] on div "Proficient" at bounding box center [228, 397] width 289 height 11
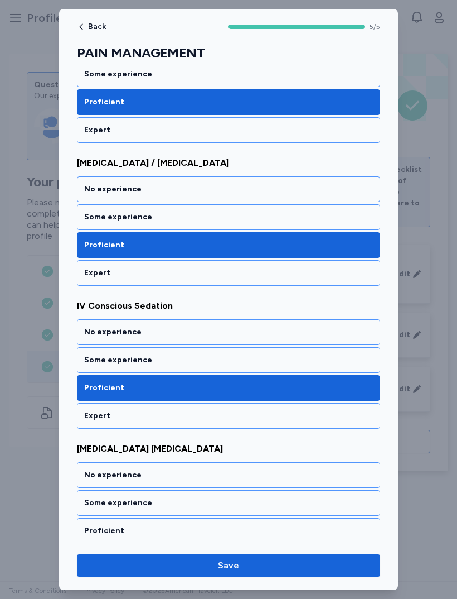
scroll to position [215, 0]
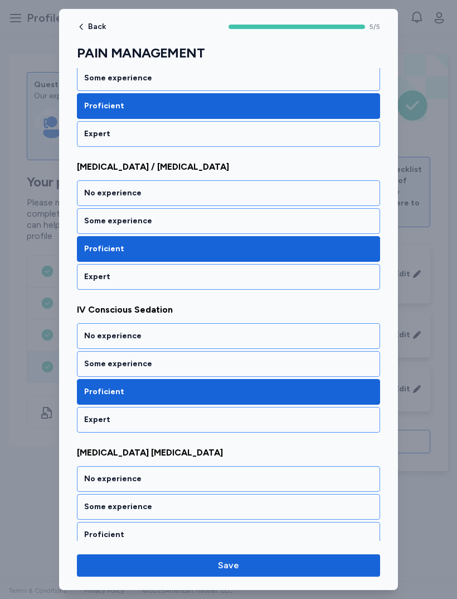
click at [96, 338] on div "No experience" at bounding box center [228, 335] width 289 height 11
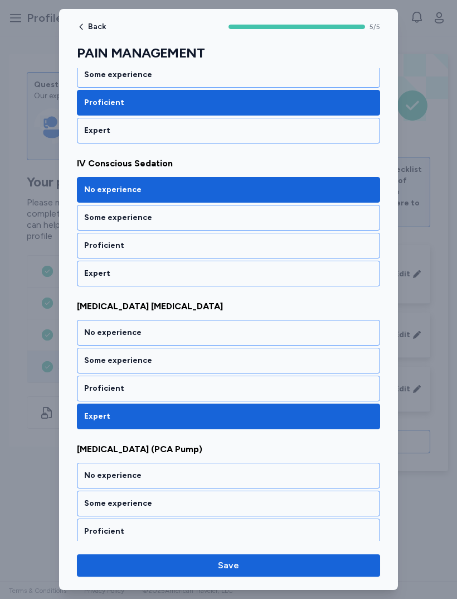
scroll to position [361, 0]
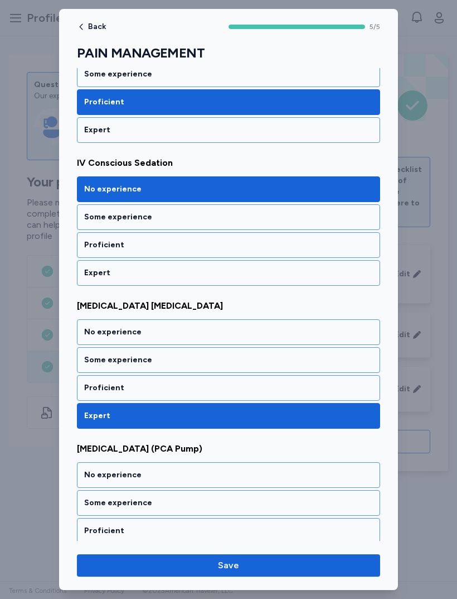
click at [89, 359] on div "Some experience" at bounding box center [228, 359] width 289 height 11
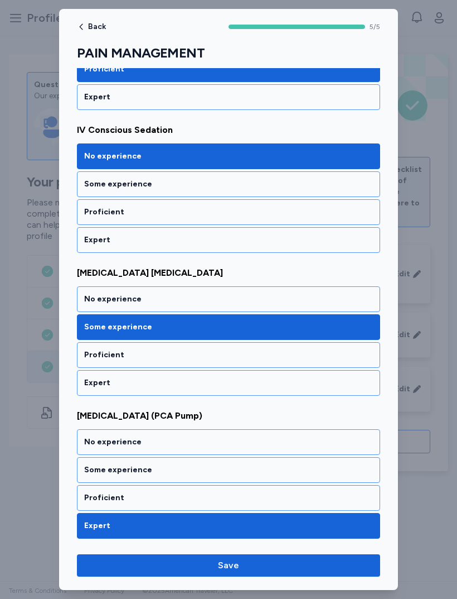
scroll to position [394, 0]
click at [108, 443] on div "No experience" at bounding box center [228, 441] width 289 height 11
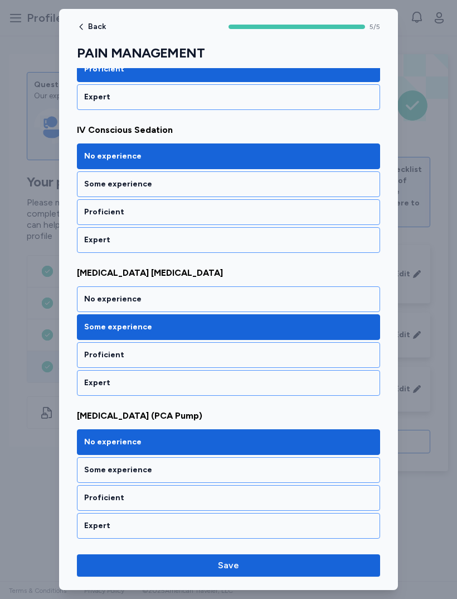
click at [161, 565] on span "Save" at bounding box center [229, 564] width 286 height 13
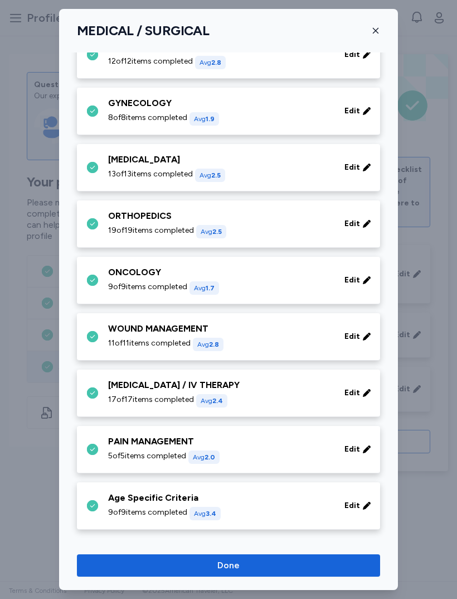
scroll to position [371, 0]
click at [117, 512] on span "9 of 9 items completed" at bounding box center [147, 511] width 79 height 11
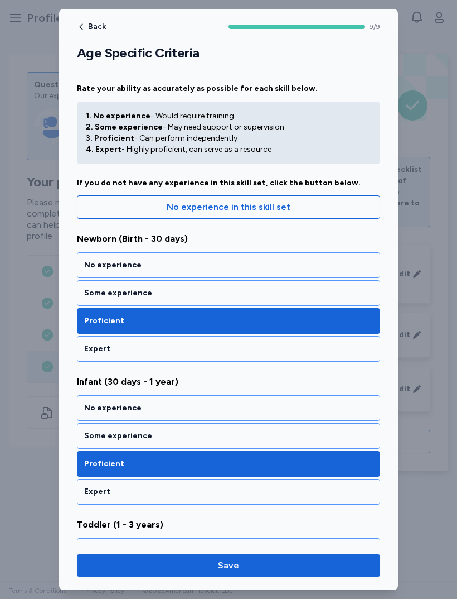
click at [295, 260] on div "No experience" at bounding box center [228, 264] width 289 height 11
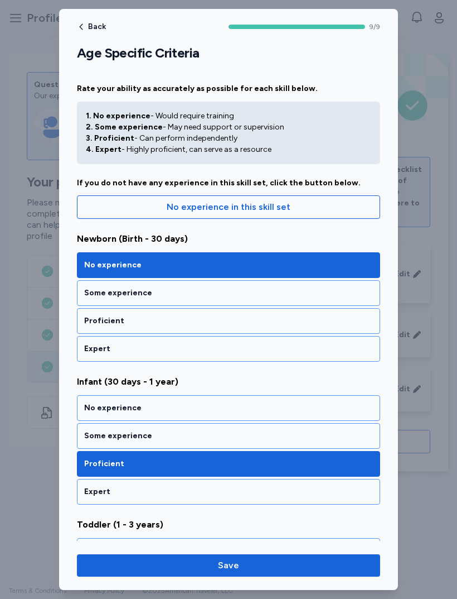
click at [254, 406] on div "No experience" at bounding box center [228, 407] width 289 height 11
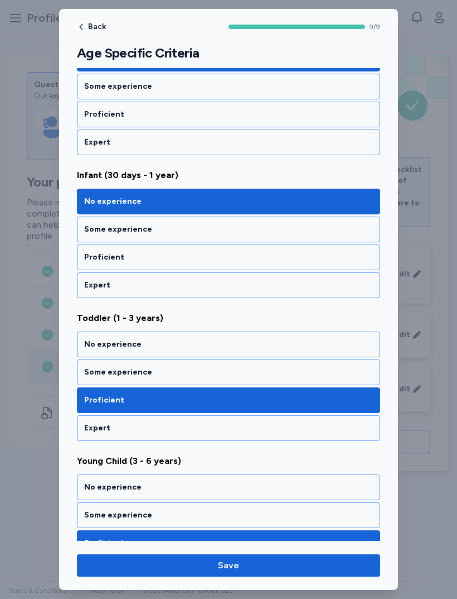
scroll to position [209, 0]
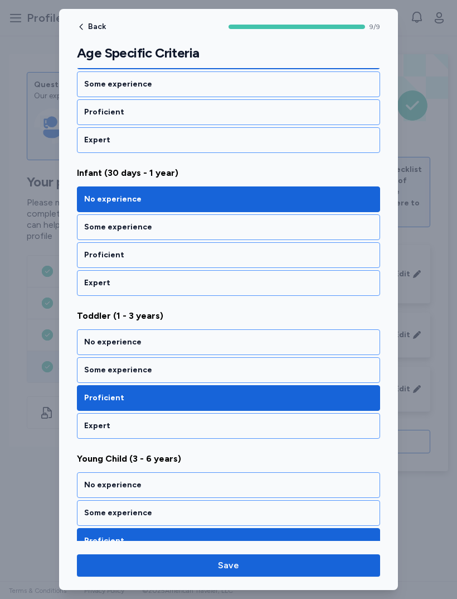
click at [245, 339] on div "No experience" at bounding box center [228, 341] width 289 height 11
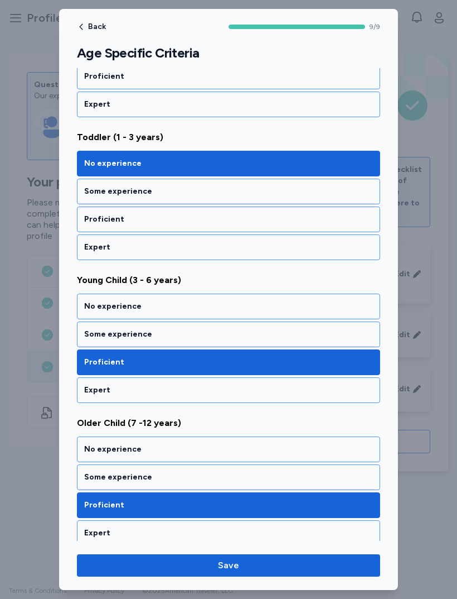
scroll to position [389, 0]
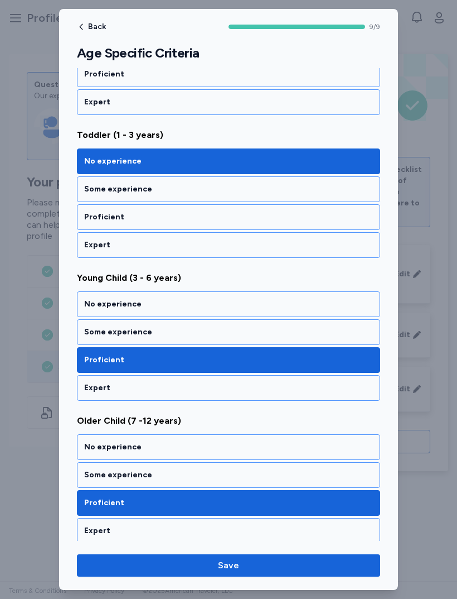
click at [274, 296] on div "No experience" at bounding box center [228, 304] width 303 height 26
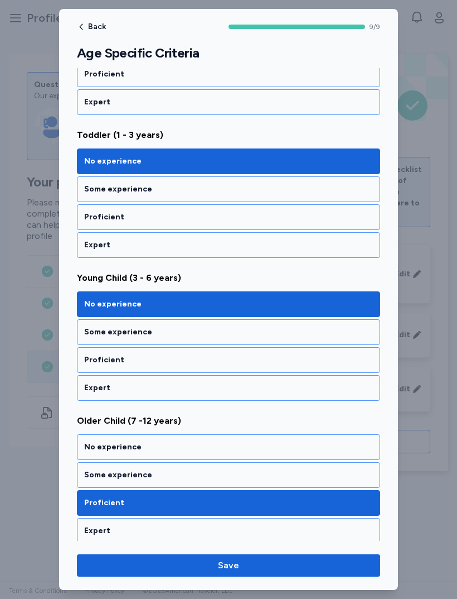
click at [266, 444] on div "No experience" at bounding box center [228, 446] width 289 height 11
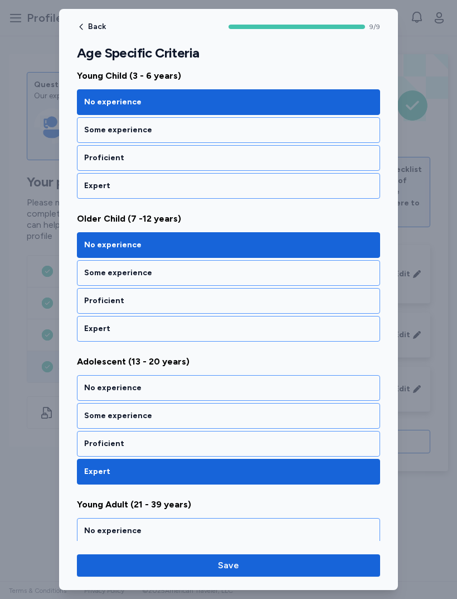
scroll to position [592, 0]
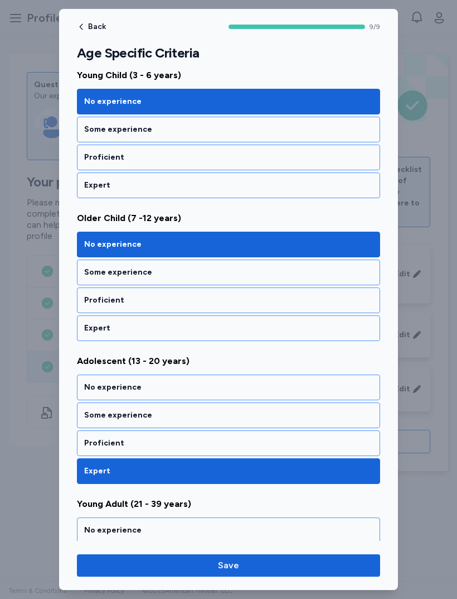
click at [240, 417] on div "Some experience" at bounding box center [228, 414] width 289 height 11
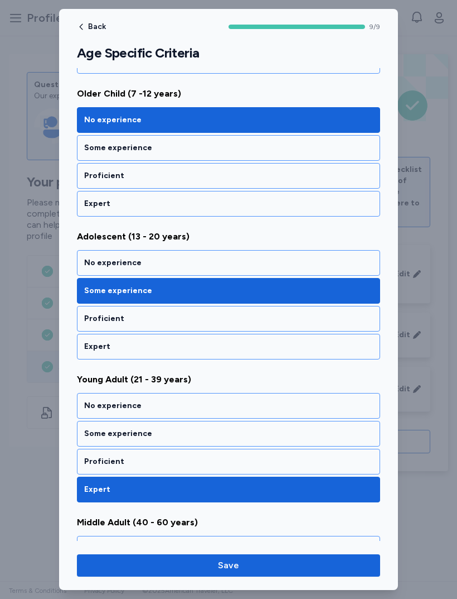
scroll to position [718, 0]
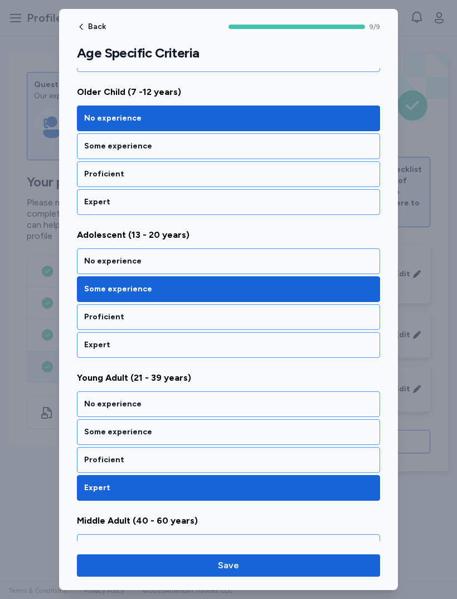
click at [247, 443] on div "Some experience" at bounding box center [228, 432] width 303 height 26
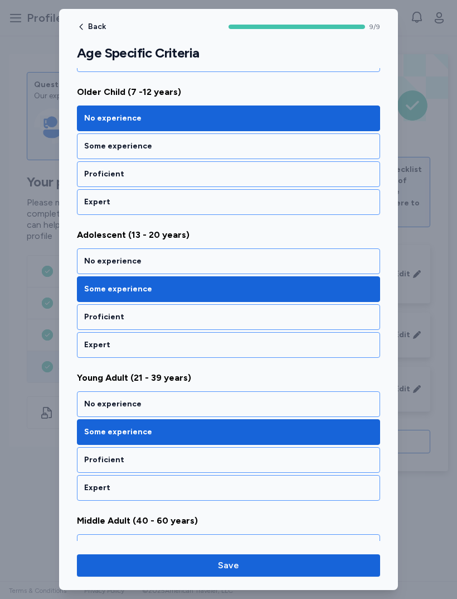
click at [259, 467] on div "Proficient" at bounding box center [228, 460] width 303 height 26
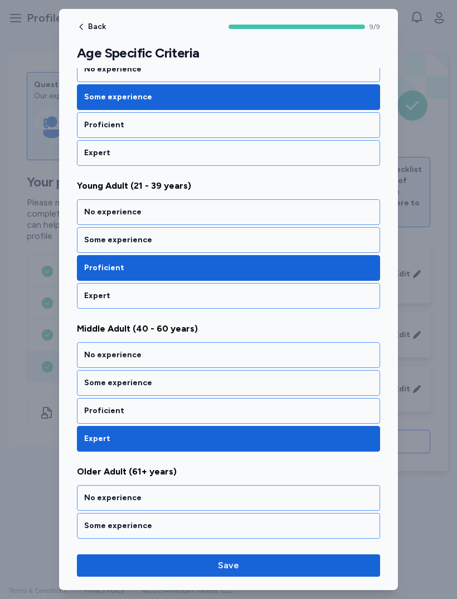
scroll to position [914, 0]
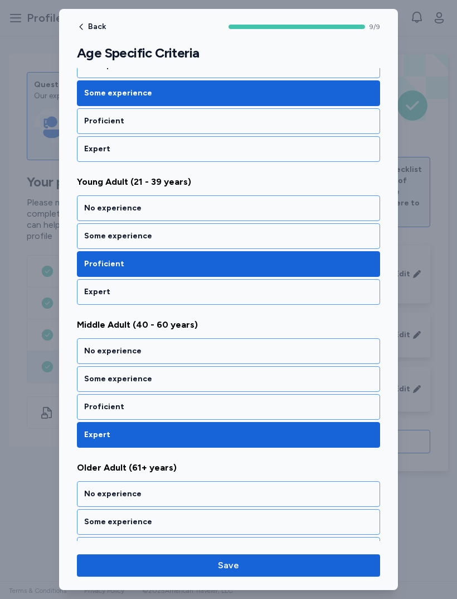
click at [260, 411] on div "Proficient" at bounding box center [228, 406] width 289 height 11
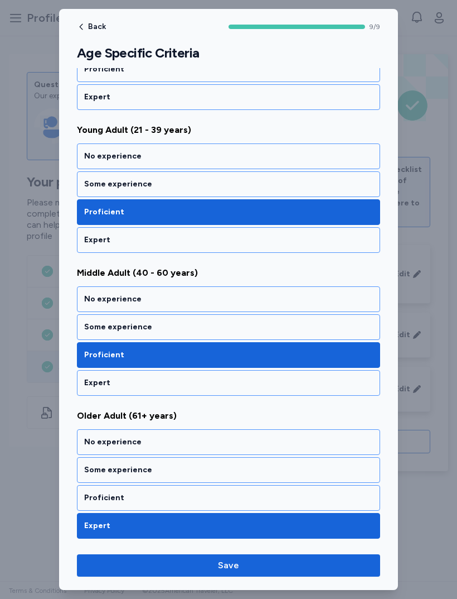
scroll to position [966, 0]
click at [240, 501] on div "Proficient" at bounding box center [228, 497] width 289 height 11
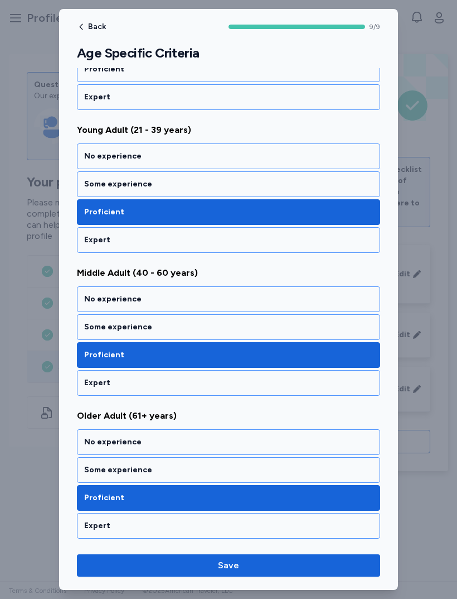
click at [262, 563] on span "Save" at bounding box center [229, 564] width 286 height 13
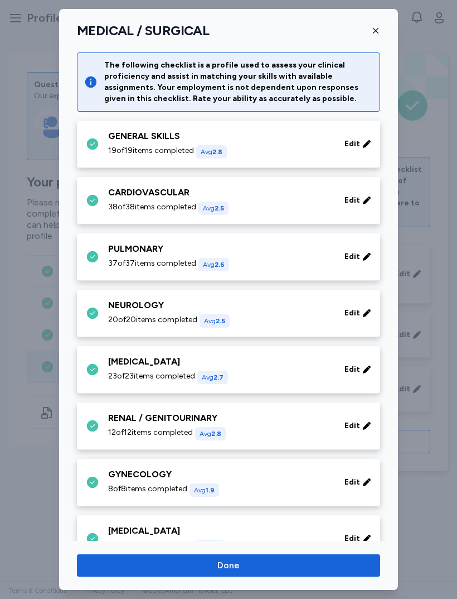
scroll to position [371, 0]
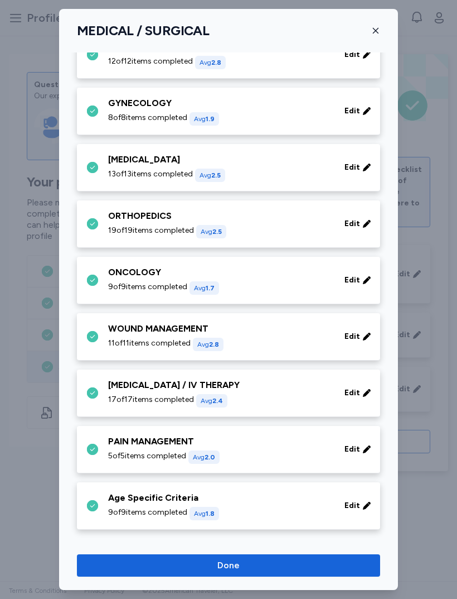
click at [290, 559] on span "Done" at bounding box center [229, 564] width 286 height 13
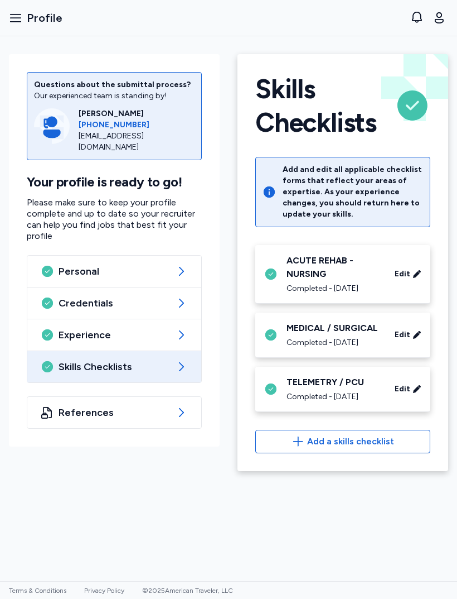
click at [13, 25] on button "Open sidebar Profile" at bounding box center [35, 18] width 62 height 25
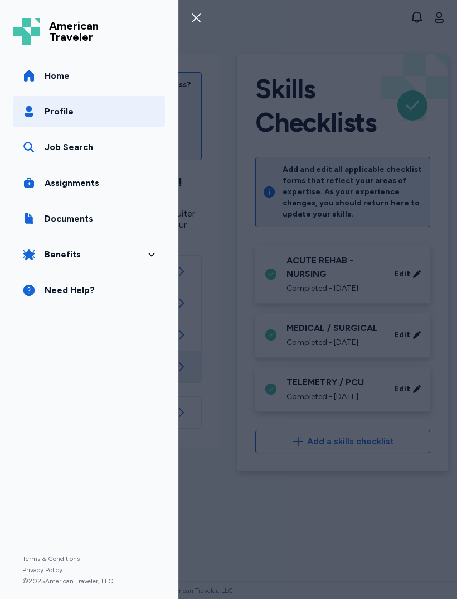
click at [44, 81] on link "Home" at bounding box center [89, 75] width 152 height 31
click at [67, 189] on span "Assignments" at bounding box center [72, 182] width 55 height 13
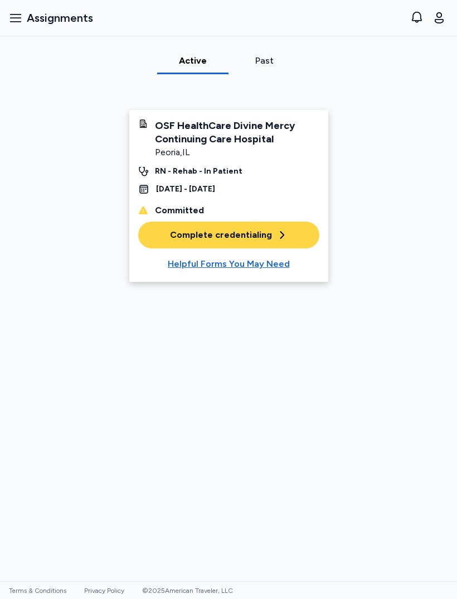
click at [287, 226] on button "Complete credentialing" at bounding box center [228, 234] width 181 height 27
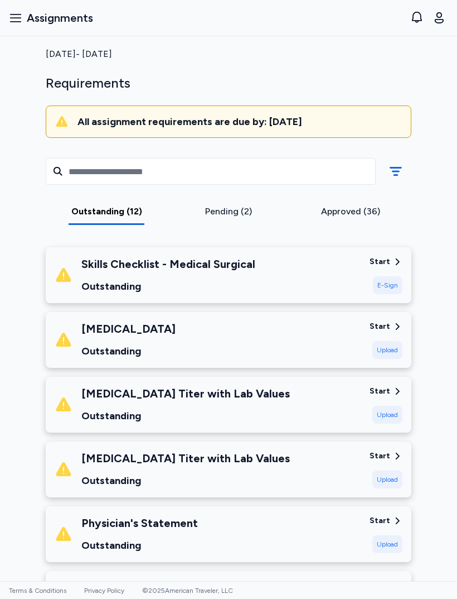
scroll to position [51, 0]
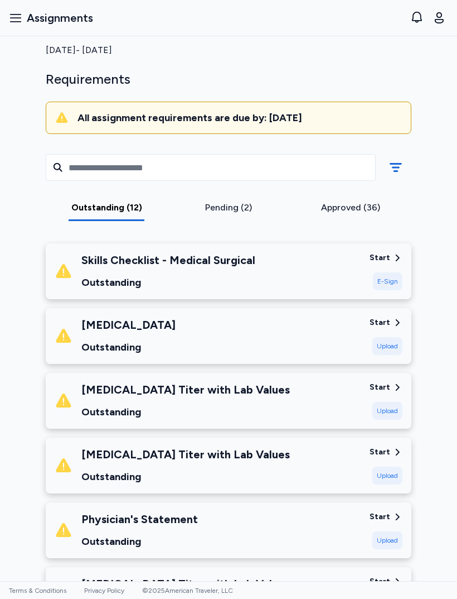
click at [83, 277] on div "Outstanding" at bounding box center [168, 282] width 174 height 16
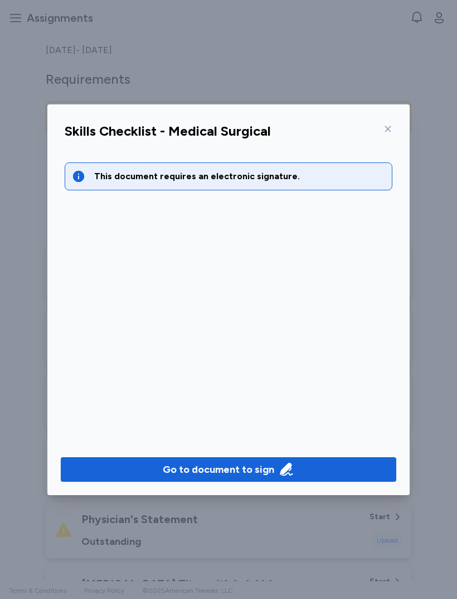
click at [356, 184] on div "This document requires an electronic signature." at bounding box center [229, 176] width 328 height 28
click at [308, 469] on span "Go to document to sign" at bounding box center [229, 469] width 318 height 16
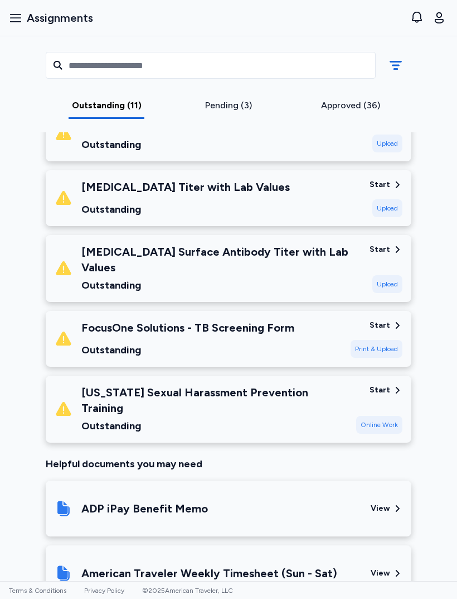
scroll to position [575, 0]
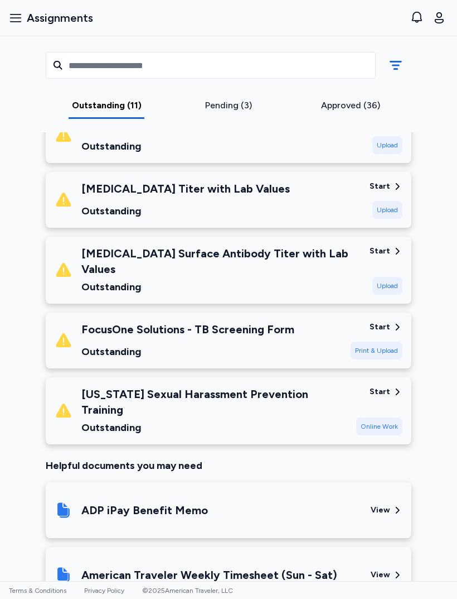
click at [324, 401] on div "[US_STATE] Sexual Harassment Prevention Training Outstanding" at bounding box center [201, 410] width 293 height 49
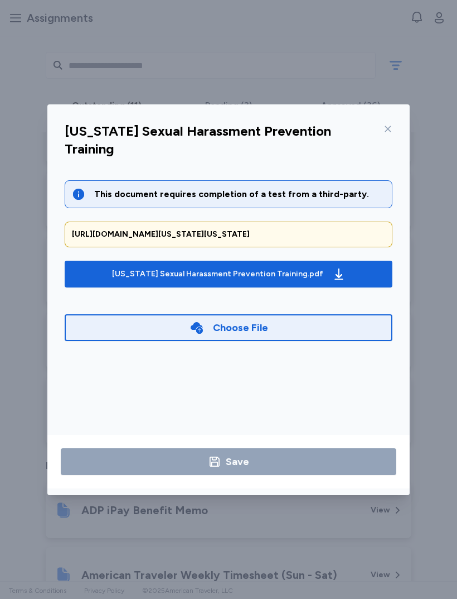
click at [332, 267] on icon "button" at bounding box center [338, 273] width 13 height 13
click at [287, 180] on div "This document requires completion of a test from a third-party." at bounding box center [229, 194] width 328 height 28
click at [205, 260] on button "[US_STATE] Sexual Harassment Prevention Training.pdf" at bounding box center [229, 273] width 328 height 27
